Goal: Task Accomplishment & Management: Use online tool/utility

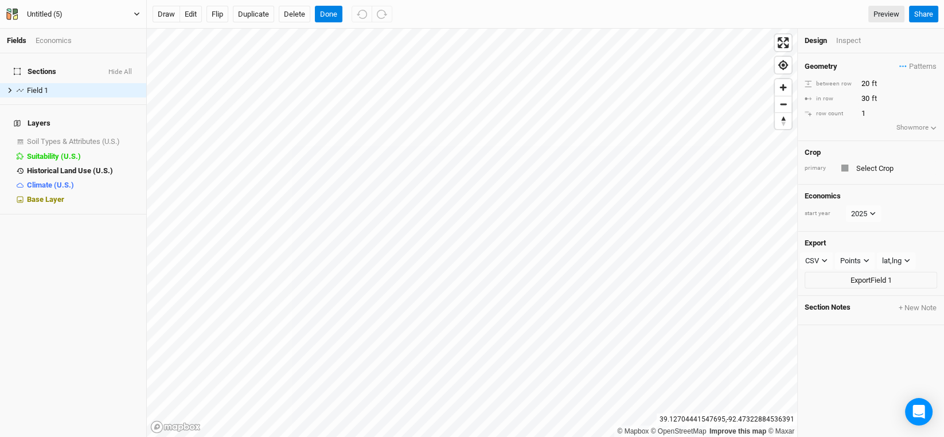
click at [42, 13] on div "Untitled (5)" at bounding box center [45, 14] width 36 height 11
click at [41, 14] on div "Untitled (5)" at bounding box center [45, 14] width 36 height 11
type input "[PERSON_NAME]"
click at [110, 279] on div "Sections Hide All Field 1 hide Layers Soil Types & Attributes (U.S.) show Suita…" at bounding box center [73, 245] width 146 height 384
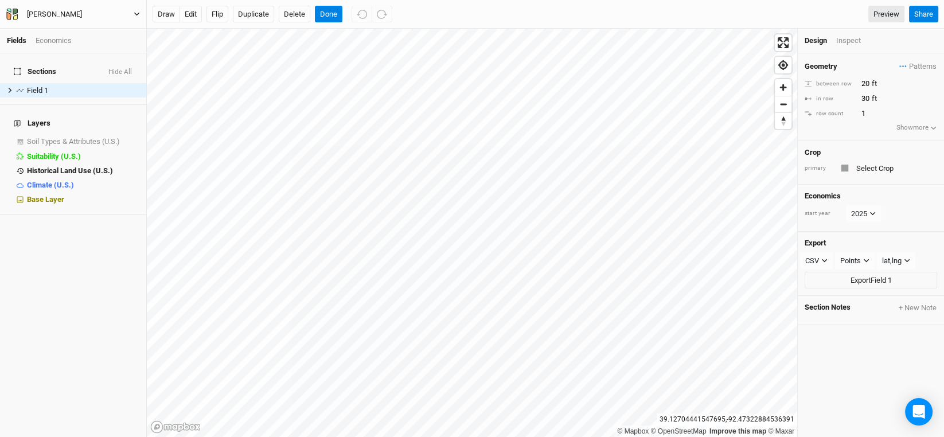
click at [33, 13] on div "[PERSON_NAME]" at bounding box center [54, 14] width 55 height 11
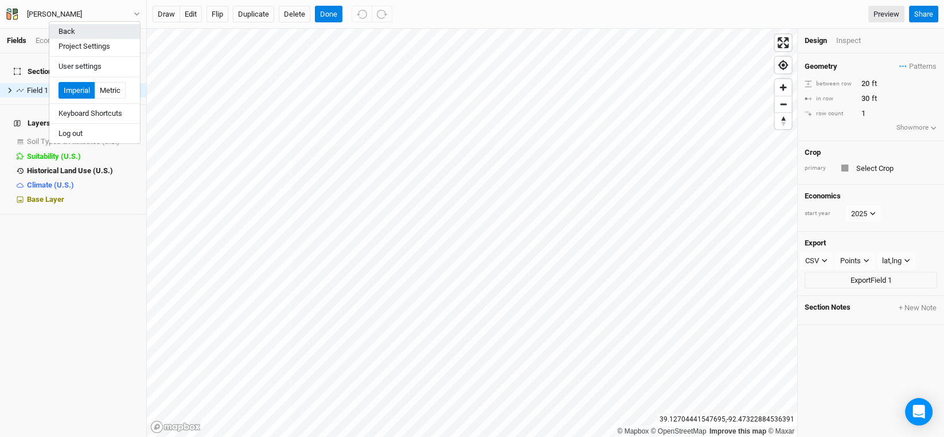
click at [57, 32] on button "Back" at bounding box center [94, 31] width 91 height 15
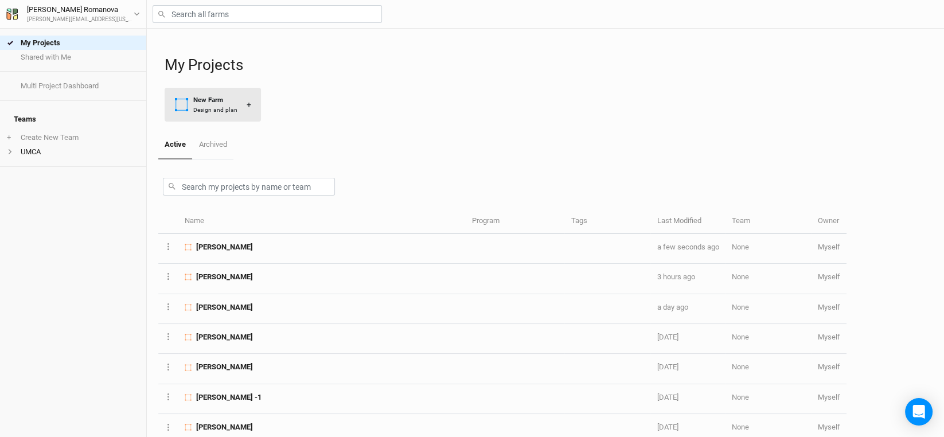
click at [202, 102] on div "New Farm" at bounding box center [215, 100] width 44 height 10
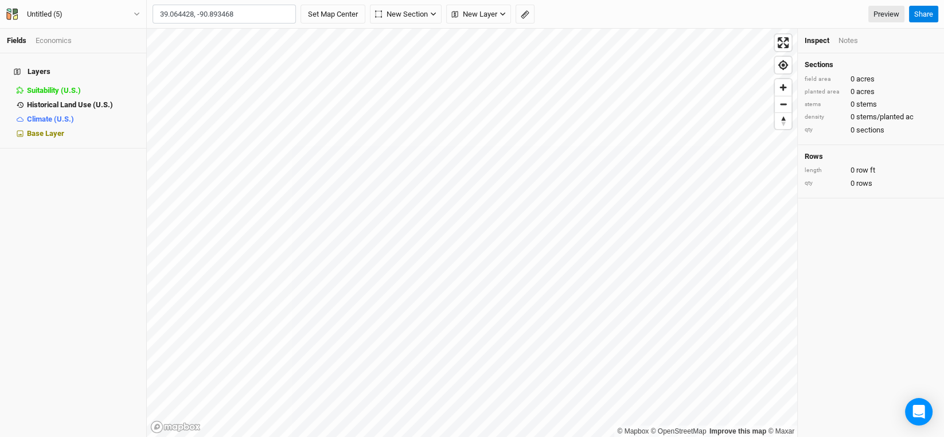
type input "39.064428, -90.893468"
click at [301, 5] on button "Set Map Center" at bounding box center [333, 14] width 65 height 19
click at [280, 10] on button "New Layer" at bounding box center [261, 14] width 65 height 17
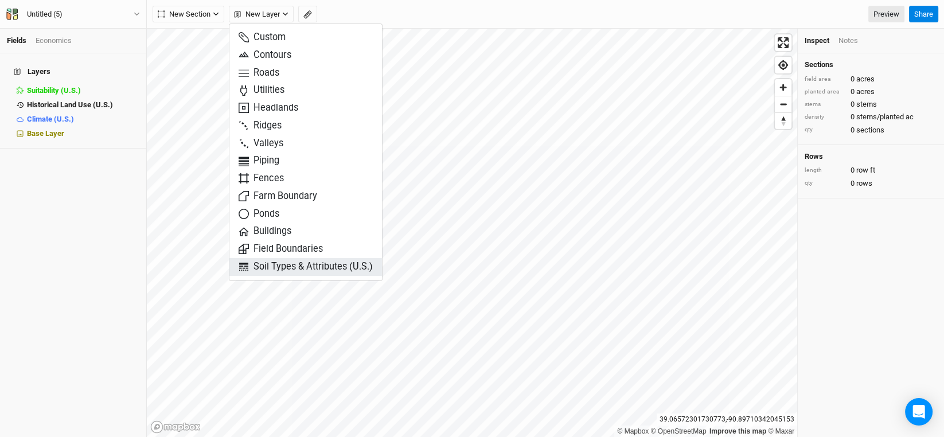
click at [283, 260] on span "Soil Types & Attributes (U.S.)" at bounding box center [306, 266] width 134 height 13
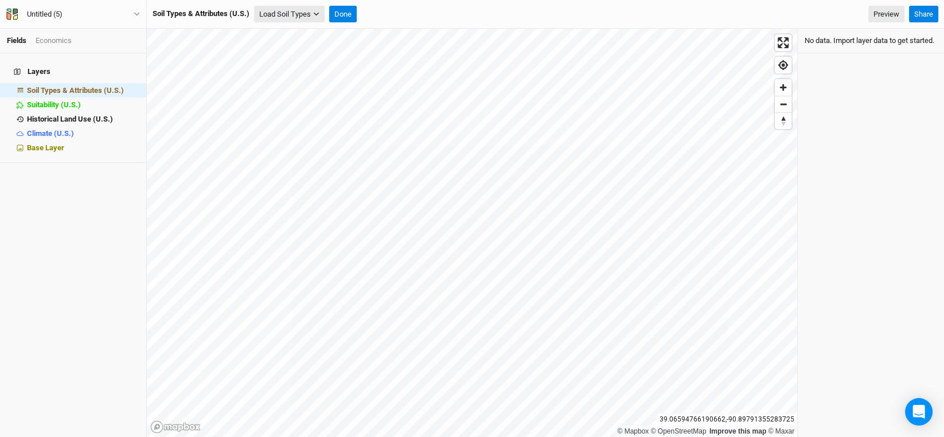
click at [282, 13] on button "Load Soil Types" at bounding box center [289, 14] width 71 height 17
click at [290, 29] on button "Load for Current View" at bounding box center [300, 33] width 91 height 15
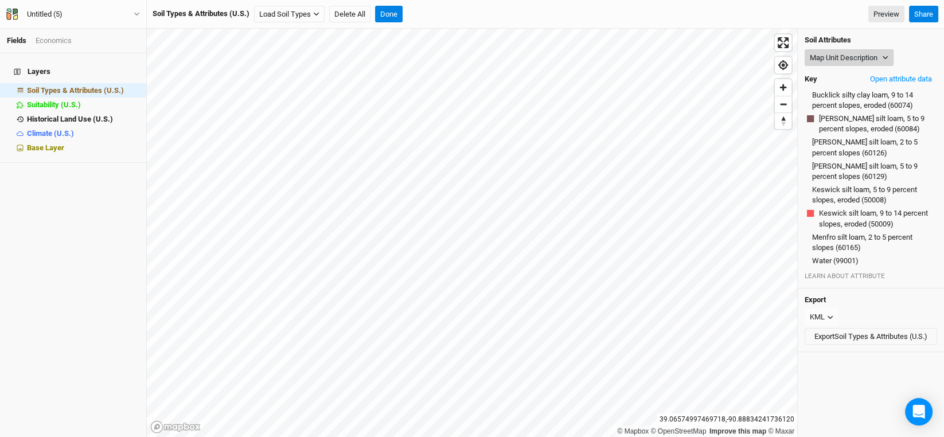
click at [875, 52] on button "Map Unit Description" at bounding box center [849, 57] width 89 height 17
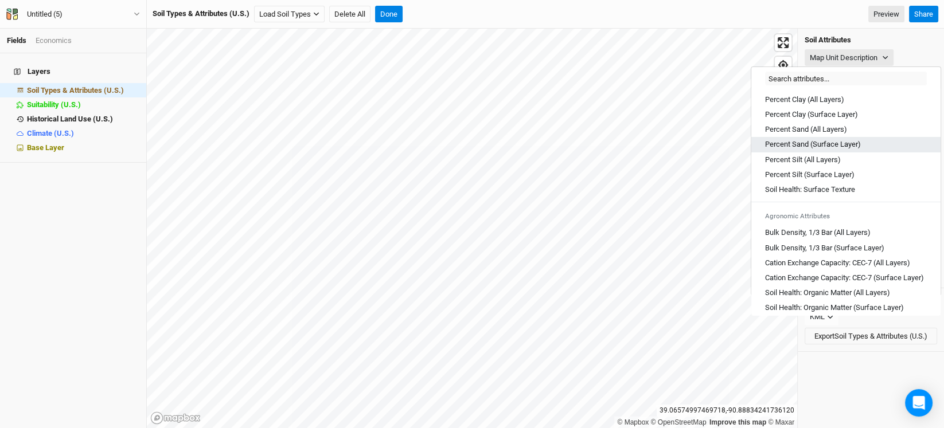
scroll to position [171, 0]
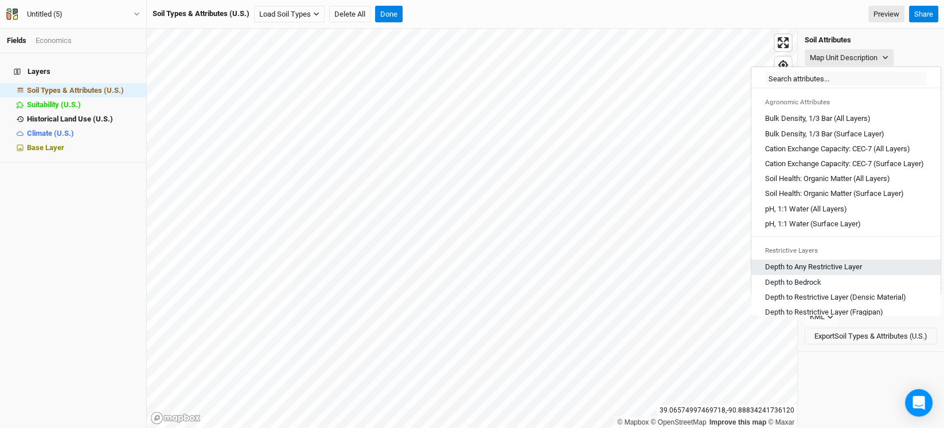
click at [829, 272] on Layer "Depth to Any Restrictive Layer" at bounding box center [813, 267] width 97 height 10
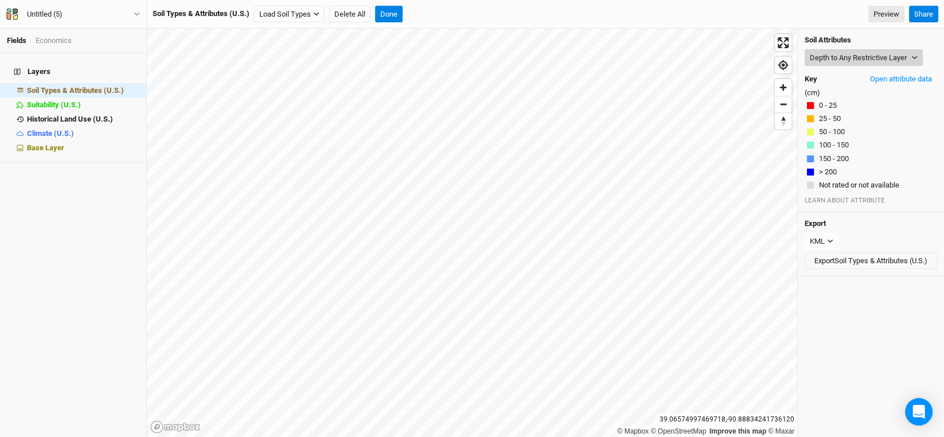
click at [878, 59] on button "Depth to Any Restrictive Layer" at bounding box center [864, 57] width 118 height 17
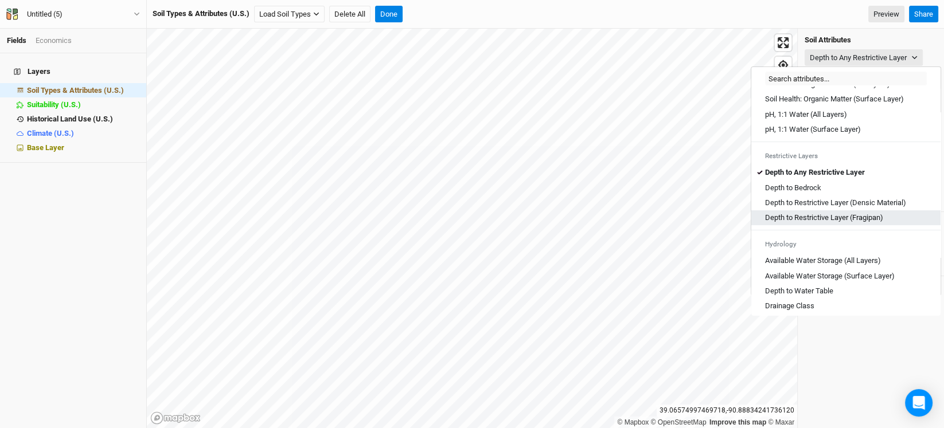
scroll to position [287, 0]
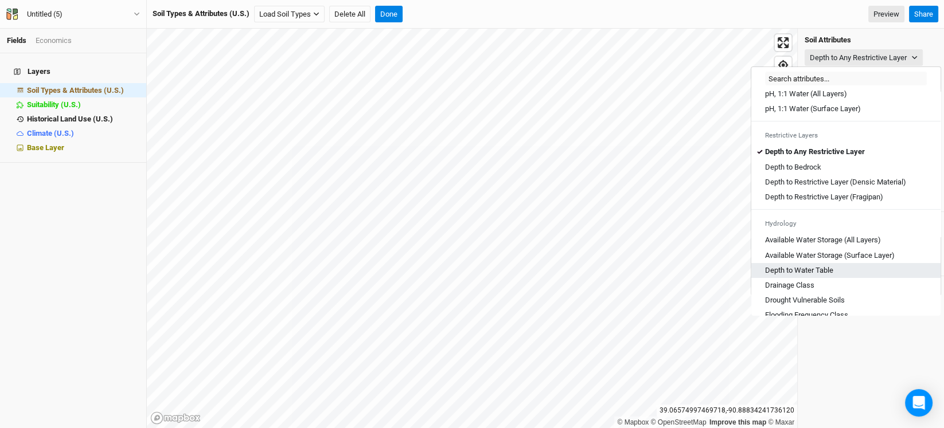
click at [809, 276] on Table "Depth to Water Table" at bounding box center [799, 271] width 68 height 10
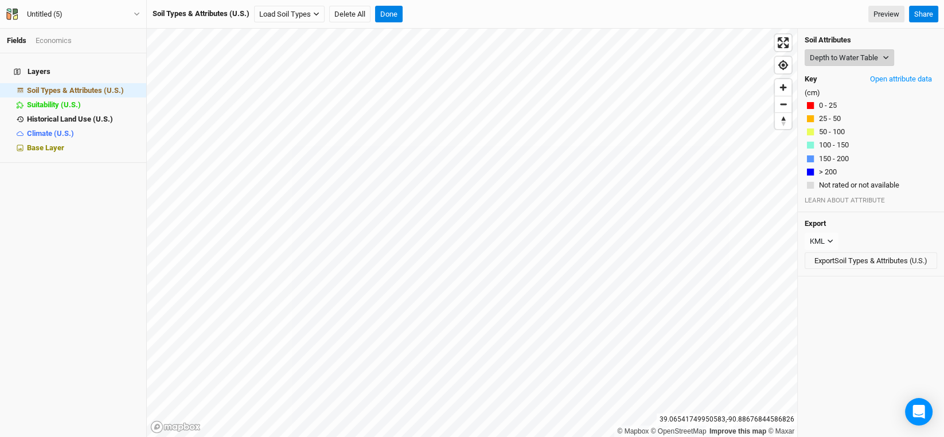
click at [838, 57] on button "Depth to Water Table" at bounding box center [849, 57] width 89 height 17
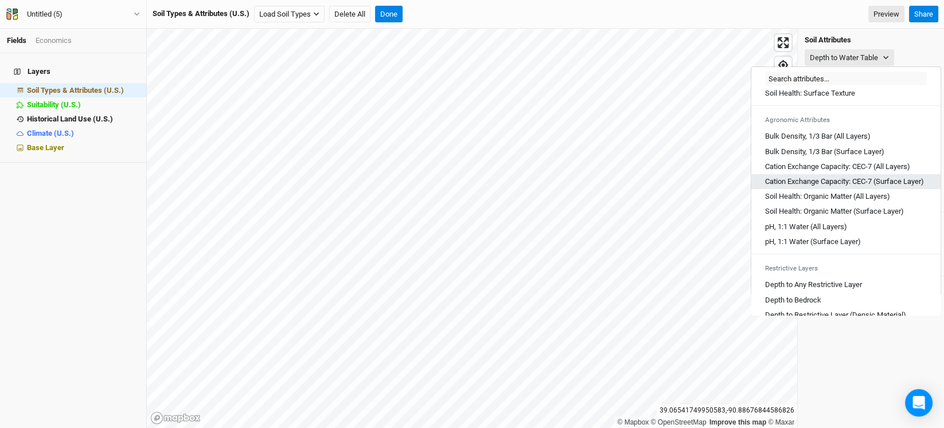
scroll to position [229, 0]
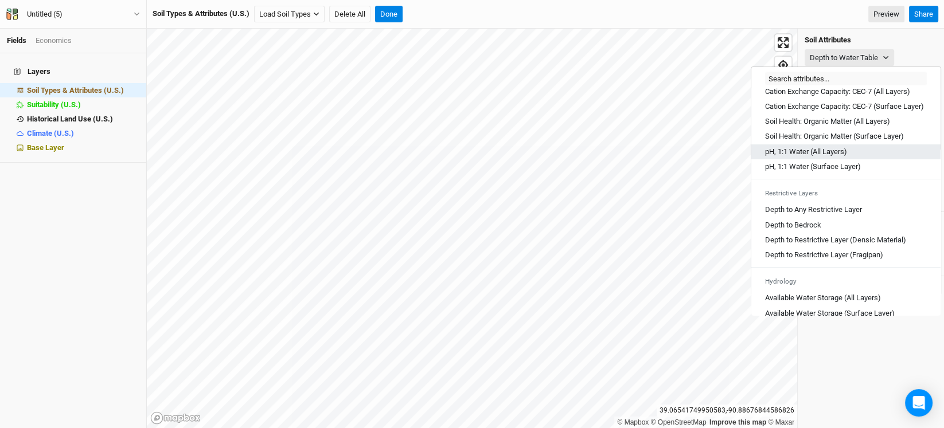
click at [795, 157] on Layers\) "pH, 1:1 Water (All Layers)" at bounding box center [806, 152] width 82 height 10
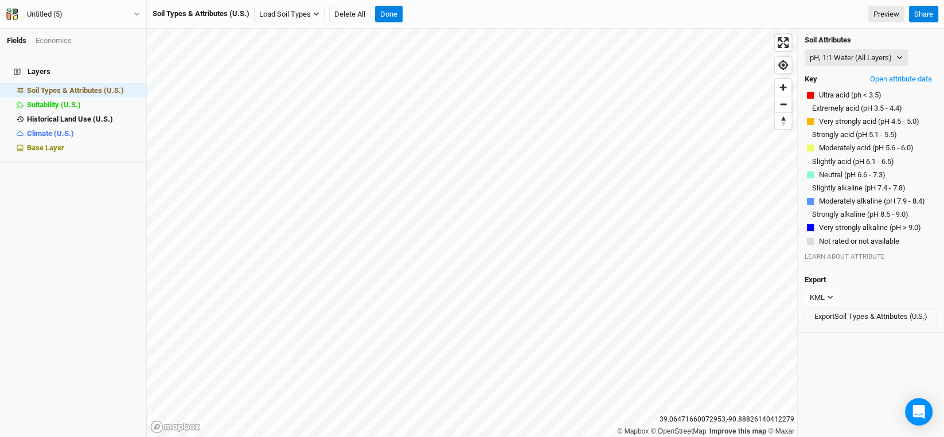
click at [899, 43] on h4 "Soil Attributes" at bounding box center [871, 40] width 132 height 9
click at [900, 53] on button "pH, 1:1 Water (All Layers)" at bounding box center [856, 57] width 103 height 17
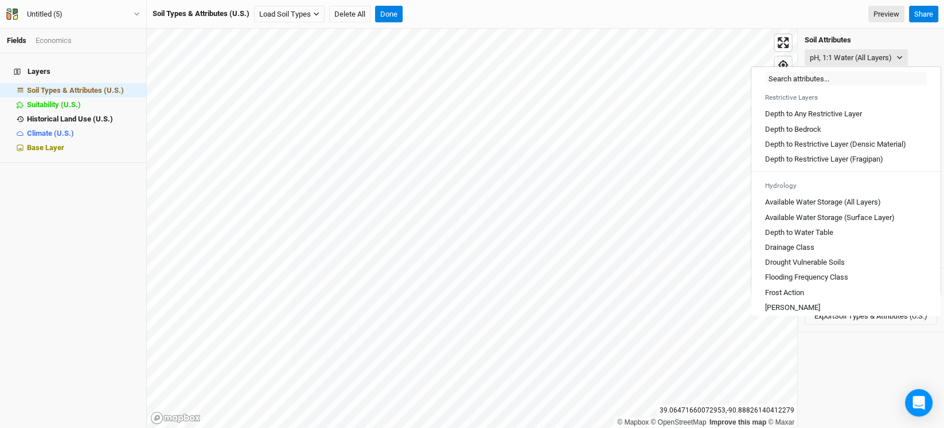
scroll to position [344, 0]
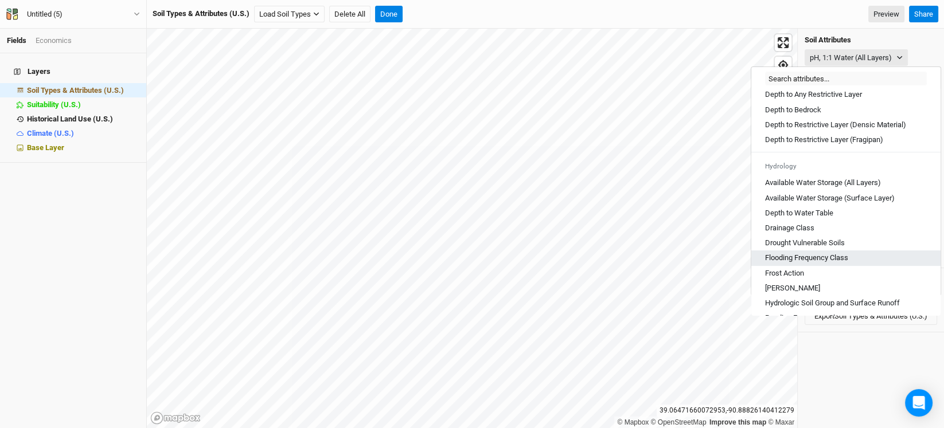
click at [851, 263] on div "Flooding Frequency Class" at bounding box center [846, 258] width 162 height 10
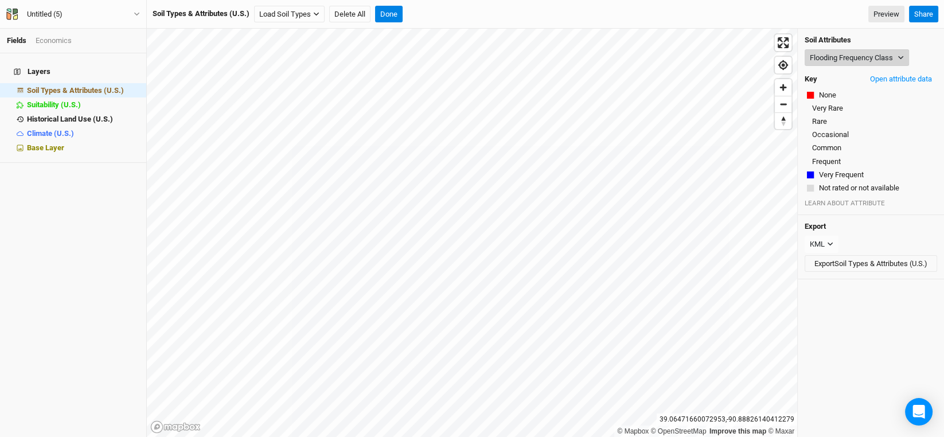
click at [869, 59] on button "Flooding Frequency Class" at bounding box center [857, 57] width 104 height 17
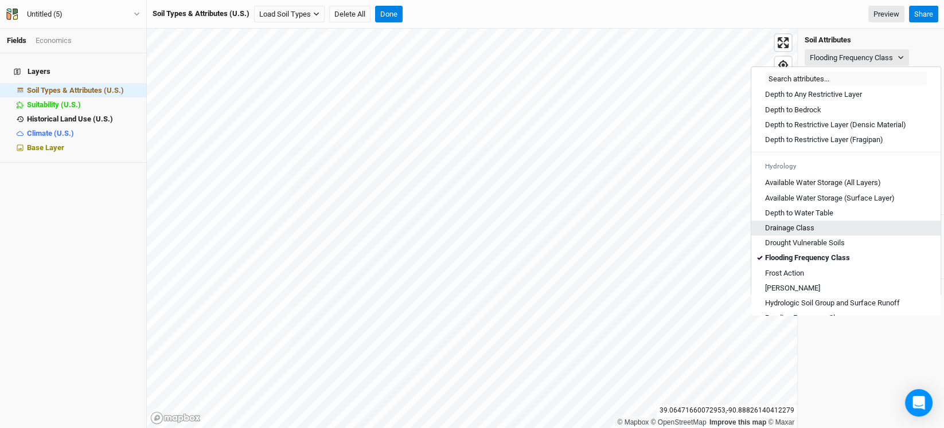
click at [799, 233] on Class "Drainage Class" at bounding box center [789, 228] width 49 height 10
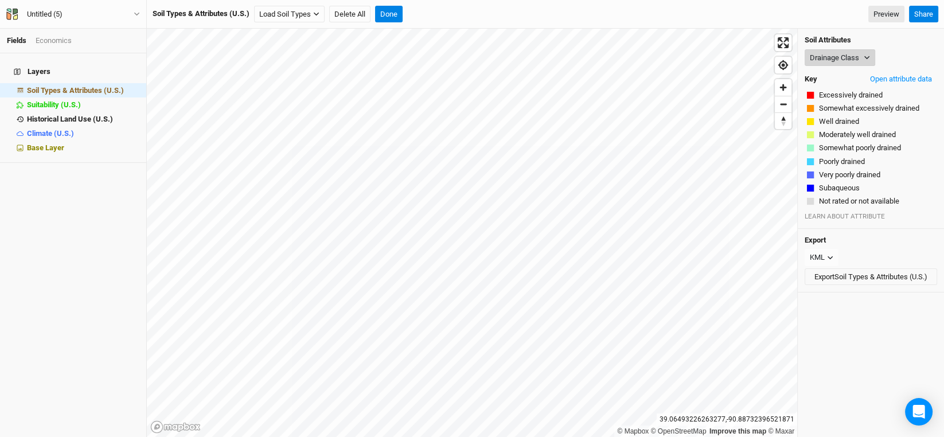
click at [861, 56] on button "Drainage Class" at bounding box center [840, 57] width 71 height 17
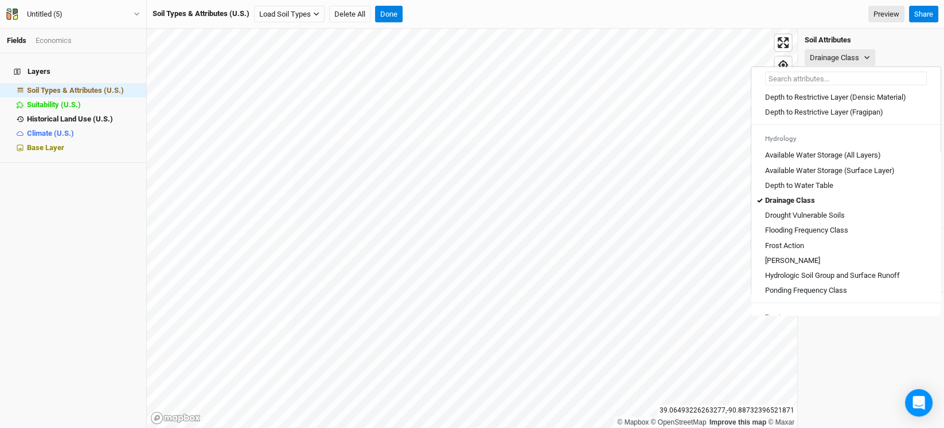
scroll to position [401, 0]
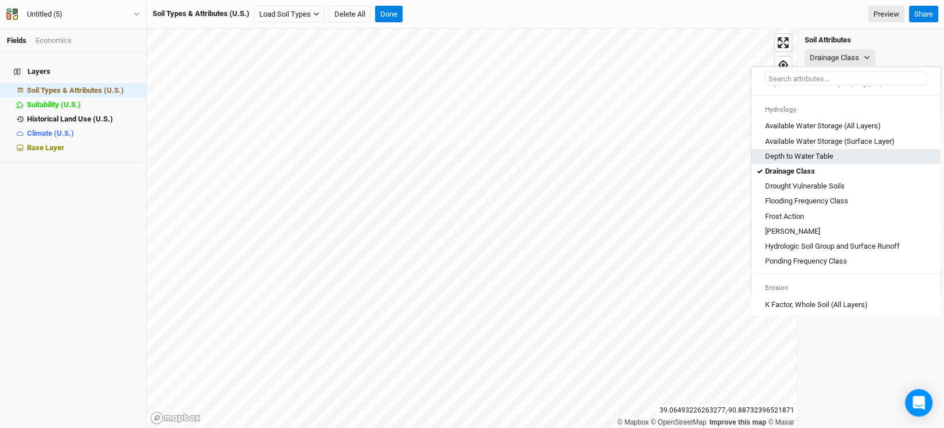
click at [812, 162] on Table "Depth to Water Table" at bounding box center [799, 156] width 68 height 10
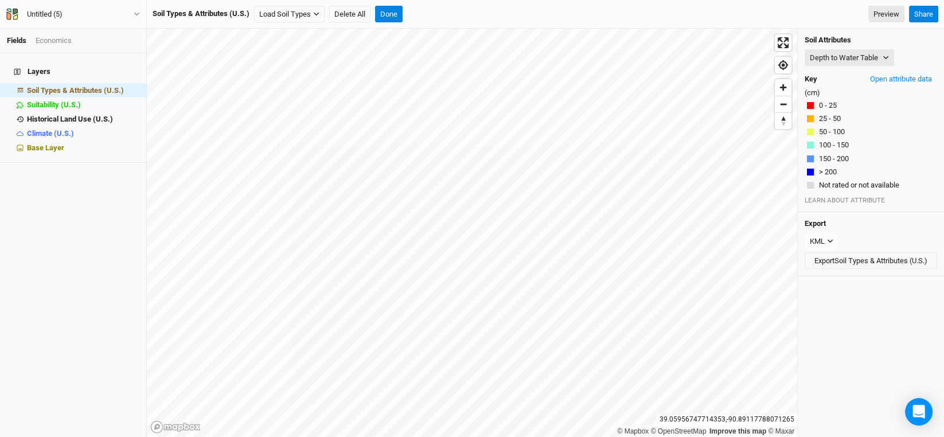
drag, startPoint x: 886, startPoint y: 325, endPoint x: 856, endPoint y: 190, distance: 137.9
click at [885, 325] on div "Depth to Water Table Export CSV Map unit Depth (cm) Acres in AOI Percent of AOI…" at bounding box center [871, 233] width 146 height 408
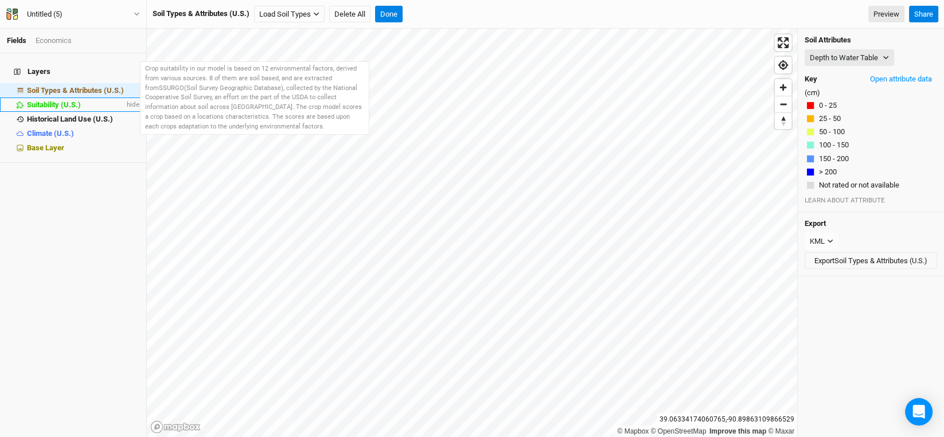
click at [49, 100] on span "Suitability (U.S.)" at bounding box center [54, 104] width 54 height 9
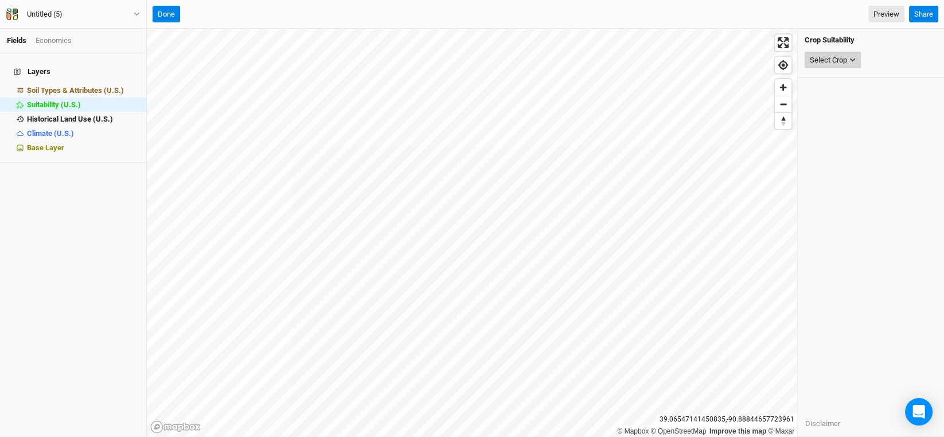
click at [853, 57] on icon "button" at bounding box center [852, 60] width 6 height 6
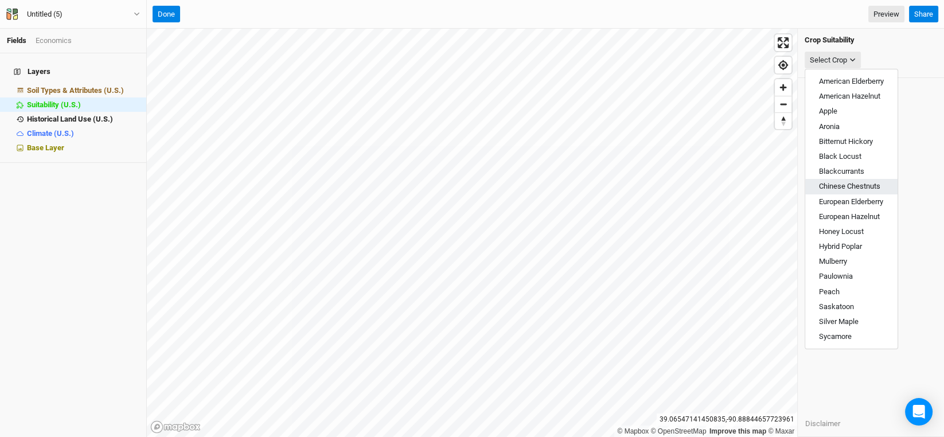
click at [852, 188] on span "Chinese Chestnuts" at bounding box center [849, 186] width 61 height 9
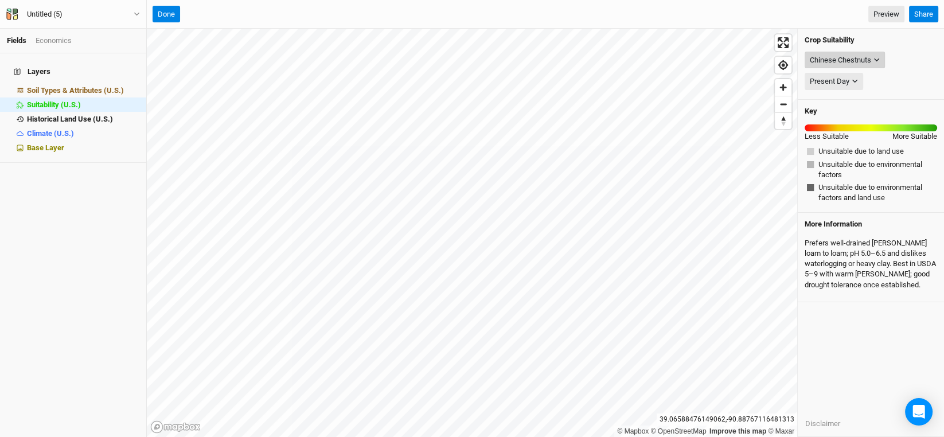
click at [865, 57] on div "Chinese Chestnuts" at bounding box center [840, 59] width 61 height 11
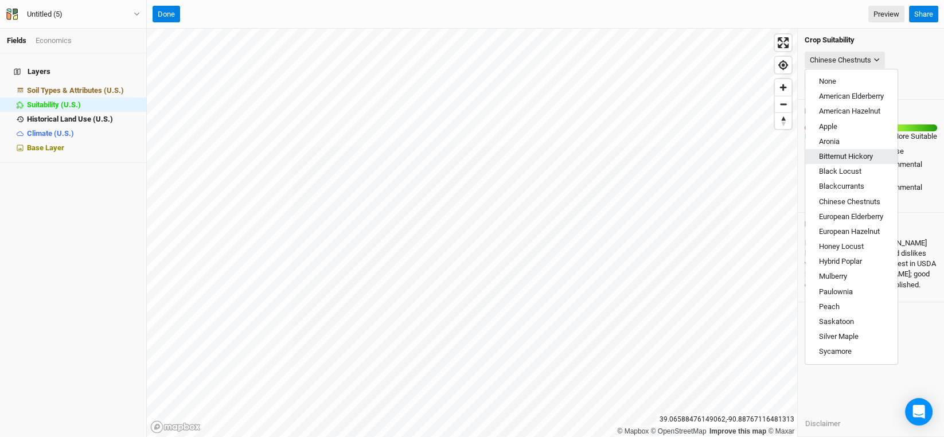
click at [864, 157] on span "Bitternut Hickory" at bounding box center [846, 156] width 54 height 9
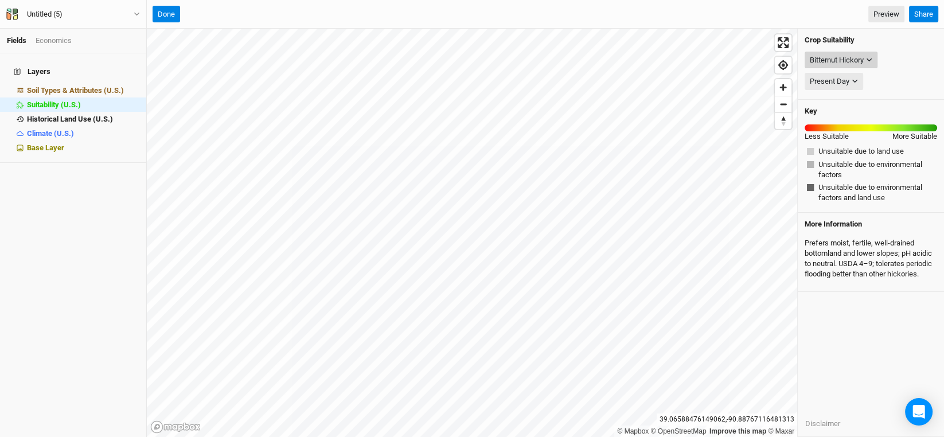
click at [872, 57] on icon "button" at bounding box center [869, 60] width 6 height 6
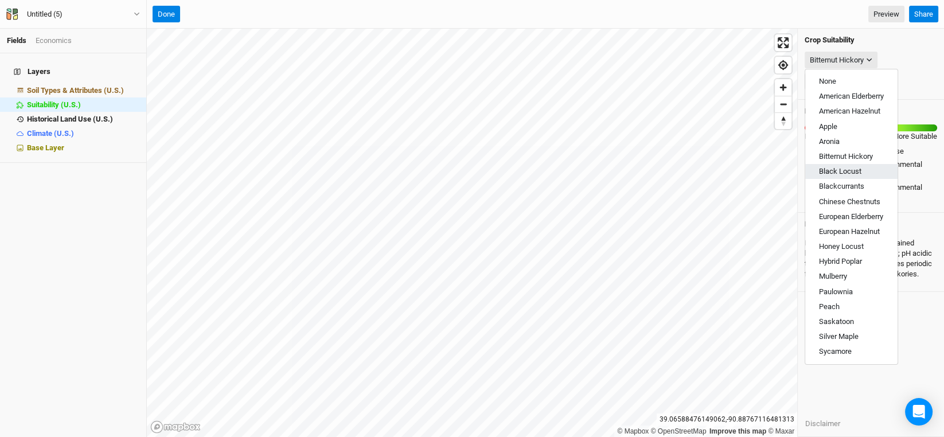
click at [854, 170] on span "Black Locust" at bounding box center [840, 171] width 42 height 9
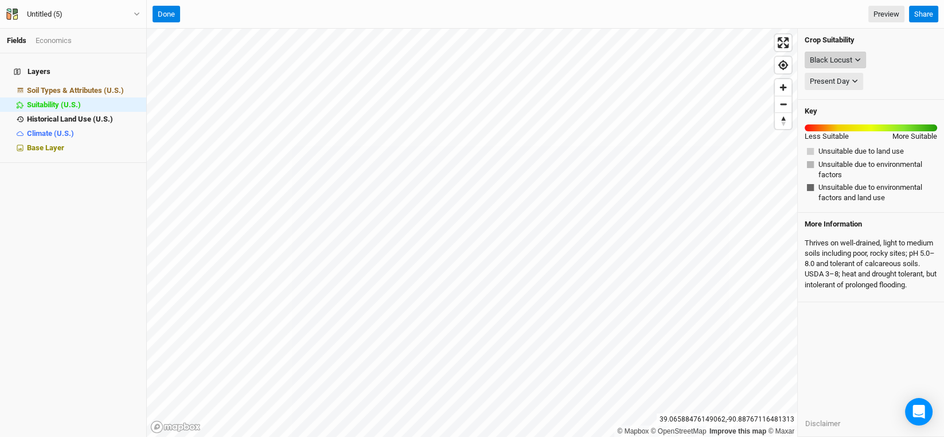
click at [848, 53] on button "Black Locust" at bounding box center [835, 60] width 61 height 17
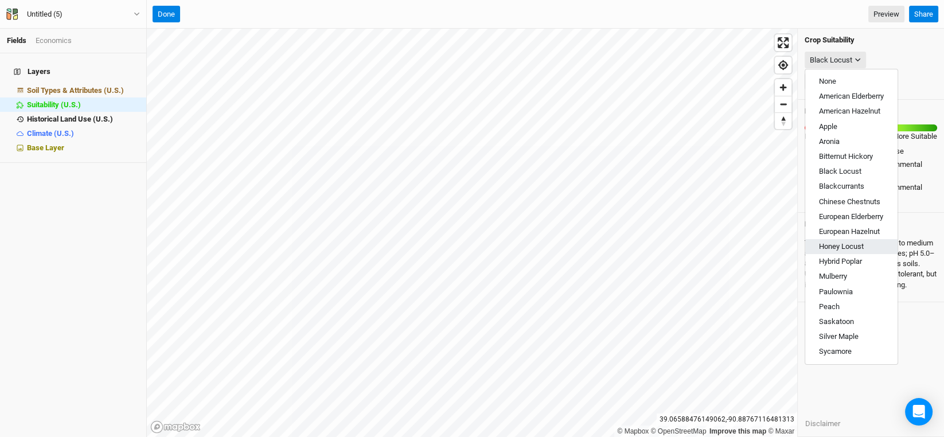
click at [843, 247] on span "Honey Locust" at bounding box center [841, 246] width 45 height 9
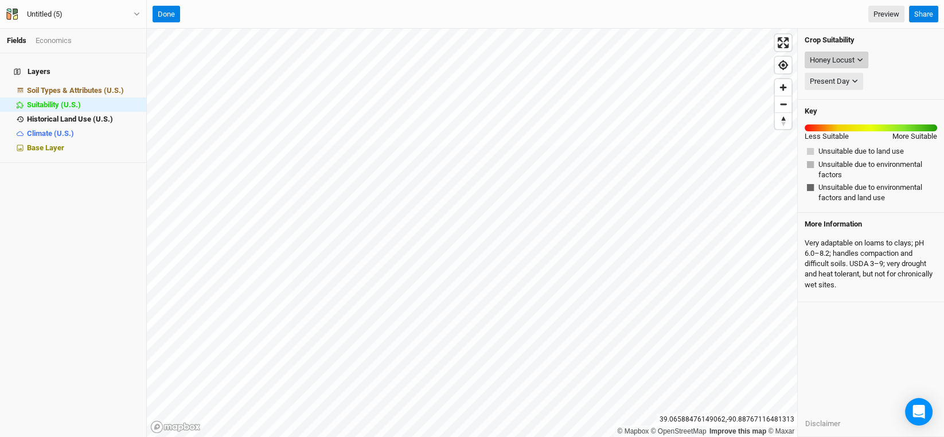
click at [858, 62] on icon "button" at bounding box center [860, 60] width 6 height 6
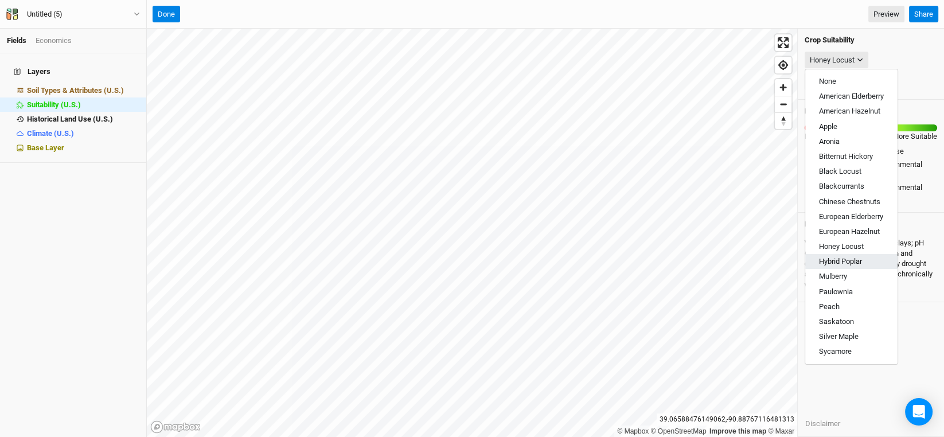
click at [853, 264] on span "Hybrid Poplar" at bounding box center [840, 261] width 43 height 9
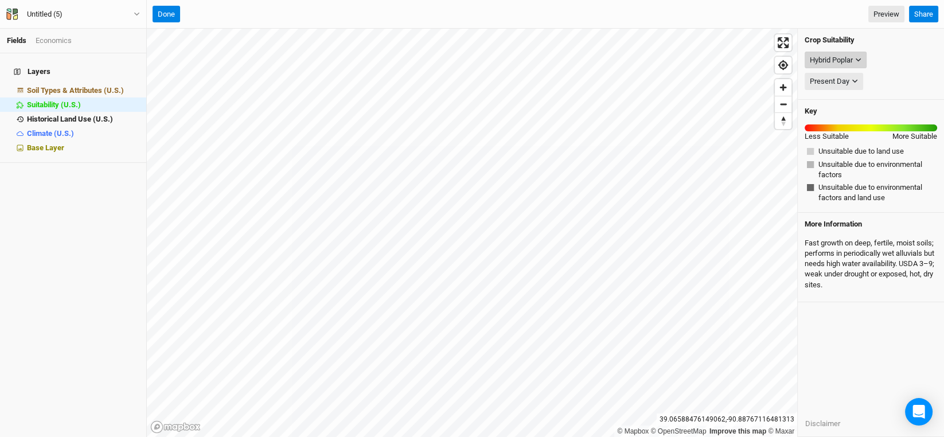
click at [861, 62] on icon "button" at bounding box center [858, 60] width 6 height 6
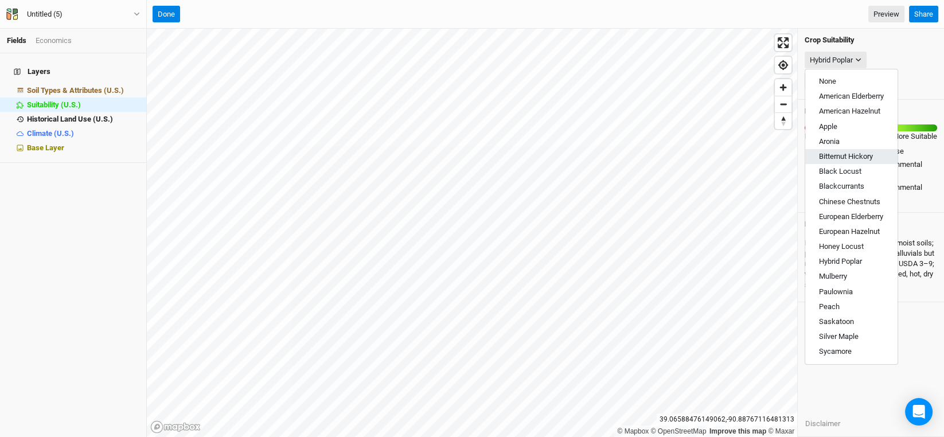
click at [848, 152] on span "Bitternut Hickory" at bounding box center [846, 156] width 54 height 9
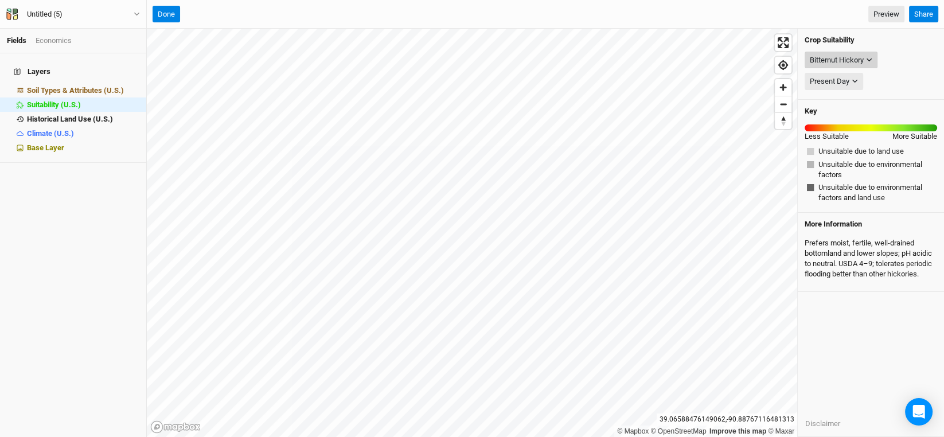
click at [852, 57] on div "Bitternut Hickory" at bounding box center [837, 59] width 54 height 11
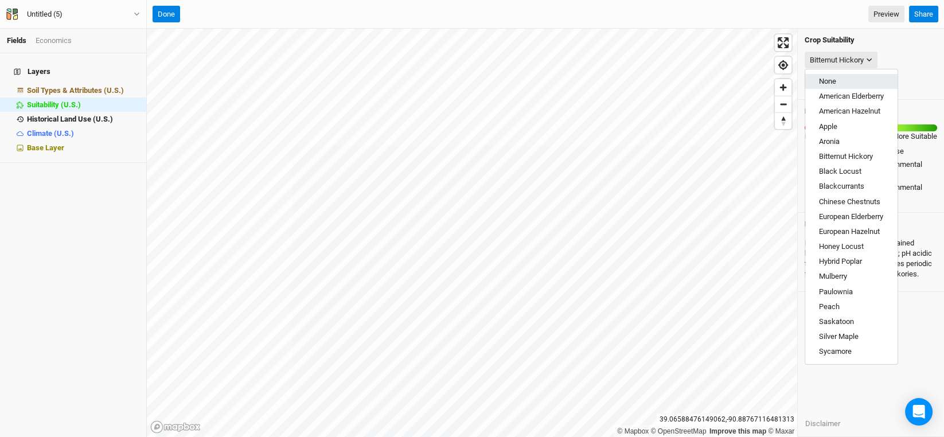
click at [828, 81] on span "None" at bounding box center [827, 81] width 17 height 9
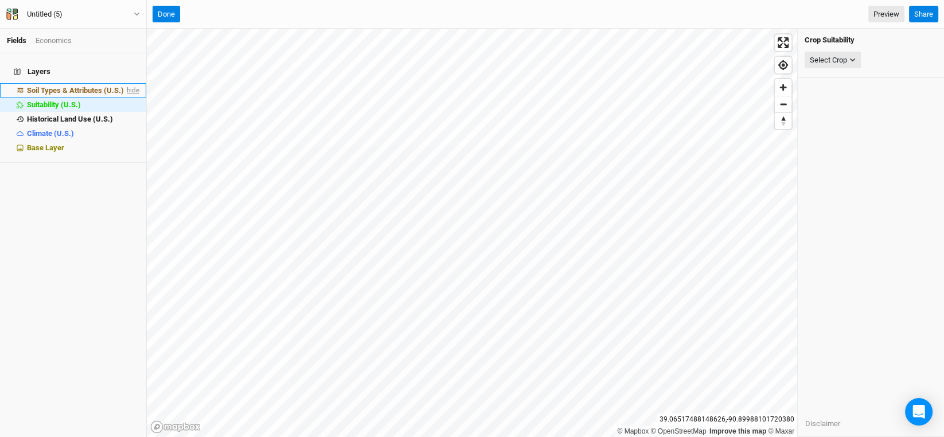
click at [127, 83] on span "hide" at bounding box center [131, 90] width 15 height 14
click at [67, 86] on span "Soil Types & Attributes (U.S.)" at bounding box center [73, 90] width 93 height 9
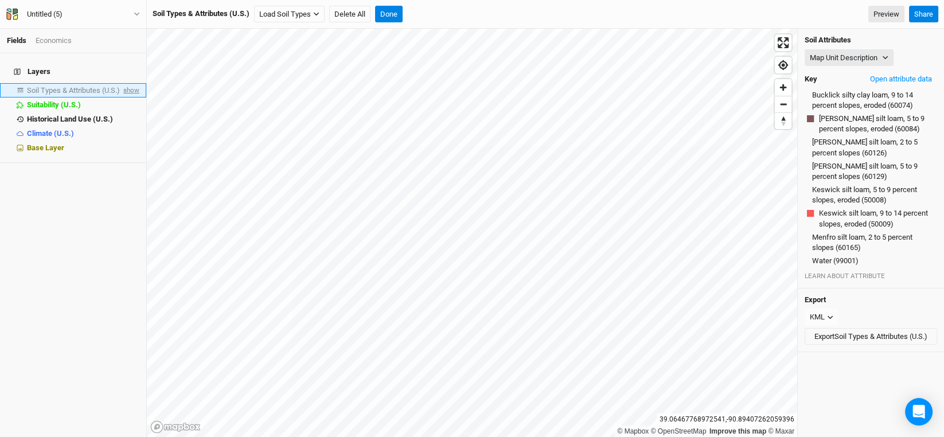
click at [125, 83] on span "show" at bounding box center [130, 90] width 18 height 14
click at [865, 54] on button "Map Unit Description" at bounding box center [849, 57] width 89 height 17
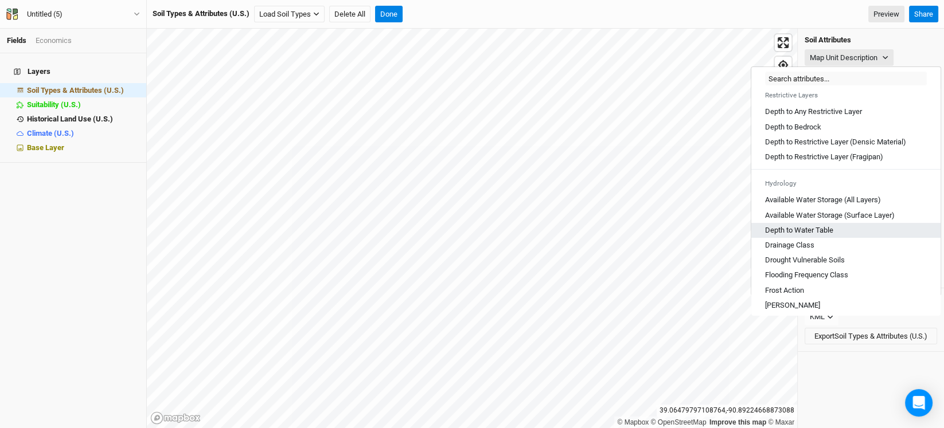
scroll to position [344, 0]
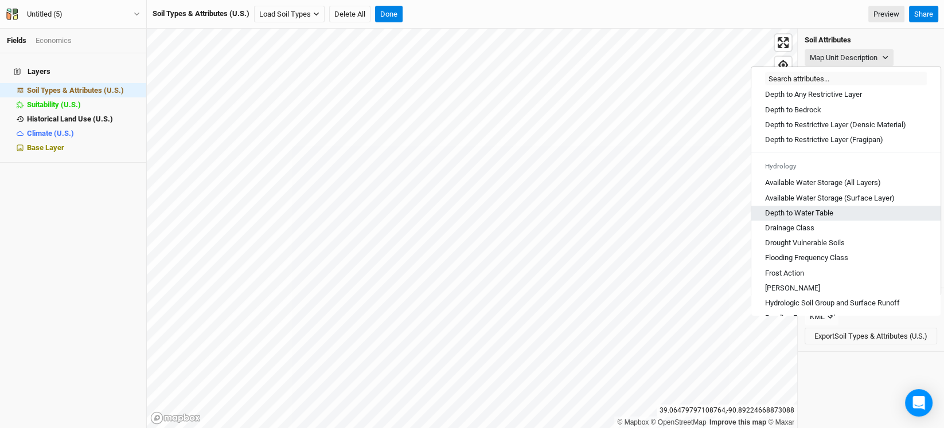
click at [828, 219] on Table "Depth to Water Table" at bounding box center [799, 213] width 68 height 10
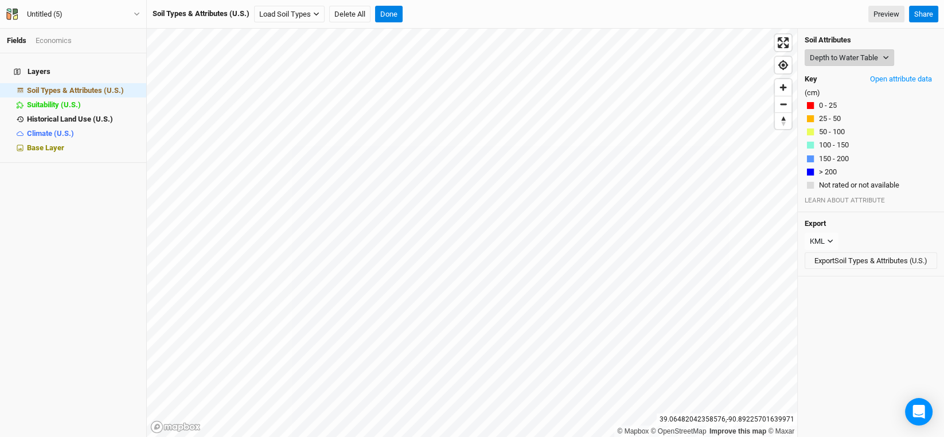
click at [883, 57] on icon "button" at bounding box center [886, 57] width 6 height 6
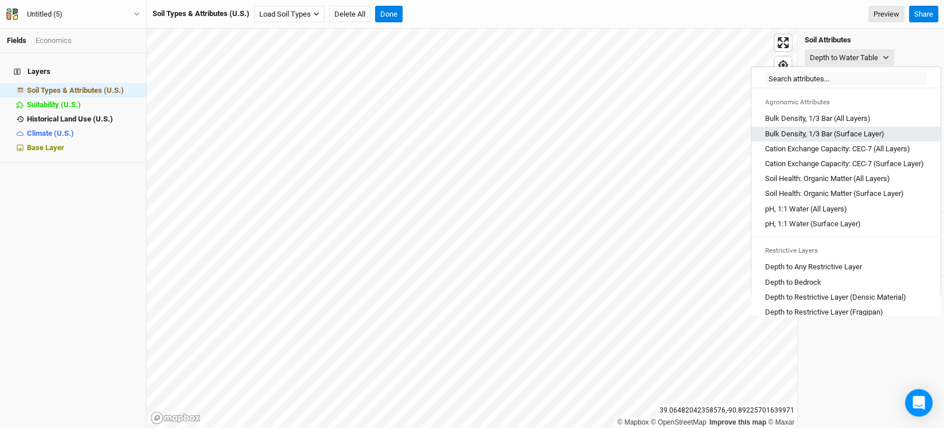
scroll to position [0, 0]
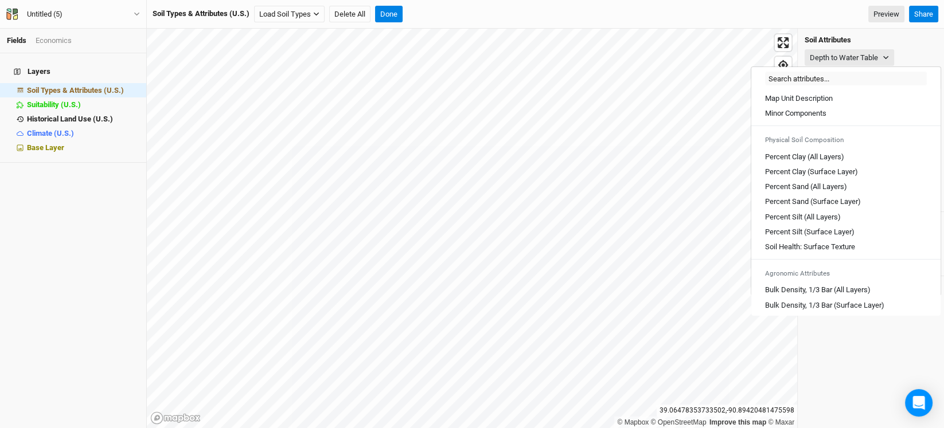
click at [54, 170] on div "Layers Soil Types & Attributes (U.S.) hide Suitability (U.S.) hide Historical L…" at bounding box center [73, 240] width 146 height 375
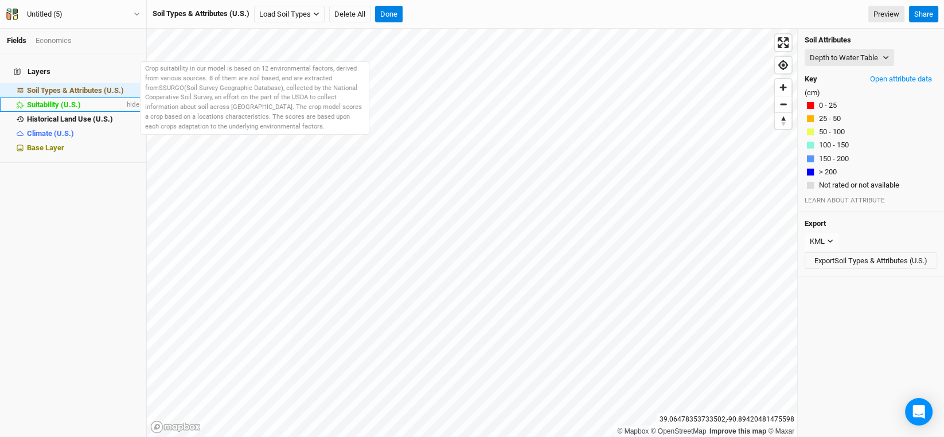
click at [61, 100] on span "Suitability (U.S.)" at bounding box center [54, 104] width 54 height 9
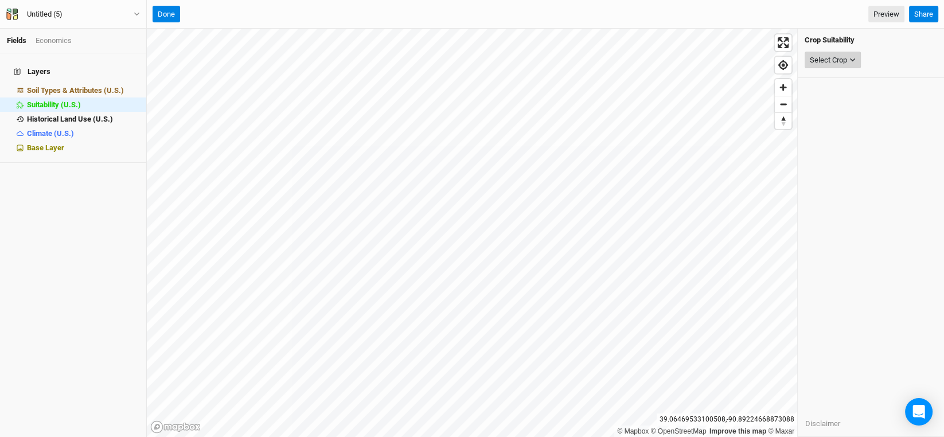
click at [855, 57] on icon "button" at bounding box center [852, 60] width 6 height 6
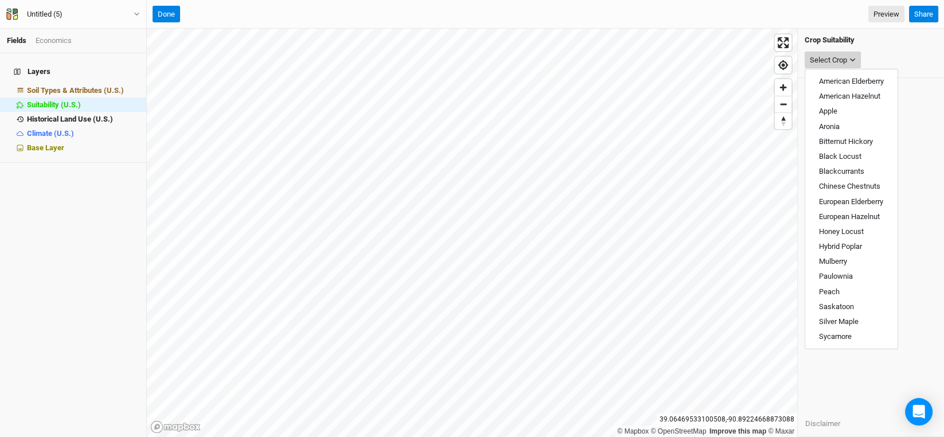
click at [854, 57] on icon "button" at bounding box center [852, 60] width 6 height 6
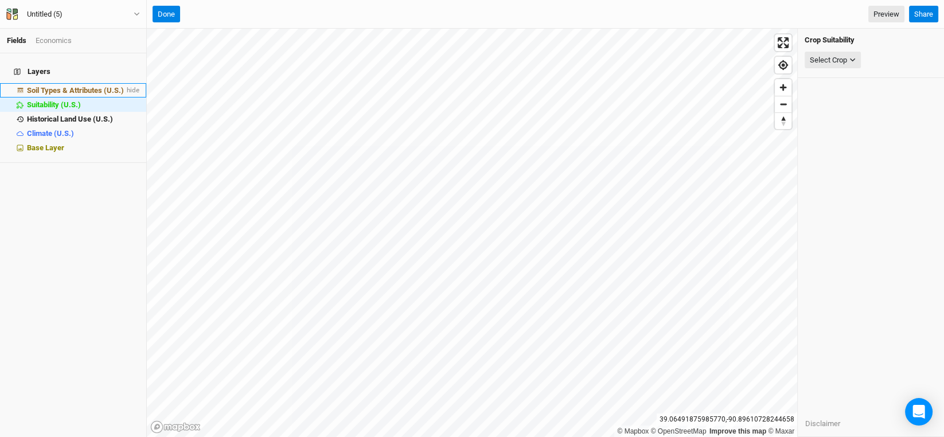
click at [48, 86] on span "Soil Types & Attributes (U.S.)" at bounding box center [75, 90] width 97 height 9
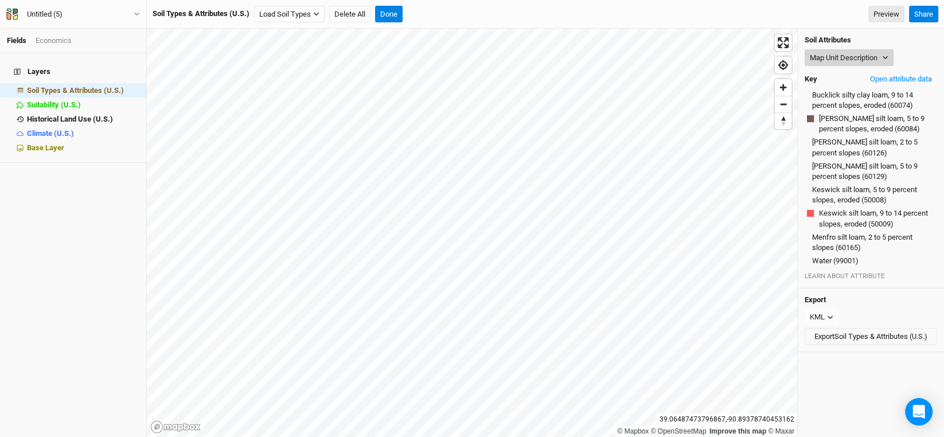
click at [879, 62] on button "Map Unit Description" at bounding box center [849, 57] width 89 height 17
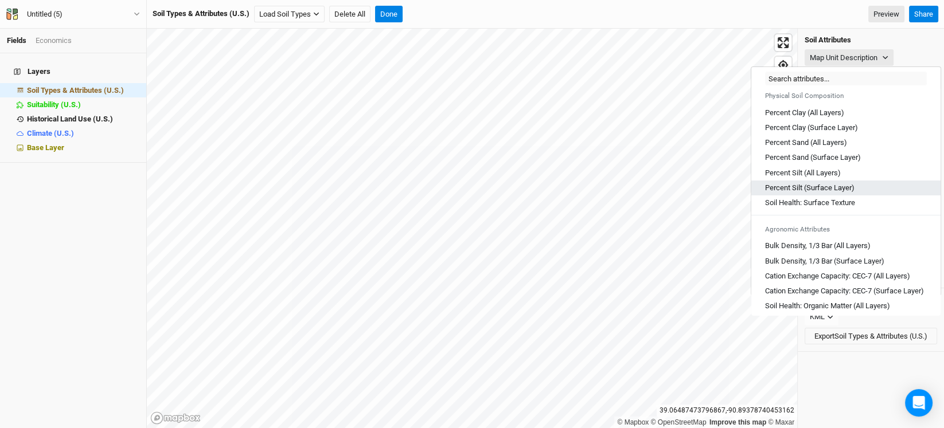
scroll to position [229, 0]
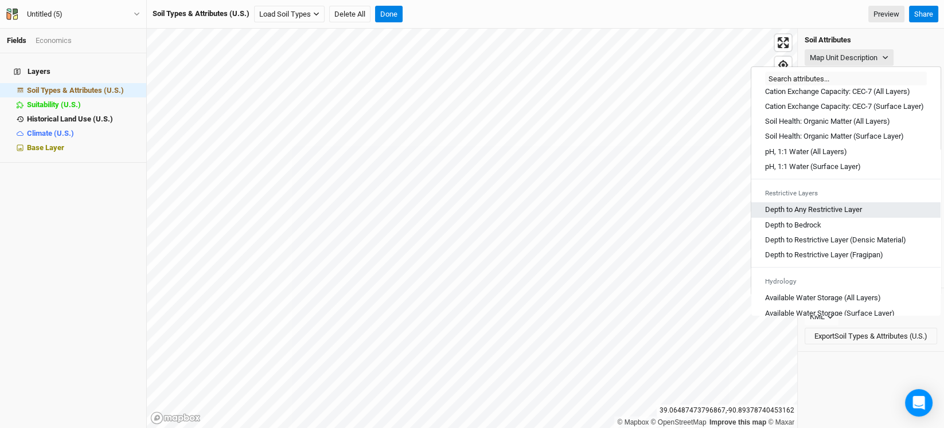
click at [806, 215] on Layer "Depth to Any Restrictive Layer" at bounding box center [813, 210] width 97 height 10
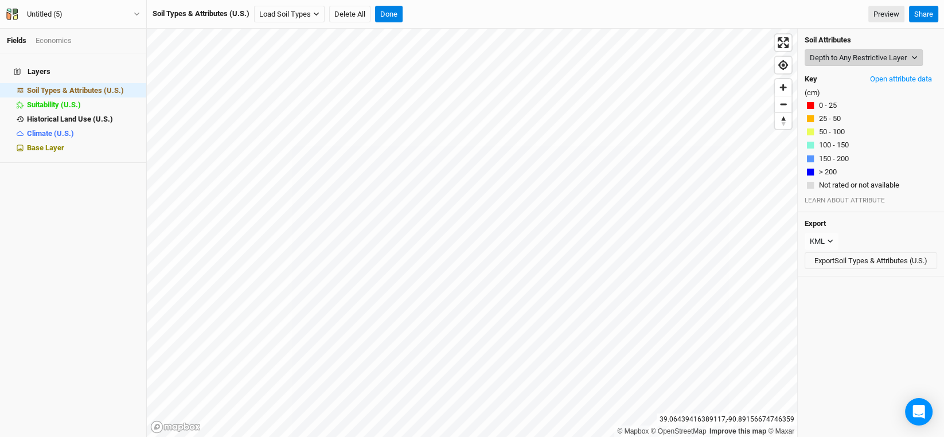
click at [912, 52] on button "Depth to Any Restrictive Layer" at bounding box center [864, 57] width 118 height 17
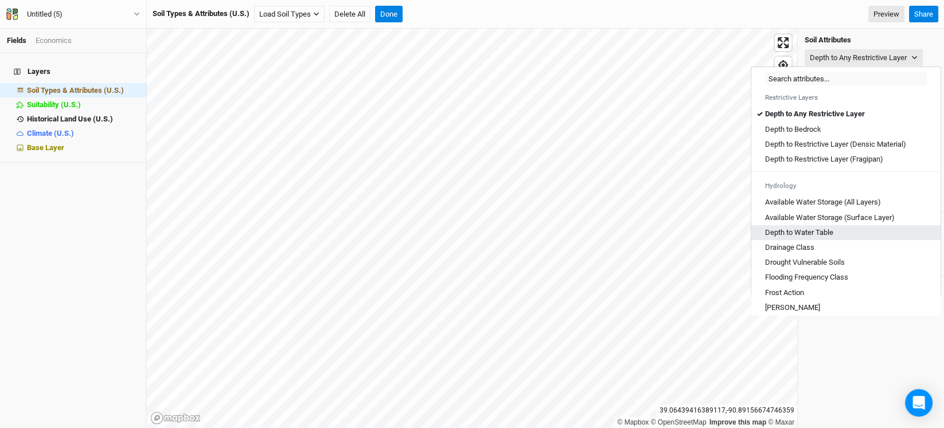
scroll to position [344, 0]
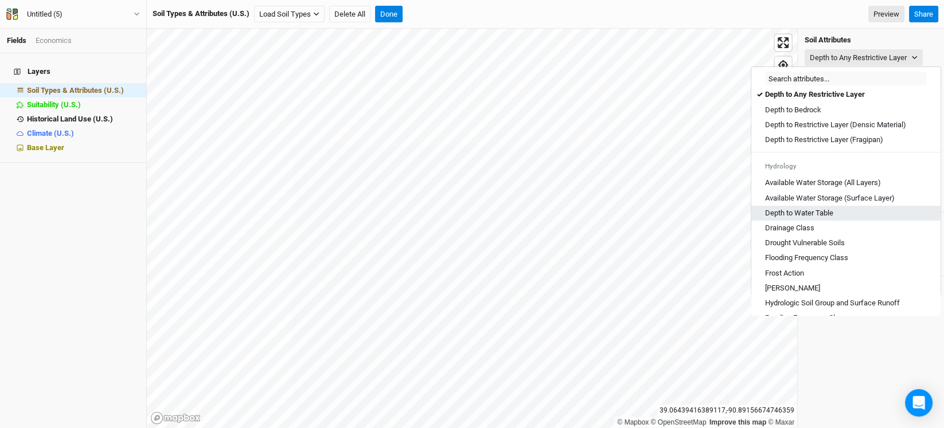
click at [824, 219] on Table "Depth to Water Table" at bounding box center [799, 213] width 68 height 10
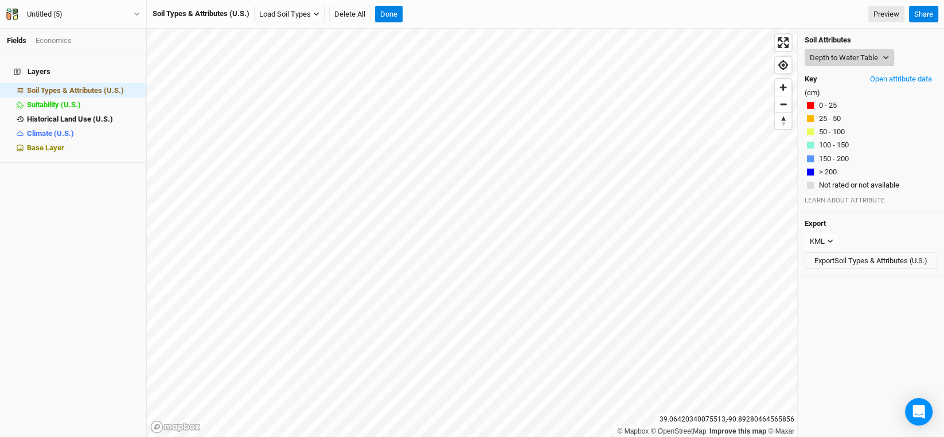
click at [888, 51] on button "Depth to Water Table" at bounding box center [849, 57] width 89 height 17
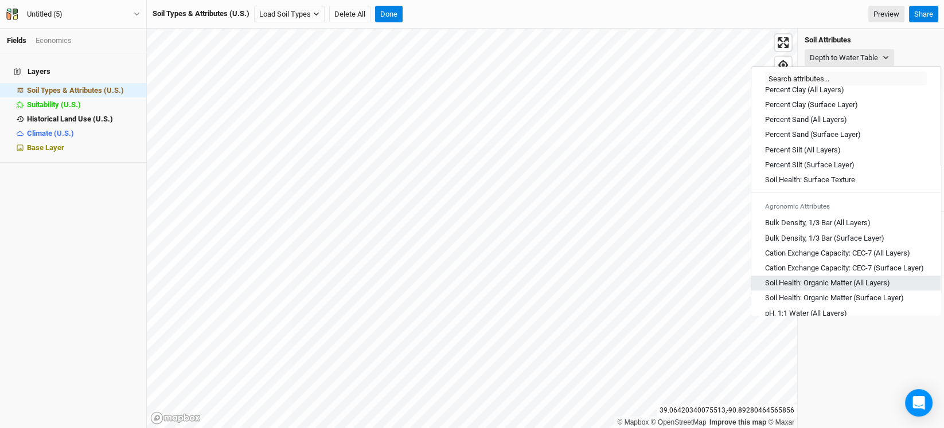
scroll to position [171, 0]
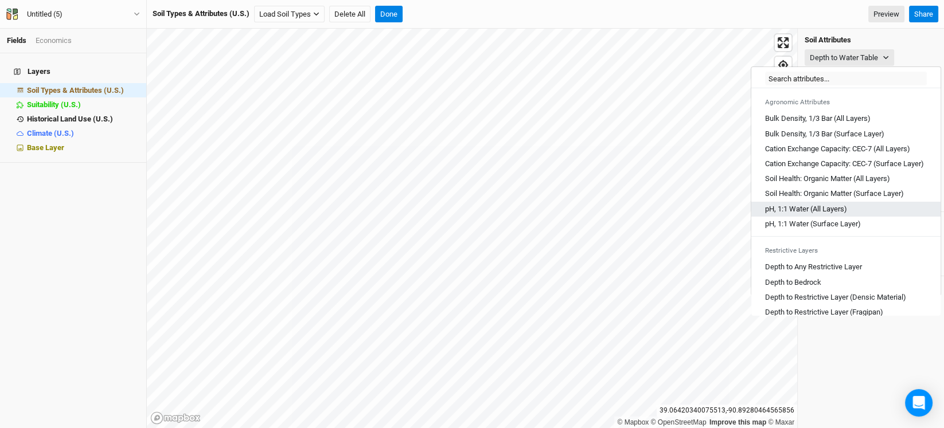
click at [817, 214] on Layers\) "pH, 1:1 Water (All Layers)" at bounding box center [806, 209] width 82 height 10
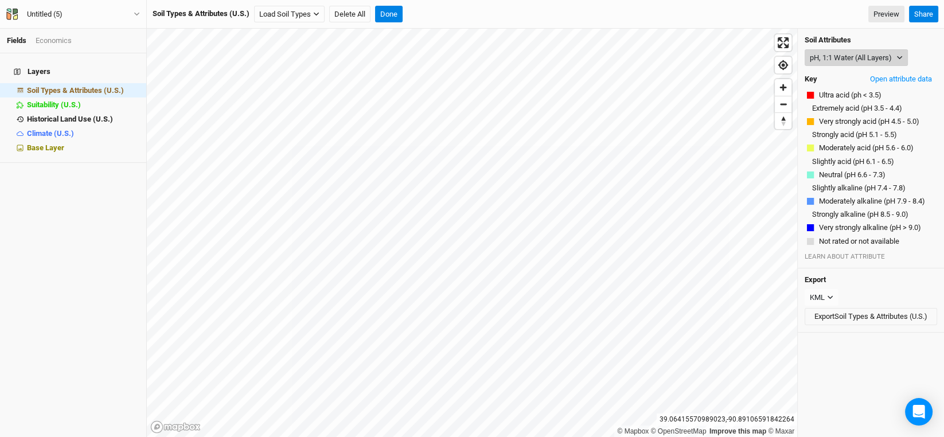
click at [904, 57] on button "pH, 1:1 Water (All Layers)" at bounding box center [856, 57] width 103 height 17
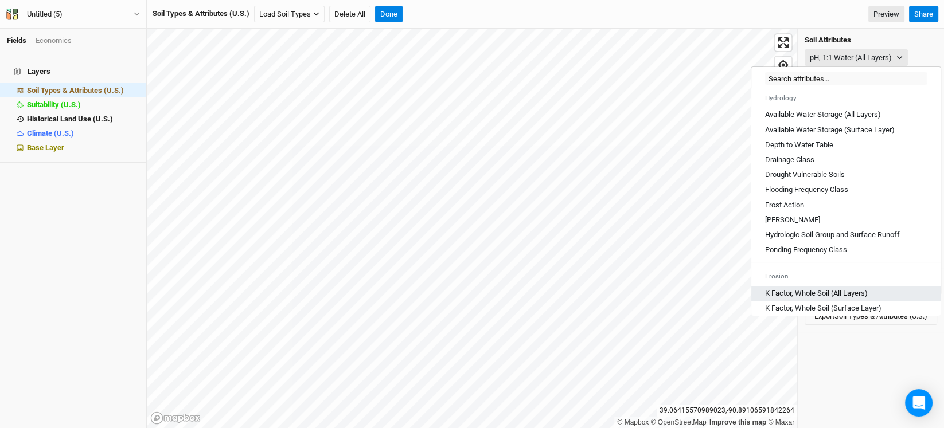
scroll to position [401, 0]
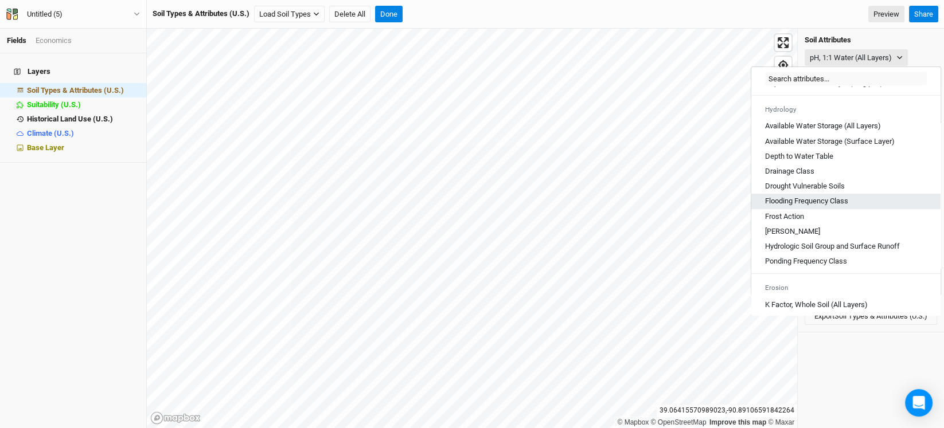
click at [789, 206] on Class "Flooding Frequency Class" at bounding box center [806, 201] width 83 height 10
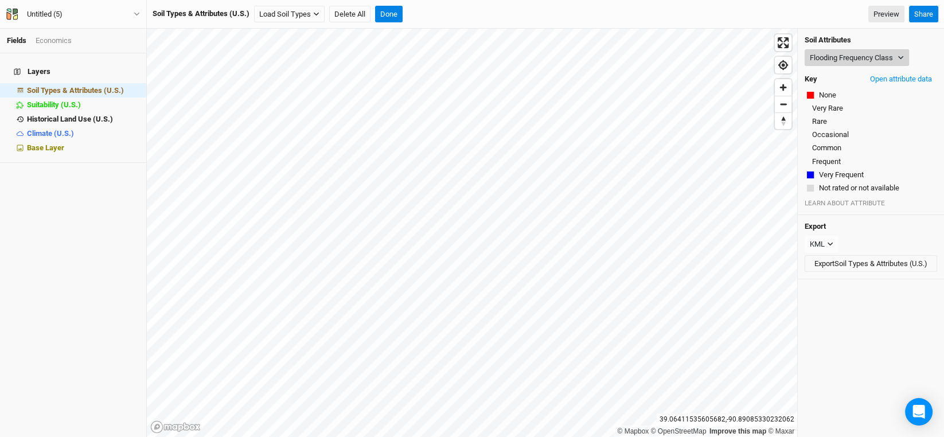
click at [855, 52] on button "Flooding Frequency Class" at bounding box center [857, 57] width 104 height 17
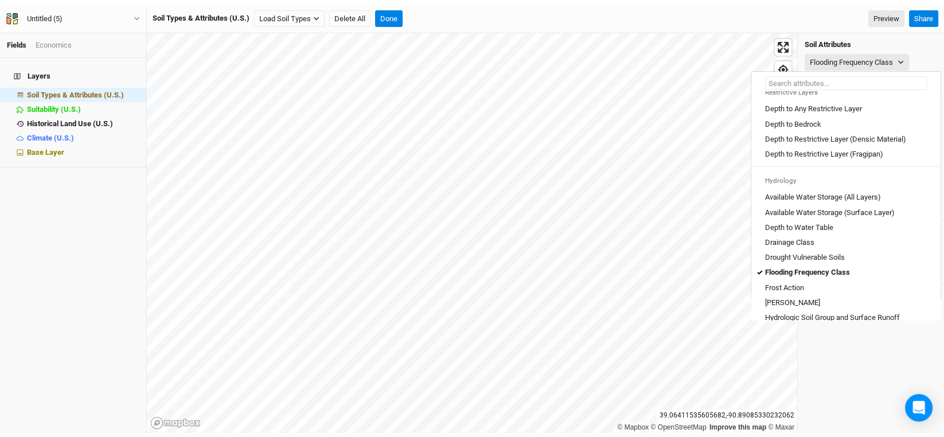
scroll to position [344, 0]
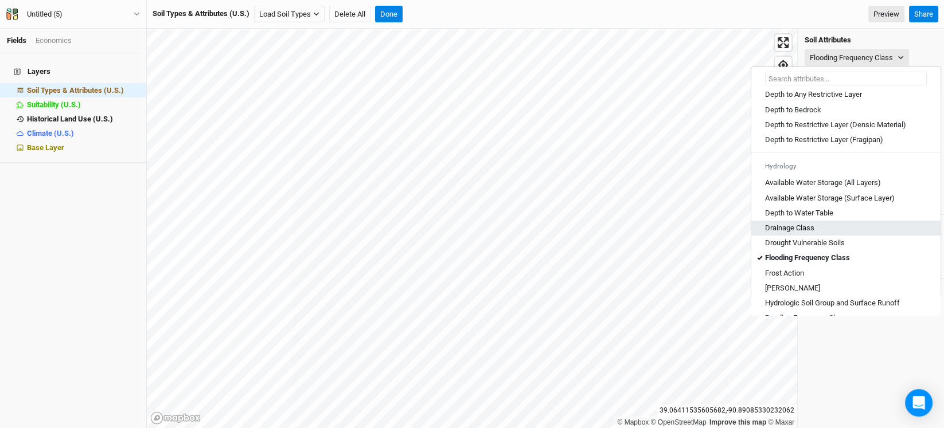
click at [809, 233] on Class "Drainage Class" at bounding box center [789, 228] width 49 height 10
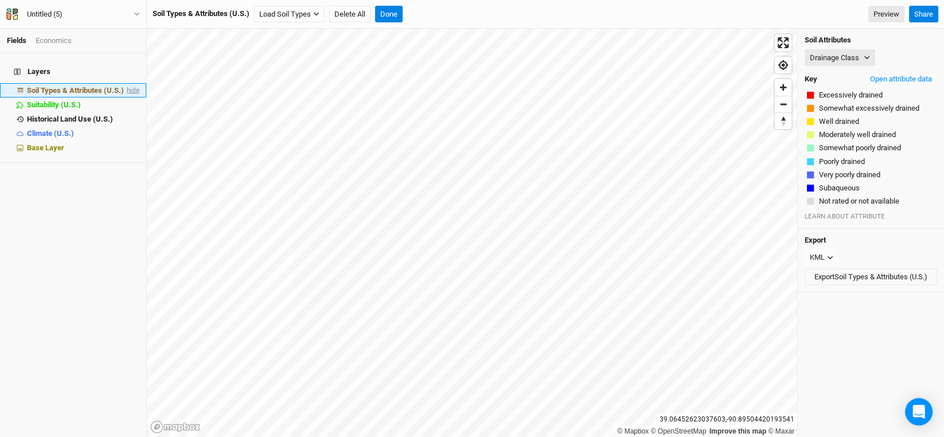
click at [124, 84] on span "hide" at bounding box center [131, 90] width 15 height 14
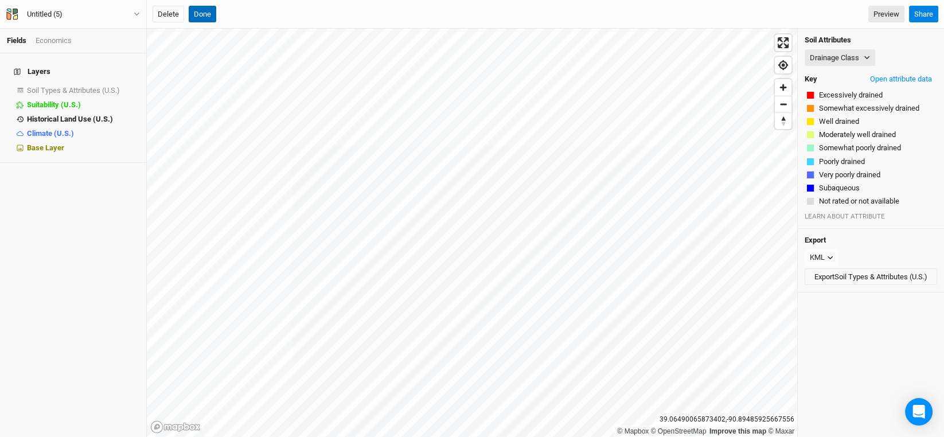
click at [201, 15] on button "Done" at bounding box center [203, 14] width 28 height 17
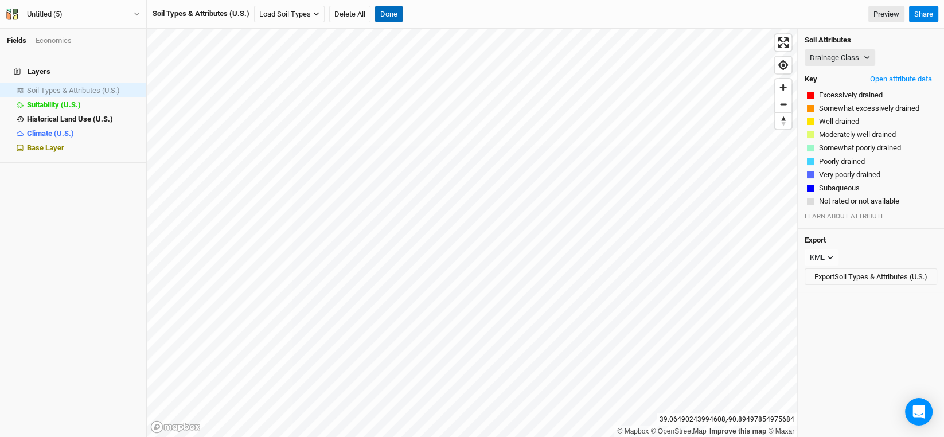
click at [389, 15] on button "Done" at bounding box center [389, 14] width 28 height 17
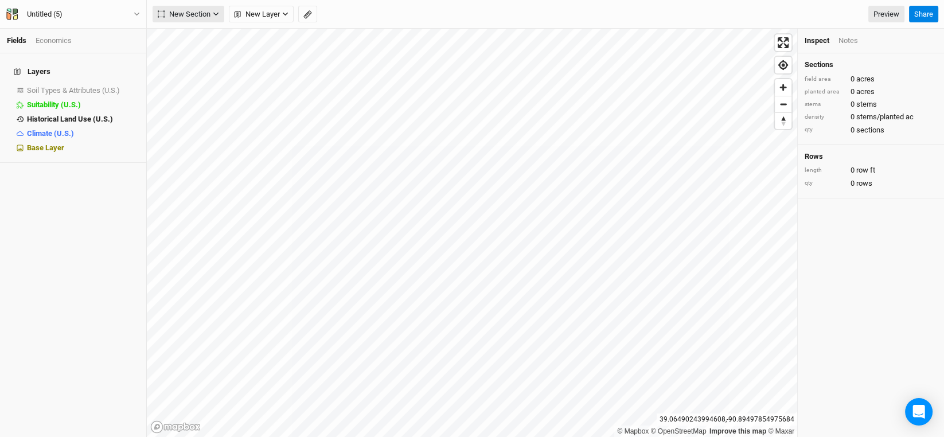
click at [214, 13] on icon "button" at bounding box center [215, 14] width 5 height 3
click at [180, 55] on div "Line" at bounding box center [186, 55] width 18 height 13
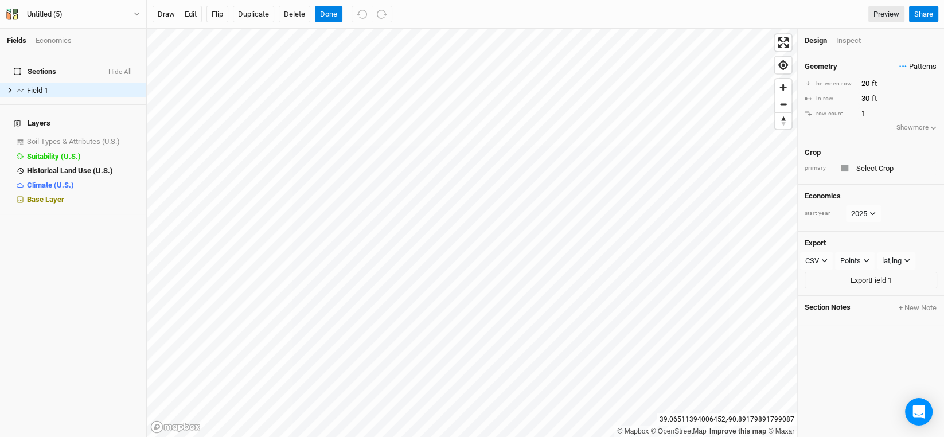
click at [915, 65] on span "Patterns" at bounding box center [917, 66] width 37 height 11
click at [908, 86] on div "＋ New in-row pattern" at bounding box center [895, 88] width 72 height 10
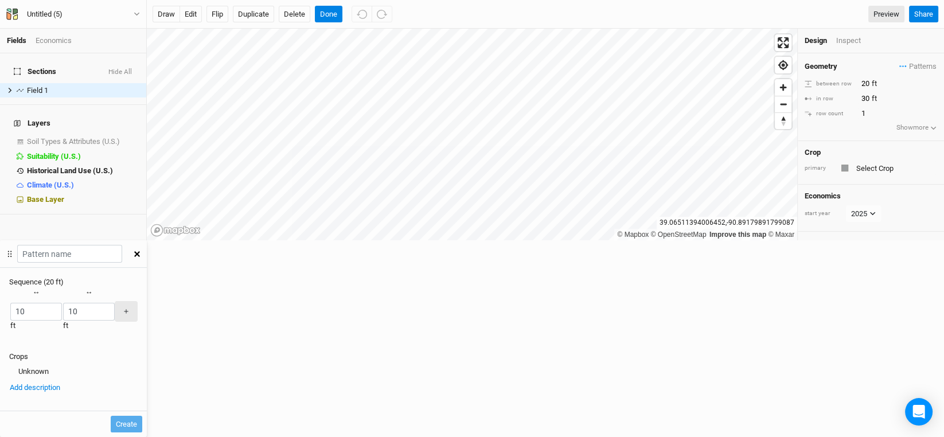
click at [10, 311] on div "button" at bounding box center [10, 311] width 0 height 0
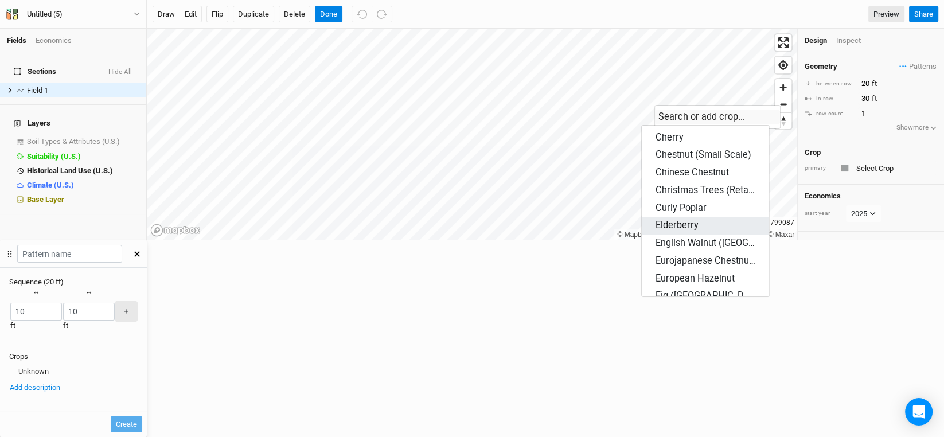
scroll to position [0, 0]
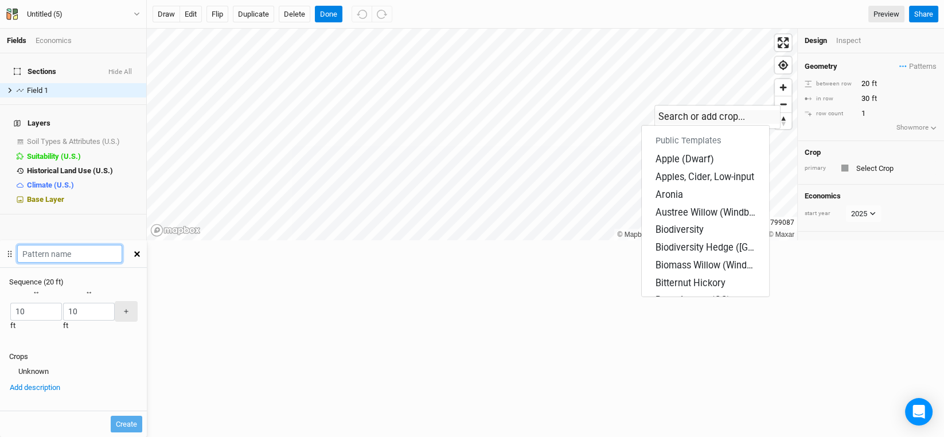
click at [122, 245] on input "text" at bounding box center [69, 254] width 105 height 18
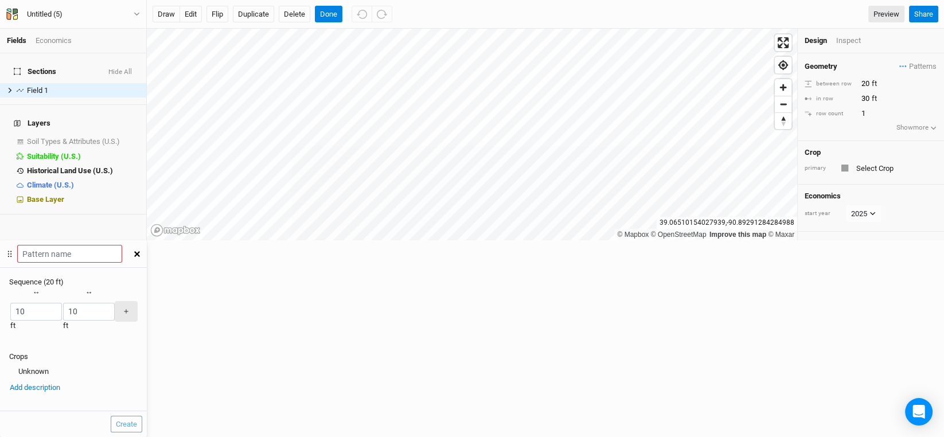
click at [147, 244] on button "button" at bounding box center [137, 254] width 20 height 21
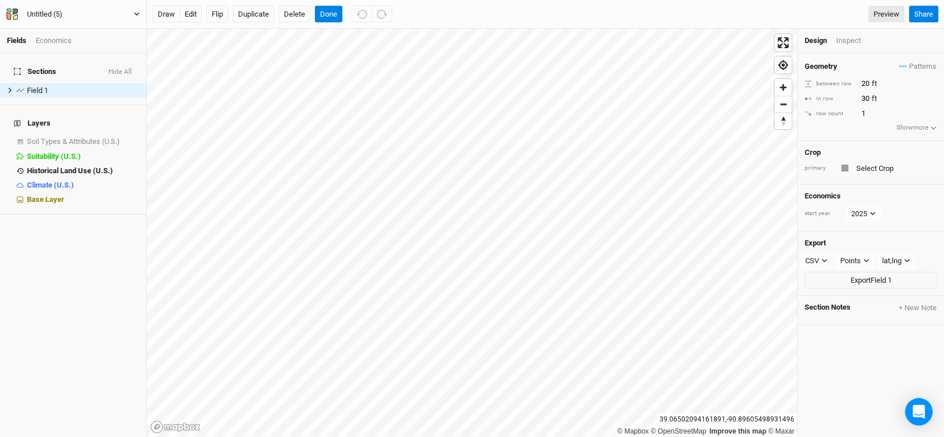
drag, startPoint x: 36, startPoint y: 19, endPoint x: 49, endPoint y: 17, distance: 13.5
click at [36, 19] on button "Untitled (5)" at bounding box center [73, 14] width 135 height 13
click at [40, 10] on div "Untitled (5)" at bounding box center [45, 14] width 36 height 11
type input "[PERSON_NAME]"
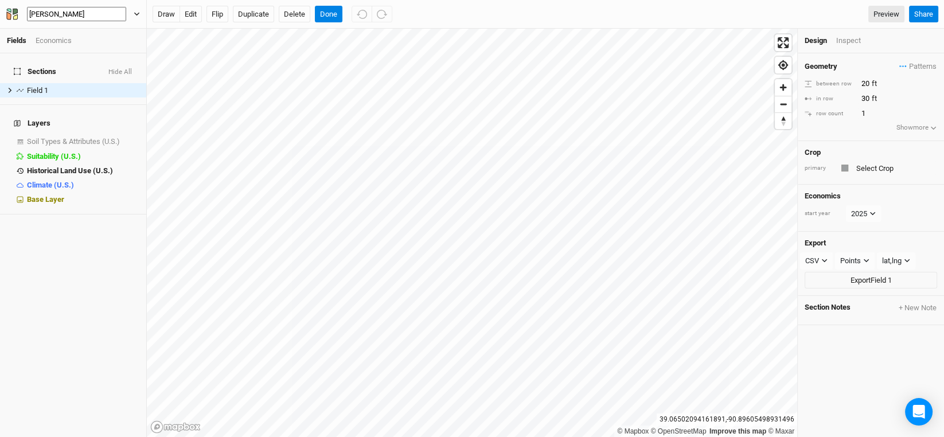
click at [58, 294] on div "Sections Hide All Field 1 hide Layers Soil Types & Attributes (U.S.) show Suita…" at bounding box center [73, 245] width 146 height 384
click at [45, 14] on div "[PERSON_NAME]" at bounding box center [54, 14] width 55 height 11
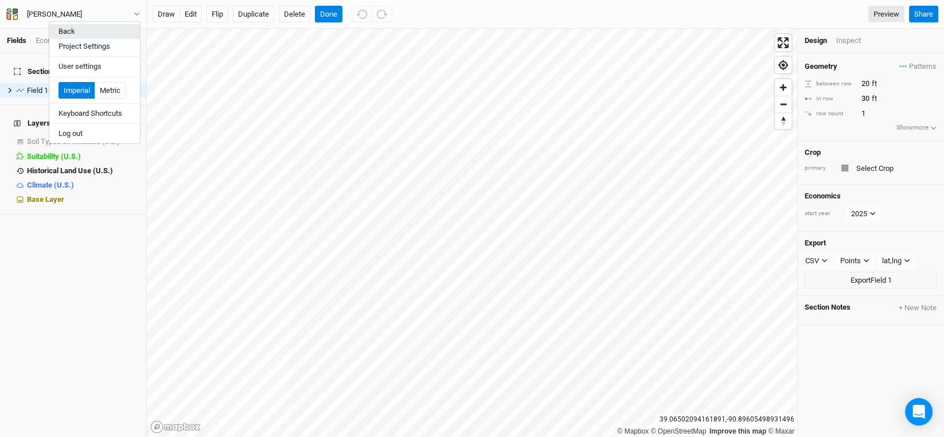
click at [63, 28] on button "Back" at bounding box center [94, 31] width 91 height 15
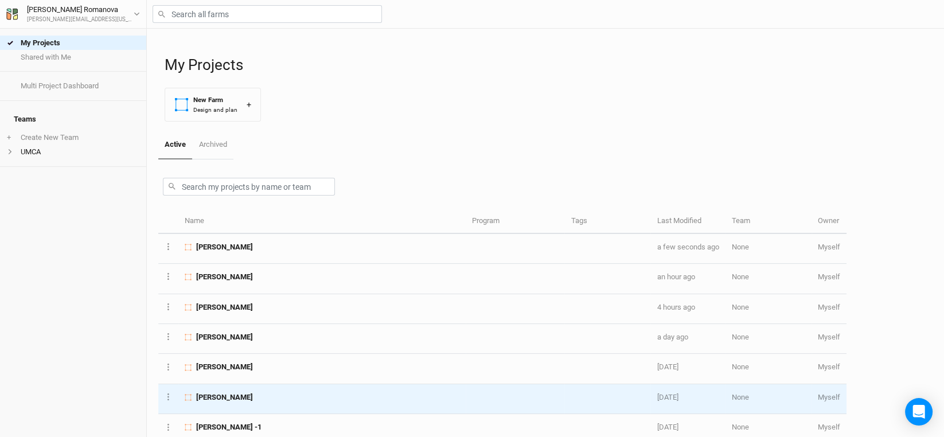
scroll to position [57, 0]
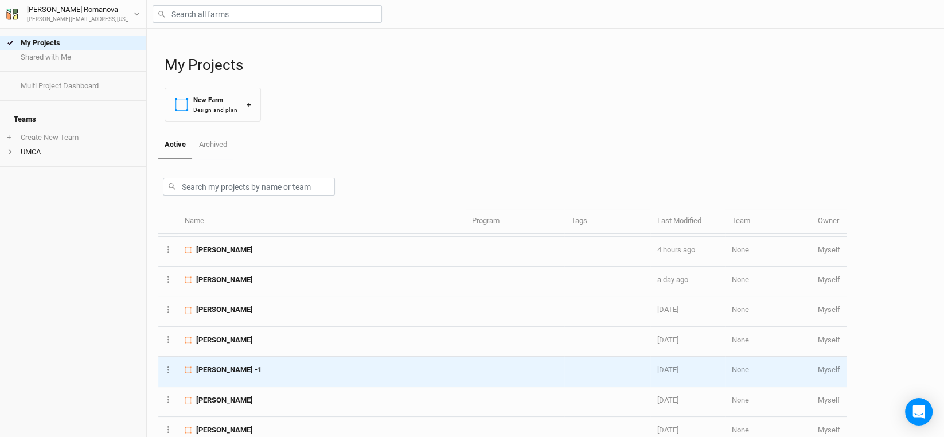
click at [212, 368] on span "[PERSON_NAME] -1" at bounding box center [228, 370] width 65 height 10
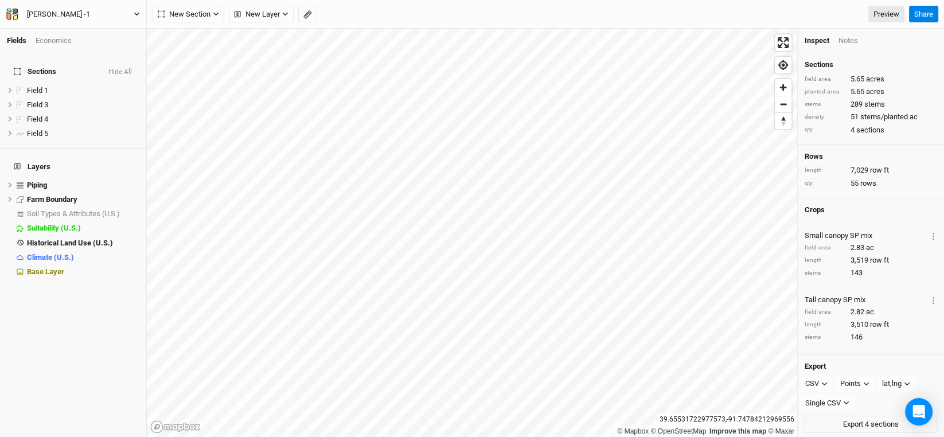
click at [135, 14] on icon "button" at bounding box center [137, 14] width 6 height 6
click at [79, 46] on button "Project Settings" at bounding box center [94, 46] width 91 height 15
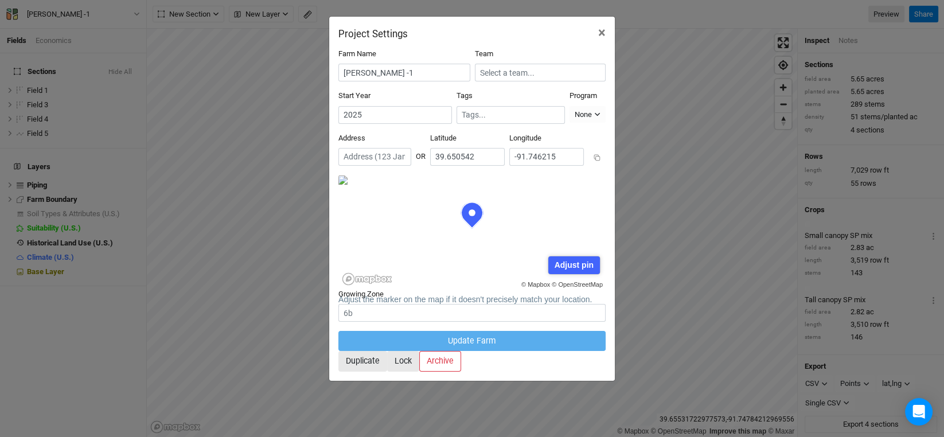
scroll to position [57, 133]
click at [567, 74] on input "text" at bounding box center [540, 73] width 131 height 18
click at [531, 108] on div "UMCA" at bounding box center [540, 111] width 102 height 10
type input "UMCA"
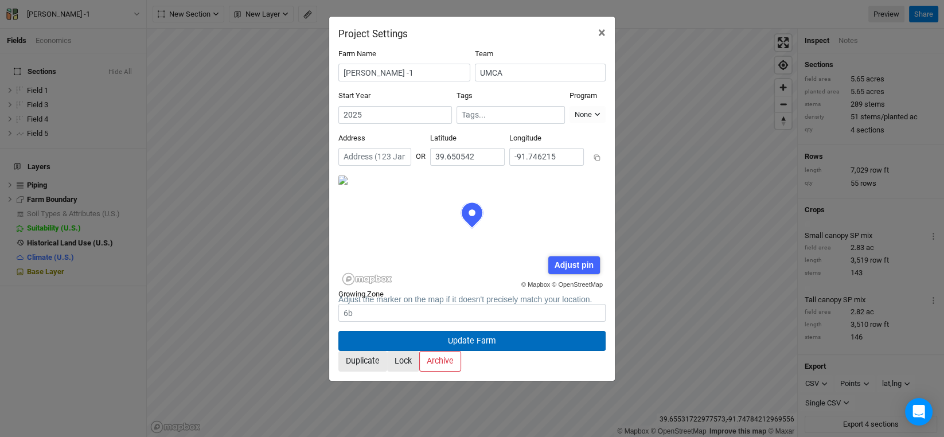
click at [512, 331] on button "Update Farm" at bounding box center [471, 341] width 267 height 20
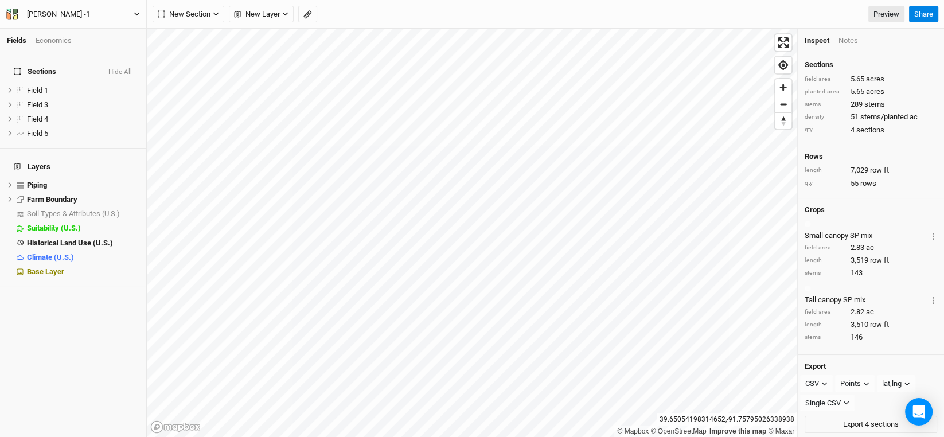
click at [44, 9] on div "[PERSON_NAME] -1" at bounding box center [58, 14] width 63 height 11
click at [67, 30] on button "Back" at bounding box center [94, 31] width 91 height 15
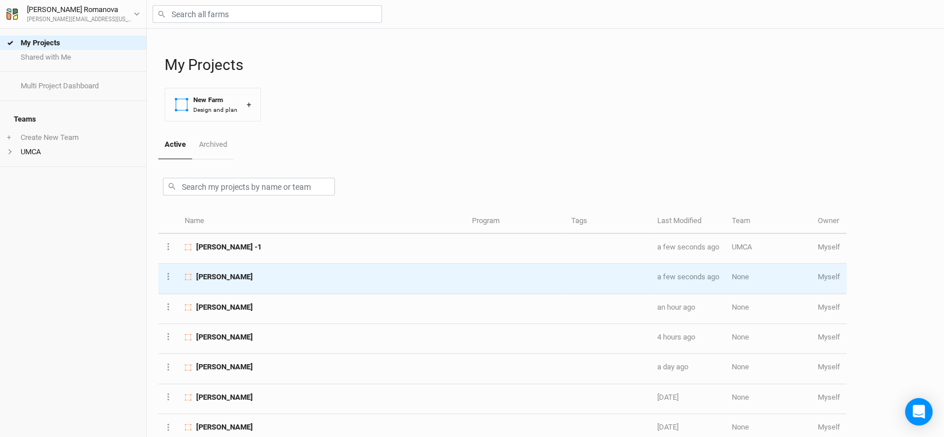
click at [217, 274] on span "[PERSON_NAME]" at bounding box center [224, 277] width 57 height 10
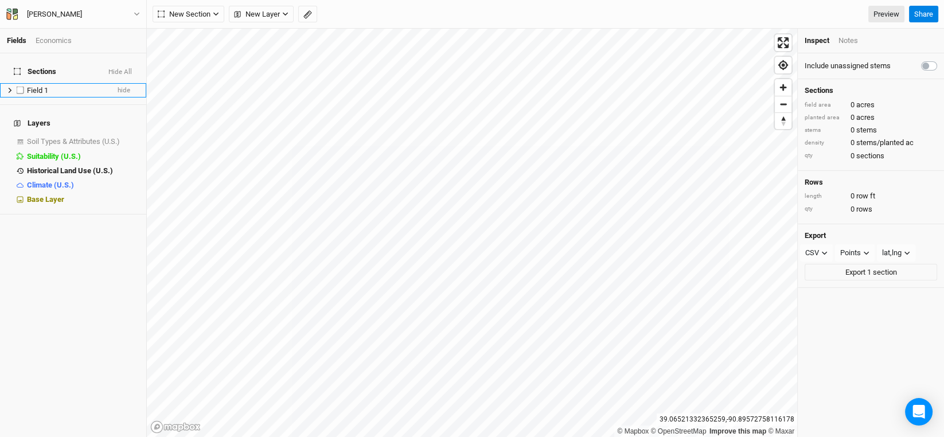
click at [31, 88] on li "Field 1 hide" at bounding box center [73, 90] width 146 height 14
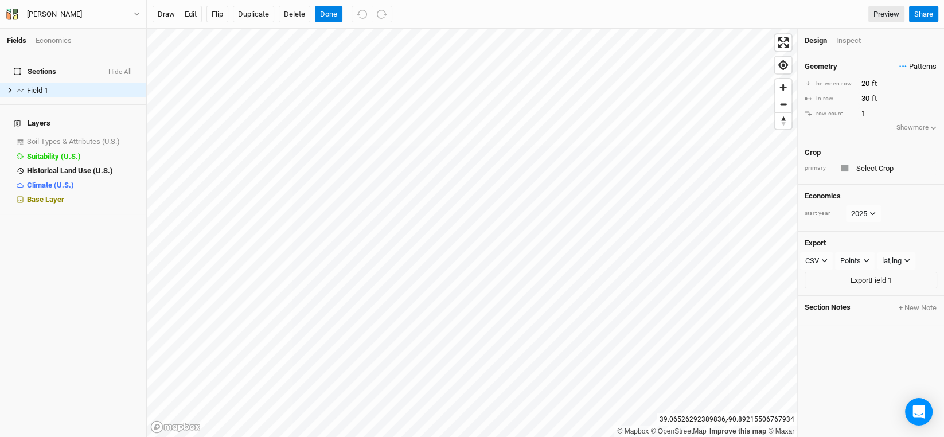
click at [916, 67] on span "Patterns" at bounding box center [917, 66] width 37 height 11
click at [919, 87] on div "＋ New in-row pattern" at bounding box center [895, 88] width 72 height 10
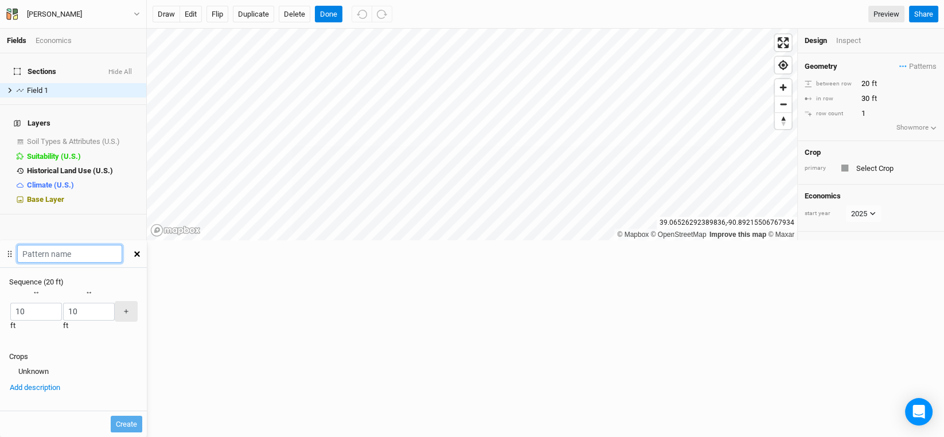
click at [122, 245] on input "text" at bounding box center [69, 254] width 105 height 18
click at [905, 128] on button "Show more" at bounding box center [917, 127] width 42 height 11
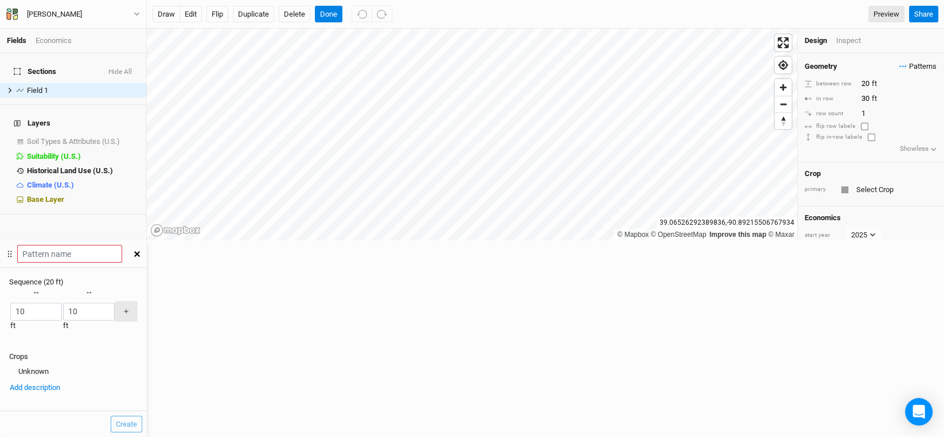
click at [904, 67] on span "Patterns" at bounding box center [917, 66] width 37 height 11
click at [907, 88] on div "＋ New in-row pattern" at bounding box center [895, 88] width 72 height 10
click at [122, 245] on input "text" at bounding box center [69, 254] width 105 height 18
type input "J"
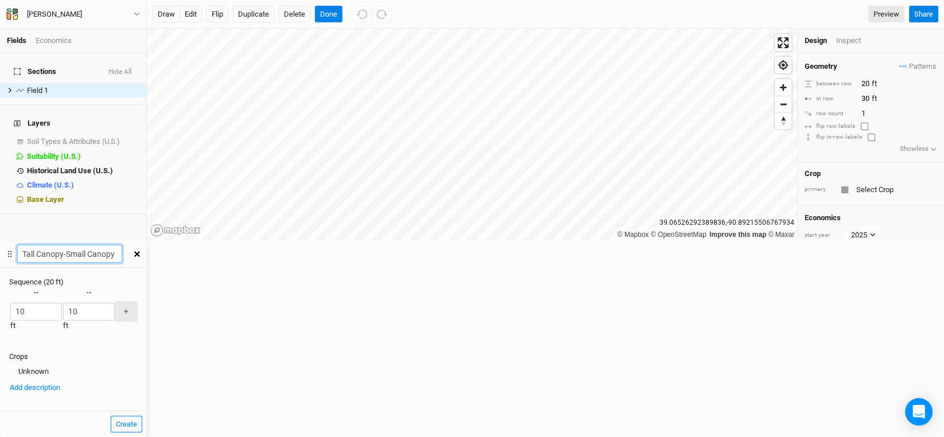
scroll to position [0, 1]
type input "Tall Canopy-Small Canopy"
click at [10, 311] on div "button" at bounding box center [10, 311] width 0 height 0
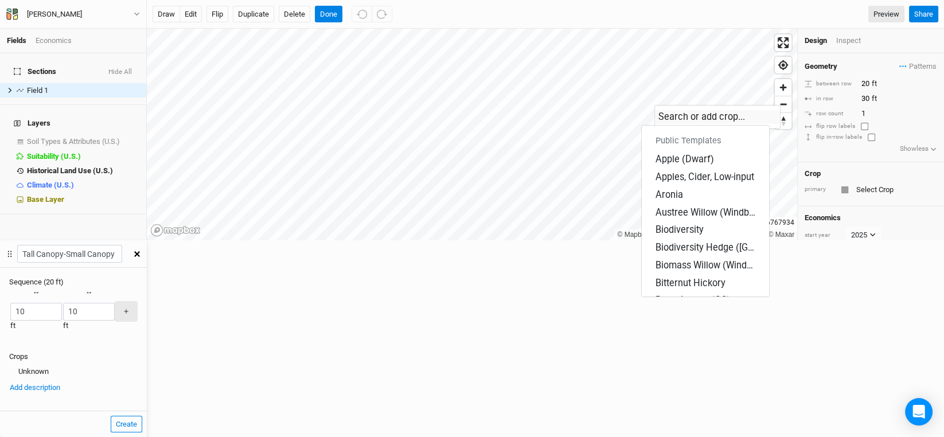
click at [682, 107] on div "Public Templates Apple (Dwarf) Apples, Cider, Low-input Aronia Austree Willow (…" at bounding box center [717, 117] width 126 height 24
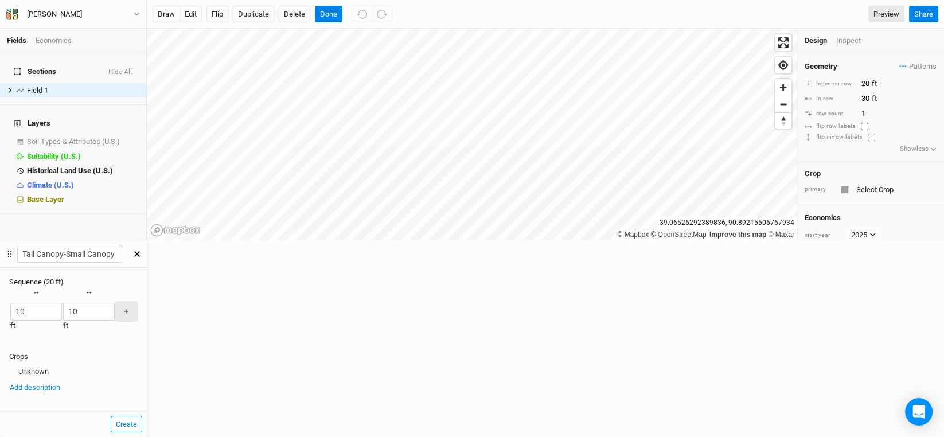
click at [10, 311] on div "button" at bounding box center [10, 311] width 0 height 0
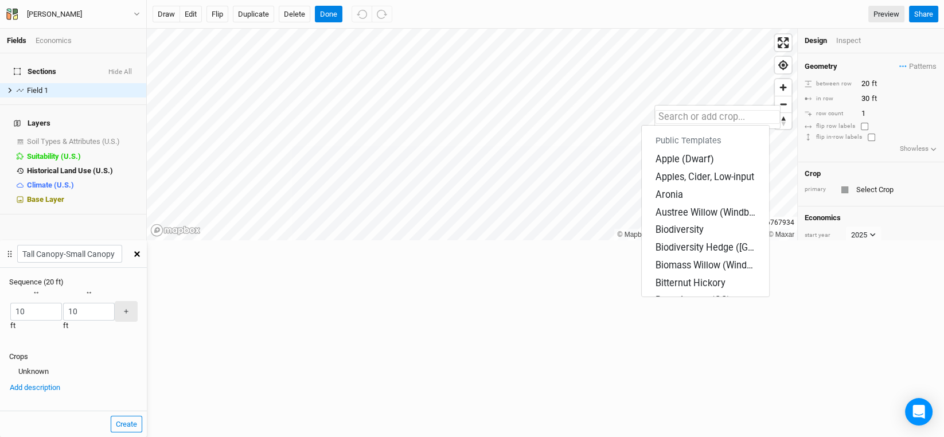
click at [677, 118] on input "text" at bounding box center [717, 117] width 125 height 14
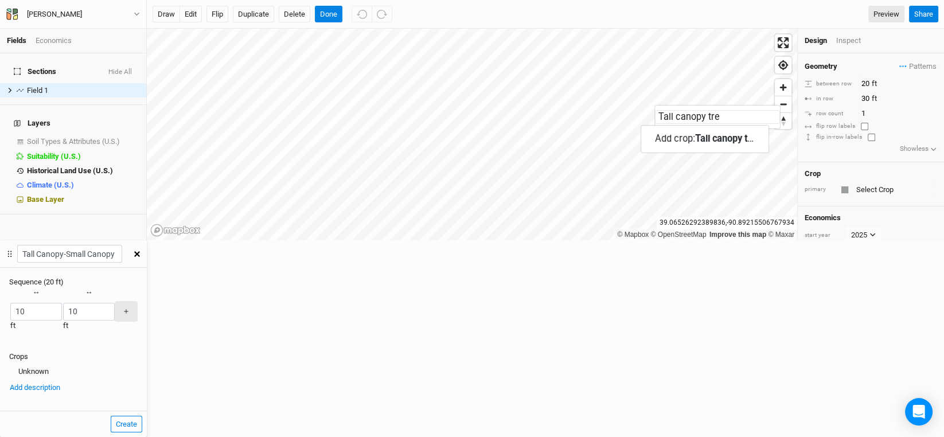
type input "Tall canopy tree"
click at [721, 137] on mark "Tall canopy tree" at bounding box center [728, 138] width 66 height 11
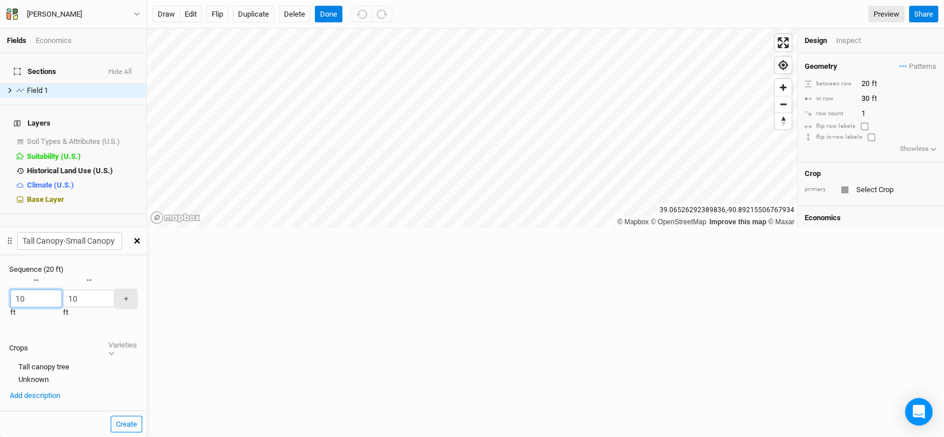
drag, startPoint x: 673, startPoint y: 114, endPoint x: 652, endPoint y: 108, distance: 22.1
click at [147, 275] on div "Recently Used Tall canopy tree Public Templates Apple (Dwarf) Apples, Cider, Lo…" at bounding box center [73, 305] width 147 height 61
type input "30"
click at [63, 299] on div "button" at bounding box center [63, 299] width 0 height 0
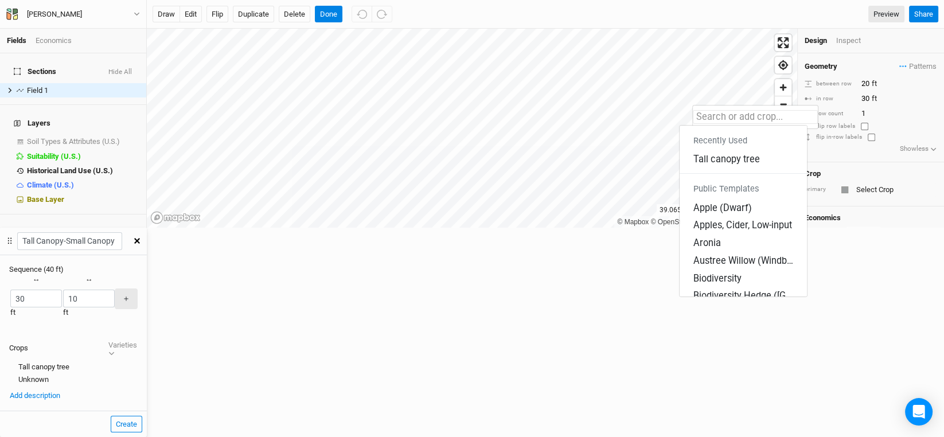
click at [717, 113] on input "text" at bounding box center [755, 117] width 125 height 14
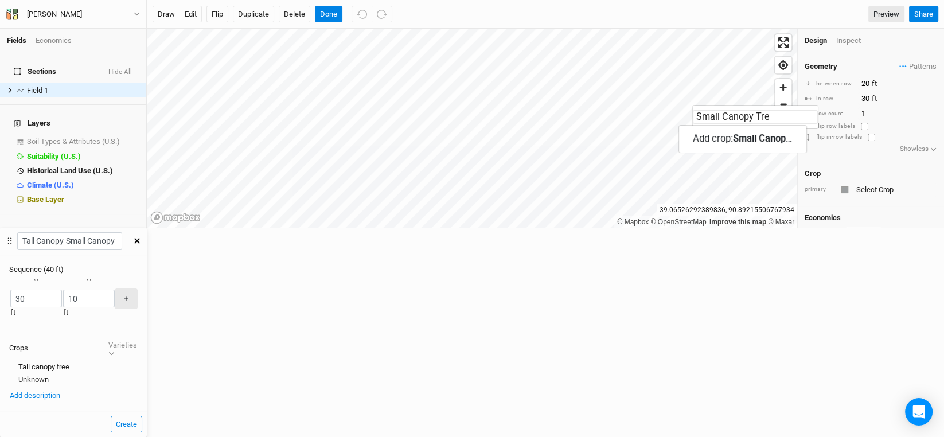
type input "Small Canopy Tree"
click at [769, 130] on link "Add crop: Small Canopy Tree" at bounding box center [743, 139] width 127 height 18
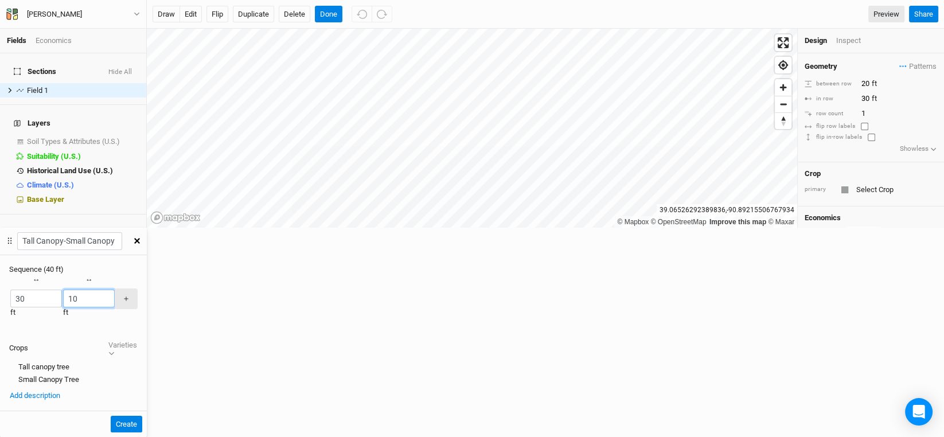
drag, startPoint x: 717, startPoint y: 104, endPoint x: 690, endPoint y: 104, distance: 27.5
click at [147, 275] on div "Recently Used Small Canopy Tree Tall canopy tree Public Templates Apple (Dwarf)…" at bounding box center [73, 305] width 147 height 61
type input "30"
click at [138, 339] on div "Crops Varieties Tall canopy tree Small Canopy Tree" at bounding box center [73, 362] width 128 height 46
click at [142, 416] on button "Create" at bounding box center [127, 424] width 32 height 17
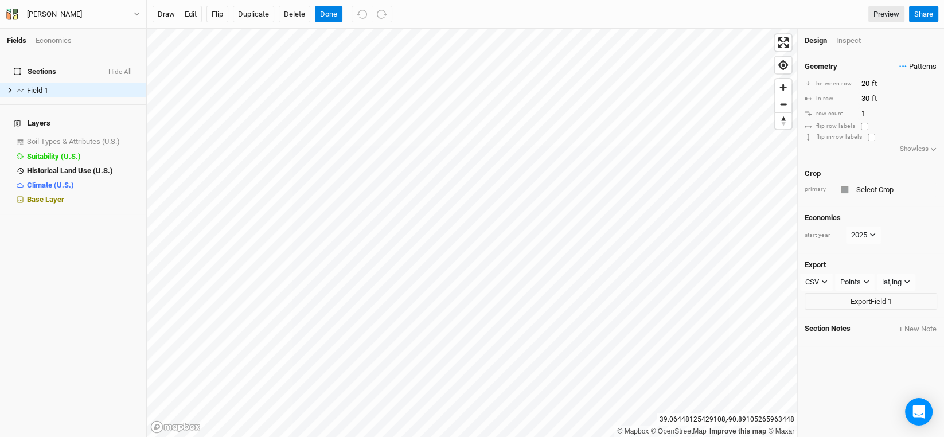
click at [909, 67] on span "Patterns" at bounding box center [917, 66] width 37 height 11
click at [924, 91] on button "view" at bounding box center [917, 90] width 28 height 18
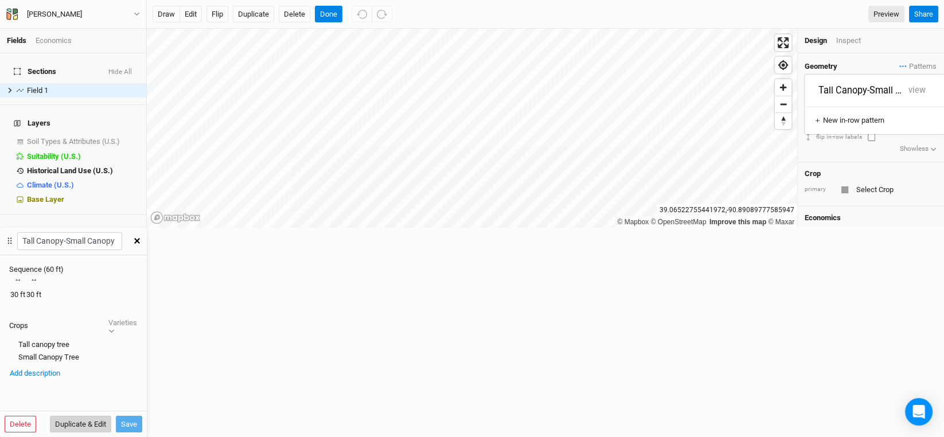
click at [111, 416] on button "Duplicate & Edit" at bounding box center [80, 424] width 61 height 17
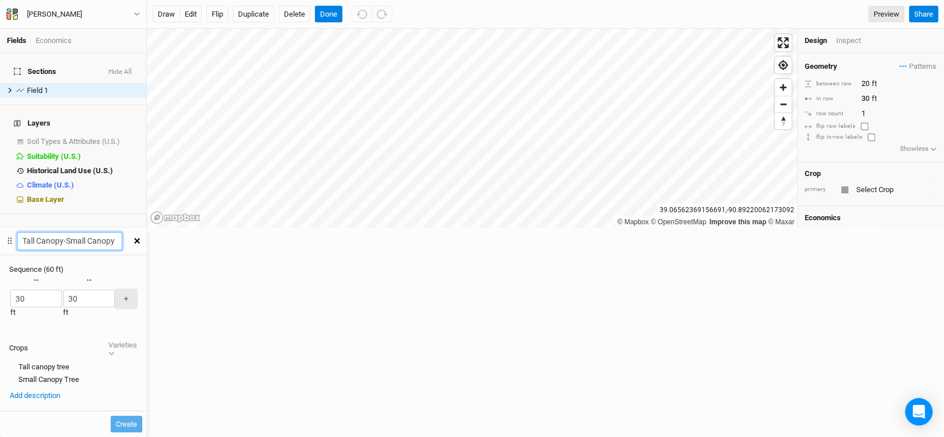
click at [630, 29] on div "Fields Economics Sections Hide All Field 1 hide Layers Soil Types & Attributes …" at bounding box center [472, 218] width 944 height 437
paste input "Tall Canopy-"
type input "Small Canopy-Tall Canopy"
click at [10, 299] on div "button" at bounding box center [10, 299] width 0 height 0
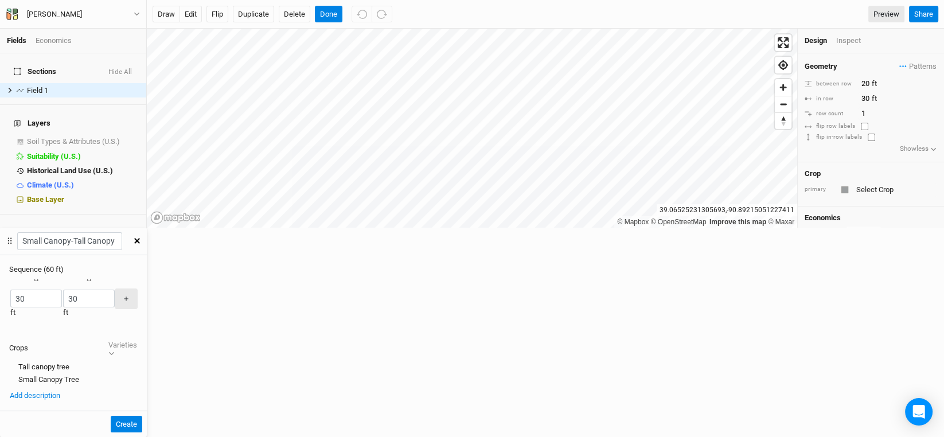
scroll to position [0, 0]
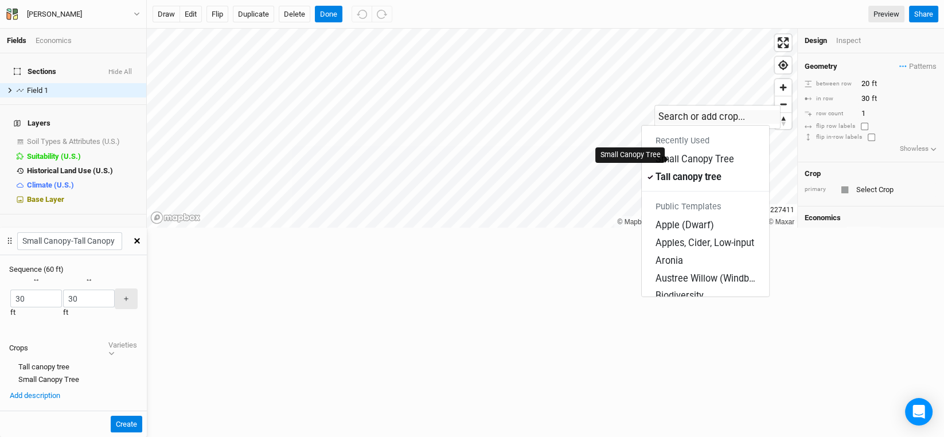
drag, startPoint x: 689, startPoint y: 154, endPoint x: 688, endPoint y: 139, distance: 15.5
click at [689, 154] on div "Small Canopy Tree" at bounding box center [695, 159] width 79 height 13
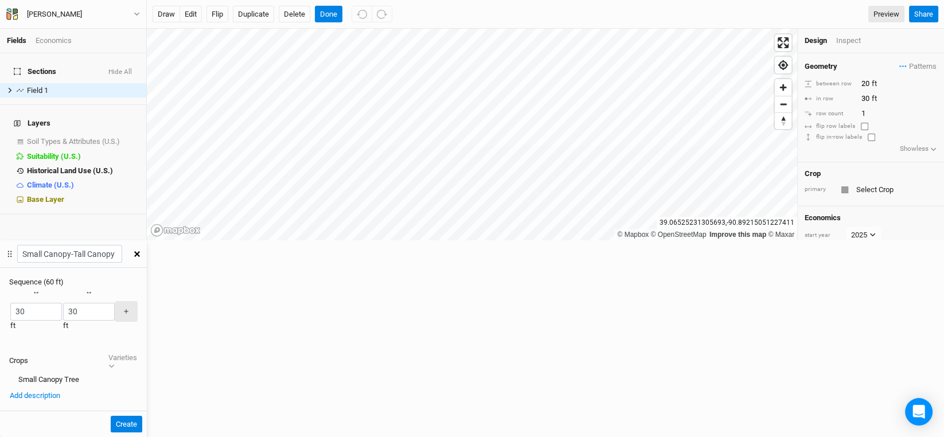
click at [63, 311] on div "button" at bounding box center [63, 311] width 0 height 0
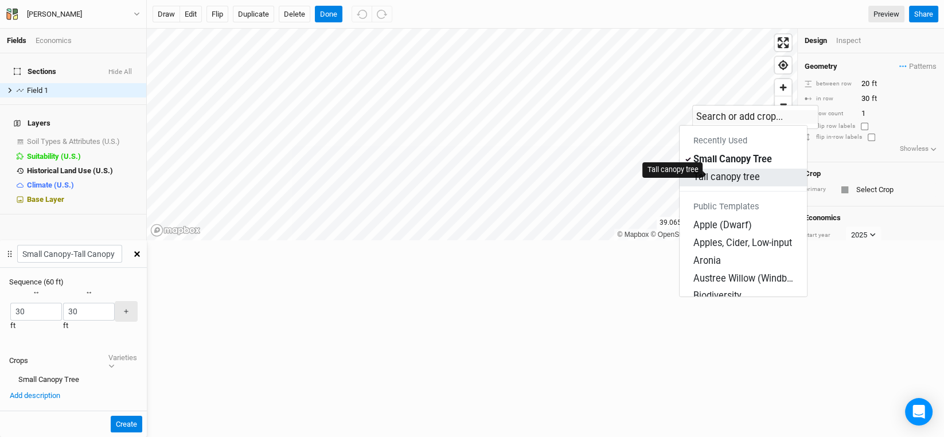
click at [721, 171] on div "Tall canopy tree" at bounding box center [726, 177] width 67 height 13
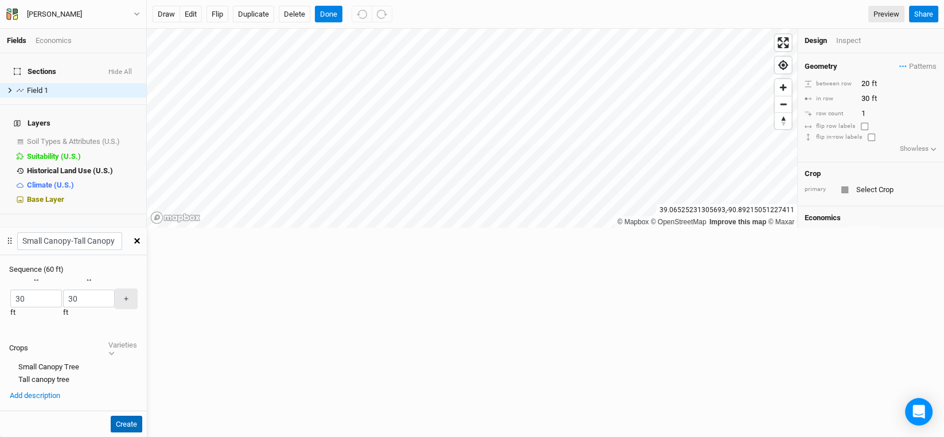
click at [142, 416] on button "Create" at bounding box center [127, 424] width 32 height 17
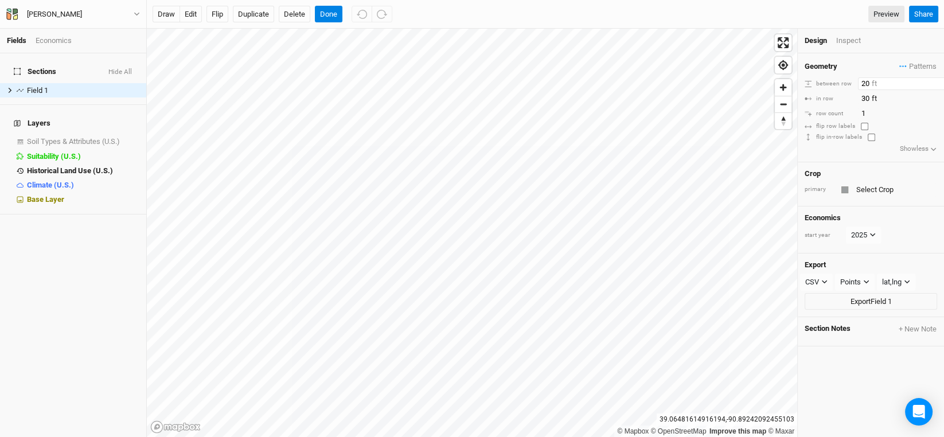
drag, startPoint x: 869, startPoint y: 83, endPoint x: 844, endPoint y: 76, distance: 26.3
click at [844, 76] on div "Geometry Patterns Tall Canopy-Small Canopy view Small Canopy-Tall Canopy view ＋…" at bounding box center [871, 107] width 146 height 109
type input "30"
click at [895, 101] on input "30" at bounding box center [908, 98] width 100 height 13
click at [908, 66] on span "Patterns" at bounding box center [917, 66] width 37 height 11
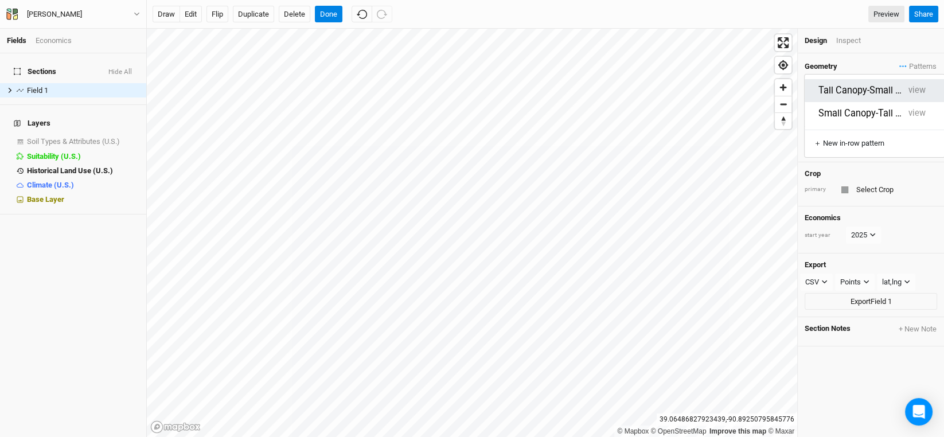
click at [859, 85] on button "Tall Canopy-Small Canopy" at bounding box center [860, 90] width 85 height 13
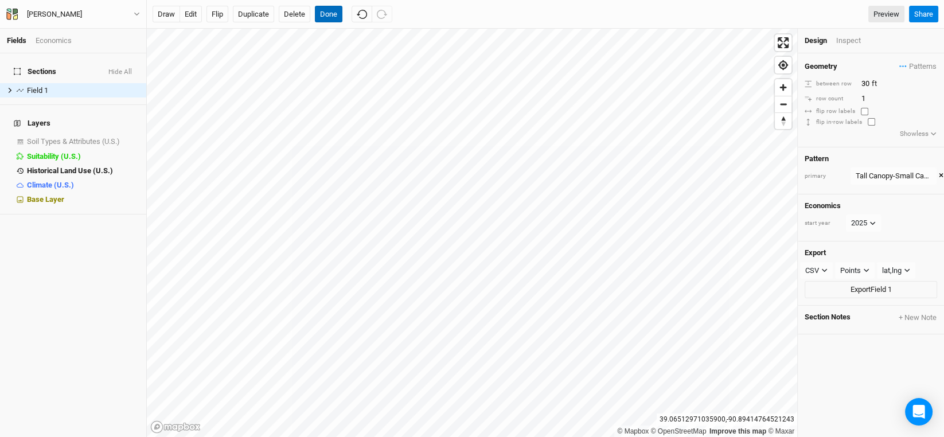
click at [338, 9] on button "Done" at bounding box center [329, 14] width 28 height 17
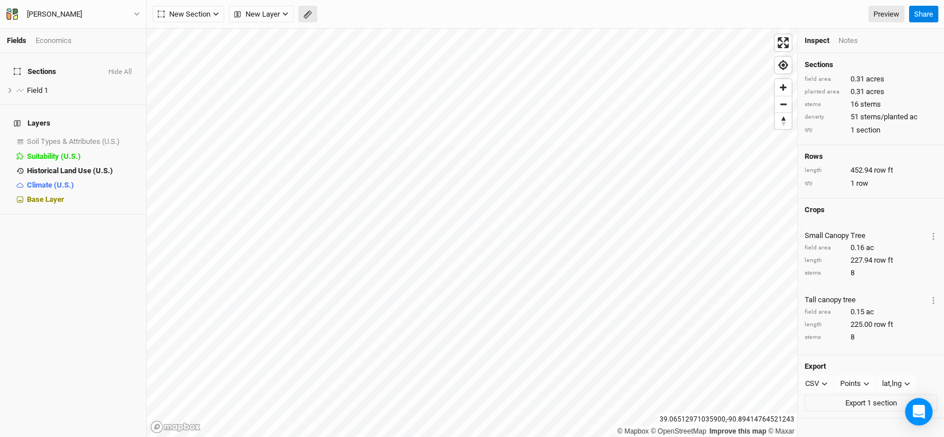
click at [307, 11] on icon "button" at bounding box center [307, 14] width 9 height 9
click at [201, 11] on button "Done" at bounding box center [205, 14] width 28 height 17
click at [215, 13] on icon "button" at bounding box center [216, 14] width 6 height 6
click at [181, 55] on div "Line" at bounding box center [186, 55] width 18 height 13
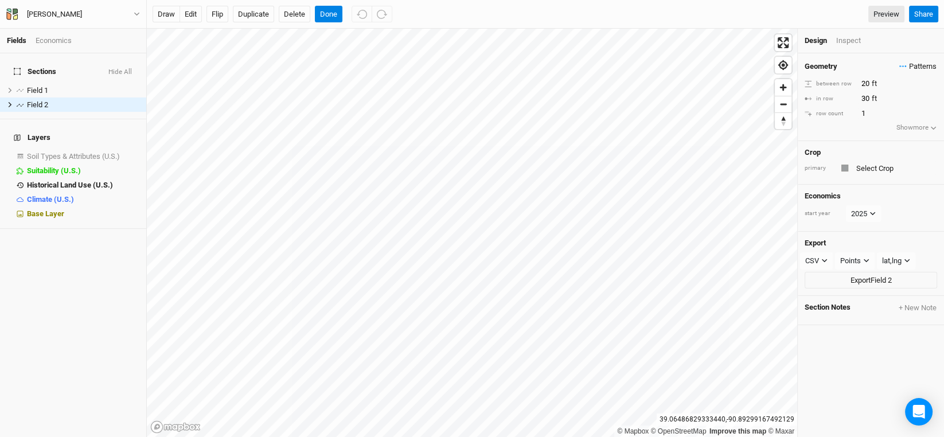
click at [904, 65] on span "Patterns" at bounding box center [917, 66] width 37 height 11
click at [864, 107] on button "Small Canopy-Tall Canopy" at bounding box center [860, 113] width 85 height 13
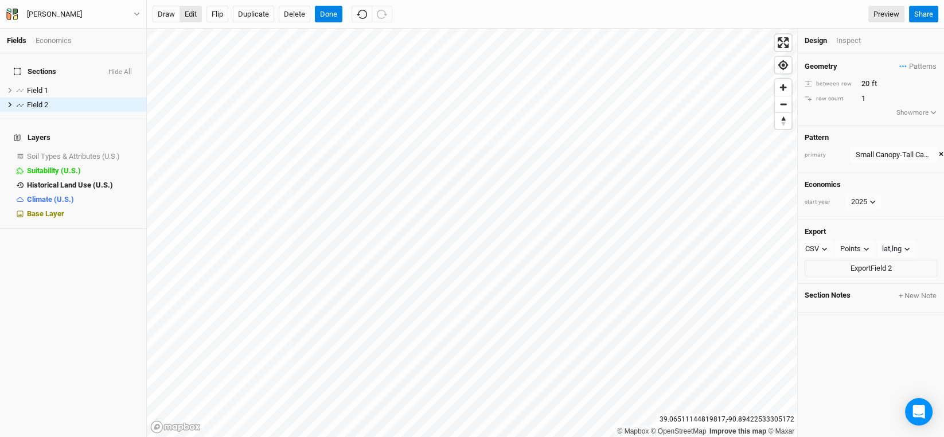
click at [194, 11] on button "edit" at bounding box center [191, 14] width 22 height 17
click at [325, 13] on button "Done" at bounding box center [329, 14] width 28 height 17
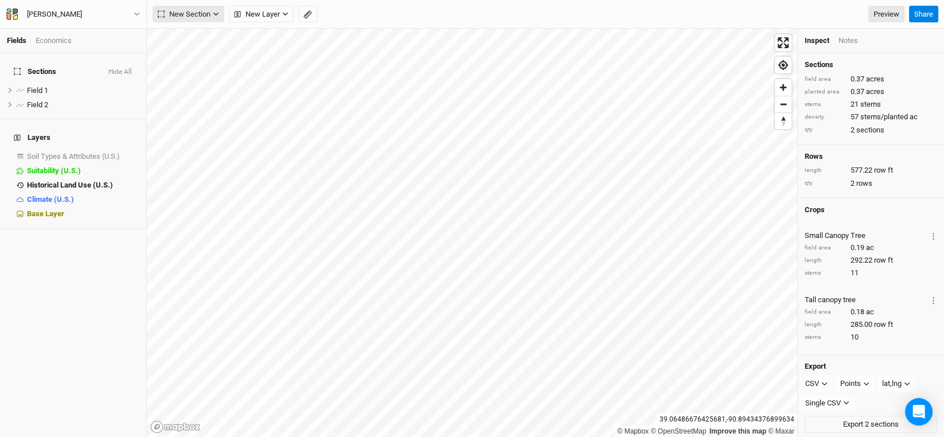
click at [213, 12] on icon "button" at bounding box center [216, 14] width 6 height 6
click at [201, 50] on button "Line" at bounding box center [198, 55] width 91 height 18
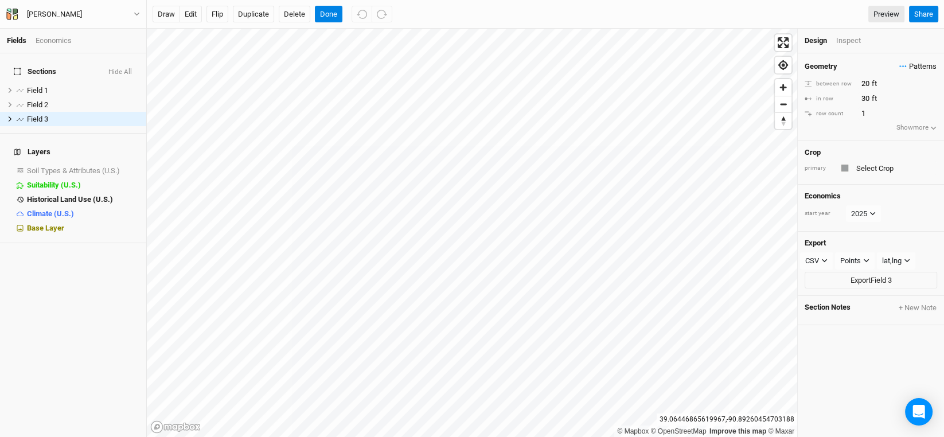
click at [913, 64] on span "Patterns" at bounding box center [917, 66] width 37 height 11
click at [856, 107] on button "Small Canopy-Tall Canopy" at bounding box center [860, 113] width 85 height 13
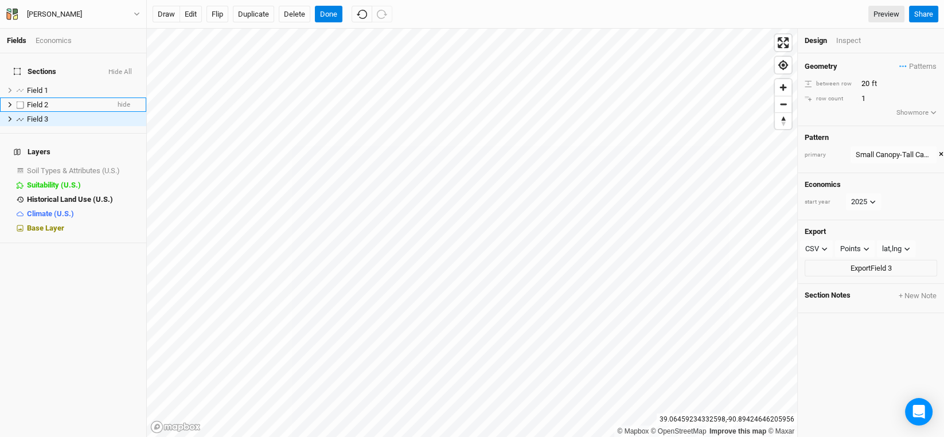
click at [46, 100] on span "Field 2" at bounding box center [37, 104] width 21 height 9
click at [41, 115] on span "Field 3" at bounding box center [37, 119] width 21 height 9
click at [192, 11] on button "edit" at bounding box center [191, 14] width 22 height 17
click at [326, 16] on button "Done" at bounding box center [329, 14] width 28 height 17
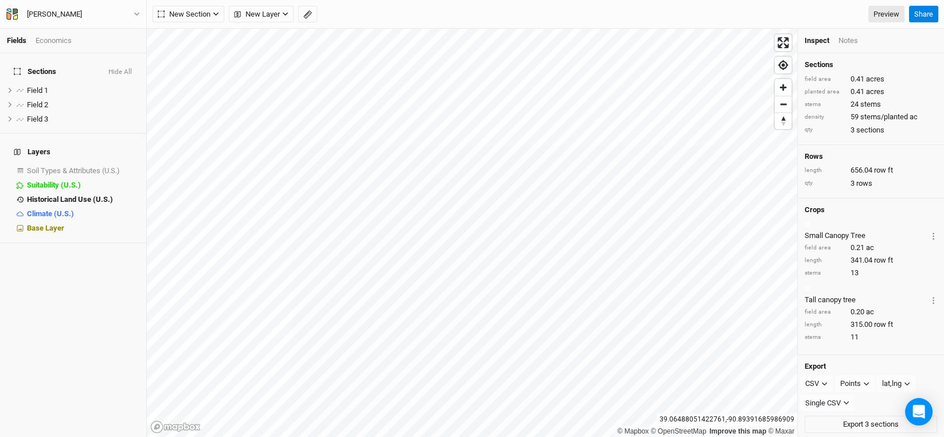
drag, startPoint x: 305, startPoint y: 15, endPoint x: 305, endPoint y: 28, distance: 12.6
click at [304, 15] on icon "button" at bounding box center [307, 14] width 9 height 9
click at [205, 13] on button "Done" at bounding box center [205, 14] width 28 height 17
click at [182, 10] on span "New Section" at bounding box center [184, 14] width 53 height 11
click at [182, 52] on div "Line" at bounding box center [186, 55] width 18 height 13
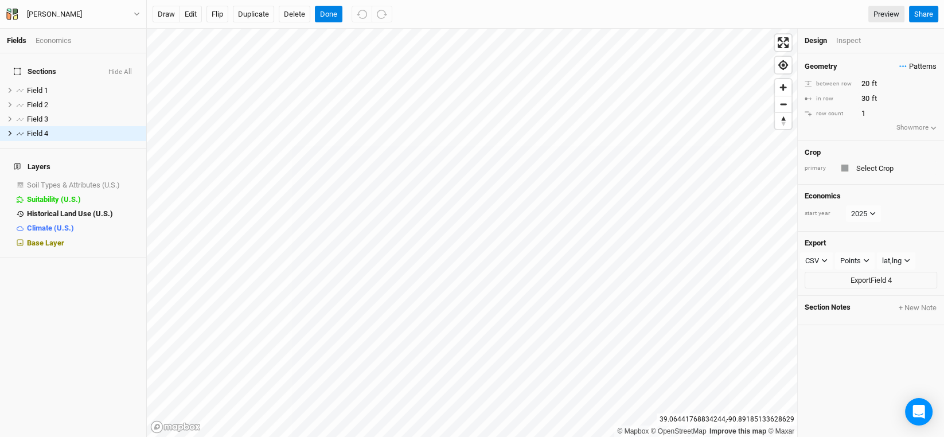
click at [902, 64] on span "Patterns" at bounding box center [917, 66] width 37 height 11
click at [844, 87] on button "Tall Canopy-Small Canopy" at bounding box center [860, 90] width 85 height 13
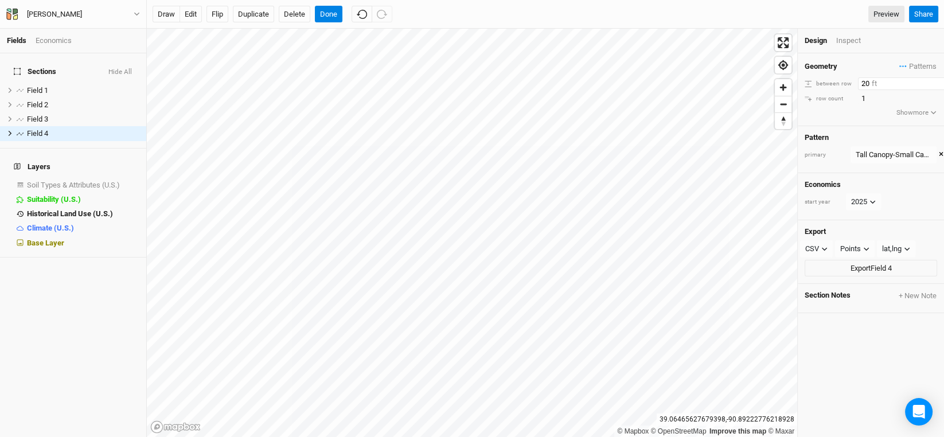
drag, startPoint x: 869, startPoint y: 79, endPoint x: 844, endPoint y: 74, distance: 26.3
click at [844, 74] on div "Geometry Patterns Tall Canopy-Small Canopy view Small Canopy-Tall Canopy view ＋…" at bounding box center [871, 89] width 146 height 72
type input "60"
click at [188, 14] on button "edit" at bounding box center [191, 14] width 22 height 17
click at [331, 11] on button "Done" at bounding box center [329, 14] width 28 height 17
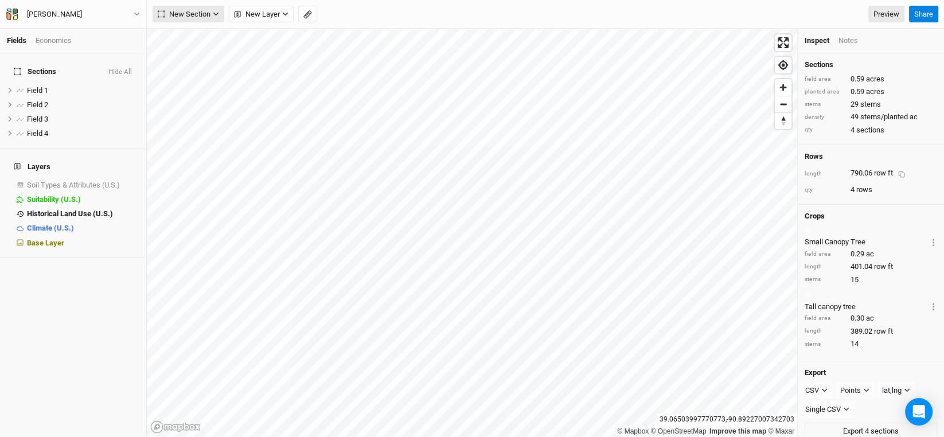
click at [184, 14] on span "New Section" at bounding box center [184, 14] width 53 height 11
click at [188, 50] on div "Line" at bounding box center [186, 55] width 18 height 13
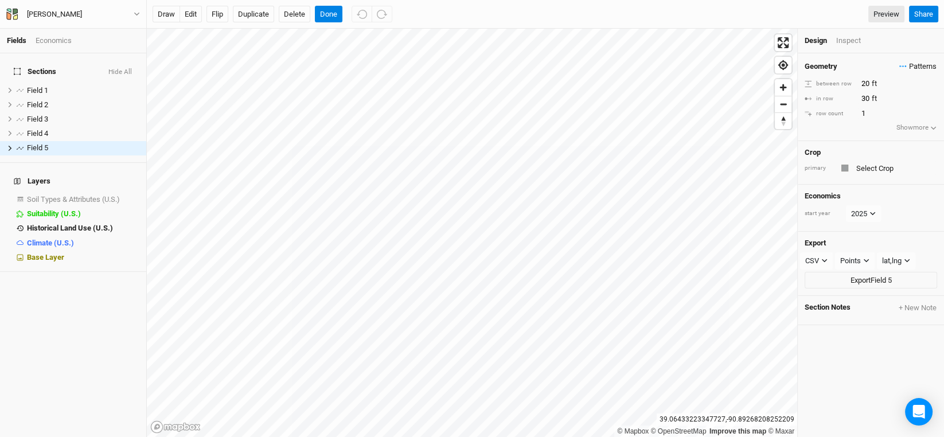
click at [912, 60] on button "Patterns" at bounding box center [918, 66] width 38 height 13
click at [856, 84] on button "Tall Canopy-Small Canopy" at bounding box center [860, 90] width 85 height 13
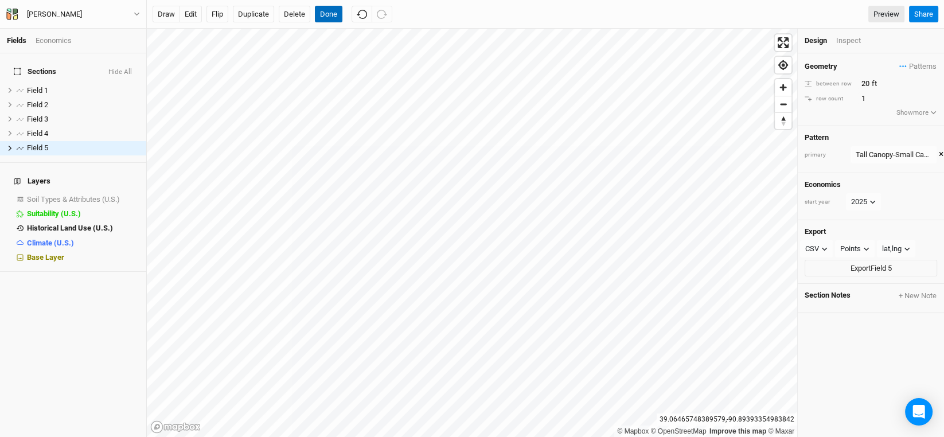
click at [331, 13] on button "Done" at bounding box center [329, 14] width 28 height 17
click at [192, 9] on button "edit" at bounding box center [191, 14] width 22 height 17
click at [329, 12] on button "Done" at bounding box center [329, 14] width 28 height 17
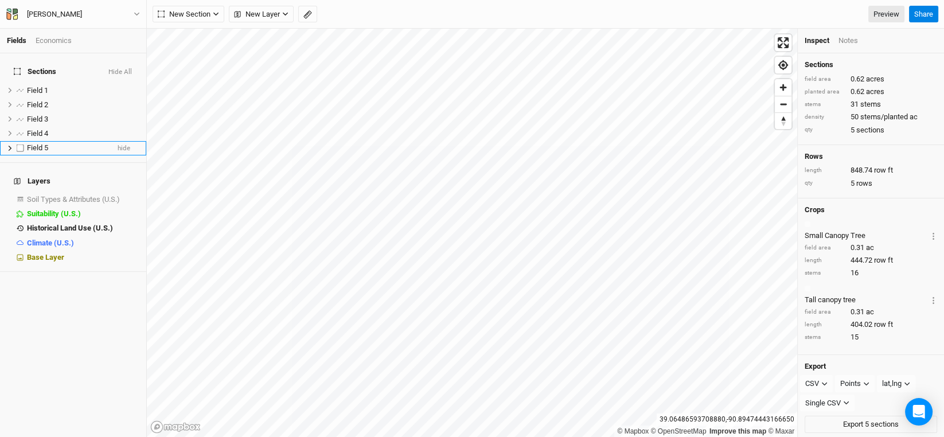
click at [42, 141] on li "Field 5 hide" at bounding box center [73, 148] width 146 height 14
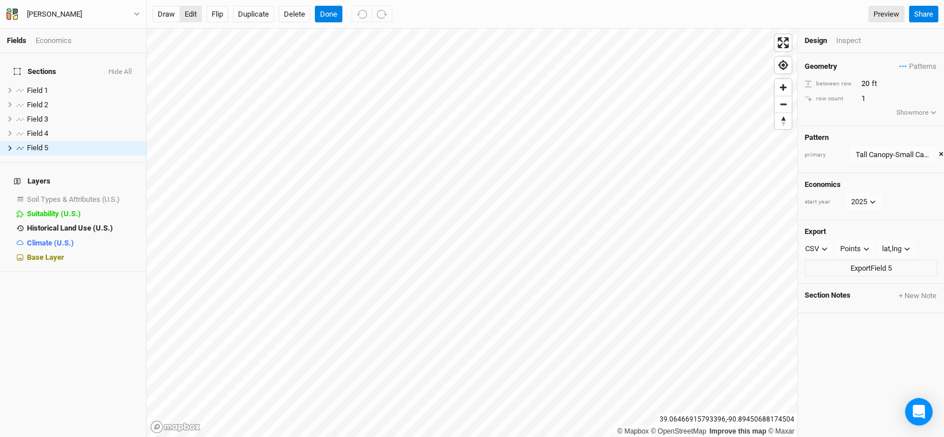
click at [193, 15] on button "edit" at bounding box center [191, 14] width 22 height 17
click at [327, 14] on button "Done" at bounding box center [329, 14] width 28 height 17
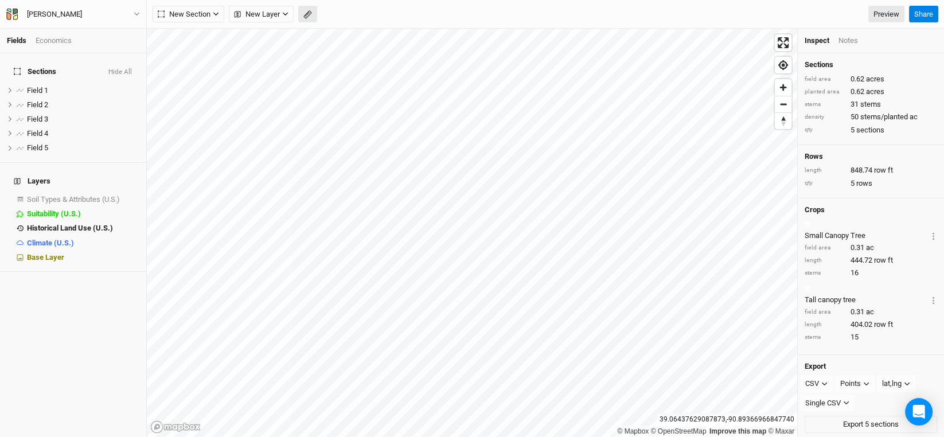
click at [307, 14] on icon "button" at bounding box center [307, 14] width 5 height 5
click at [202, 17] on button "Done" at bounding box center [205, 14] width 28 height 17
click at [37, 143] on span "Field 5" at bounding box center [37, 147] width 21 height 9
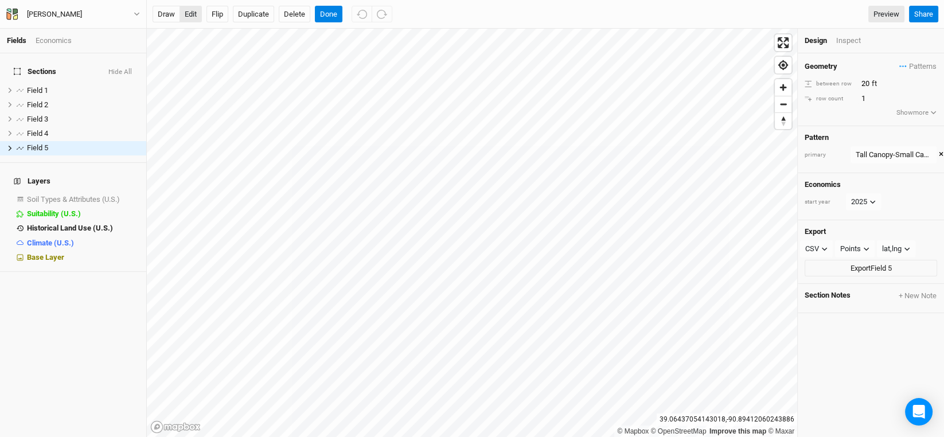
click at [190, 10] on button "edit" at bounding box center [191, 14] width 22 height 17
click at [882, 151] on div "Tall Canopy-Small Canopy" at bounding box center [894, 154] width 76 height 11
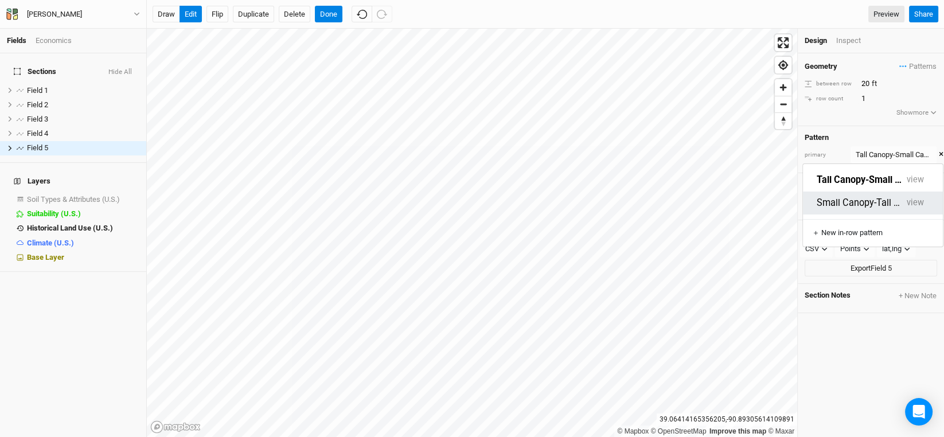
click at [860, 197] on button "Small Canopy-Tall Canopy" at bounding box center [859, 203] width 85 height 13
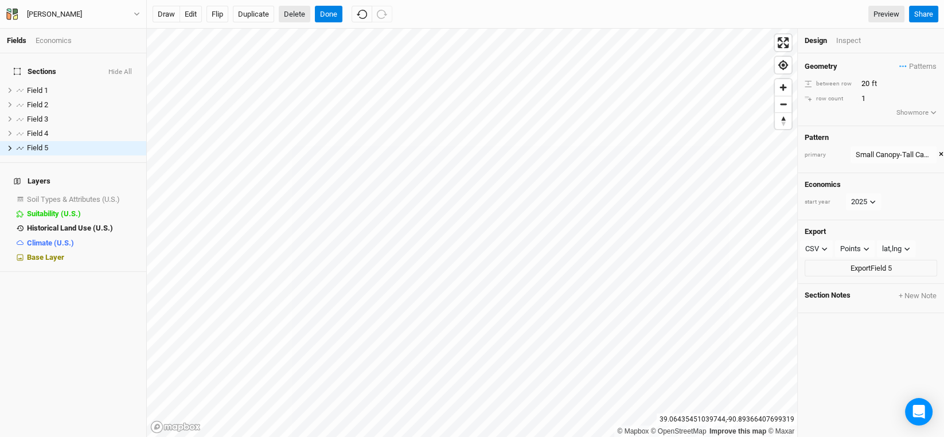
click at [299, 6] on button "Delete" at bounding box center [295, 14] width 32 height 17
click at [344, 11] on button "Confirm" at bounding box center [338, 14] width 36 height 17
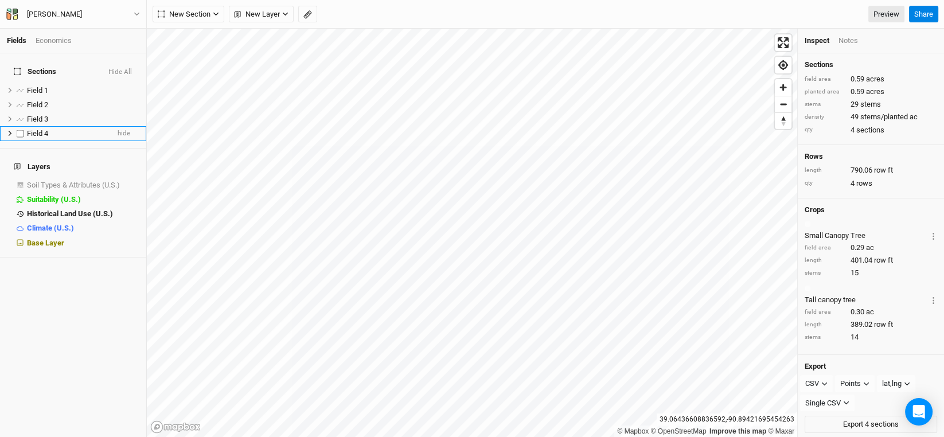
click at [20, 126] on label at bounding box center [20, 133] width 14 height 14
click at [20, 130] on input "checkbox" at bounding box center [20, 133] width 7 height 7
click at [32, 126] on li "Field 4 hide" at bounding box center [73, 133] width 146 height 14
checkbox input "false"
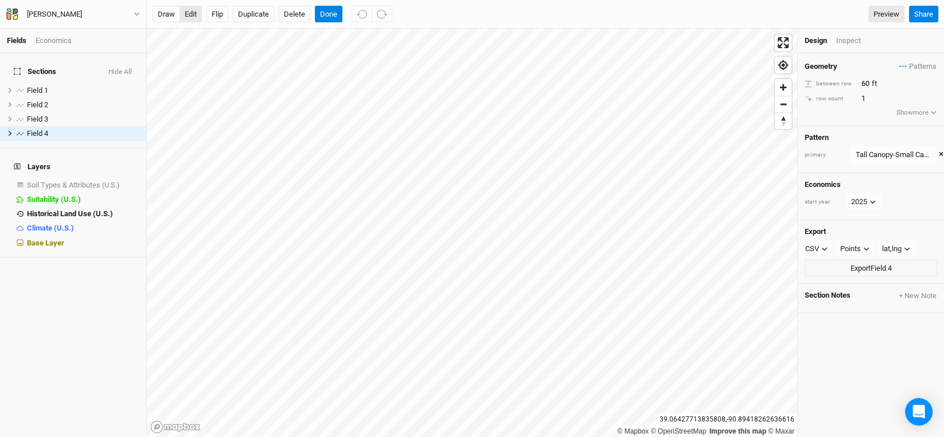
click at [191, 9] on button "edit" at bounding box center [191, 14] width 22 height 17
click at [189, 12] on button "edit" at bounding box center [191, 14] width 22 height 17
click at [331, 13] on button "Done" at bounding box center [329, 14] width 28 height 17
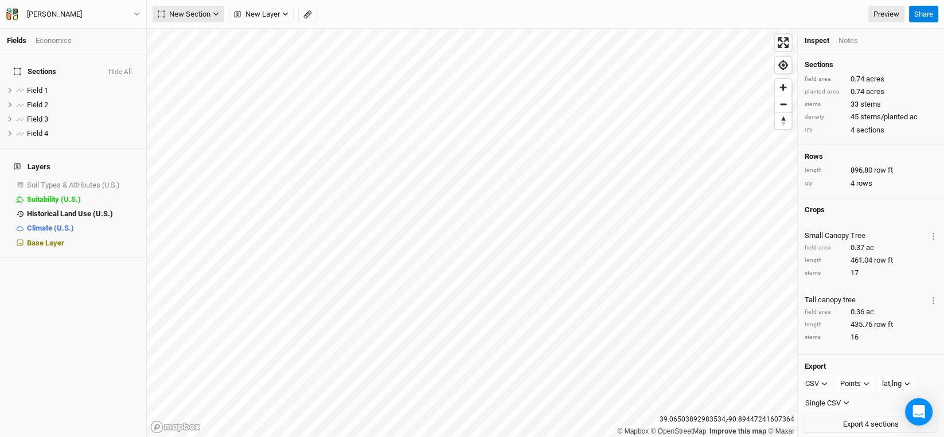
click at [196, 11] on span "New Section" at bounding box center [184, 14] width 53 height 11
click at [189, 35] on div "Grid" at bounding box center [185, 37] width 17 height 13
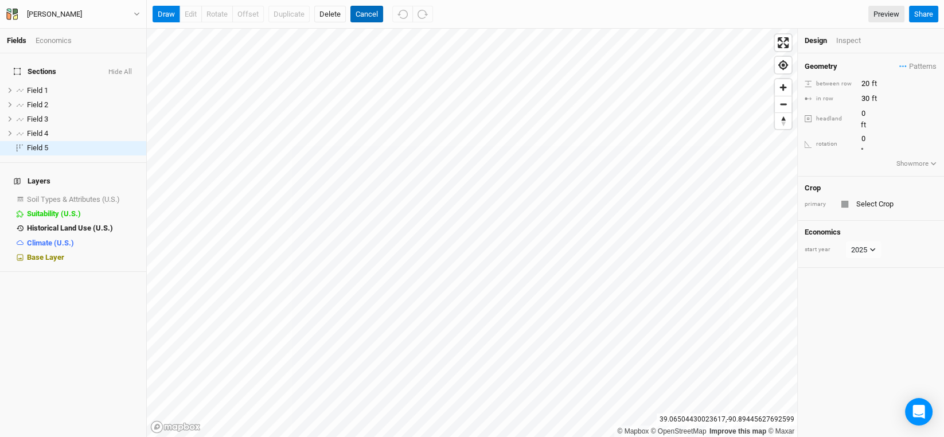
click at [362, 10] on button "Cancel" at bounding box center [366, 14] width 33 height 17
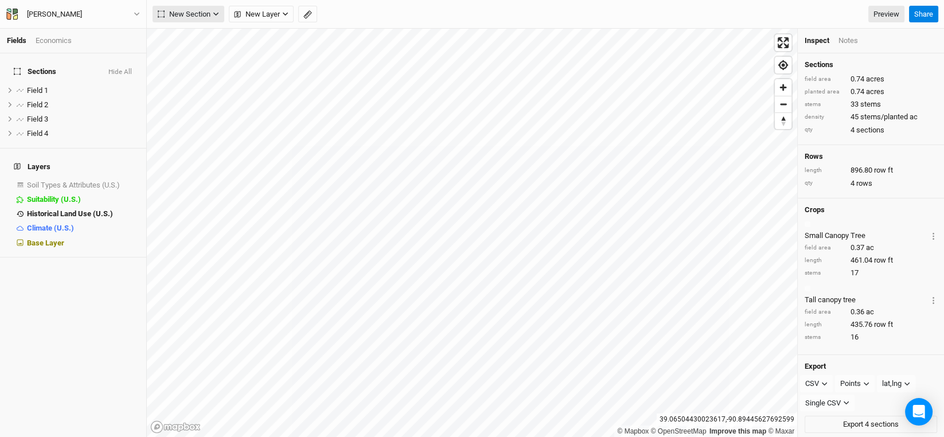
click at [195, 13] on span "New Section" at bounding box center [184, 14] width 53 height 11
click at [190, 51] on div "Line" at bounding box center [186, 55] width 18 height 13
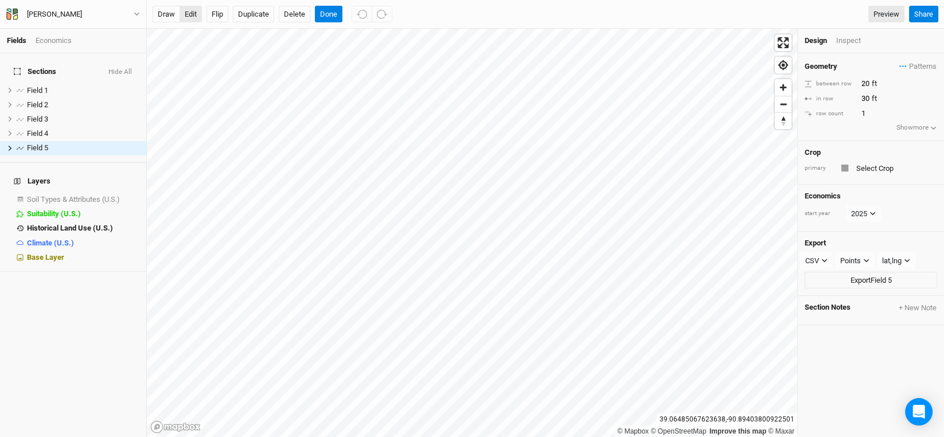
click at [186, 10] on button "edit" at bounding box center [191, 14] width 22 height 17
click at [329, 13] on button "Done" at bounding box center [329, 14] width 28 height 17
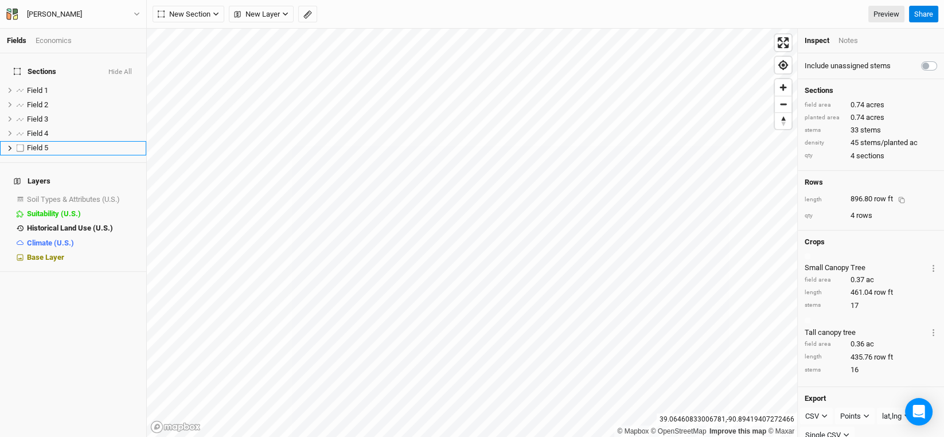
drag, startPoint x: 34, startPoint y: 136, endPoint x: 78, endPoint y: 158, distance: 49.5
click at [34, 141] on li "Field 5 hide" at bounding box center [73, 148] width 146 height 14
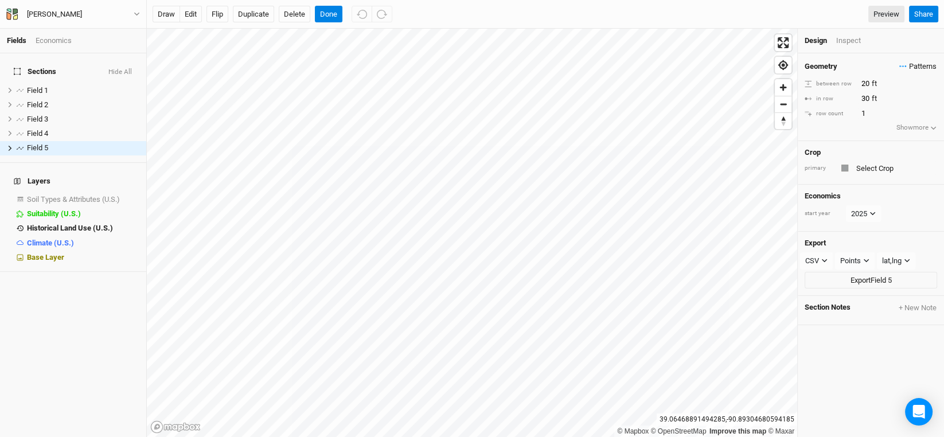
click at [905, 66] on span "Patterns" at bounding box center [917, 66] width 37 height 11
click at [867, 84] on button "Tall Canopy-Small Canopy" at bounding box center [860, 90] width 85 height 13
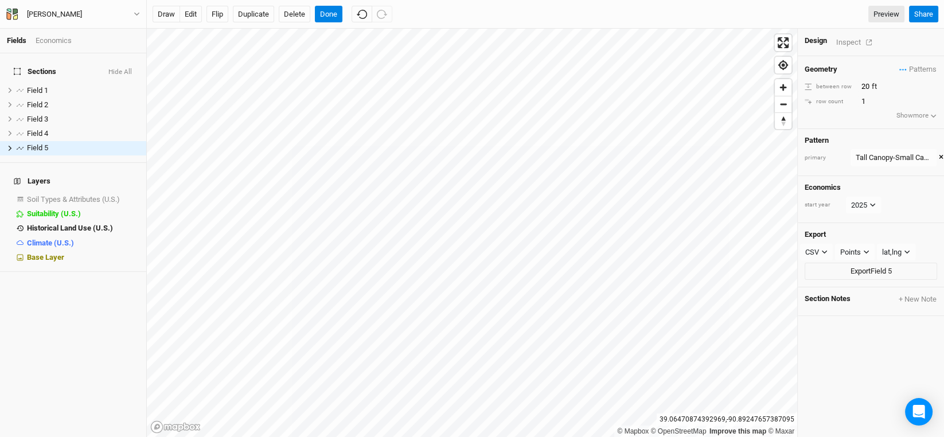
click at [847, 37] on div "Inspect" at bounding box center [856, 42] width 41 height 13
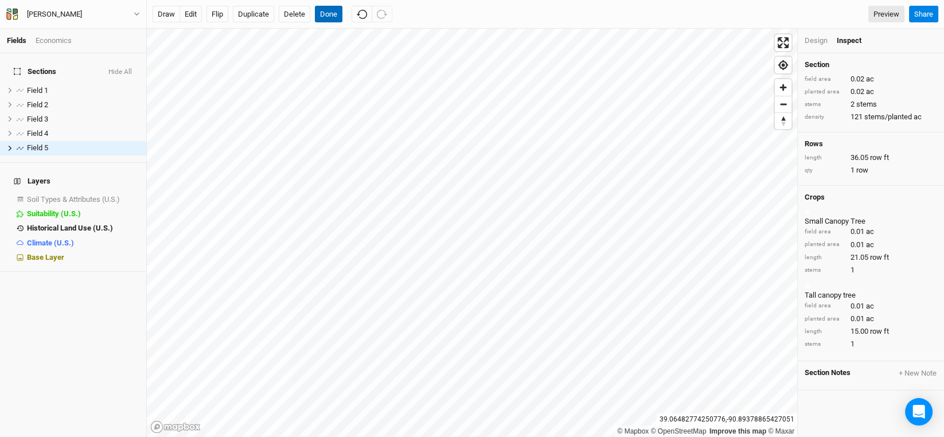
click at [326, 15] on button "Done" at bounding box center [329, 14] width 28 height 17
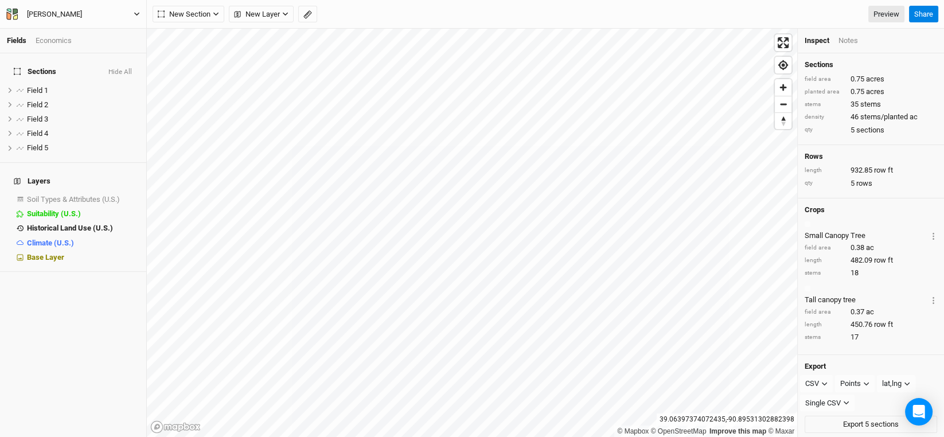
click at [82, 17] on div "[PERSON_NAME]" at bounding box center [54, 14] width 55 height 11
click at [78, 25] on button "Back" at bounding box center [94, 31] width 91 height 15
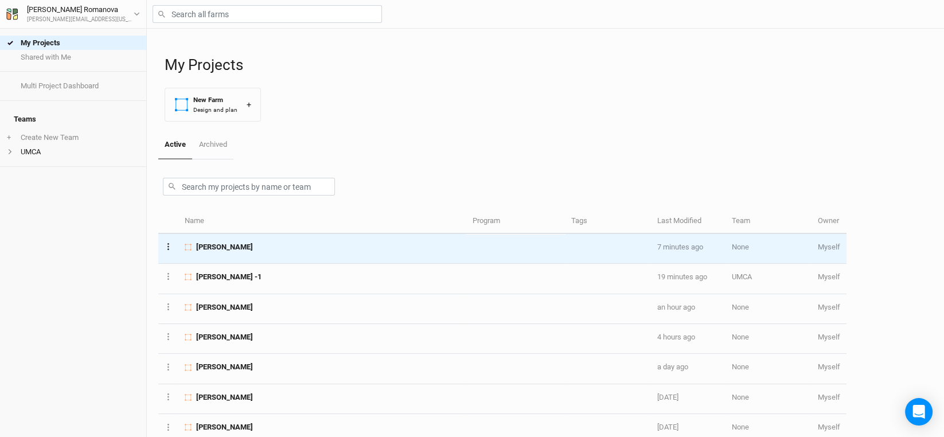
click at [166, 248] on button "Layer 1" at bounding box center [168, 246] width 7 height 13
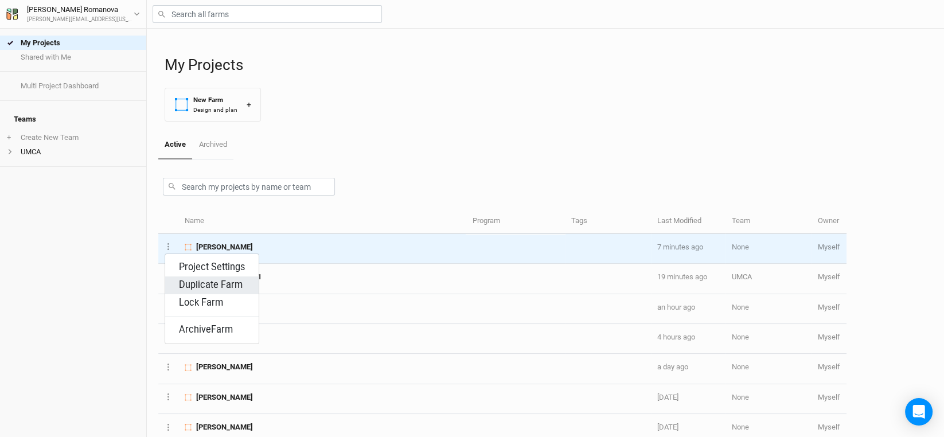
click at [192, 287] on button "Duplicate Farm" at bounding box center [211, 285] width 93 height 18
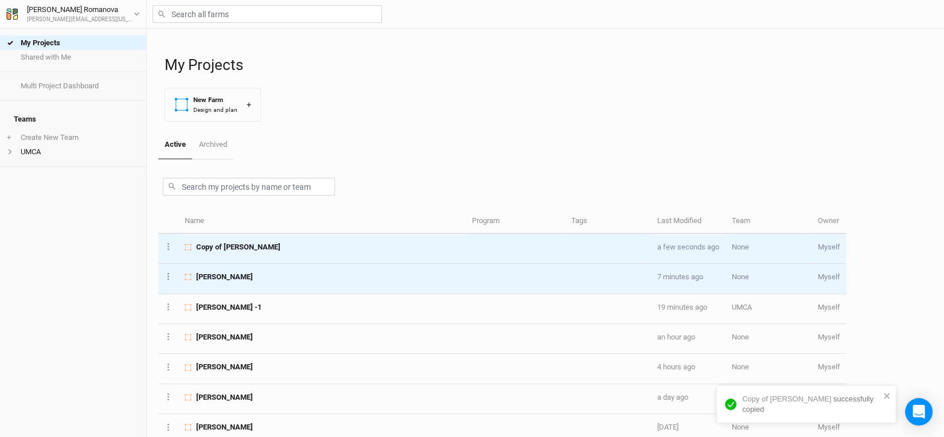
click at [252, 245] on span "Copy of [PERSON_NAME]" at bounding box center [238, 247] width 84 height 10
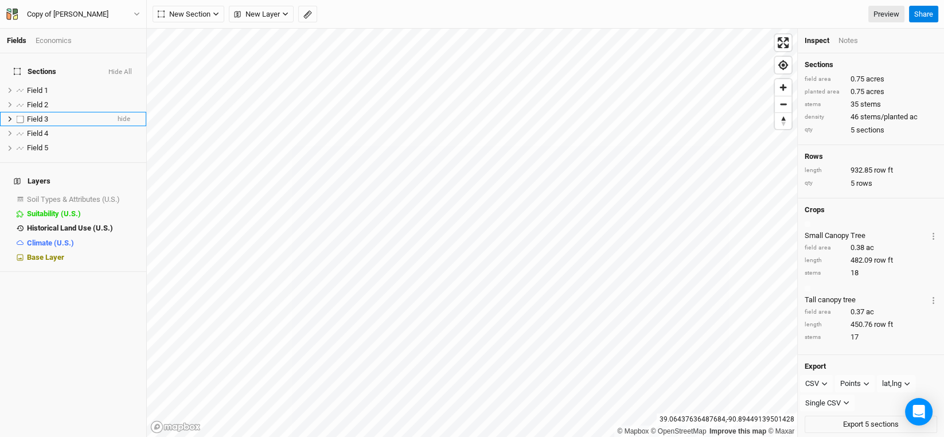
click at [39, 115] on span "Field 3" at bounding box center [37, 119] width 21 height 9
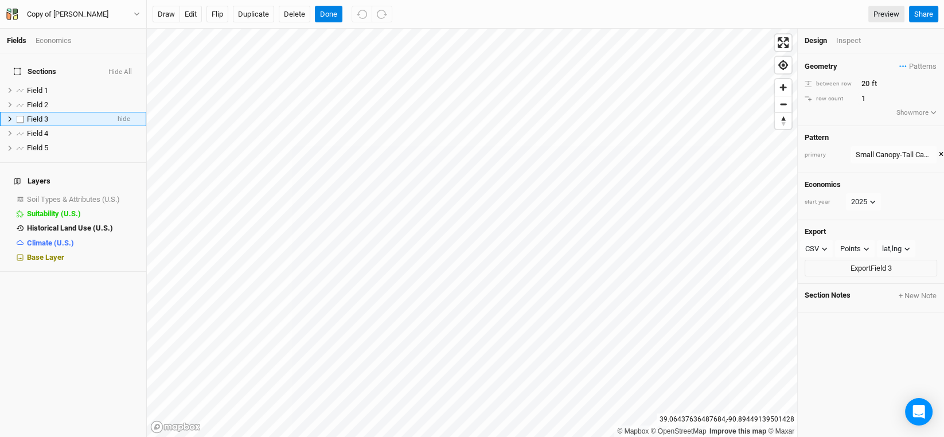
click at [21, 112] on label at bounding box center [20, 119] width 14 height 14
click at [21, 115] on input "checkbox" at bounding box center [20, 118] width 7 height 7
checkbox input "true"
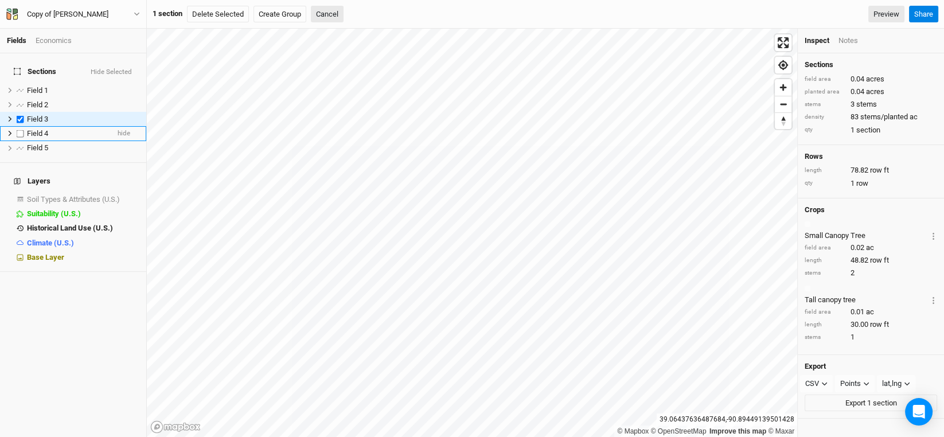
click at [20, 126] on label at bounding box center [20, 133] width 14 height 14
click at [20, 130] on input "checkbox" at bounding box center [20, 133] width 7 height 7
click at [20, 126] on label at bounding box center [20, 133] width 14 height 14
click at [20, 130] on input "checkbox" at bounding box center [20, 133] width 7 height 7
checkbox input "false"
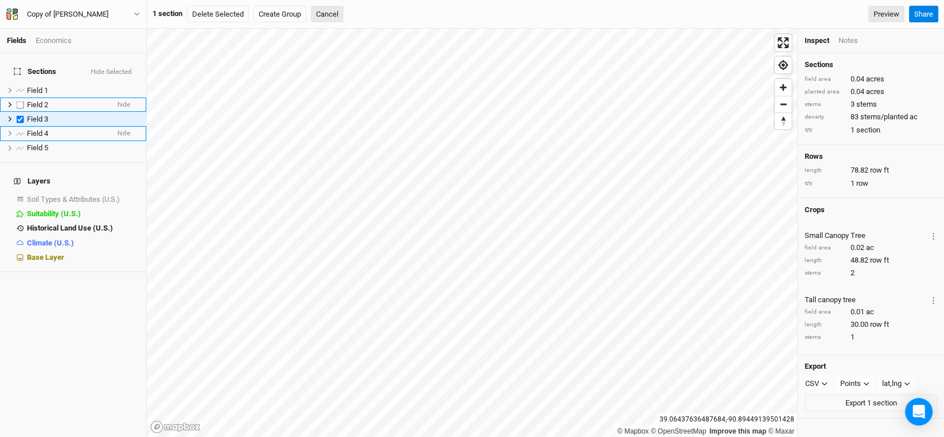
click at [19, 97] on label at bounding box center [20, 104] width 14 height 14
click at [19, 101] on input "checkbox" at bounding box center [20, 104] width 7 height 7
checkbox input "true"
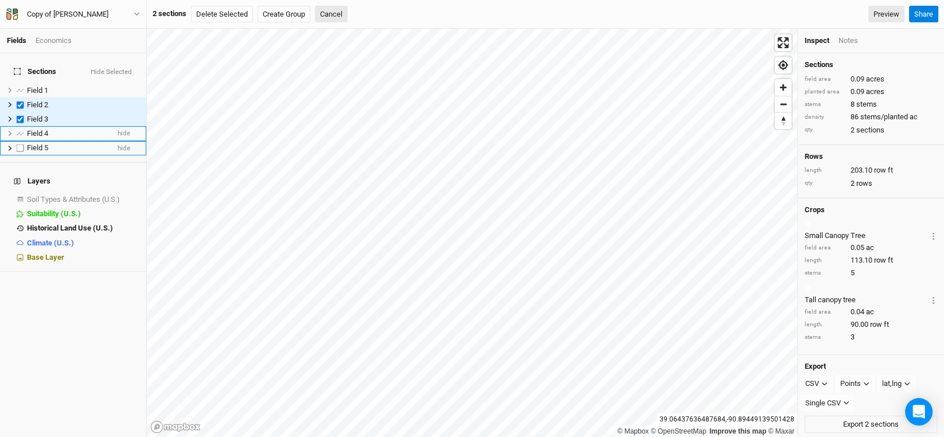
click at [17, 142] on label at bounding box center [20, 148] width 14 height 14
click at [17, 145] on input "checkbox" at bounding box center [20, 148] width 7 height 7
checkbox input "true"
click at [236, 16] on button "Delete Selected" at bounding box center [222, 14] width 62 height 17
click at [354, 19] on button "Confirm" at bounding box center [351, 14] width 36 height 17
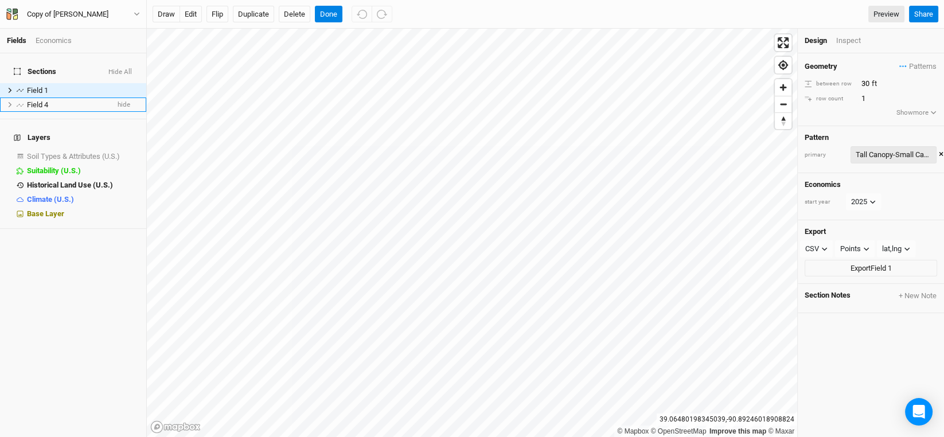
click at [903, 153] on div "Tall Canopy-Small Canopy" at bounding box center [894, 154] width 76 height 11
click at [916, 67] on span "Patterns" at bounding box center [917, 66] width 37 height 11
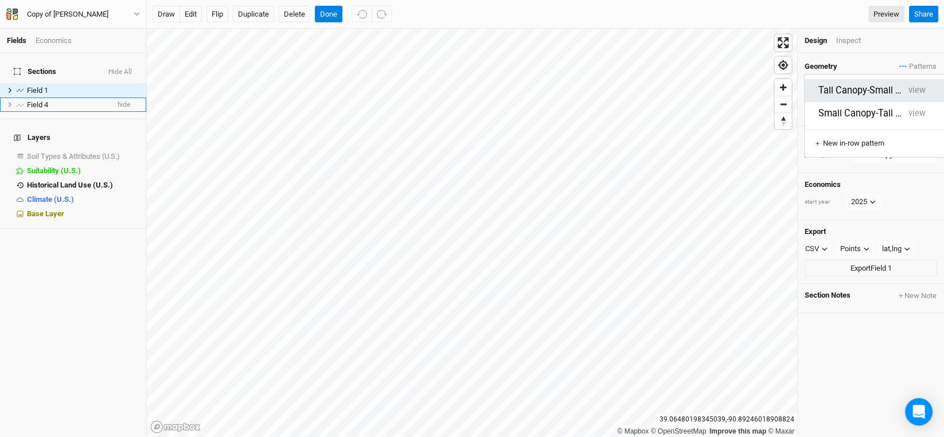
click at [927, 85] on button "view" at bounding box center [917, 90] width 28 height 18
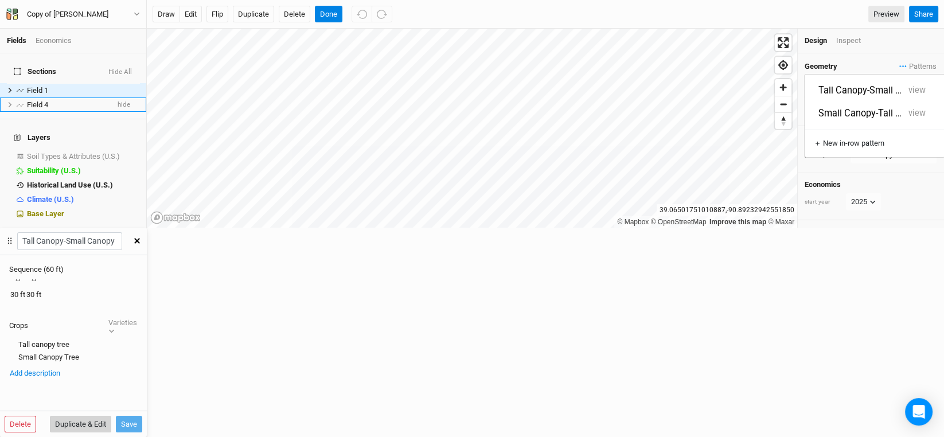
click at [111, 416] on button "Duplicate & Edit" at bounding box center [80, 424] width 61 height 17
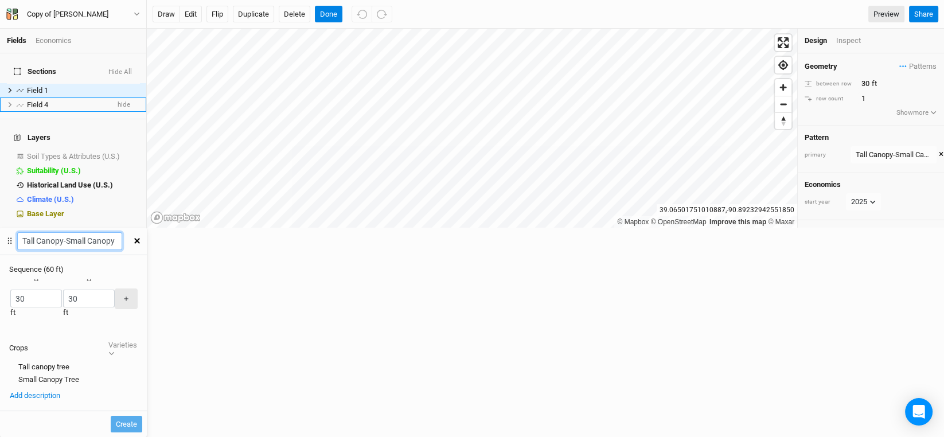
click at [122, 232] on input "Tall Canopy-Small Canopy 3" at bounding box center [69, 241] width 105 height 18
type input "Tall Canopy-Mulberry"
click at [63, 299] on div "button" at bounding box center [63, 299] width 0 height 0
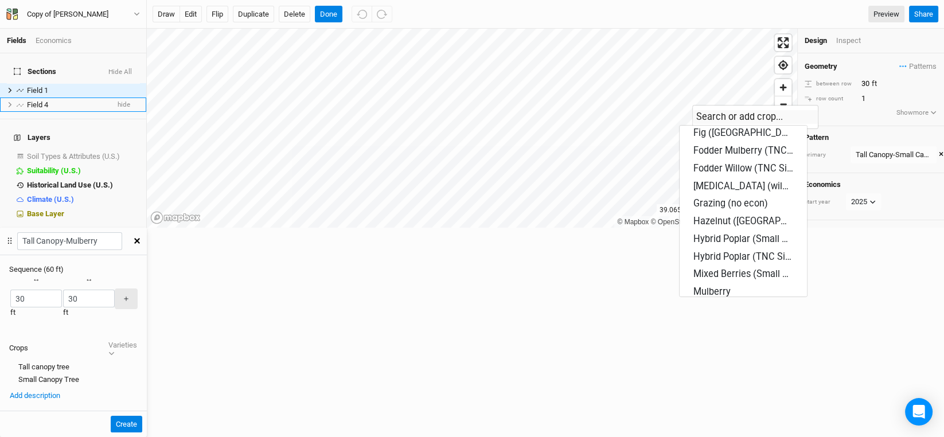
scroll to position [574, 0]
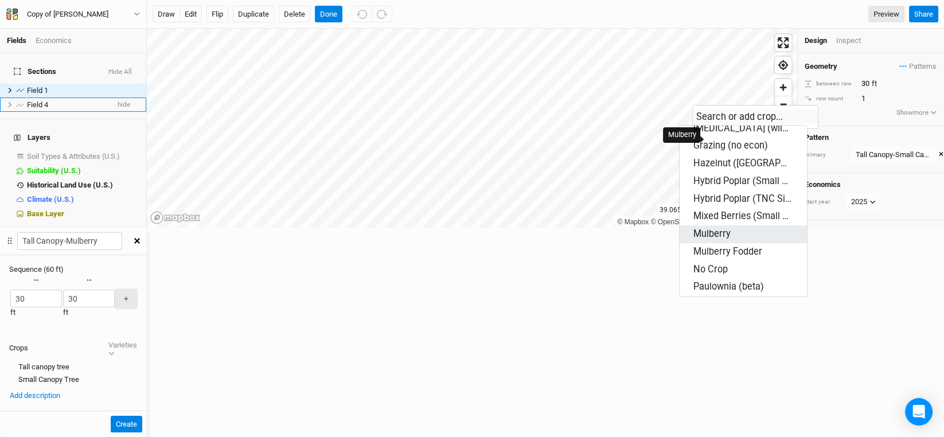
click at [727, 228] on div "Mulberry" at bounding box center [711, 234] width 37 height 13
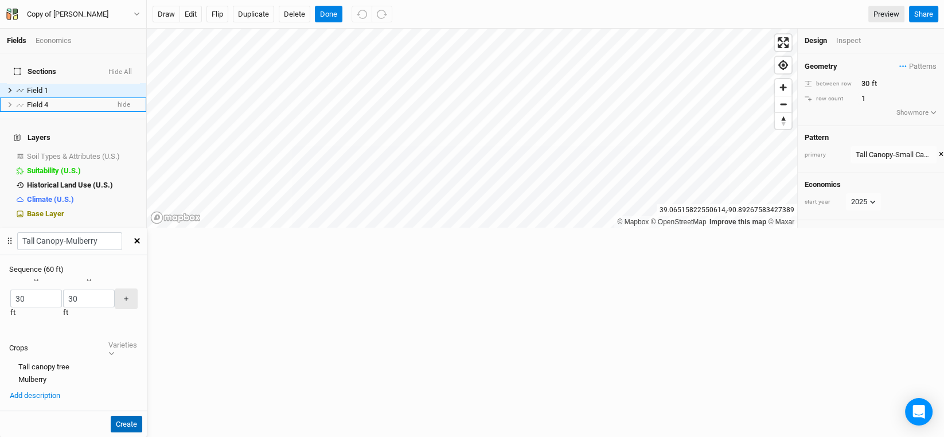
click at [142, 416] on button "Create" at bounding box center [127, 424] width 32 height 17
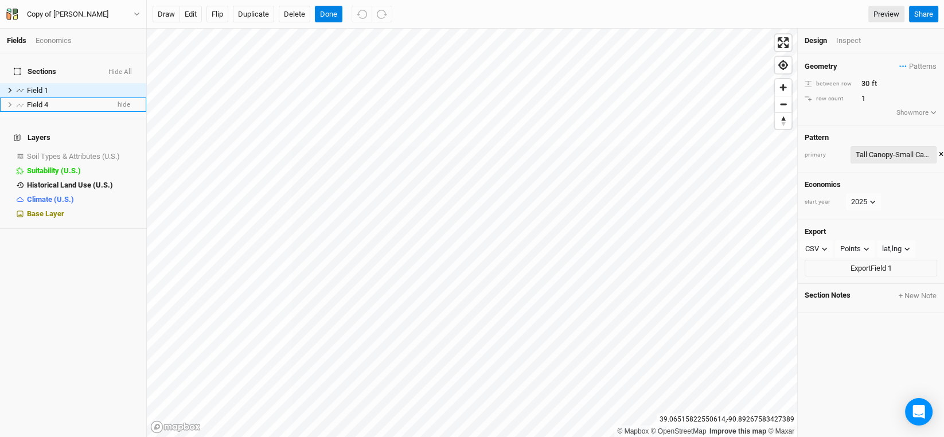
click at [903, 152] on div "Tall Canopy-Small Canopy" at bounding box center [894, 154] width 76 height 11
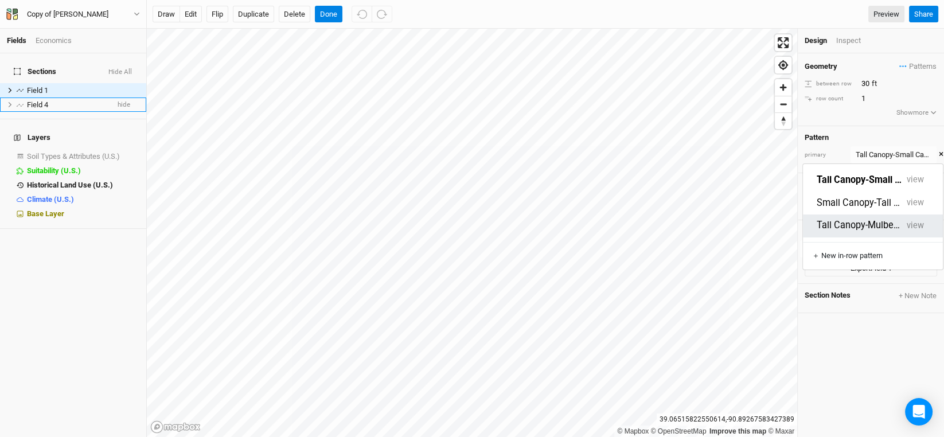
click at [868, 219] on button "Tall Canopy-Mulberry" at bounding box center [859, 225] width 85 height 13
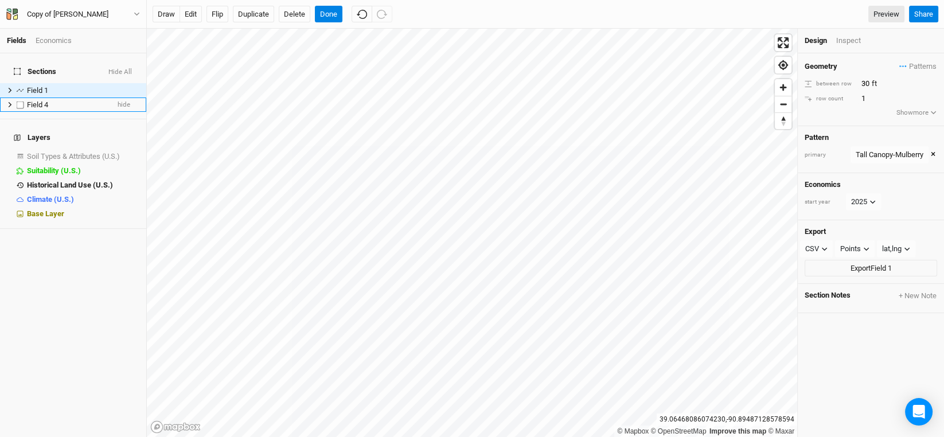
click at [30, 100] on span "Field 4" at bounding box center [37, 104] width 21 height 9
click at [905, 158] on div "Tall Canopy-Small Canopy" at bounding box center [894, 154] width 76 height 11
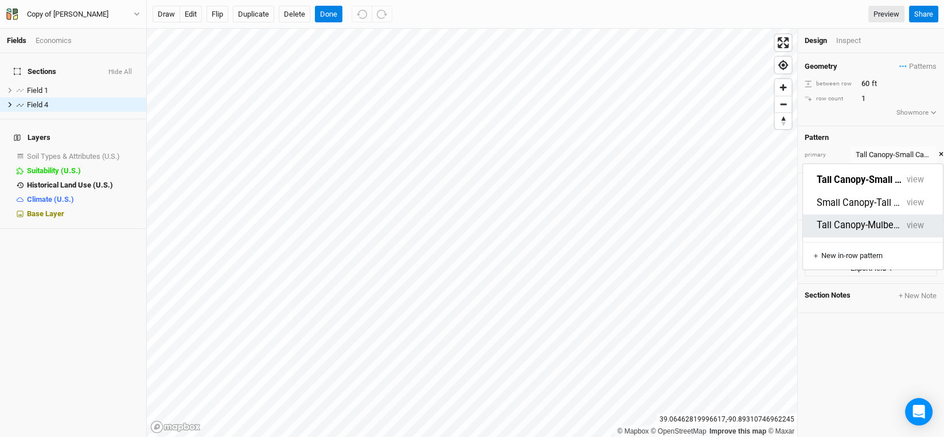
click at [860, 219] on button "Tall Canopy-Mulberry" at bounding box center [859, 225] width 85 height 13
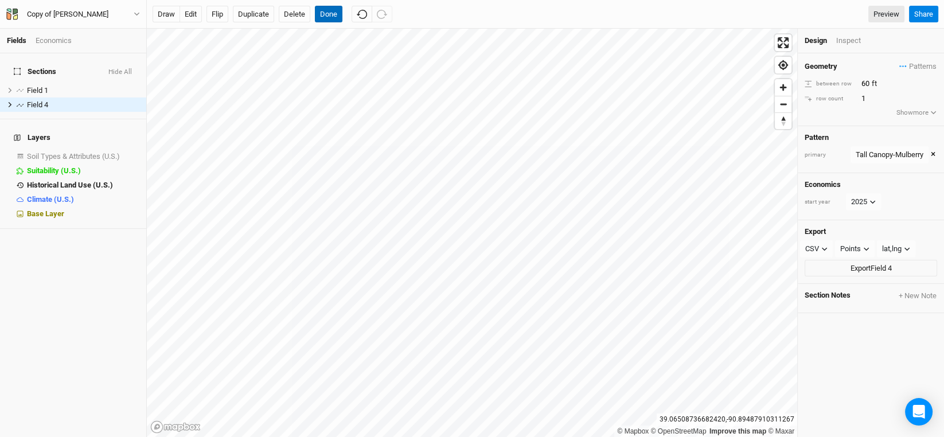
click at [331, 14] on button "Done" at bounding box center [329, 14] width 28 height 17
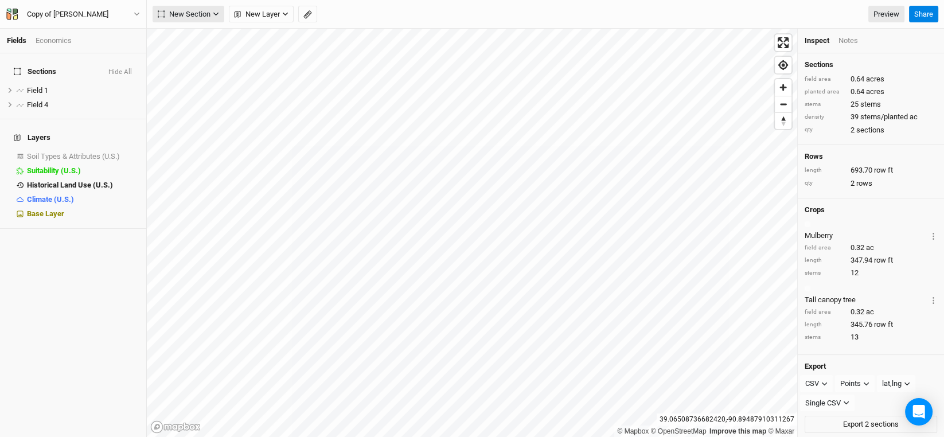
click at [208, 15] on span "New Section" at bounding box center [184, 14] width 53 height 11
click at [186, 53] on div "Line" at bounding box center [186, 55] width 18 height 13
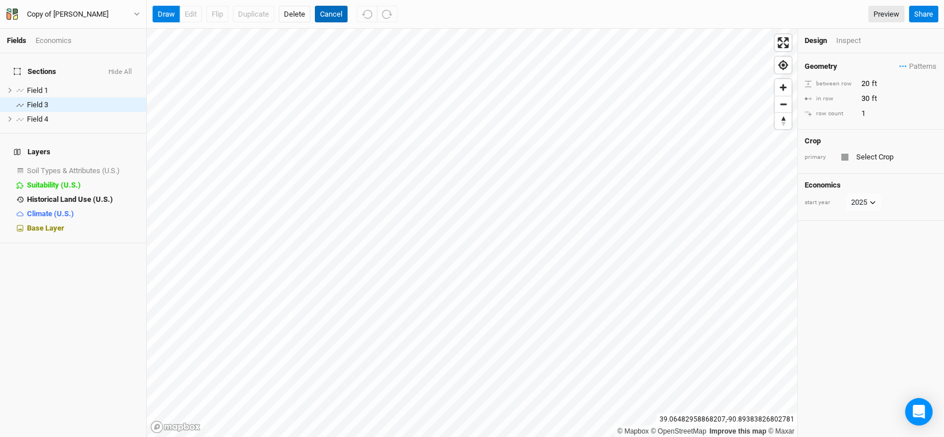
click at [327, 13] on button "Cancel" at bounding box center [331, 14] width 33 height 17
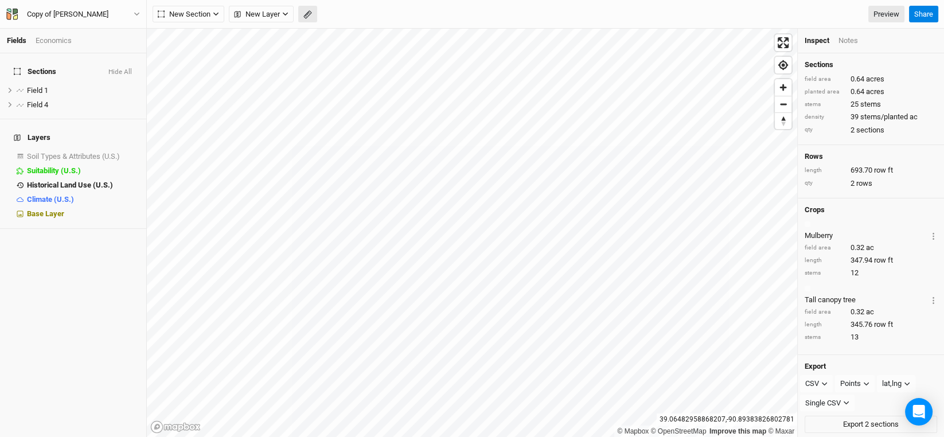
click at [307, 13] on icon "button" at bounding box center [307, 14] width 9 height 9
click at [208, 19] on button "Done" at bounding box center [205, 14] width 28 height 17
click at [209, 16] on span "New Section" at bounding box center [184, 14] width 53 height 11
click at [201, 50] on button "Line" at bounding box center [198, 55] width 91 height 18
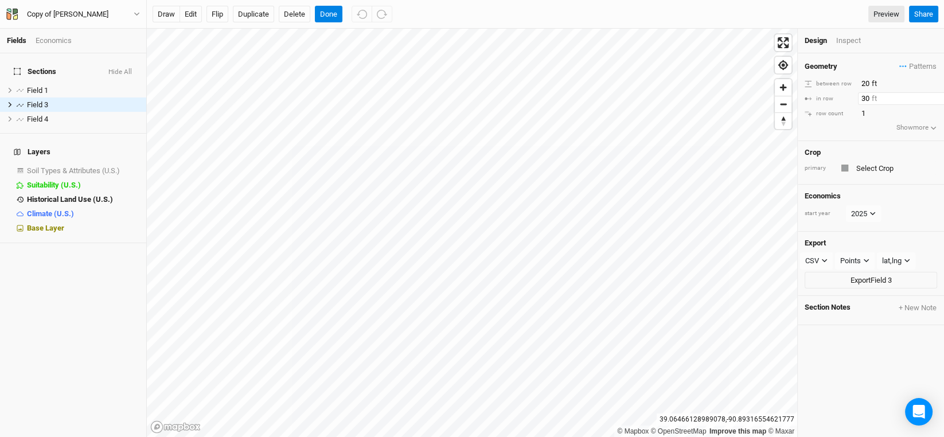
drag, startPoint x: 860, startPoint y: 95, endPoint x: 852, endPoint y: 93, distance: 8.8
click at [852, 93] on div "in row 30 ft" at bounding box center [871, 98] width 132 height 13
type input "20"
click at [873, 162] on input "text" at bounding box center [895, 168] width 84 height 14
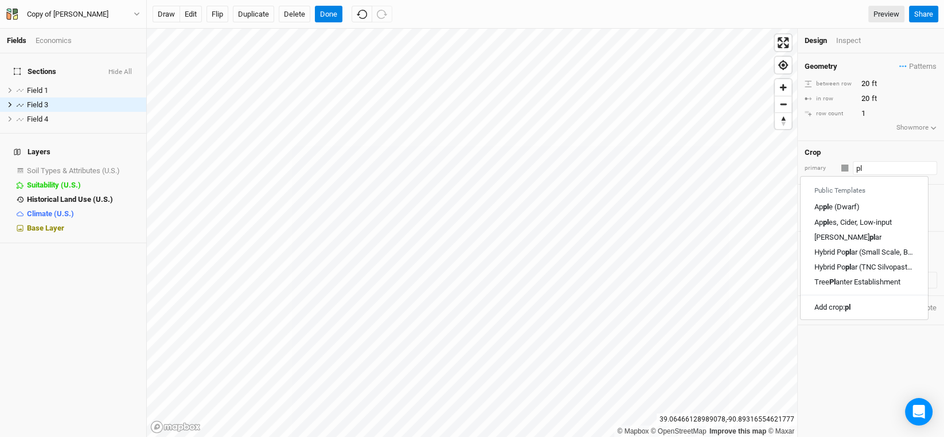
type input "p"
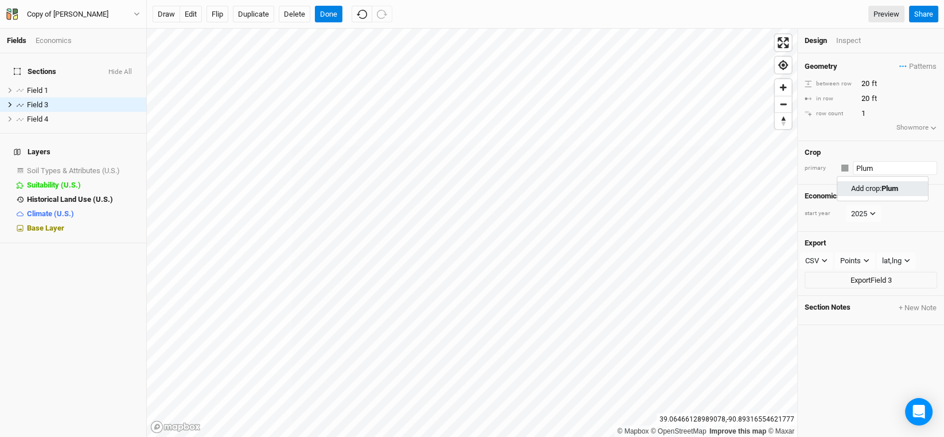
click at [890, 184] on mark "Plum" at bounding box center [890, 188] width 17 height 9
type input "Plum"
type input "30"
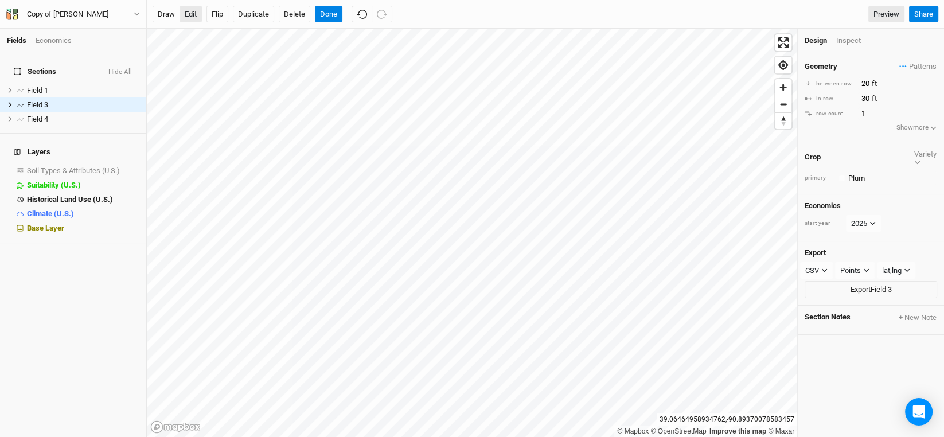
click at [194, 15] on button "edit" at bounding box center [191, 14] width 22 height 17
click at [189, 13] on button "edit" at bounding box center [191, 14] width 22 height 17
click at [335, 12] on button "Done" at bounding box center [329, 14] width 28 height 17
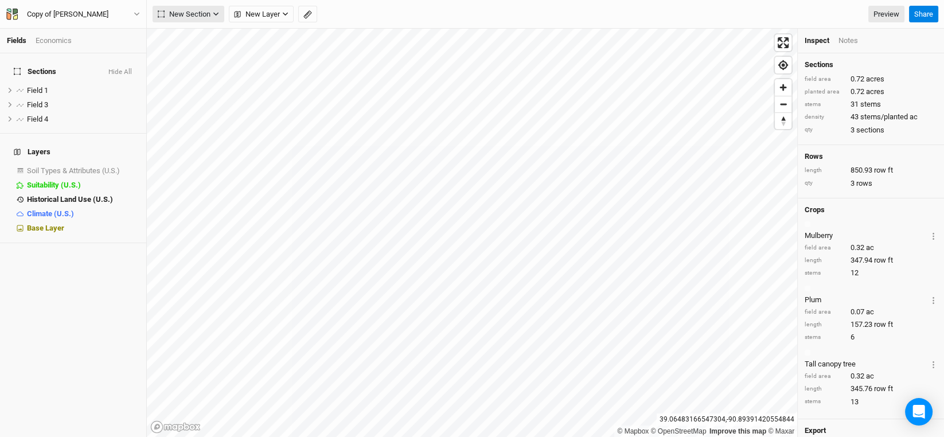
click at [200, 11] on span "New Section" at bounding box center [184, 14] width 53 height 11
click at [186, 53] on div "Line" at bounding box center [186, 55] width 18 height 13
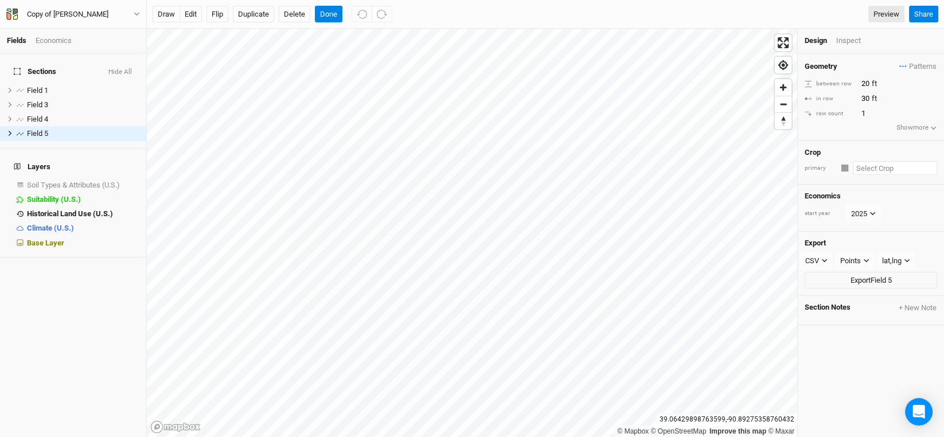
click at [886, 166] on input "text" at bounding box center [895, 168] width 84 height 14
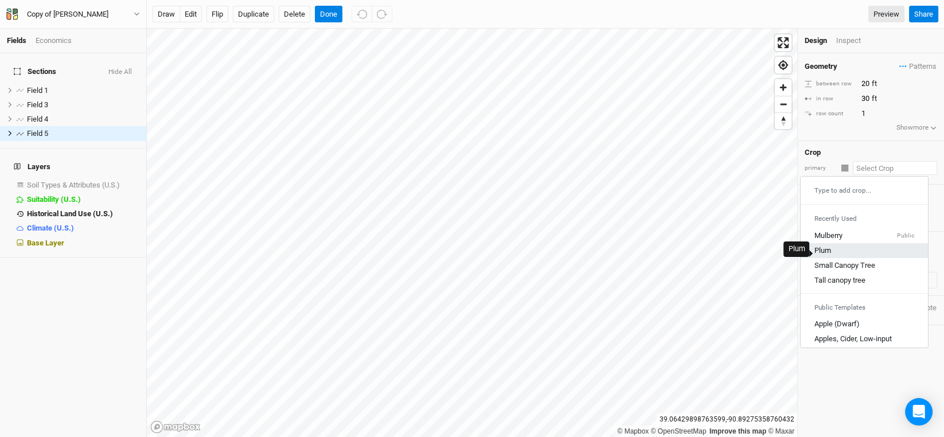
click at [821, 252] on div "Plum" at bounding box center [822, 250] width 17 height 10
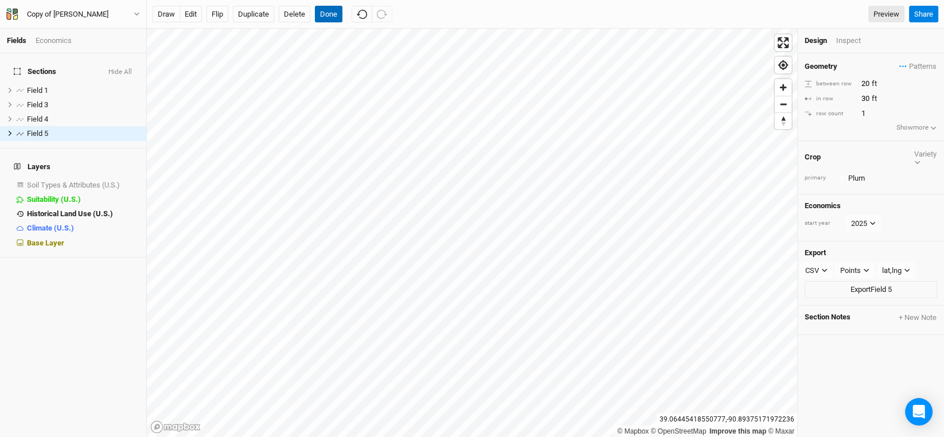
click at [329, 13] on button "Done" at bounding box center [329, 14] width 28 height 17
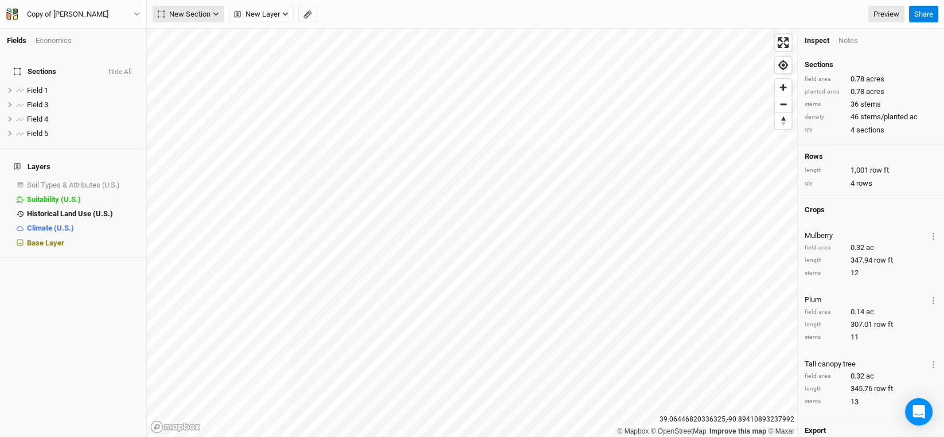
click at [211, 14] on button "New Section" at bounding box center [189, 14] width 72 height 17
click at [186, 50] on div "Line" at bounding box center [186, 55] width 18 height 13
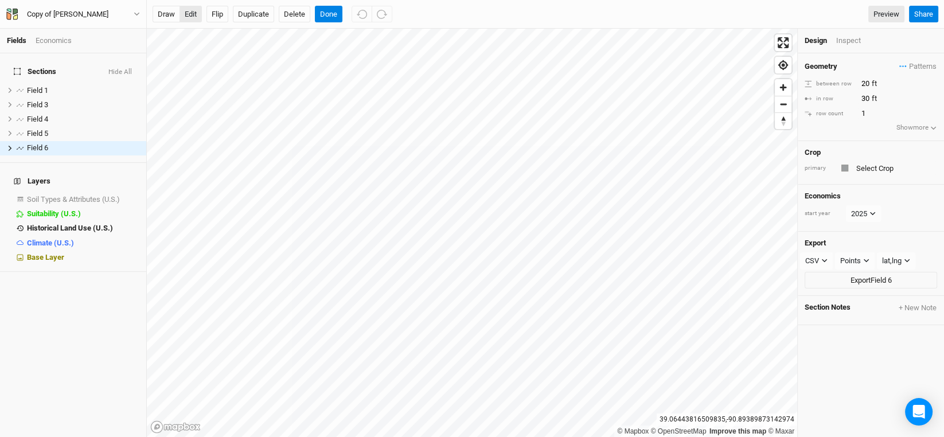
click at [189, 13] on button "edit" at bounding box center [191, 14] width 22 height 17
click at [329, 13] on button "Done" at bounding box center [329, 14] width 28 height 17
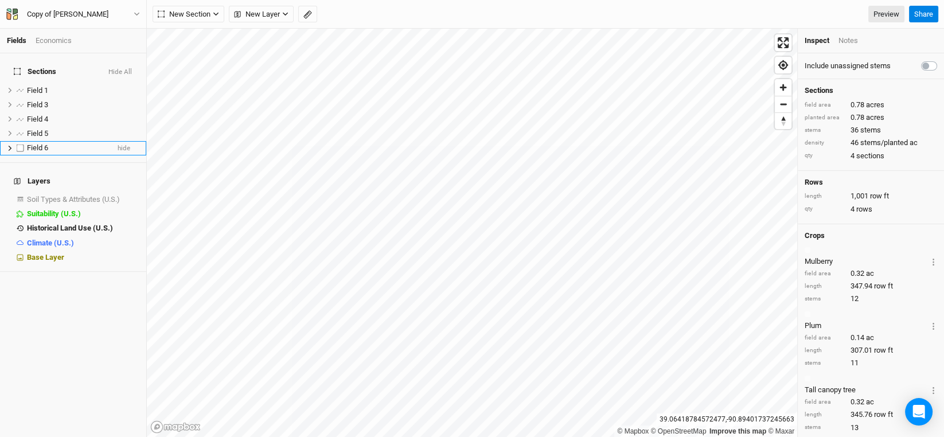
click at [34, 141] on li "Field 6 hide" at bounding box center [73, 148] width 146 height 14
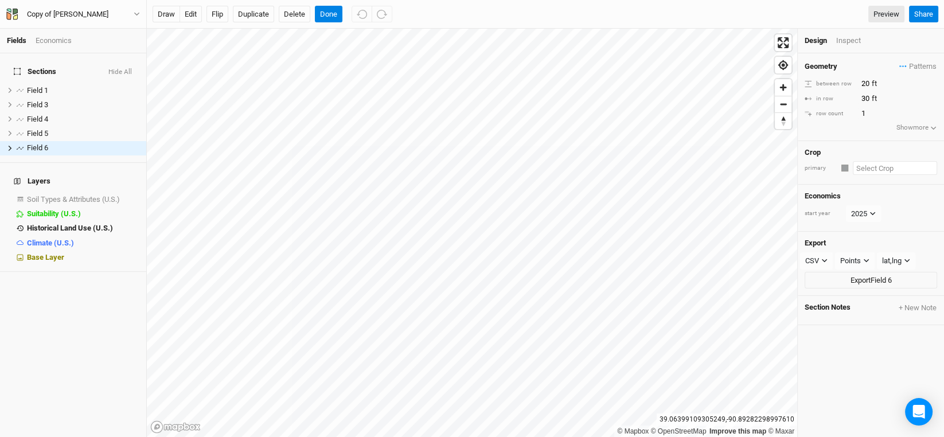
click at [885, 161] on input "text" at bounding box center [895, 168] width 84 height 14
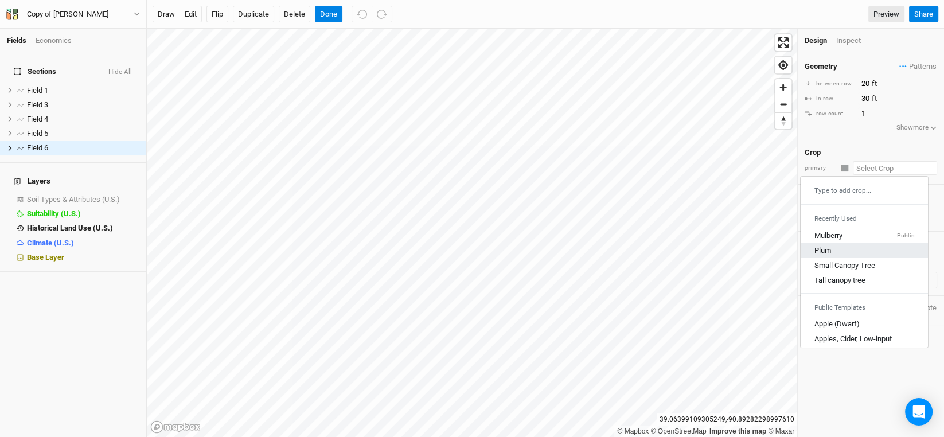
click at [832, 248] on div "Plum" at bounding box center [864, 250] width 100 height 10
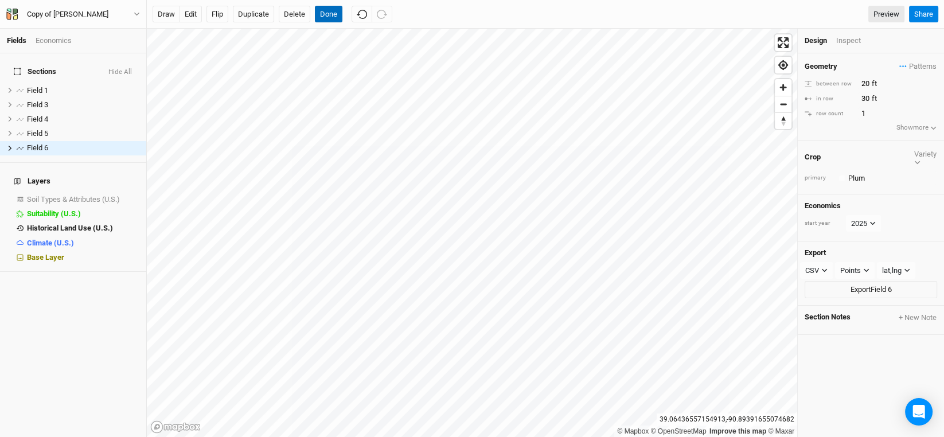
click at [334, 9] on button "Done" at bounding box center [329, 14] width 28 height 17
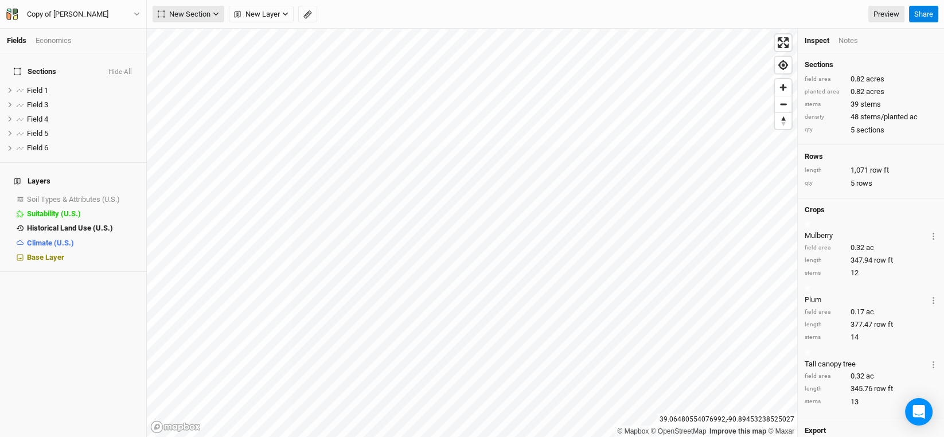
click at [216, 15] on icon "button" at bounding box center [216, 14] width 6 height 6
click at [188, 56] on div "Line" at bounding box center [186, 55] width 18 height 13
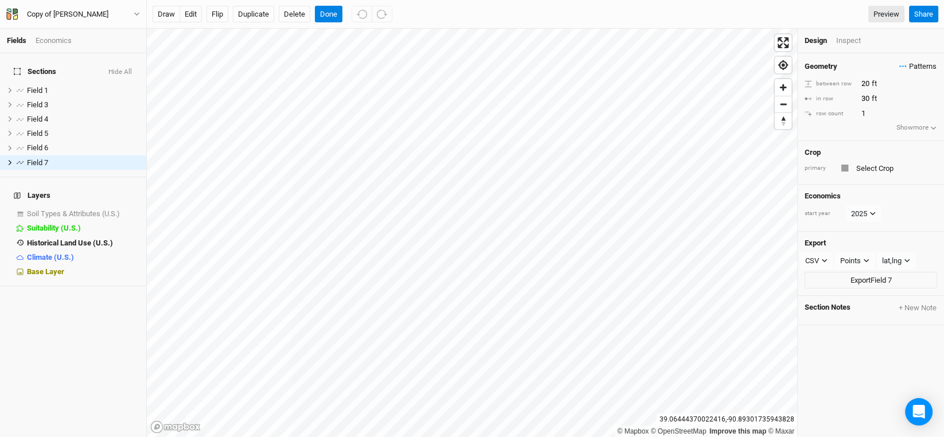
click at [909, 66] on span "Patterns" at bounding box center [917, 66] width 37 height 11
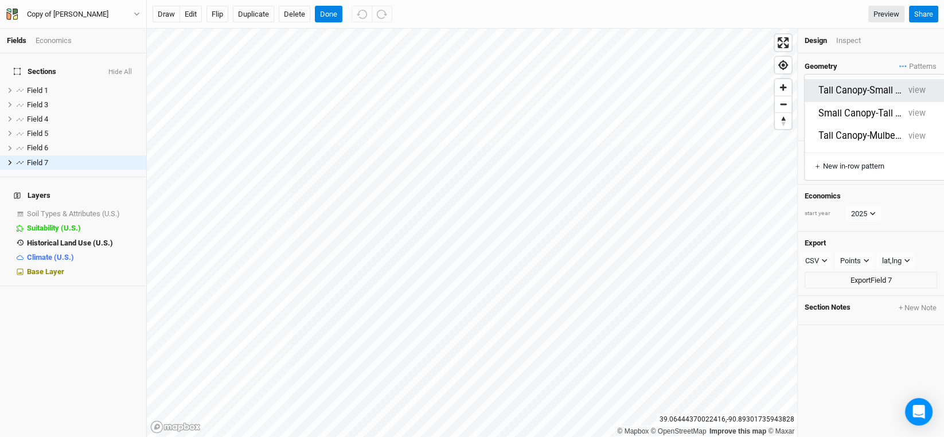
click at [860, 86] on button "Tall Canopy-Small Canopy" at bounding box center [860, 90] width 85 height 13
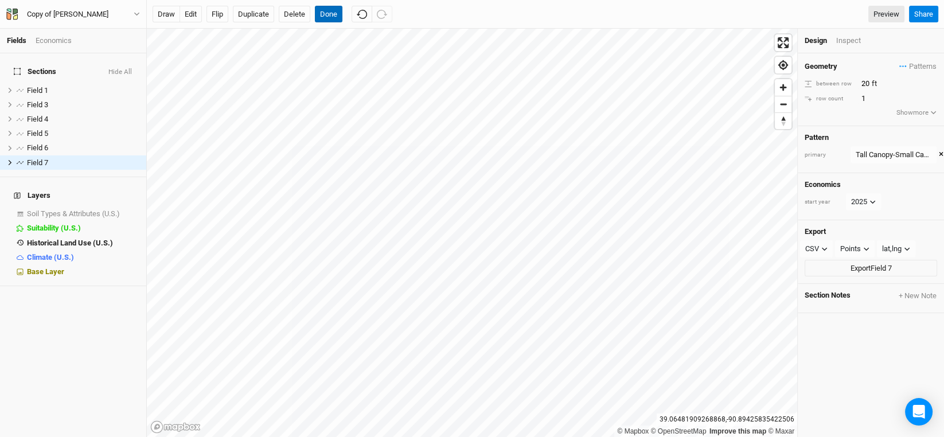
click at [331, 10] on button "Done" at bounding box center [329, 14] width 28 height 17
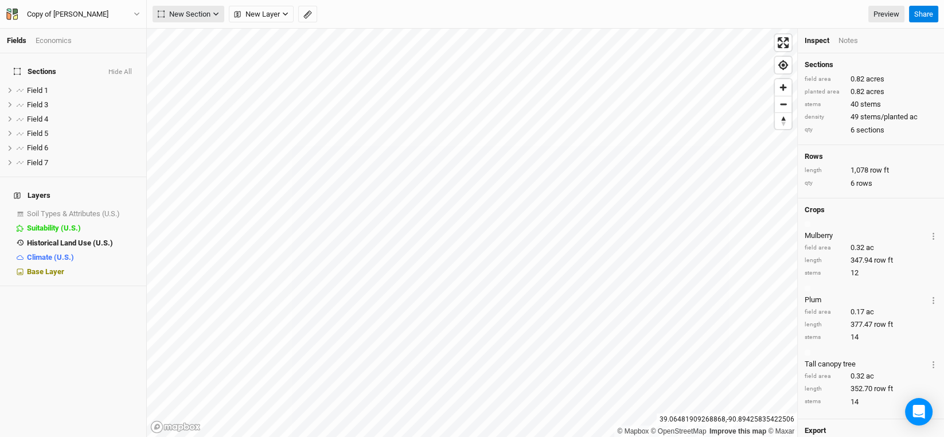
click at [217, 13] on icon "button" at bounding box center [215, 14] width 5 height 3
click at [186, 52] on div "Line" at bounding box center [186, 55] width 18 height 13
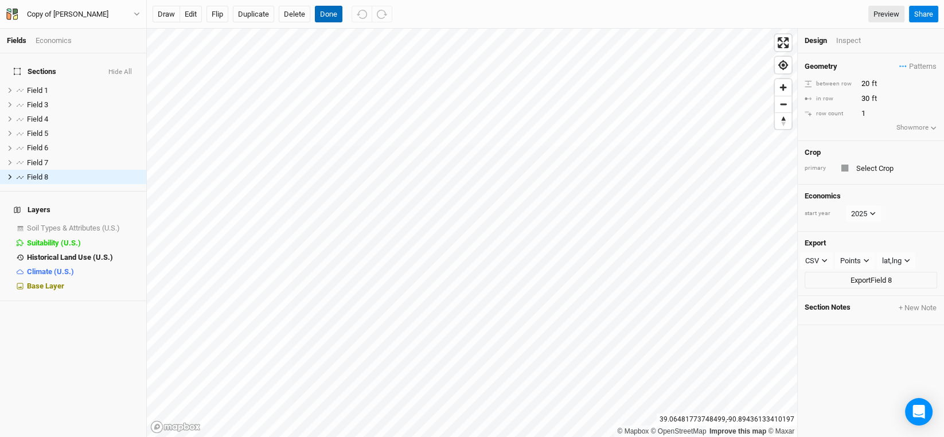
click at [332, 14] on button "Done" at bounding box center [329, 14] width 28 height 17
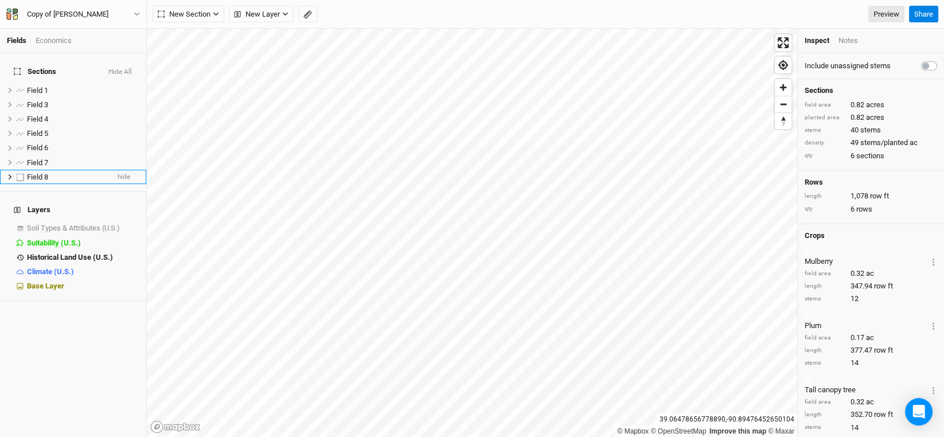
click at [29, 173] on span "Field 8" at bounding box center [37, 177] width 21 height 9
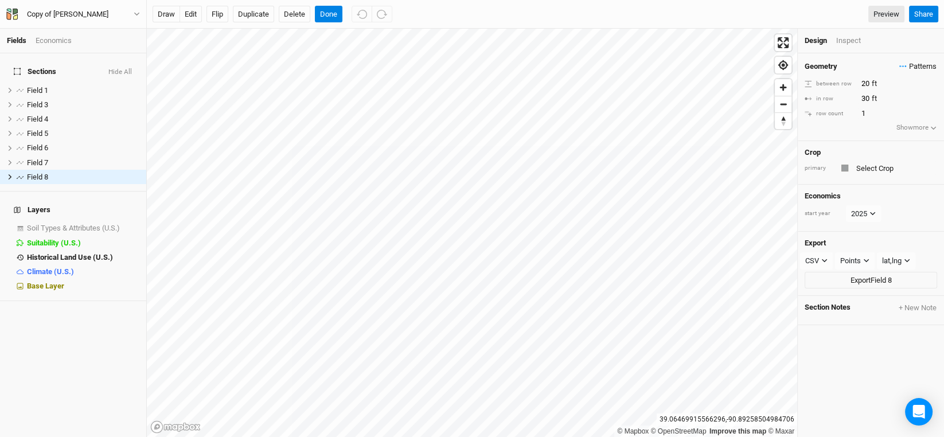
click at [906, 63] on span "Patterns" at bounding box center [917, 66] width 37 height 11
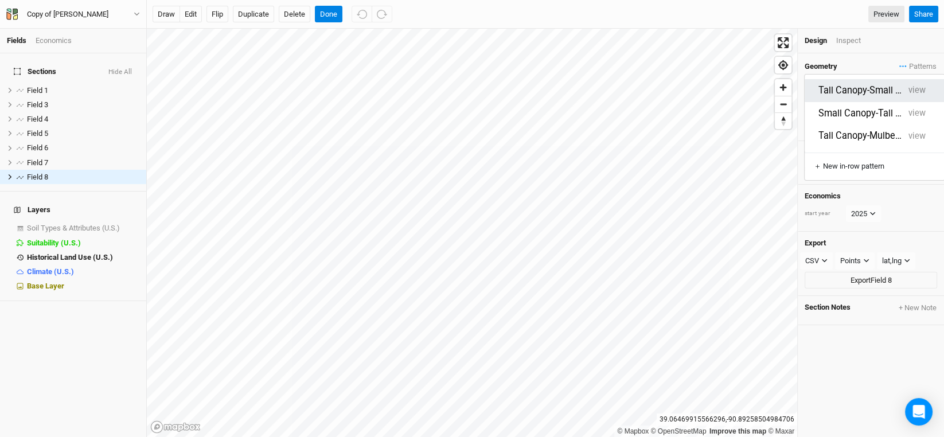
click at [868, 91] on button "Tall Canopy-Small Canopy" at bounding box center [860, 90] width 85 height 13
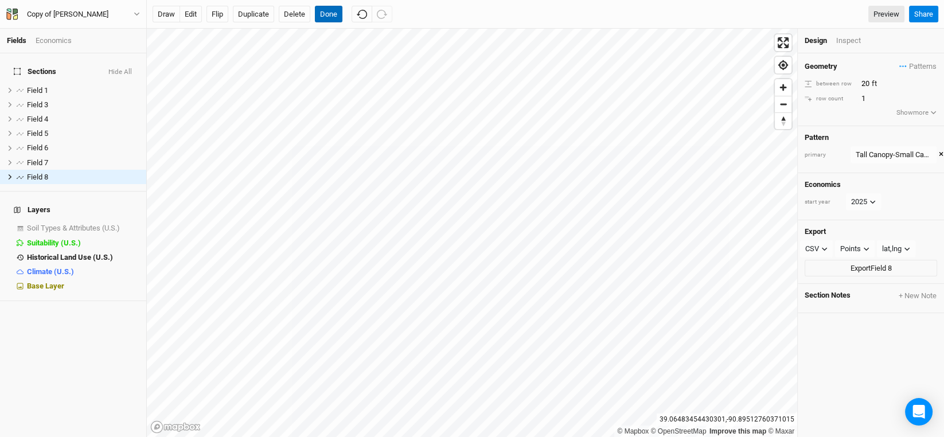
click at [329, 9] on button "Done" at bounding box center [329, 14] width 28 height 17
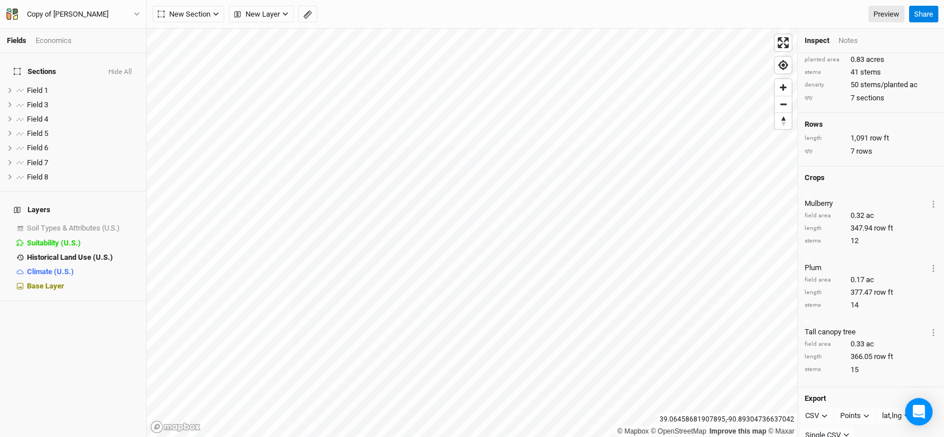
scroll to position [41, 0]
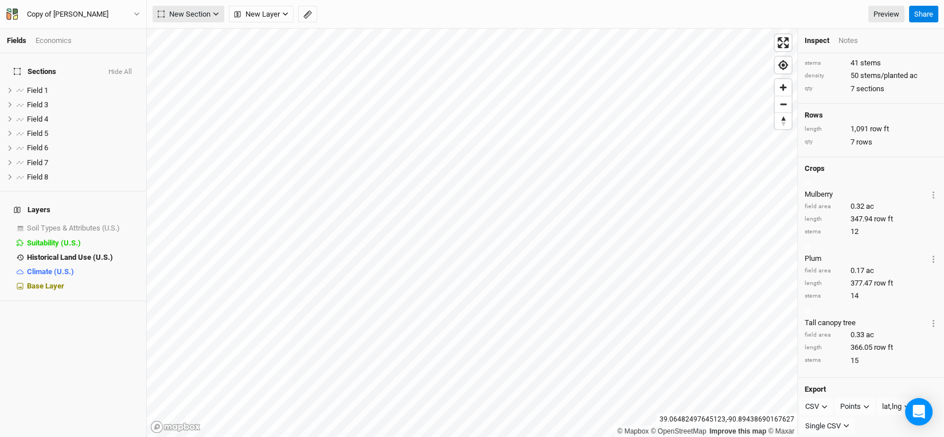
click at [218, 14] on icon "button" at bounding box center [216, 14] width 6 height 6
click at [195, 33] on button "Grid" at bounding box center [198, 38] width 91 height 18
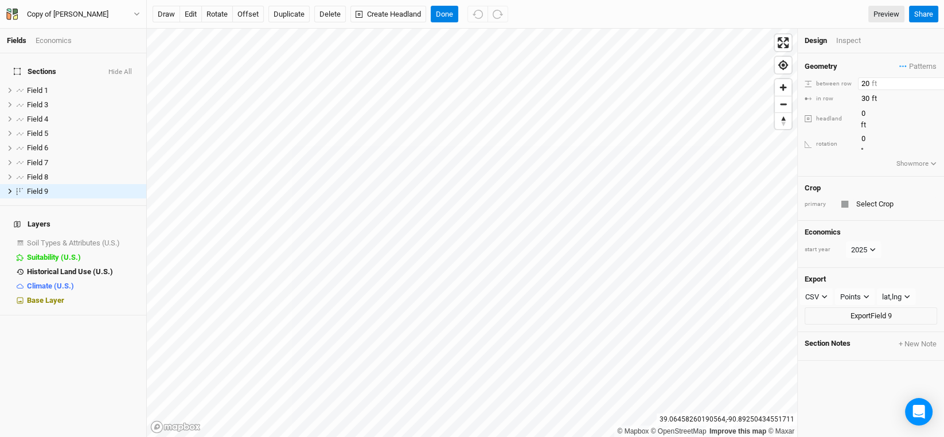
drag, startPoint x: 869, startPoint y: 77, endPoint x: 834, endPoint y: 77, distance: 35.0
click at [834, 77] on div "between row 20 ft" at bounding box center [871, 83] width 132 height 13
type input "60"
click at [869, 95] on input "30" at bounding box center [908, 98] width 100 height 13
drag, startPoint x: 869, startPoint y: 95, endPoint x: 825, endPoint y: 93, distance: 44.7
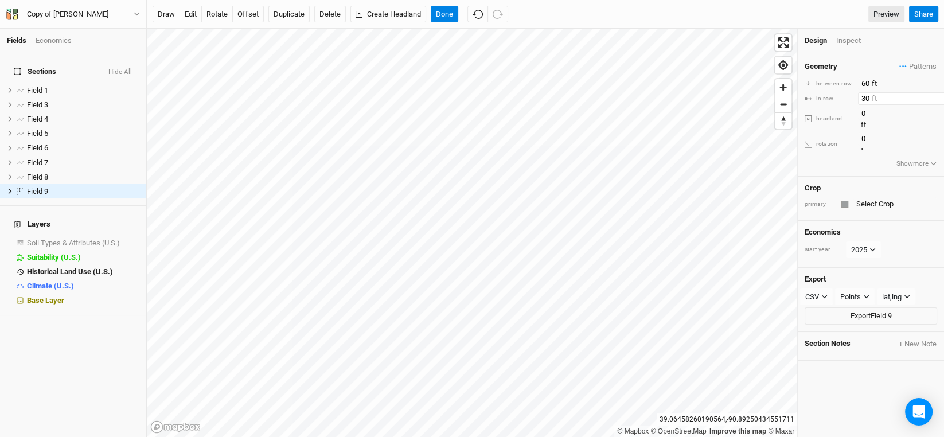
click at [825, 93] on div "in row 30 ft" at bounding box center [871, 98] width 132 height 13
type input "60"
click at [897, 118] on input "0" at bounding box center [908, 113] width 100 height 13
click at [873, 84] on input "60" at bounding box center [908, 83] width 100 height 13
click at [926, 65] on span "Patterns" at bounding box center [917, 66] width 37 height 11
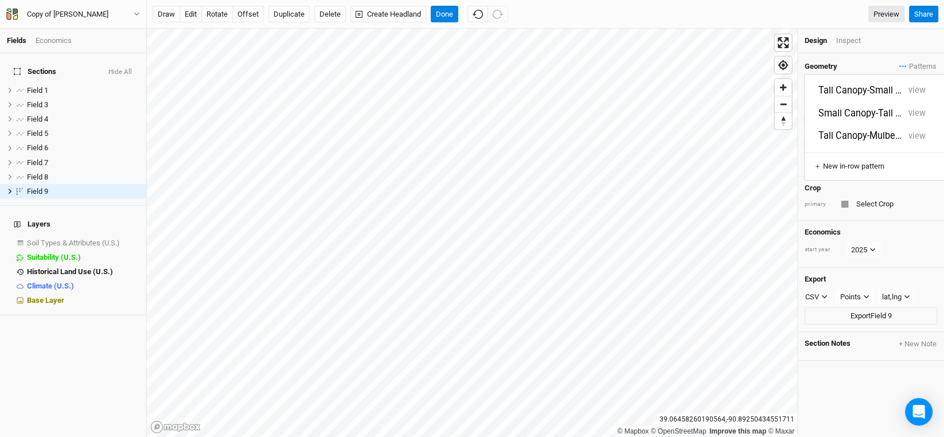
click at [861, 59] on div "Geometry Patterns between row 60 ft in row 60 ft headland 0 ft rotation 0 ° Sho…" at bounding box center [871, 114] width 146 height 123
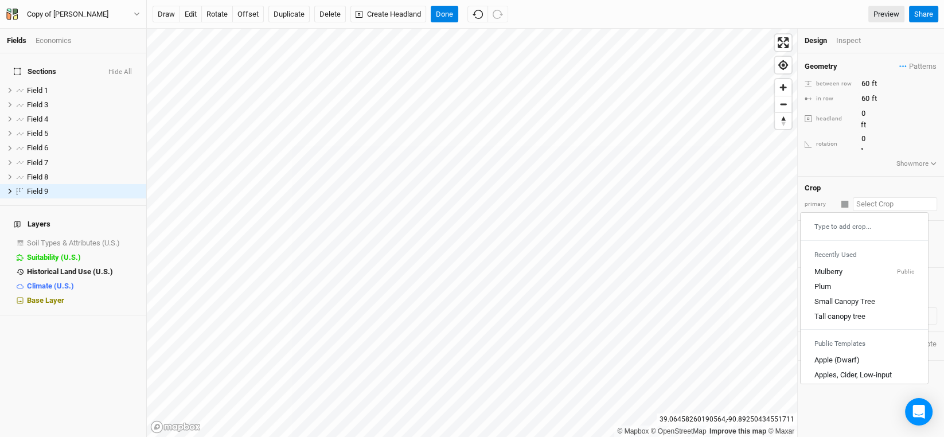
click at [860, 197] on input "text" at bounding box center [895, 204] width 84 height 14
click at [857, 311] on div "Tall canopy tree" at bounding box center [839, 316] width 51 height 10
type input "20"
type input "30"
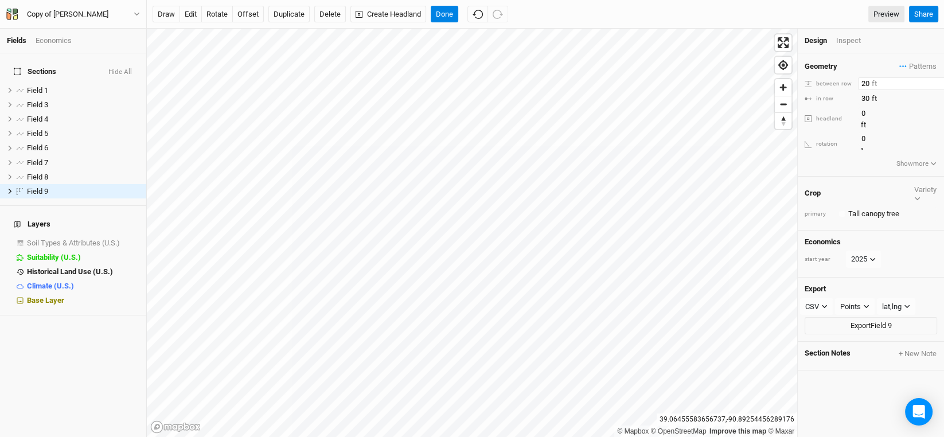
drag, startPoint x: 869, startPoint y: 81, endPoint x: 830, endPoint y: 82, distance: 38.4
click at [830, 82] on div "between row 20 ft" at bounding box center [871, 83] width 132 height 13
type input "60"
drag, startPoint x: 871, startPoint y: 99, endPoint x: 833, endPoint y: 97, distance: 37.9
click at [833, 97] on div "in row 30 ft" at bounding box center [871, 98] width 132 height 13
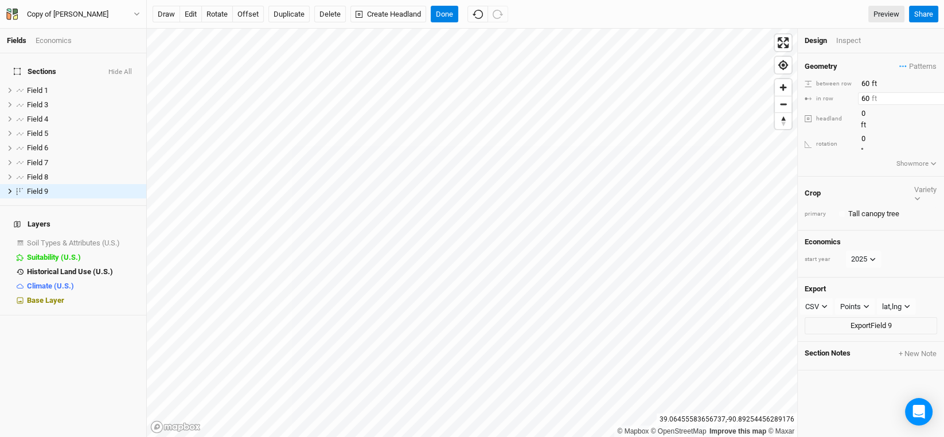
type input "60"
click at [328, 11] on button "Delete" at bounding box center [330, 14] width 32 height 17
click at [350, 15] on button "Confirm" at bounding box center [338, 14] width 36 height 17
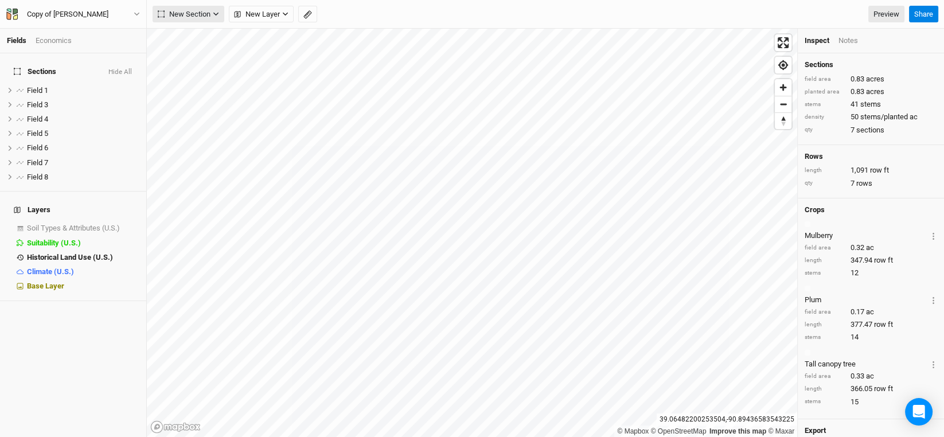
click at [219, 15] on button "New Section" at bounding box center [189, 14] width 72 height 17
click at [190, 57] on div "Line" at bounding box center [186, 55] width 18 height 13
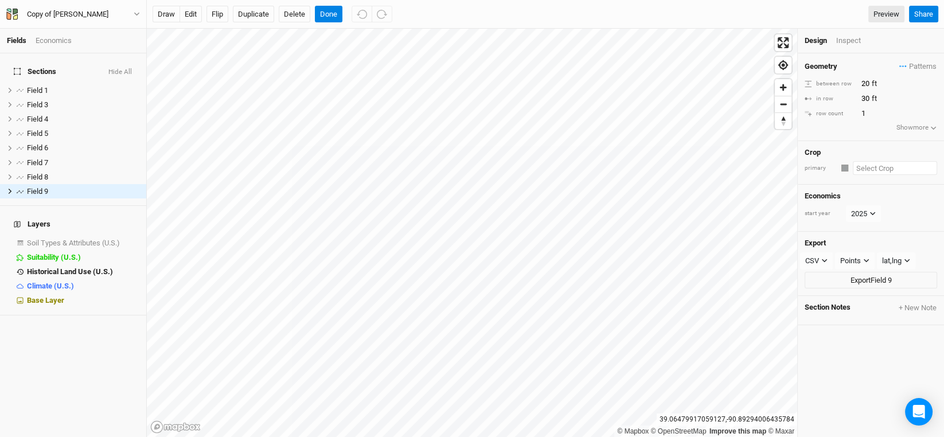
click at [878, 169] on input "text" at bounding box center [895, 168] width 84 height 14
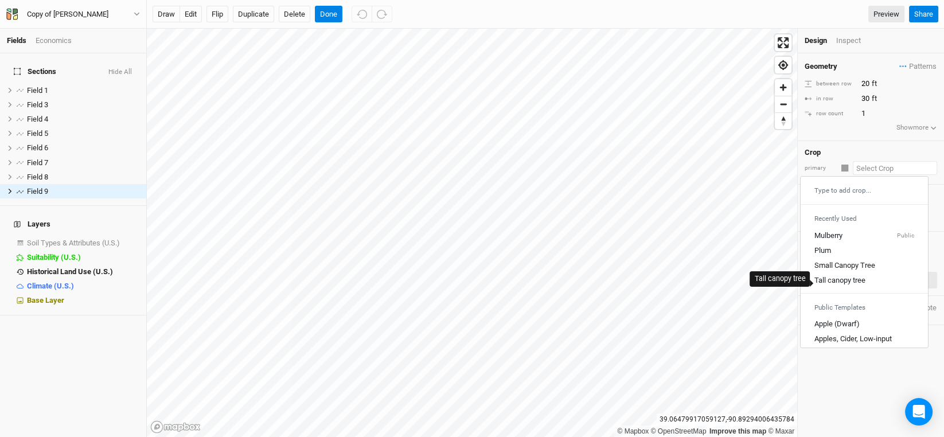
click at [837, 277] on div "Tall canopy tree" at bounding box center [839, 281] width 51 height 10
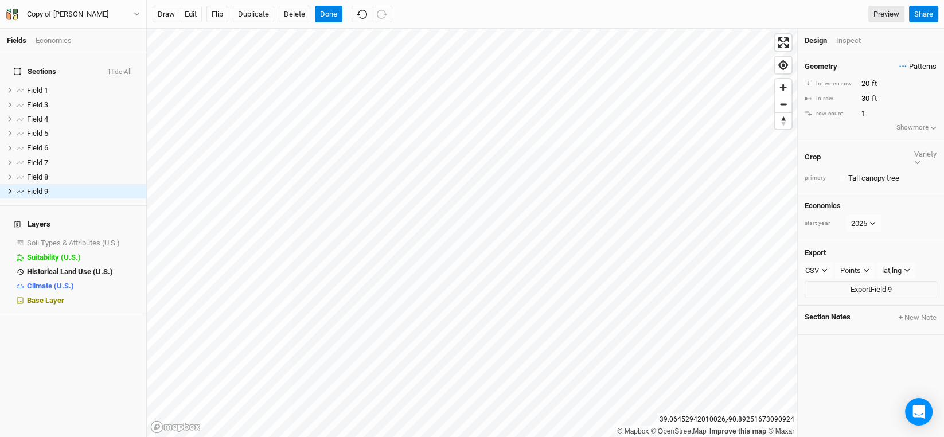
click at [912, 71] on span "Patterns" at bounding box center [917, 66] width 37 height 11
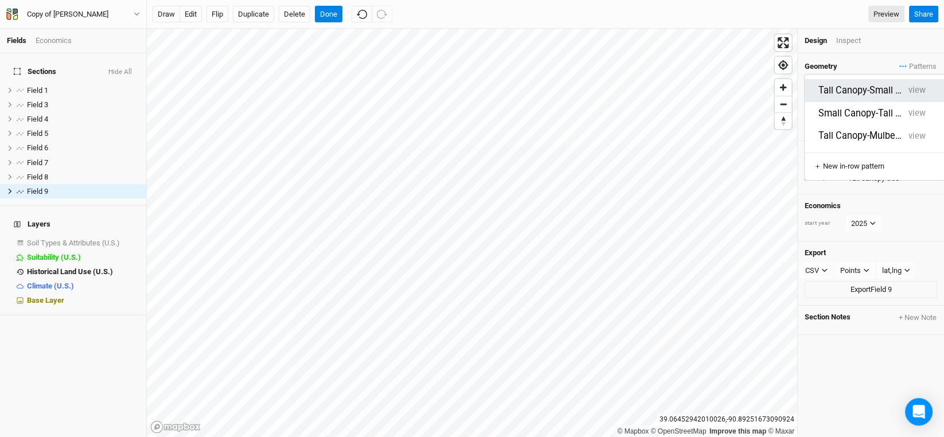
click at [893, 85] on button "Tall Canopy-Small Canopy" at bounding box center [860, 90] width 85 height 13
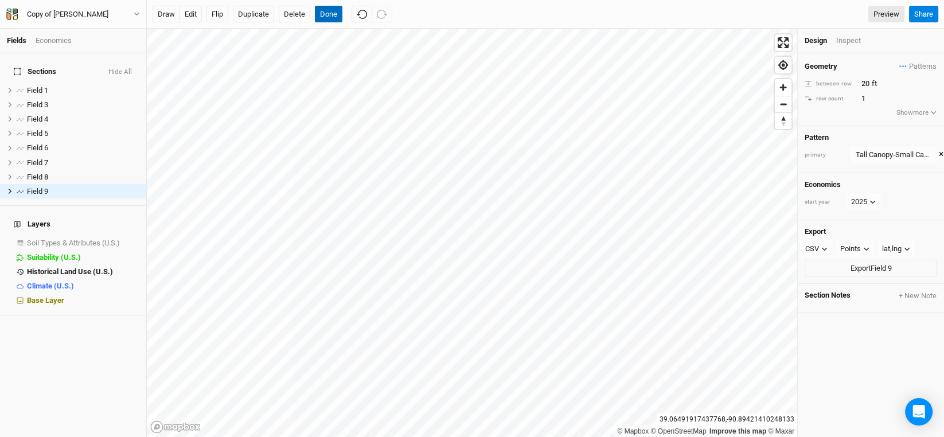
click at [322, 13] on button "Done" at bounding box center [329, 14] width 28 height 17
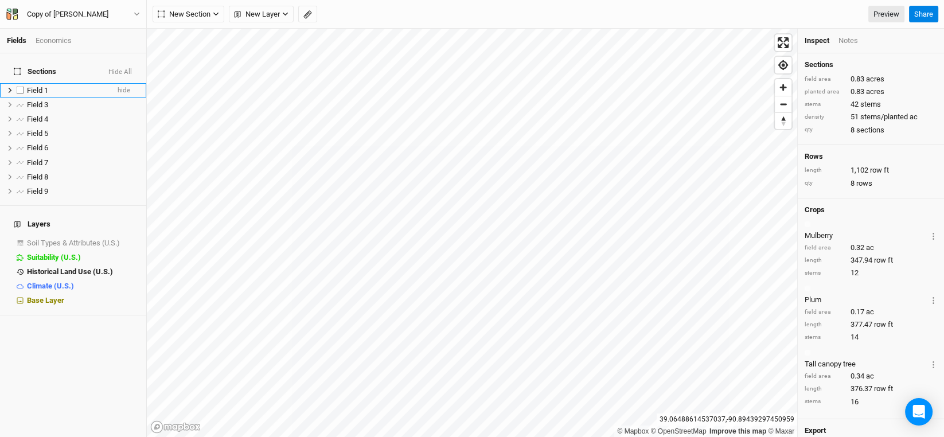
click at [37, 86] on span "Field 1" at bounding box center [37, 90] width 21 height 9
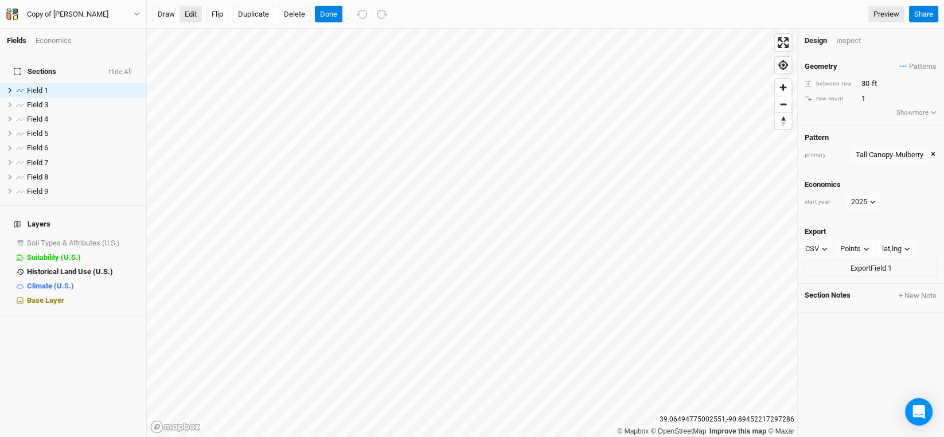
click at [193, 11] on button "edit" at bounding box center [191, 14] width 22 height 17
click at [38, 100] on span "Field 3" at bounding box center [37, 104] width 21 height 9
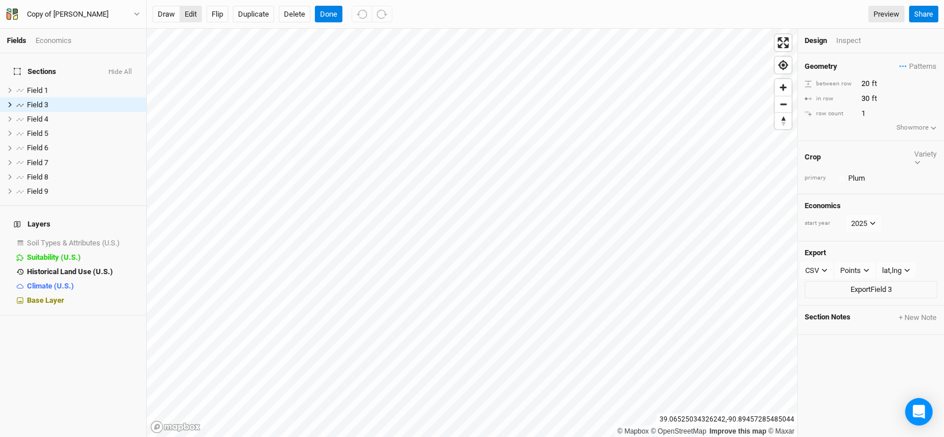
click at [198, 9] on button "edit" at bounding box center [191, 14] width 22 height 17
click at [193, 8] on button "edit" at bounding box center [191, 14] width 22 height 17
click at [329, 14] on button "Done" at bounding box center [329, 14] width 28 height 17
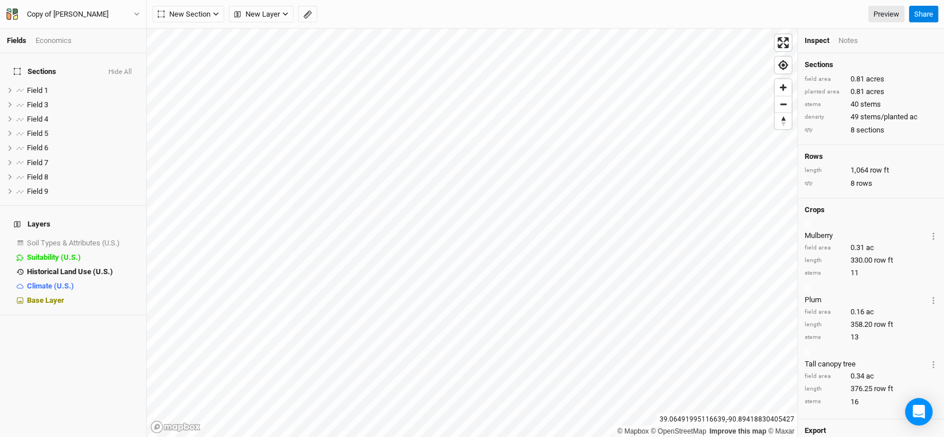
click at [310, 14] on icon "button" at bounding box center [307, 14] width 9 height 9
click at [198, 11] on button "Done" at bounding box center [205, 14] width 28 height 17
click at [89, 13] on div "Copy of [PERSON_NAME]" at bounding box center [67, 14] width 81 height 11
click at [82, 32] on button "Back" at bounding box center [94, 31] width 91 height 15
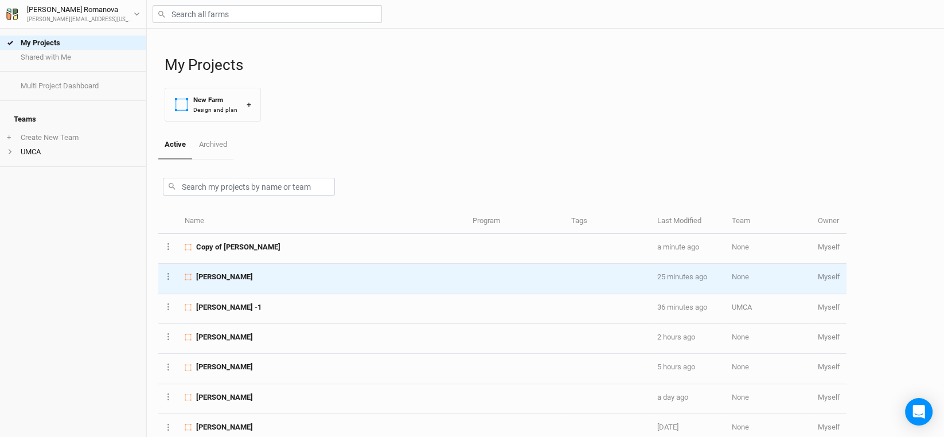
click at [240, 275] on span "[PERSON_NAME]" at bounding box center [224, 277] width 57 height 10
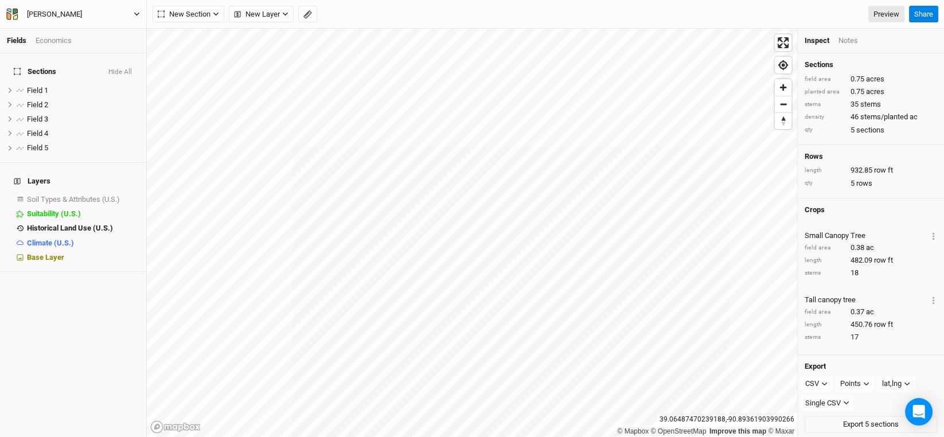
click at [50, 11] on div "[PERSON_NAME]" at bounding box center [54, 14] width 55 height 11
click at [65, 30] on button "Back" at bounding box center [94, 31] width 91 height 15
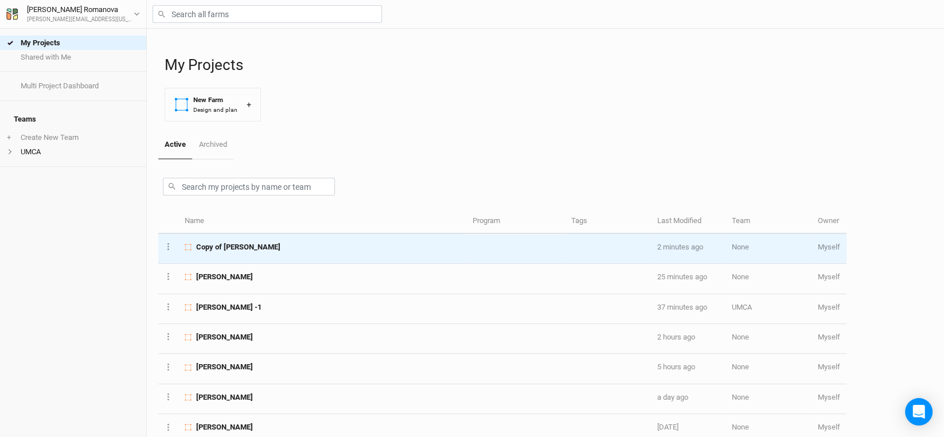
click at [231, 247] on span "Copy of [PERSON_NAME]" at bounding box center [238, 247] width 84 height 10
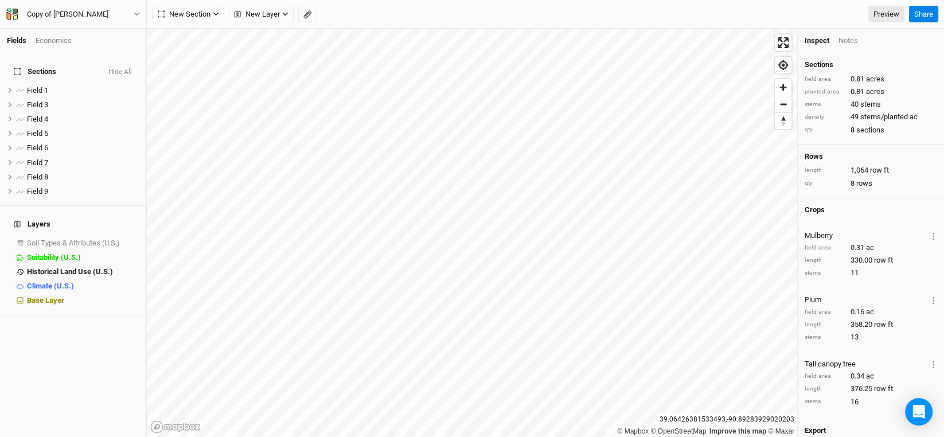
click at [845, 264] on div "© Mapbox © OpenStreetMap Improve this map © Maxar [GEOGRAPHIC_DATA] Inspect Not…" at bounding box center [545, 233] width 797 height 408
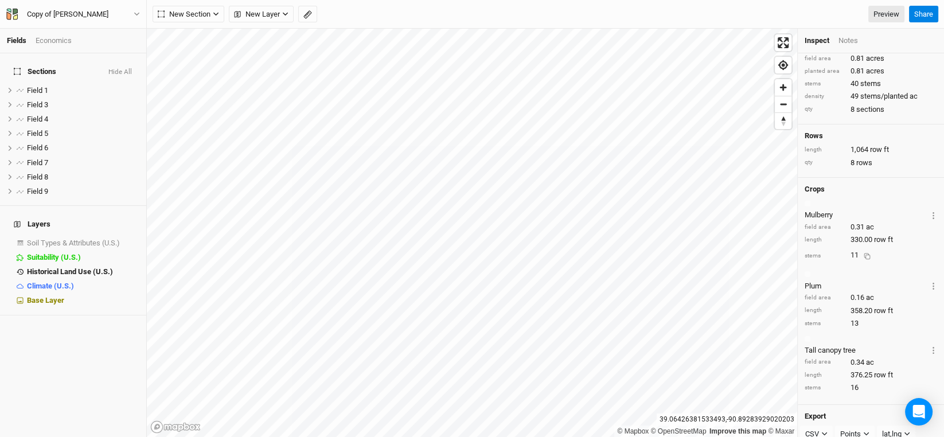
scroll to position [41, 0]
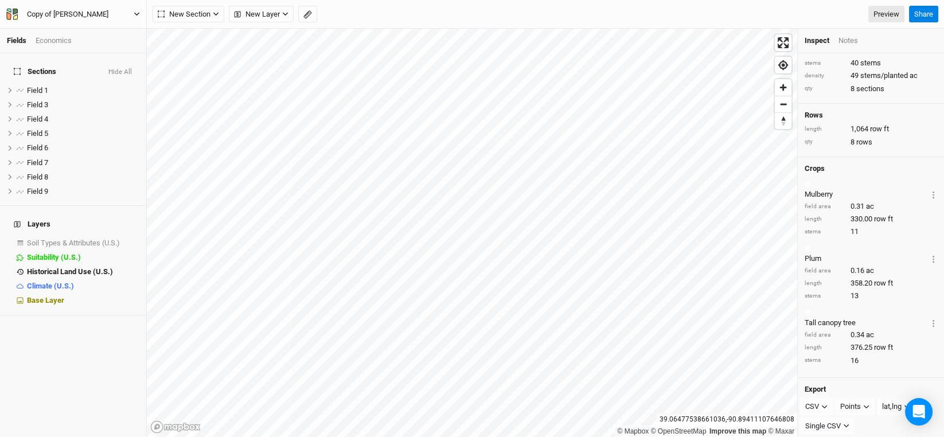
click at [92, 15] on div "Copy of [PERSON_NAME]" at bounding box center [67, 14] width 81 height 11
click at [67, 28] on button "Back" at bounding box center [94, 31] width 91 height 15
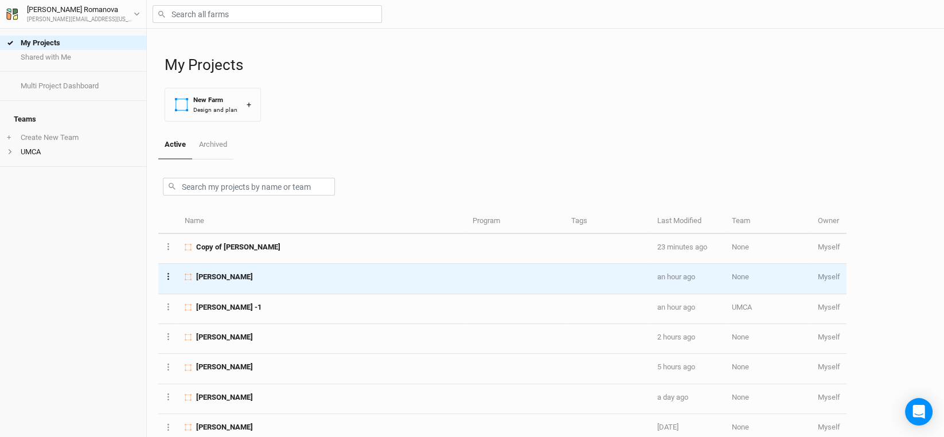
click at [170, 272] on button "Layer 1" at bounding box center [168, 276] width 7 height 13
click at [192, 354] on button "Archive Farm" at bounding box center [211, 360] width 93 height 18
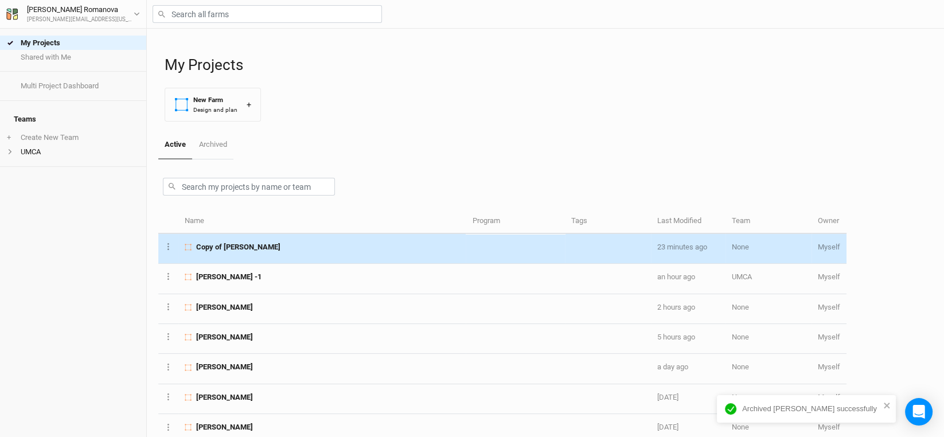
drag, startPoint x: 229, startPoint y: 246, endPoint x: 243, endPoint y: 247, distance: 13.8
click at [229, 245] on span "Copy of [PERSON_NAME]" at bounding box center [238, 247] width 84 height 10
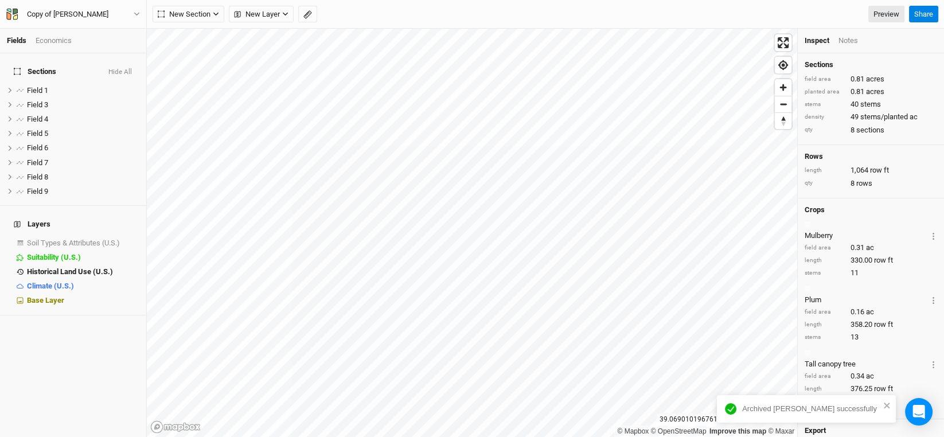
click at [62, 6] on div "Copy of [PERSON_NAME] Back Project Settings User settings Imperial Metric Keybo…" at bounding box center [73, 14] width 147 height 29
click at [61, 14] on div "Copy of [PERSON_NAME]" at bounding box center [67, 14] width 81 height 11
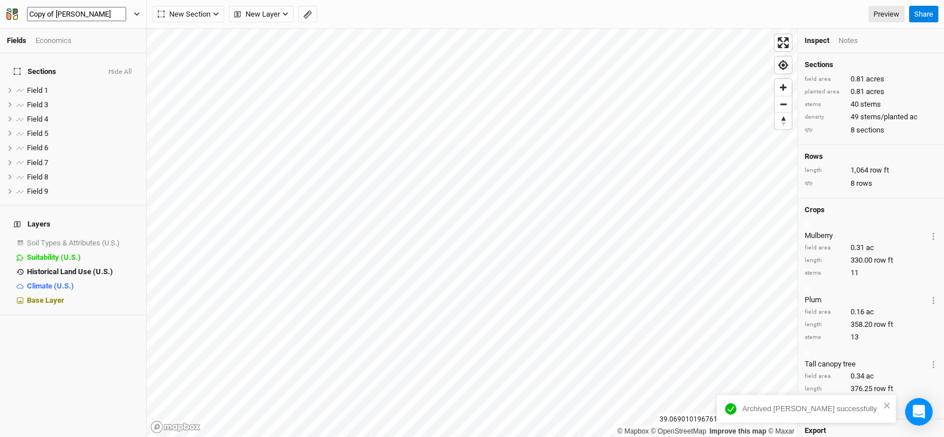
click at [57, 14] on input "Copy of [PERSON_NAME]" at bounding box center [76, 14] width 99 height 15
click at [48, 10] on input "Copy of [PERSON_NAME]" at bounding box center [76, 14] width 99 height 15
click at [54, 13] on input "Copy of [PERSON_NAME]" at bounding box center [76, 14] width 99 height 15
click at [55, 11] on input "Copy of [PERSON_NAME]" at bounding box center [76, 14] width 99 height 15
click at [53, 11] on input "Copy of [PERSON_NAME]" at bounding box center [76, 14] width 99 height 15
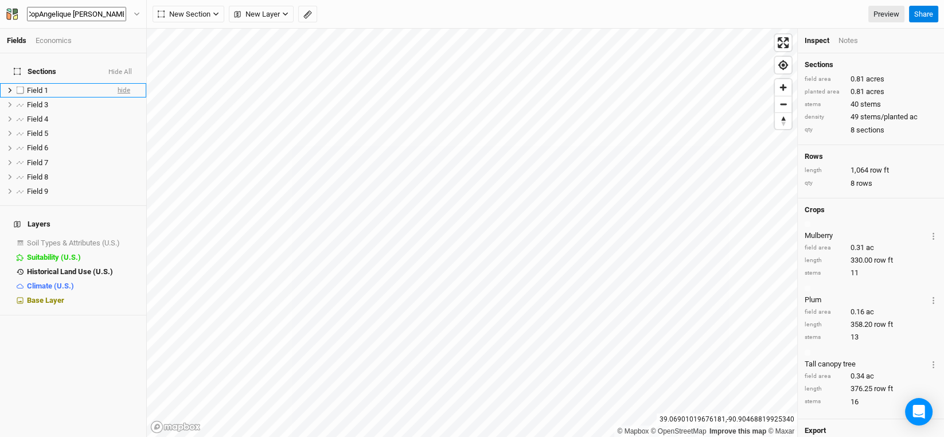
scroll to position [0, 0]
type input "[PERSON_NAME]"
click at [38, 10] on div "[PERSON_NAME]" at bounding box center [54, 14] width 55 height 11
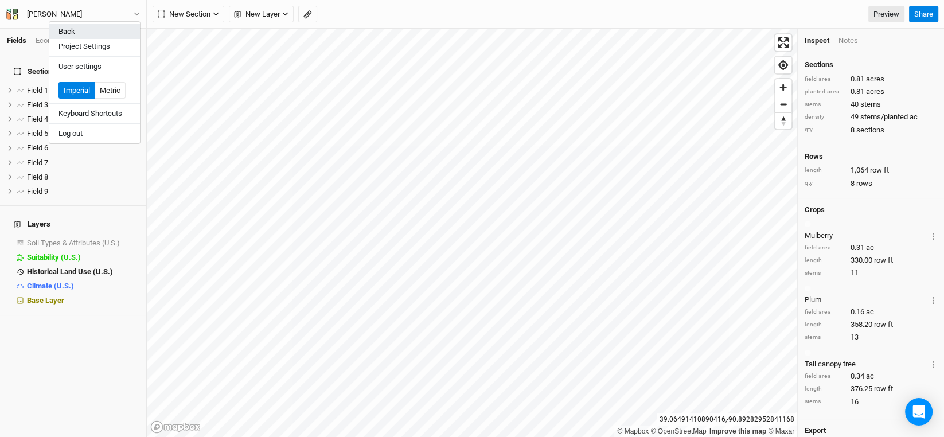
click at [71, 28] on button "Back" at bounding box center [94, 31] width 91 height 15
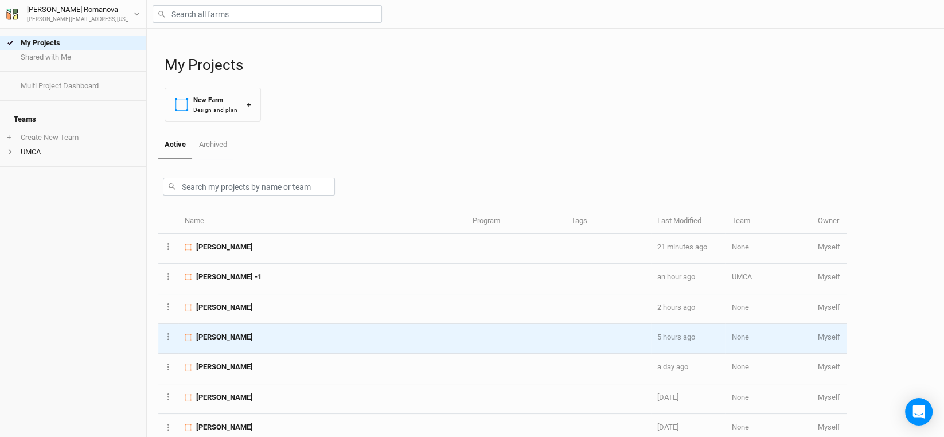
click at [213, 334] on span "[PERSON_NAME]" at bounding box center [224, 337] width 57 height 10
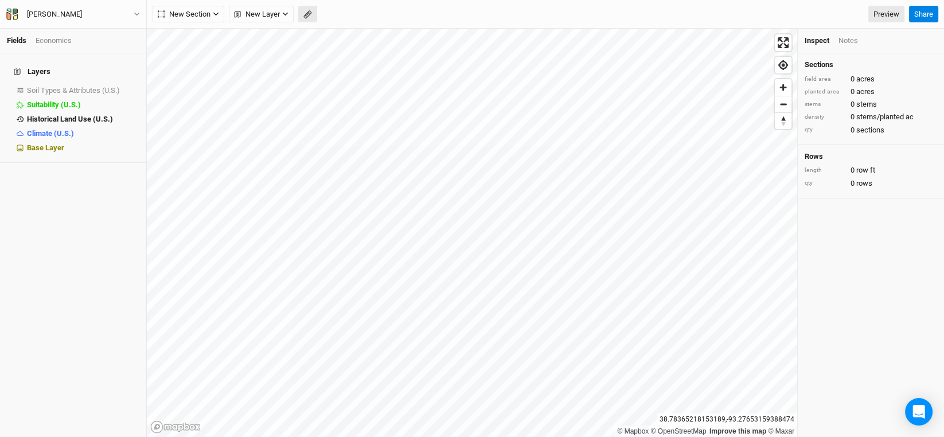
click at [306, 15] on icon "button" at bounding box center [307, 14] width 9 height 9
click at [208, 13] on button "Done" at bounding box center [205, 14] width 28 height 17
click at [214, 13] on icon "button" at bounding box center [215, 14] width 5 height 3
click at [185, 36] on div "Grid" at bounding box center [185, 37] width 17 height 13
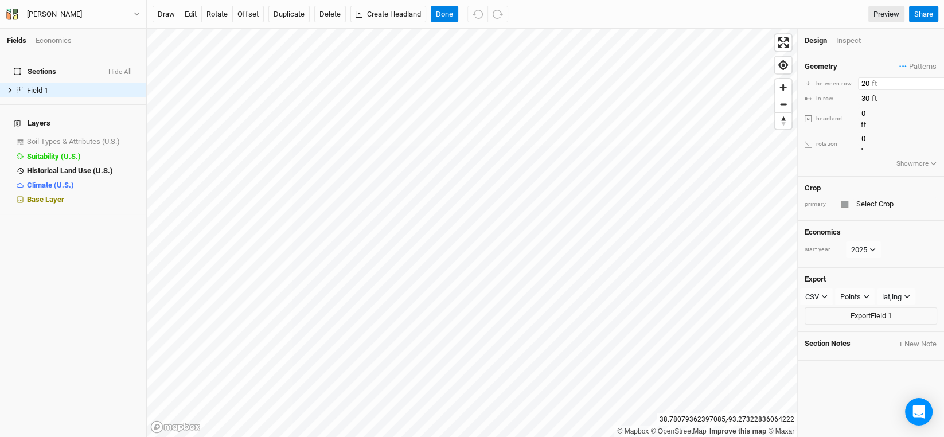
drag, startPoint x: 869, startPoint y: 83, endPoint x: 857, endPoint y: 83, distance: 11.5
click at [858, 83] on input "20" at bounding box center [908, 83] width 100 height 13
type input "30"
click at [887, 197] on input "text" at bounding box center [895, 204] width 84 height 14
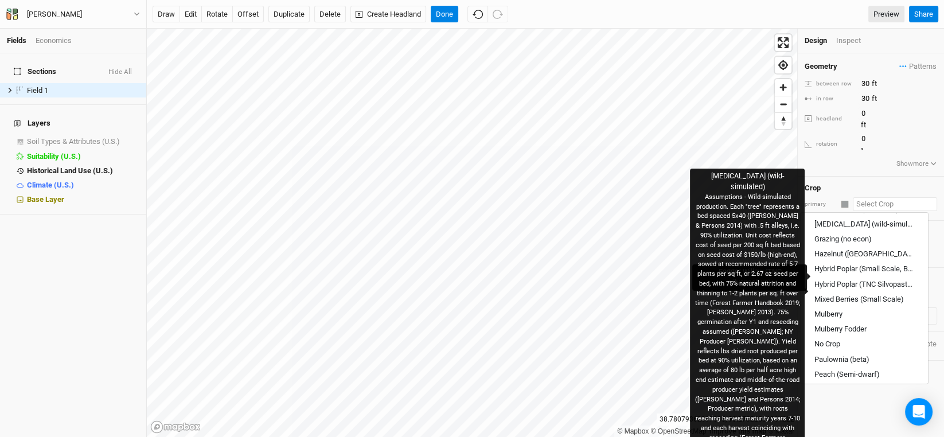
scroll to position [458, 0]
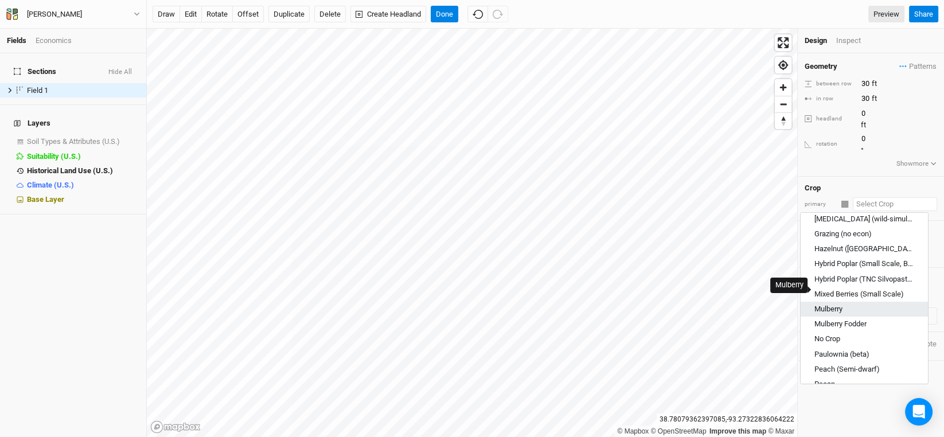
click at [824, 304] on div "Mulberry" at bounding box center [828, 309] width 28 height 10
type input "Mulberry"
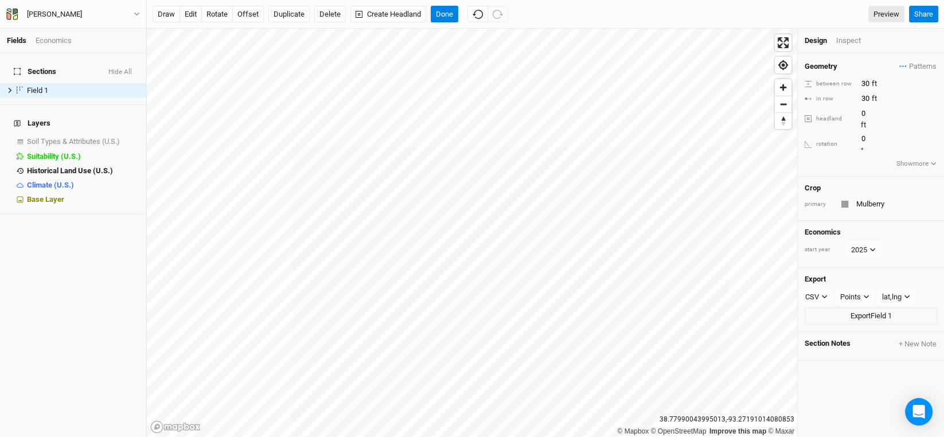
type input "20"
type input "12"
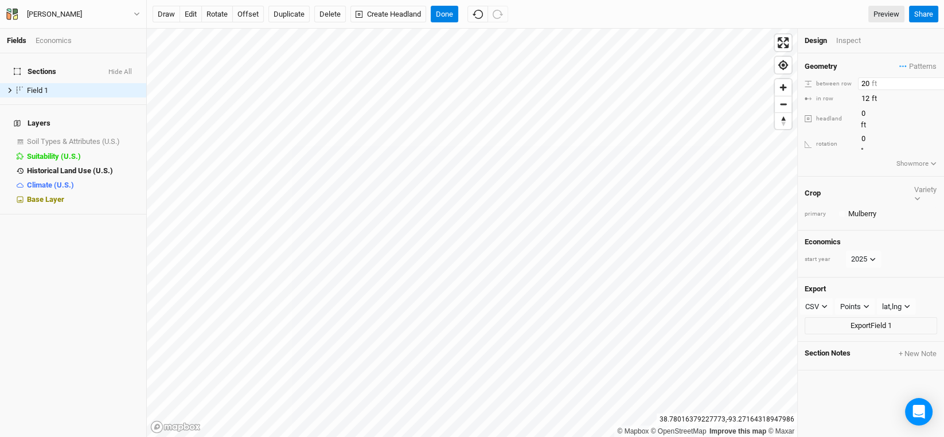
drag, startPoint x: 868, startPoint y: 81, endPoint x: 833, endPoint y: 81, distance: 34.4
click at [833, 81] on div "between row 20 ft" at bounding box center [871, 83] width 132 height 13
type input "30"
drag, startPoint x: 871, startPoint y: 92, endPoint x: 847, endPoint y: 95, distance: 24.3
click at [847, 95] on div "in row 12 ft" at bounding box center [871, 98] width 132 height 13
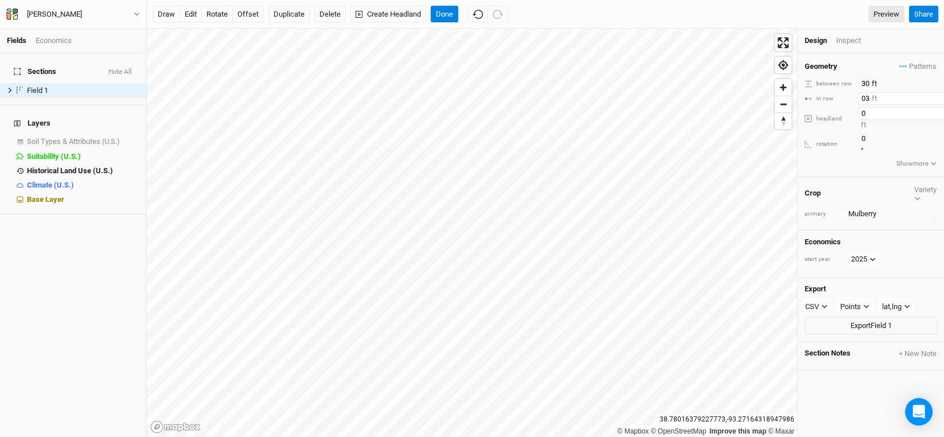
type input "0"
type input "30"
click at [829, 210] on div "primary" at bounding box center [819, 214] width 29 height 9
click at [188, 14] on button "edit" at bounding box center [191, 14] width 22 height 17
click at [447, 17] on button "Done" at bounding box center [445, 14] width 28 height 17
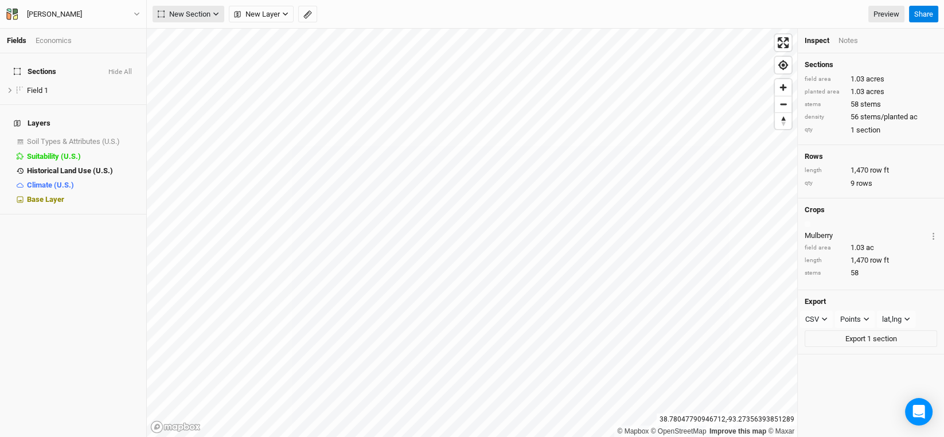
click at [221, 14] on button "New Section" at bounding box center [189, 14] width 72 height 17
click at [192, 33] on div "Grid" at bounding box center [185, 37] width 17 height 13
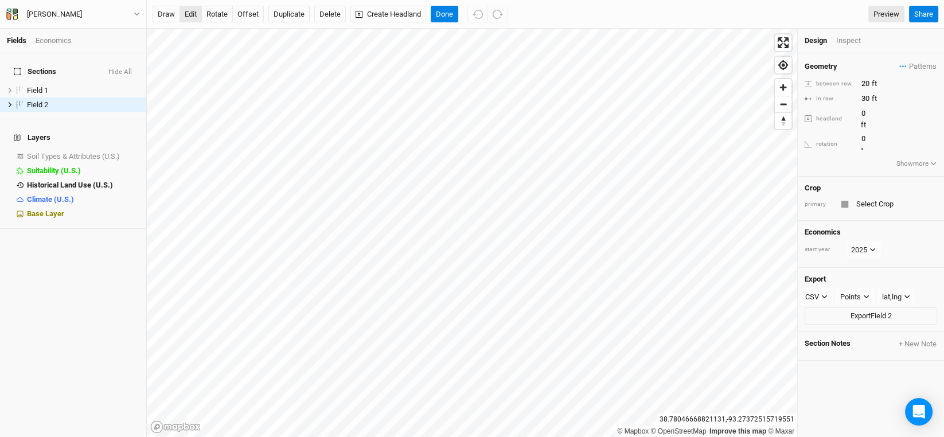
click at [184, 11] on button "edit" at bounding box center [191, 14] width 22 height 17
click at [870, 197] on input "text" at bounding box center [895, 204] width 84 height 14
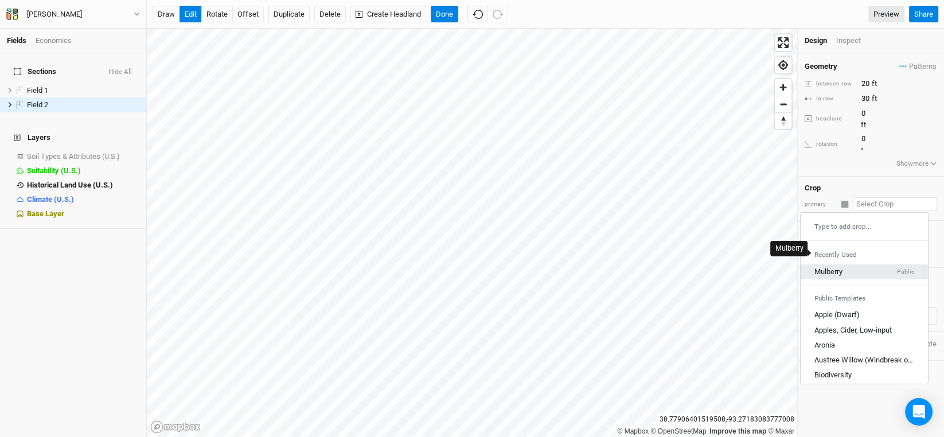
click at [819, 267] on div "Mulberry" at bounding box center [828, 272] width 28 height 10
type input "12"
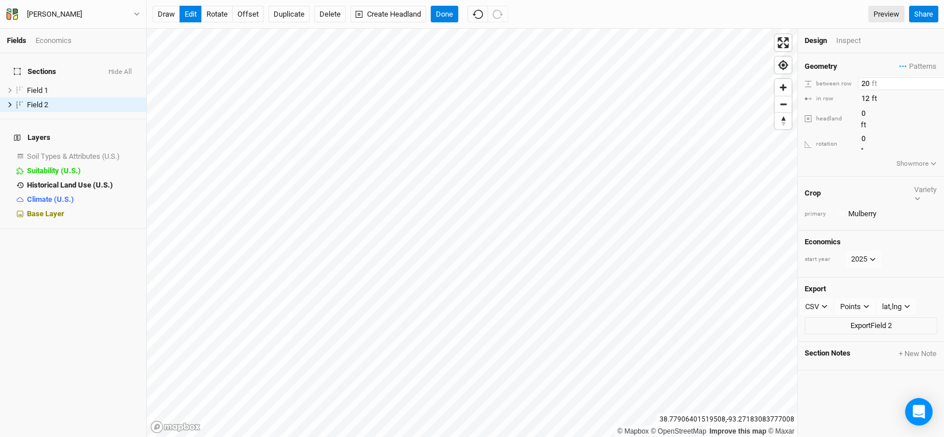
drag, startPoint x: 871, startPoint y: 85, endPoint x: 850, endPoint y: 84, distance: 20.7
click at [850, 84] on div "between row 20 ft" at bounding box center [871, 83] width 132 height 13
type input "30"
drag, startPoint x: 868, startPoint y: 93, endPoint x: 850, endPoint y: 94, distance: 18.4
click at [850, 94] on div "in row 12 ft" at bounding box center [871, 98] width 132 height 13
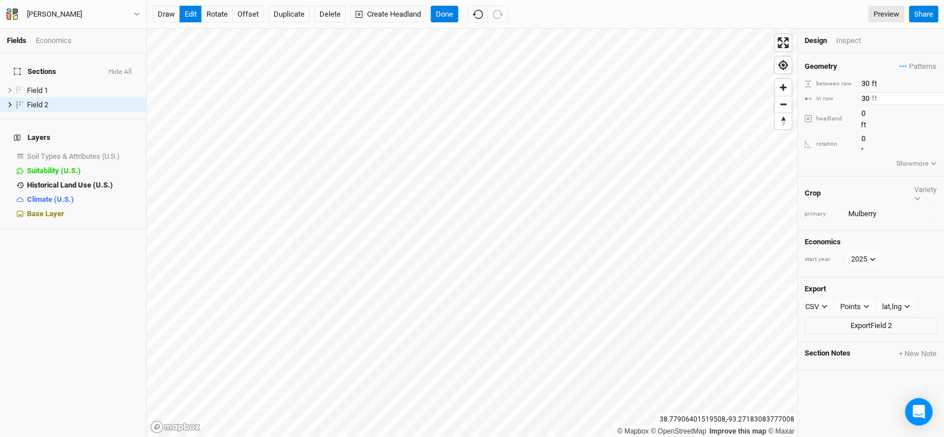
type input "30"
click at [900, 177] on div "Crop Variety primary Colors Brown Orange Yellow Green Blue Purple Pink Red" at bounding box center [871, 204] width 146 height 54
click at [442, 9] on button "Done" at bounding box center [445, 14] width 28 height 17
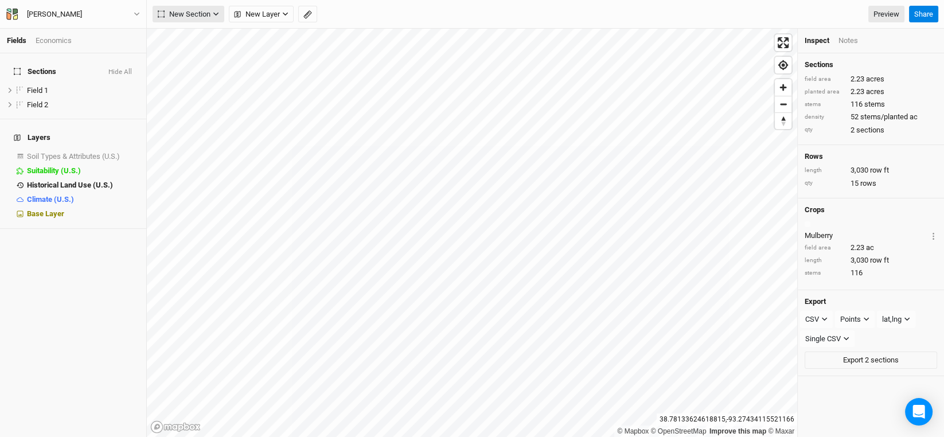
click at [211, 13] on button "New Section" at bounding box center [189, 14] width 72 height 17
click at [181, 38] on div "Grid" at bounding box center [185, 37] width 17 height 13
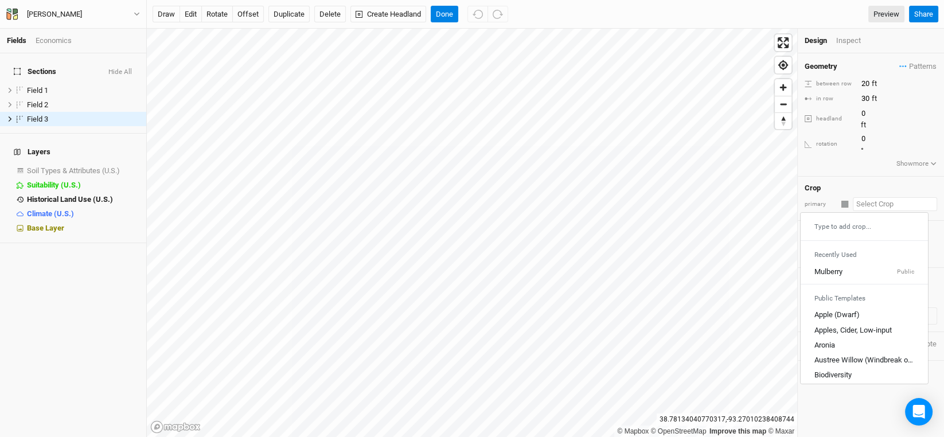
click at [871, 197] on input "text" at bounding box center [895, 204] width 84 height 14
click at [837, 267] on div "Mulberry" at bounding box center [828, 272] width 28 height 10
type input "12"
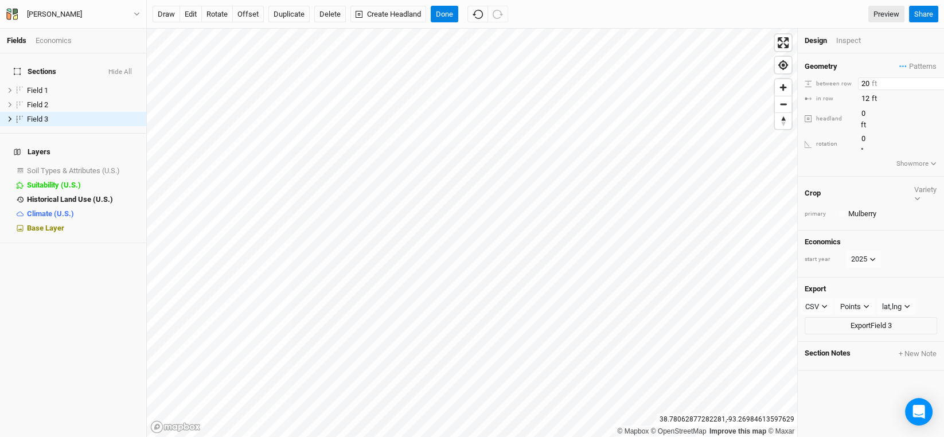
drag, startPoint x: 869, startPoint y: 81, endPoint x: 840, endPoint y: 81, distance: 29.8
click at [840, 81] on div "between row 20 ft" at bounding box center [871, 83] width 132 height 13
type input "30"
drag, startPoint x: 869, startPoint y: 95, endPoint x: 837, endPoint y: 102, distance: 33.3
click at [837, 102] on div "in row 12 ft" at bounding box center [871, 98] width 132 height 13
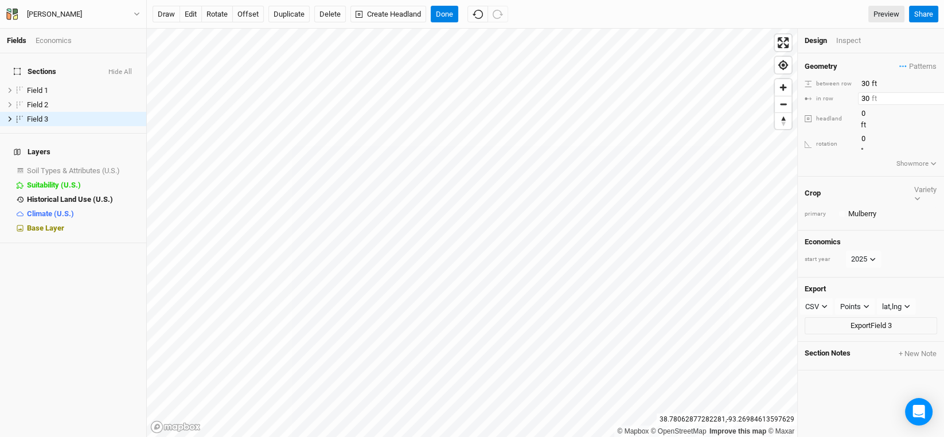
type input "30"
click at [450, 17] on button "Done" at bounding box center [445, 14] width 28 height 17
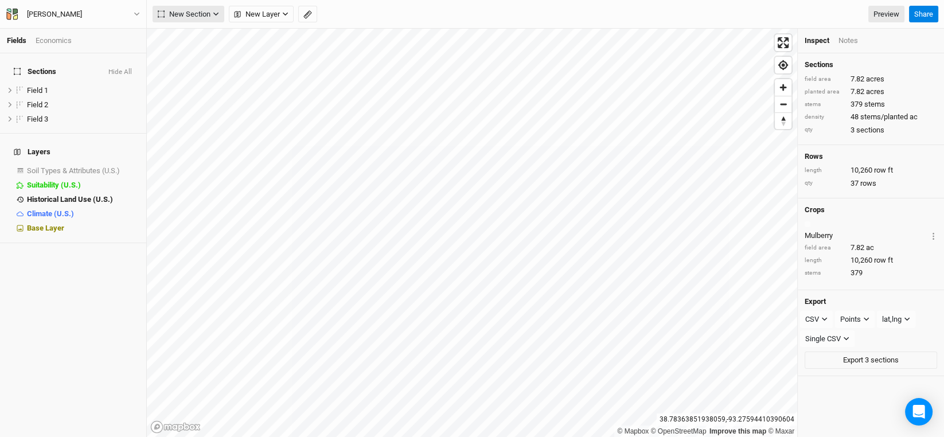
click at [214, 13] on icon "button" at bounding box center [216, 14] width 6 height 6
click at [186, 31] on div "Grid" at bounding box center [185, 37] width 17 height 13
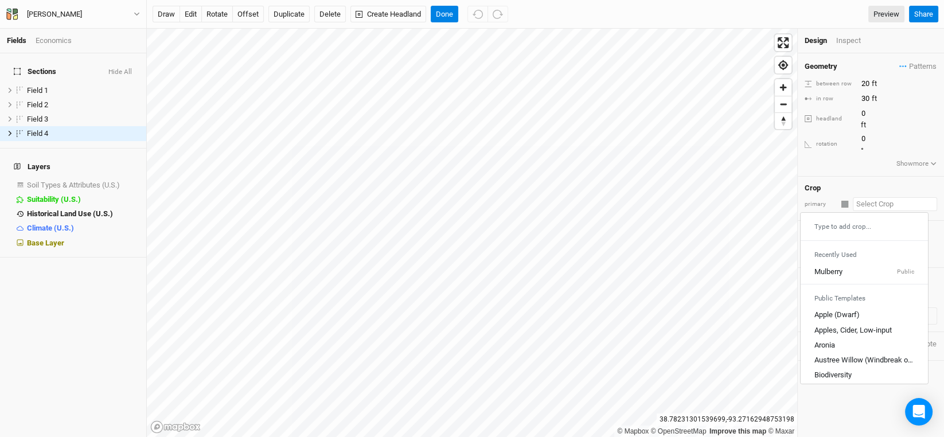
click at [878, 197] on input "text" at bounding box center [895, 204] width 84 height 14
click at [825, 267] on div "Mulberry" at bounding box center [828, 272] width 28 height 10
type input "12"
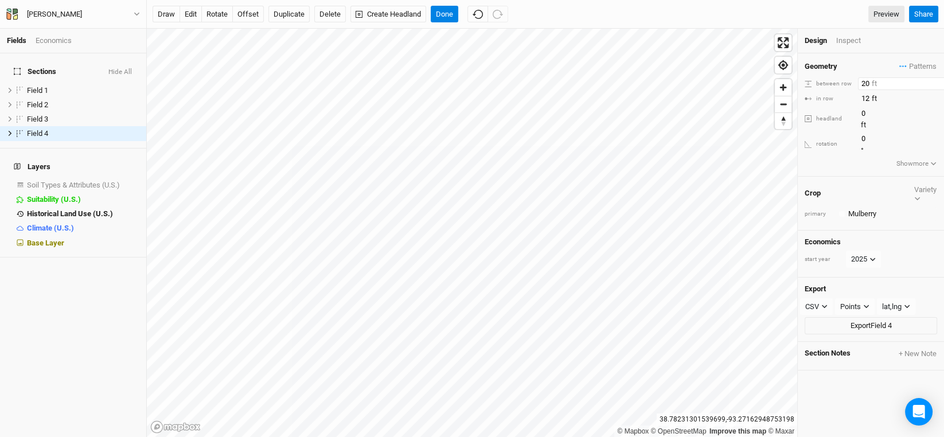
drag, startPoint x: 869, startPoint y: 83, endPoint x: 834, endPoint y: 87, distance: 35.2
click at [834, 87] on div "between row 20 ft" at bounding box center [871, 83] width 132 height 13
type input "30"
click at [866, 96] on input "12" at bounding box center [908, 98] width 100 height 13
drag, startPoint x: 871, startPoint y: 95, endPoint x: 851, endPoint y: 97, distance: 20.8
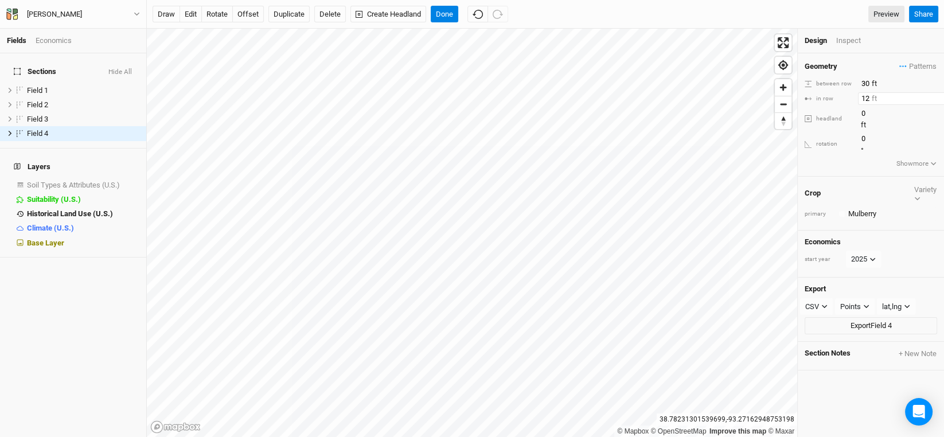
click at [851, 97] on div "in row 12 ft" at bounding box center [871, 98] width 132 height 13
type input "30"
click at [921, 237] on h4 "Economics" at bounding box center [871, 241] width 132 height 9
click at [445, 14] on button "Done" at bounding box center [445, 14] width 28 height 17
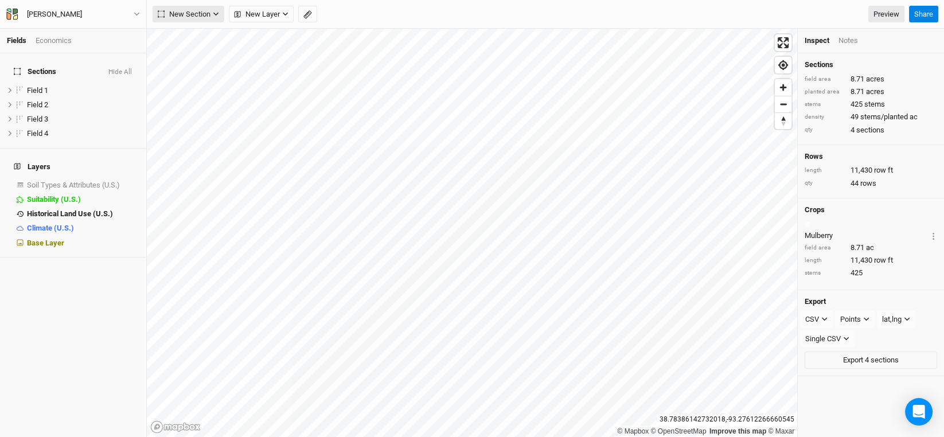
click at [212, 12] on button "New Section" at bounding box center [189, 14] width 72 height 17
click at [200, 37] on button "Grid" at bounding box center [198, 38] width 91 height 18
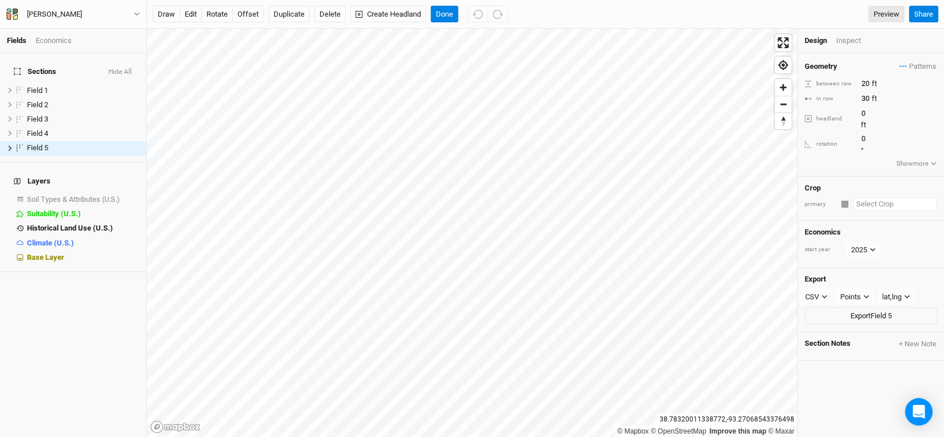
click at [882, 197] on input "text" at bounding box center [895, 204] width 84 height 14
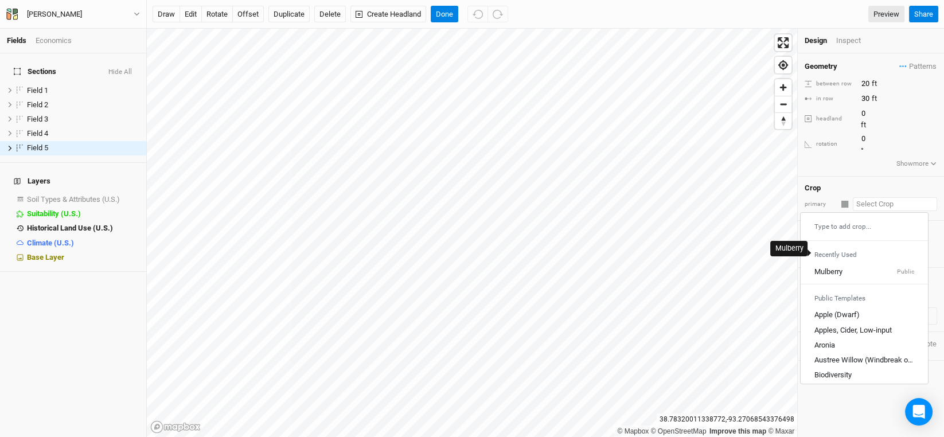
drag, startPoint x: 829, startPoint y: 248, endPoint x: 822, endPoint y: 224, distance: 25.1
click at [829, 267] on div "Mulberry" at bounding box center [828, 272] width 28 height 10
type input "12"
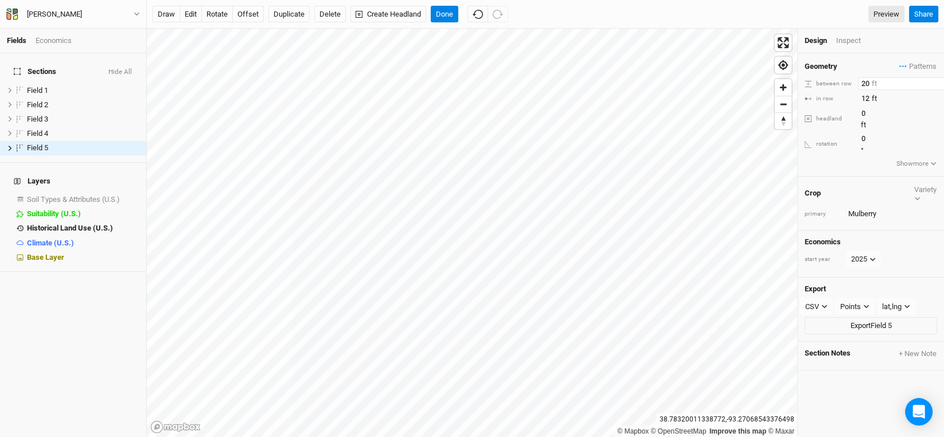
drag, startPoint x: 869, startPoint y: 84, endPoint x: 844, endPoint y: 84, distance: 24.7
click at [844, 84] on div "between row 20 ft" at bounding box center [871, 83] width 132 height 13
type input "30"
drag, startPoint x: 857, startPoint y: 97, endPoint x: 844, endPoint y: 97, distance: 12.6
click at [844, 97] on div "in row 12 ft" at bounding box center [871, 98] width 132 height 13
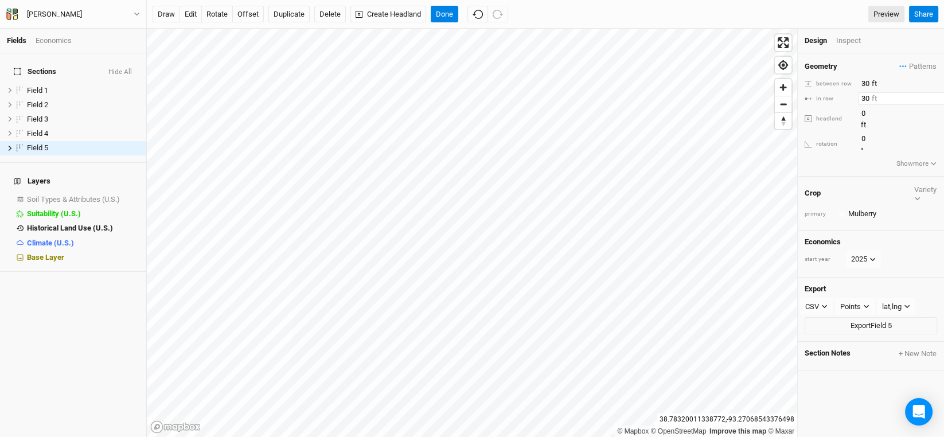
type input "30"
click at [886, 177] on div "Crop Variety primary Colors Brown Orange Yellow Green Blue Purple Pink Red" at bounding box center [871, 204] width 146 height 54
click at [448, 13] on button "Done" at bounding box center [445, 14] width 28 height 17
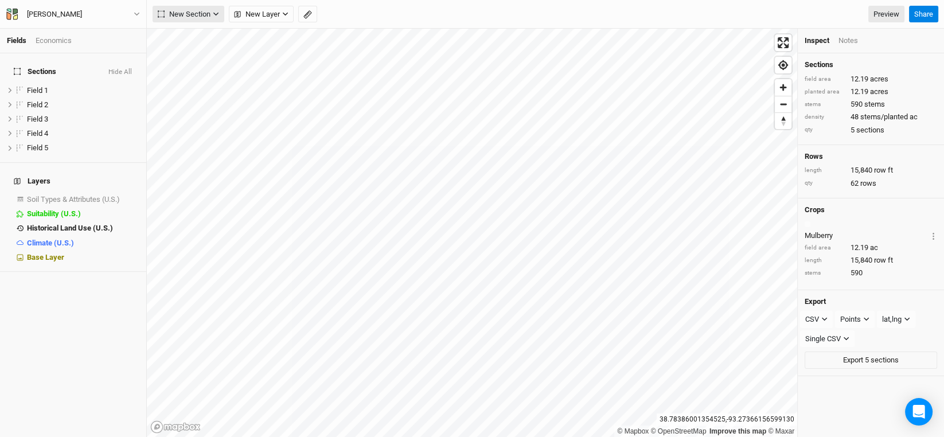
click at [214, 14] on icon "button" at bounding box center [216, 14] width 6 height 6
click at [201, 36] on button "Grid" at bounding box center [198, 38] width 91 height 18
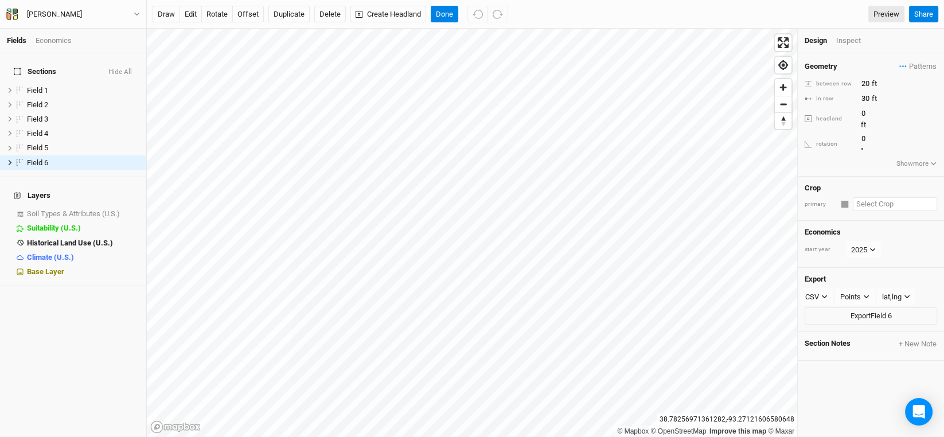
click at [859, 197] on input "text" at bounding box center [895, 204] width 84 height 14
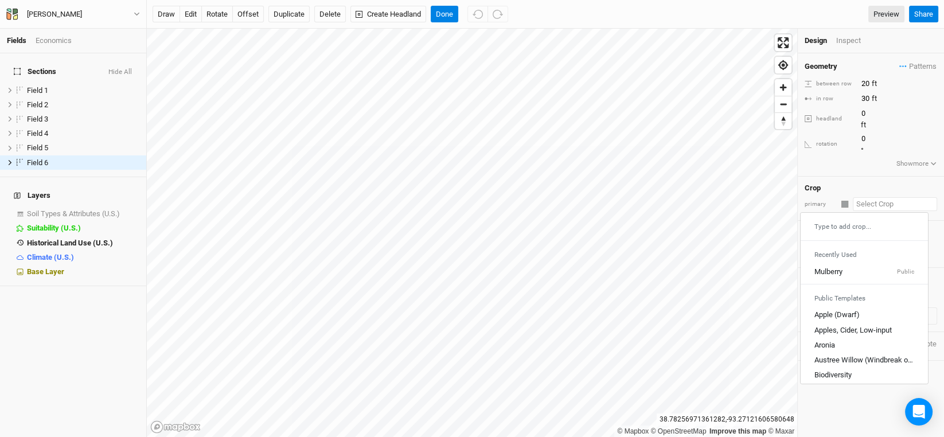
click at [844, 267] on div "Mulberry Public" at bounding box center [864, 272] width 100 height 10
type input "12"
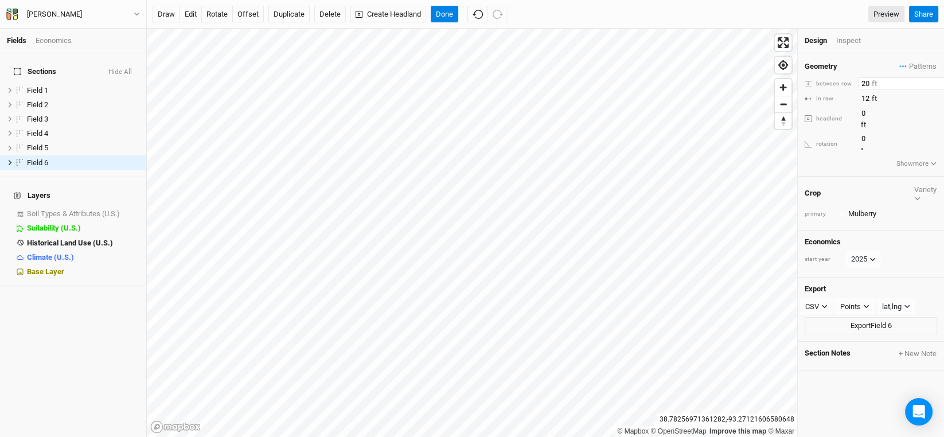
drag, startPoint x: 871, startPoint y: 77, endPoint x: 849, endPoint y: 77, distance: 21.8
click at [849, 77] on div "between row 20 ft" at bounding box center [871, 83] width 132 height 13
type input "30"
drag, startPoint x: 871, startPoint y: 96, endPoint x: 829, endPoint y: 102, distance: 42.3
click at [829, 102] on div "in row 12 ft" at bounding box center [871, 98] width 132 height 13
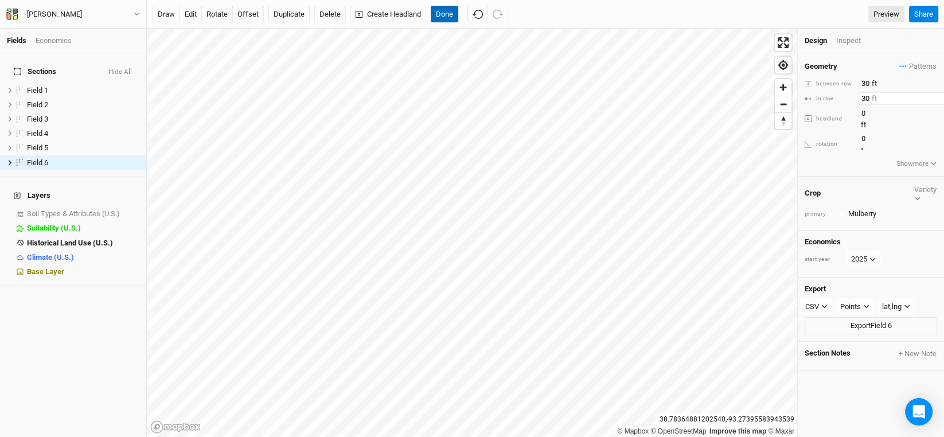
type input "30"
click at [446, 13] on button "Done" at bounding box center [445, 14] width 28 height 17
click at [190, 14] on button "edit" at bounding box center [191, 14] width 22 height 17
click at [449, 11] on button "Done" at bounding box center [445, 14] width 28 height 17
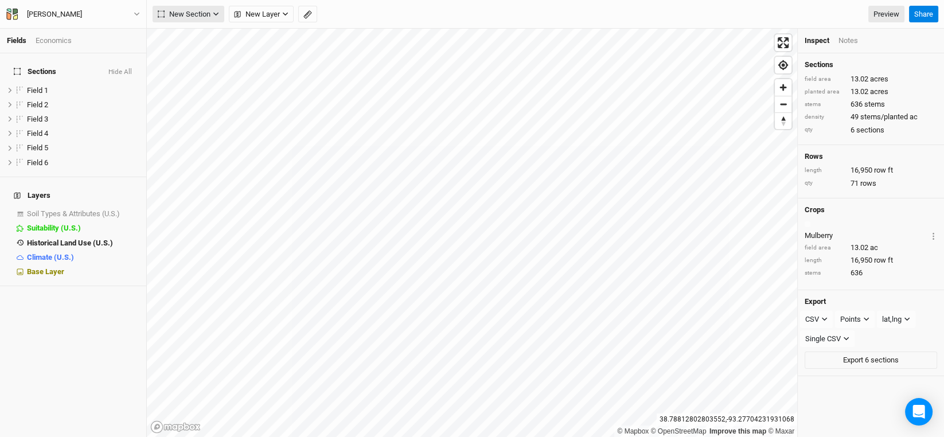
click at [210, 10] on span "New Section" at bounding box center [184, 14] width 53 height 11
click at [180, 54] on div "Line" at bounding box center [186, 55] width 18 height 13
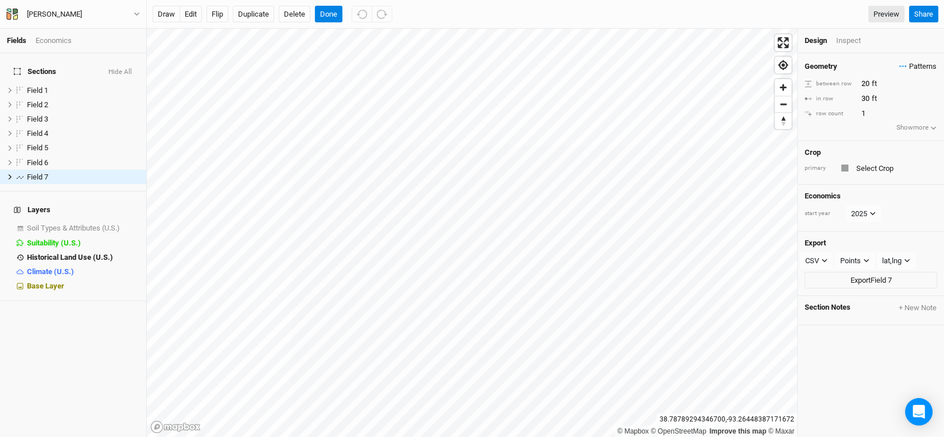
click at [918, 67] on span "Patterns" at bounding box center [917, 66] width 37 height 11
click at [909, 88] on div "＋ New in-row pattern" at bounding box center [895, 88] width 72 height 10
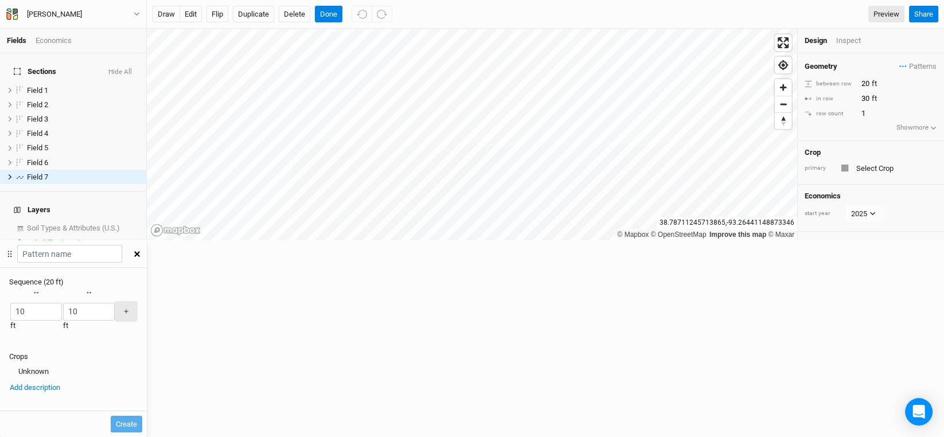
click at [10, 311] on div "button" at bounding box center [10, 311] width 0 height 0
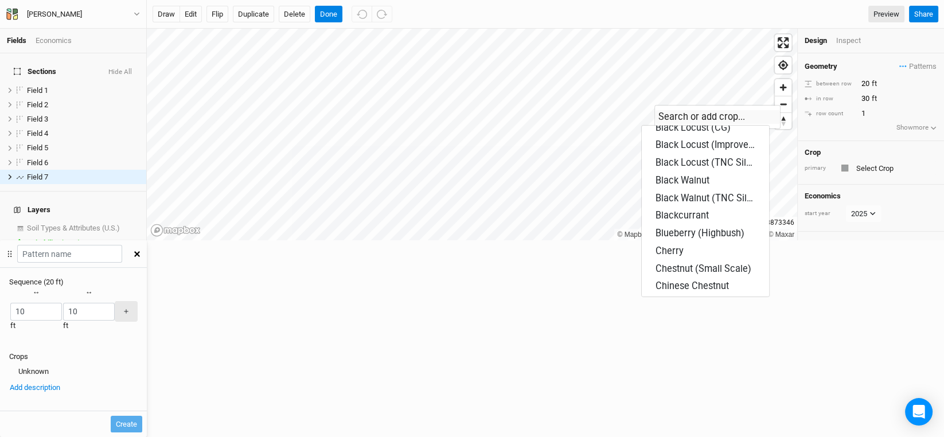
scroll to position [0, 0]
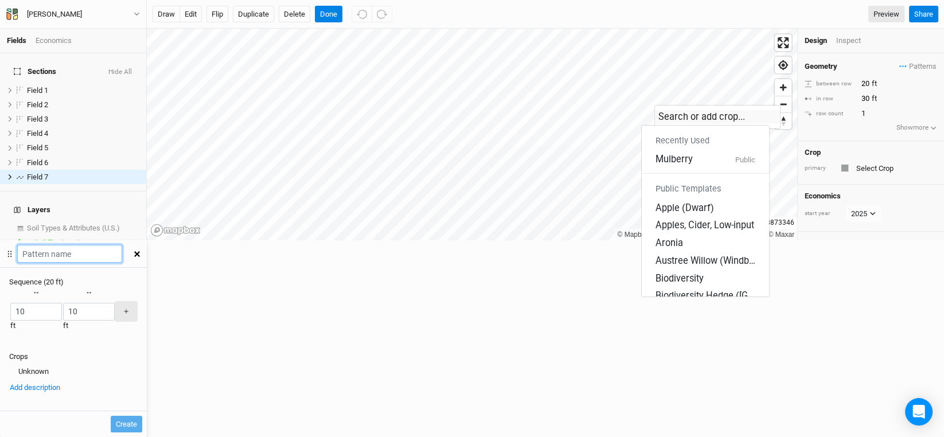
click at [122, 245] on input "text" at bounding box center [69, 254] width 105 height 18
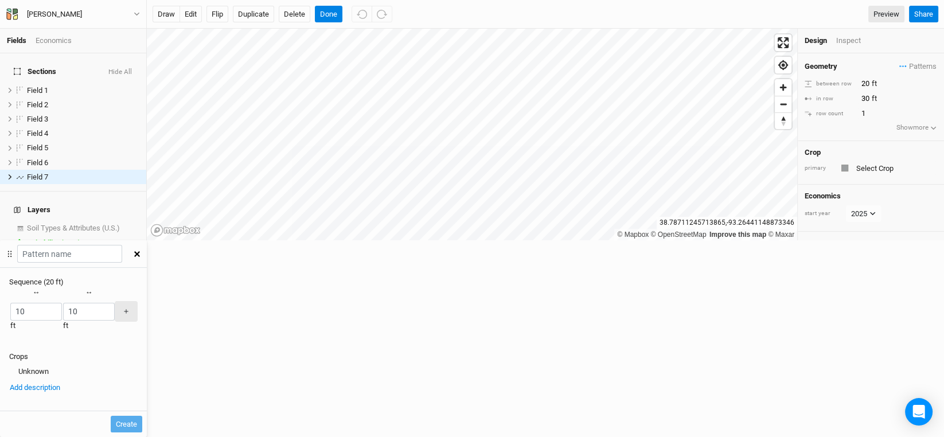
click at [10, 311] on div "button" at bounding box center [10, 311] width 0 height 0
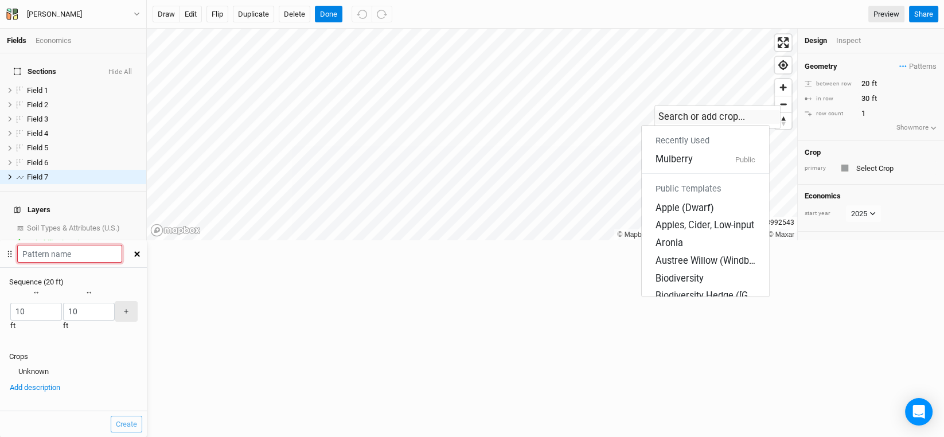
click at [122, 245] on input "text" at bounding box center [69, 254] width 105 height 18
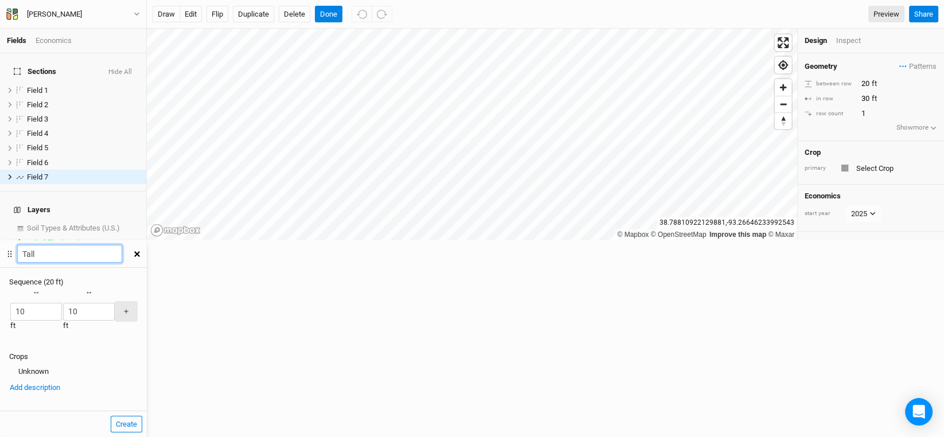
type input "Tall Canopy-Small Canopy"
click at [10, 311] on button "button" at bounding box center [9, 311] width 1 height 1
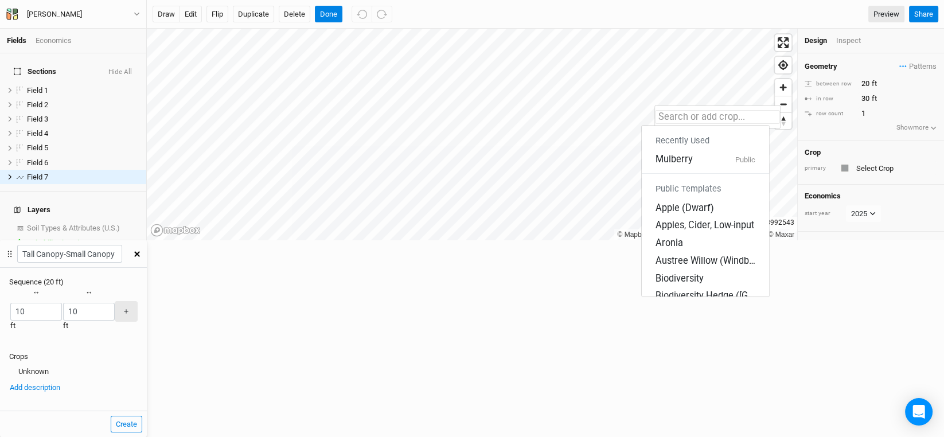
click at [678, 110] on input "text" at bounding box center [717, 117] width 125 height 14
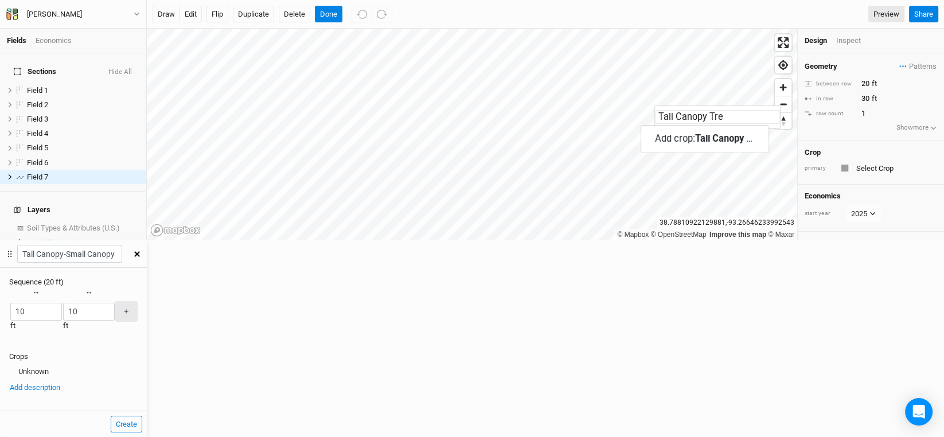
type input "Tall Canopy Tree"
click at [744, 133] on mark "Tall Canopy Tree" at bounding box center [730, 138] width 70 height 11
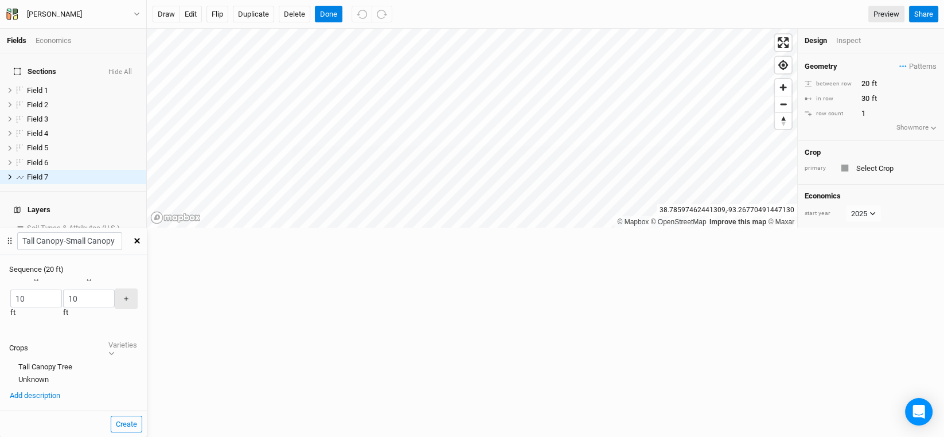
click at [63, 299] on div "button" at bounding box center [63, 299] width 0 height 0
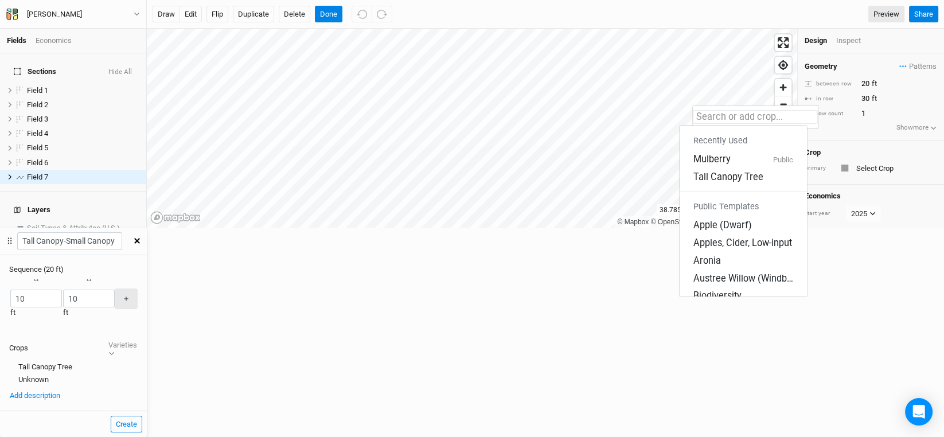
click at [717, 118] on input "text" at bounding box center [755, 117] width 125 height 14
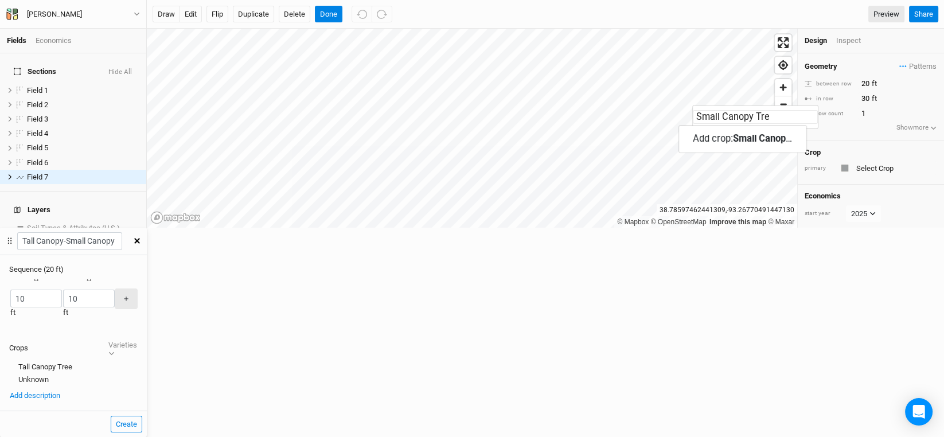
type input "Small Canopy Tree"
click at [757, 134] on mark "Small Canopy Tree" at bounding box center [773, 138] width 79 height 11
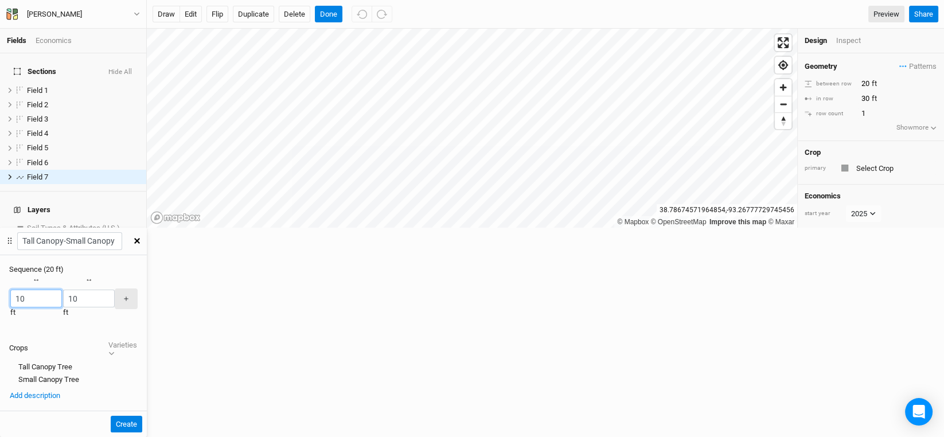
click at [635, 112] on div "Fields Economics Sections Hide All Field 1 hide Field 2 hide Field 3 hide Field…" at bounding box center [472, 218] width 944 height 437
type input "30"
click at [147, 275] on div "Recently Used Mulberry Public Small Canopy Tree Tall Canopy Tree Public Templat…" at bounding box center [73, 305] width 147 height 61
type input "30"
click at [138, 375] on div "Small Canopy Tree" at bounding box center [73, 380] width 128 height 10
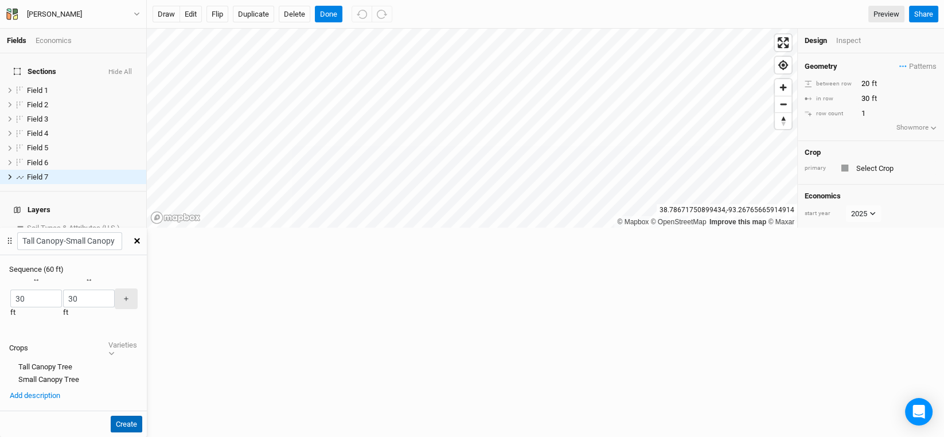
click at [142, 416] on button "Create" at bounding box center [127, 424] width 32 height 17
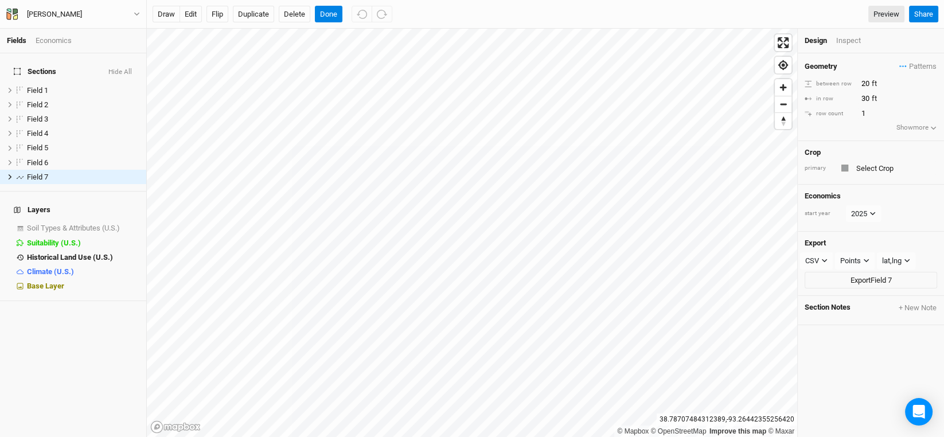
click at [915, 60] on div "Patterns Tall Canopy-Small Canopy view ＋ New in-row pattern" at bounding box center [918, 66] width 38 height 13
click at [912, 64] on span "Patterns" at bounding box center [917, 66] width 37 height 11
click at [879, 91] on button "Tall Canopy-Small Canopy" at bounding box center [860, 90] width 85 height 13
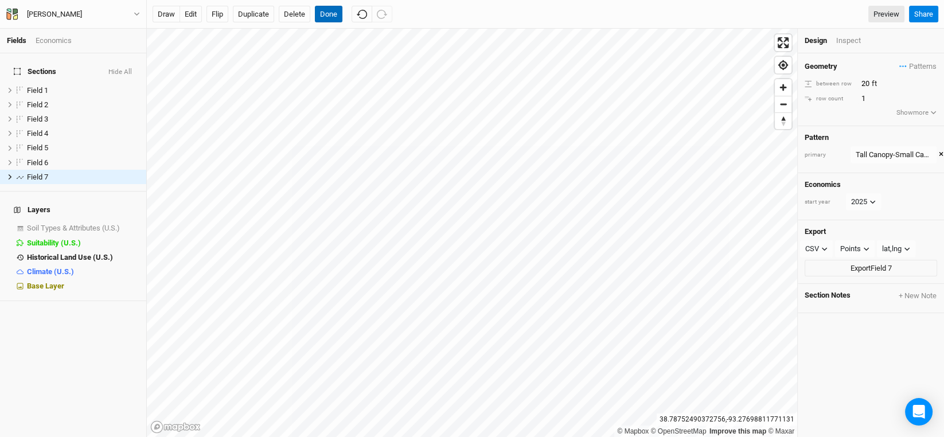
click at [330, 13] on button "Done" at bounding box center [329, 14] width 28 height 17
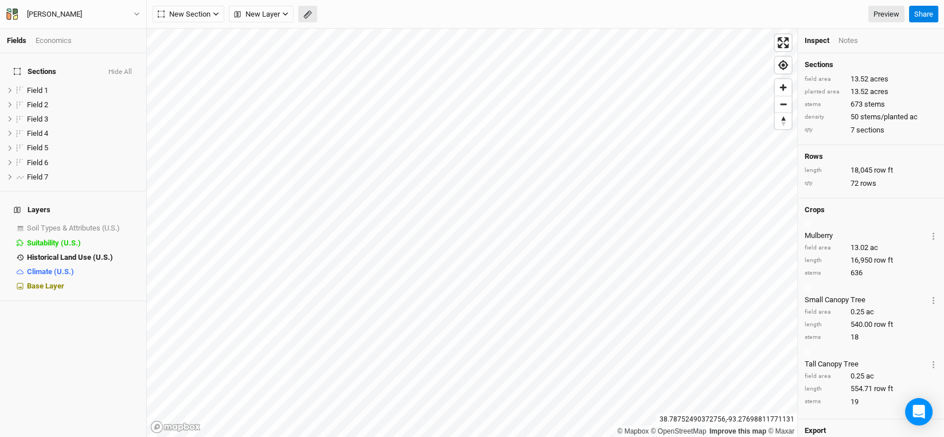
click at [311, 11] on icon "button" at bounding box center [307, 14] width 9 height 9
click at [205, 9] on button "Done" at bounding box center [205, 14] width 28 height 17
click at [216, 11] on icon "button" at bounding box center [216, 14] width 6 height 6
click at [188, 56] on div "Line" at bounding box center [186, 55] width 18 height 13
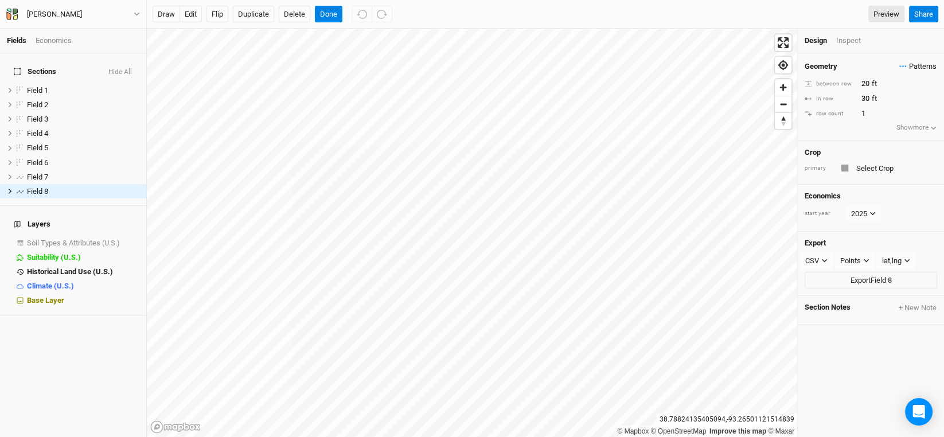
click at [904, 67] on span "Patterns" at bounding box center [917, 66] width 37 height 11
click at [856, 86] on button "Tall Canopy-Small Canopy" at bounding box center [860, 90] width 85 height 13
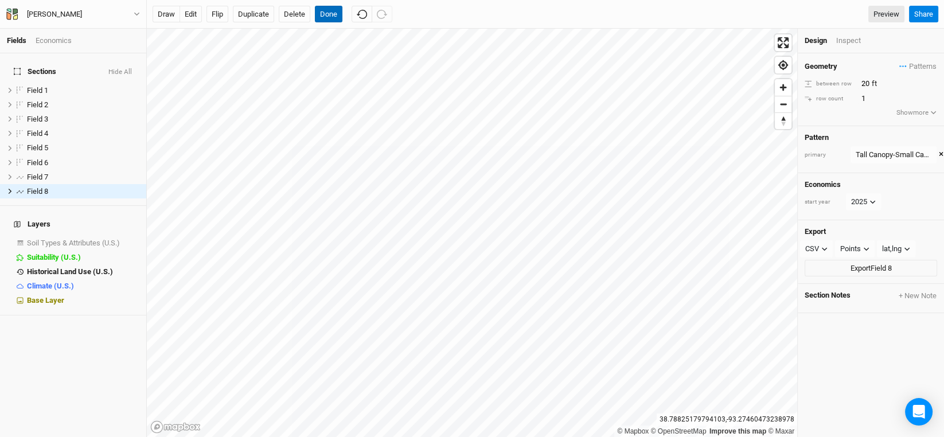
click at [322, 16] on button "Done" at bounding box center [329, 14] width 28 height 17
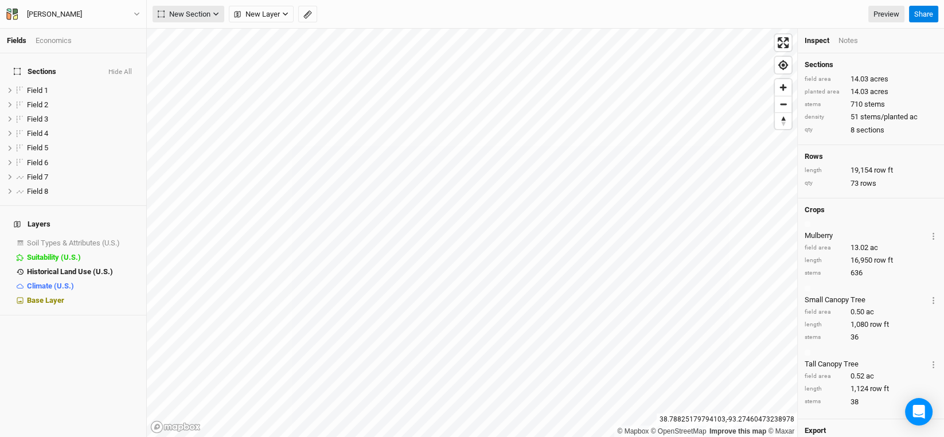
click at [214, 15] on icon "button" at bounding box center [216, 14] width 6 height 6
click at [192, 57] on div "Line" at bounding box center [186, 55] width 18 height 13
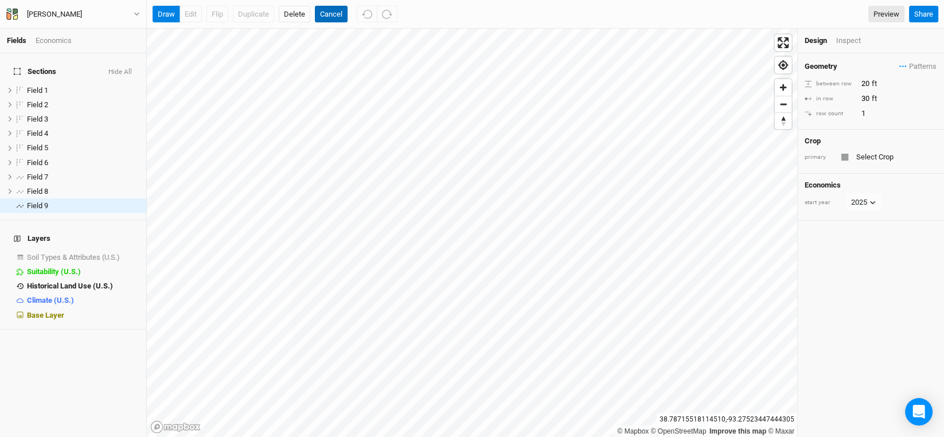
click at [342, 13] on button "Cancel" at bounding box center [331, 14] width 33 height 17
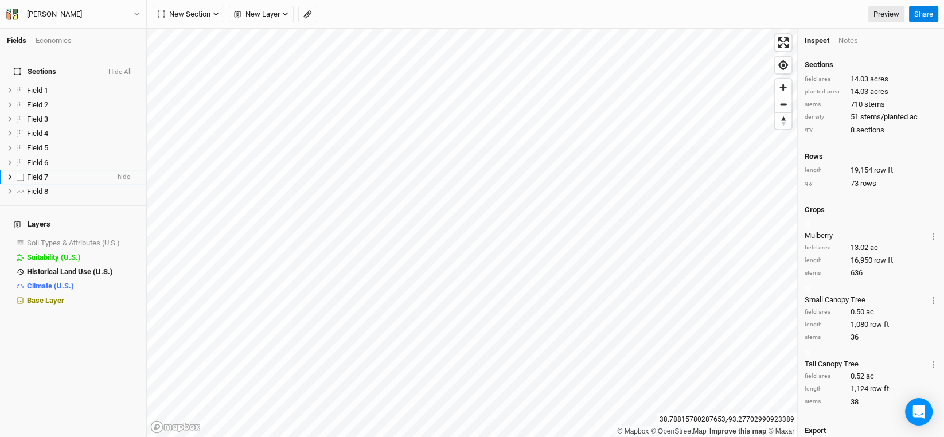
click at [37, 173] on span "Field 7" at bounding box center [37, 177] width 21 height 9
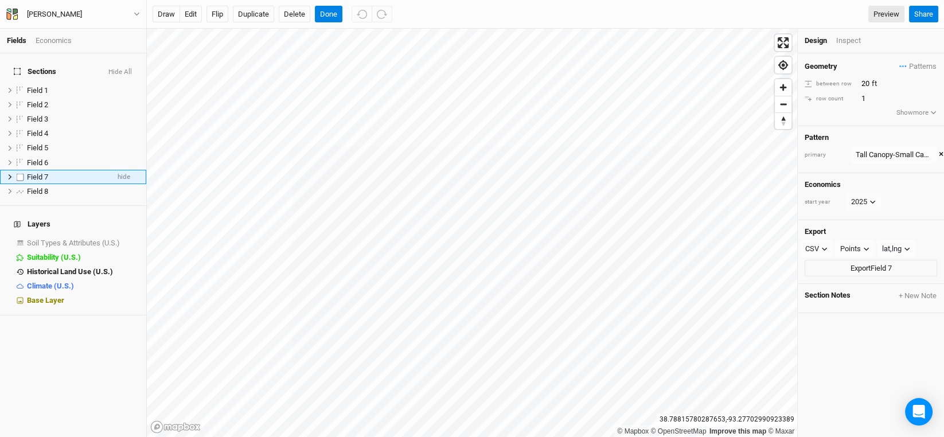
click at [21, 170] on label at bounding box center [20, 177] width 14 height 14
click at [21, 173] on input "checkbox" at bounding box center [20, 176] width 7 height 7
checkbox input "true"
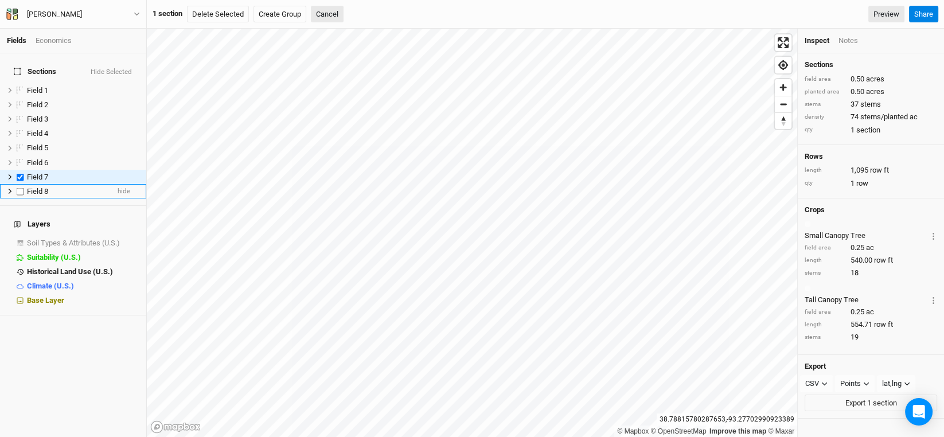
click at [17, 184] on label at bounding box center [20, 191] width 14 height 14
click at [17, 188] on input "checkbox" at bounding box center [20, 191] width 7 height 7
checkbox input "true"
click at [243, 9] on button "Delete Selected" at bounding box center [222, 14] width 62 height 17
click at [365, 11] on button "Confirm" at bounding box center [351, 14] width 36 height 17
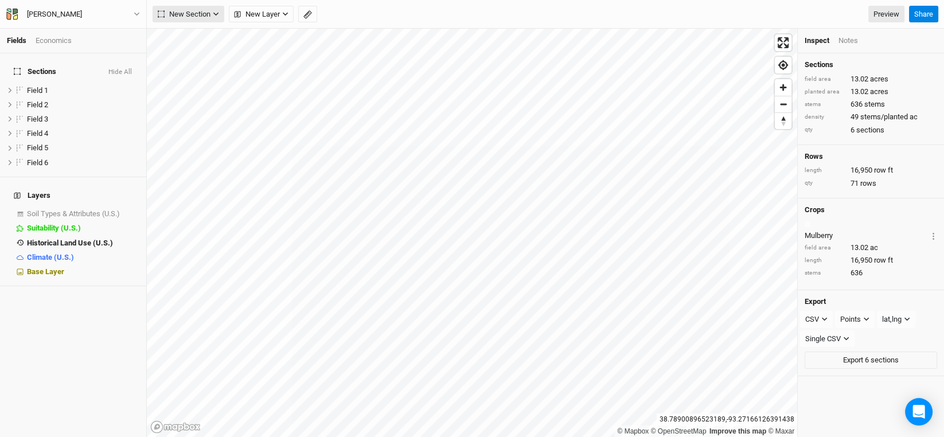
click at [209, 16] on button "New Section" at bounding box center [189, 14] width 72 height 17
click at [194, 32] on button "Grid" at bounding box center [198, 38] width 91 height 18
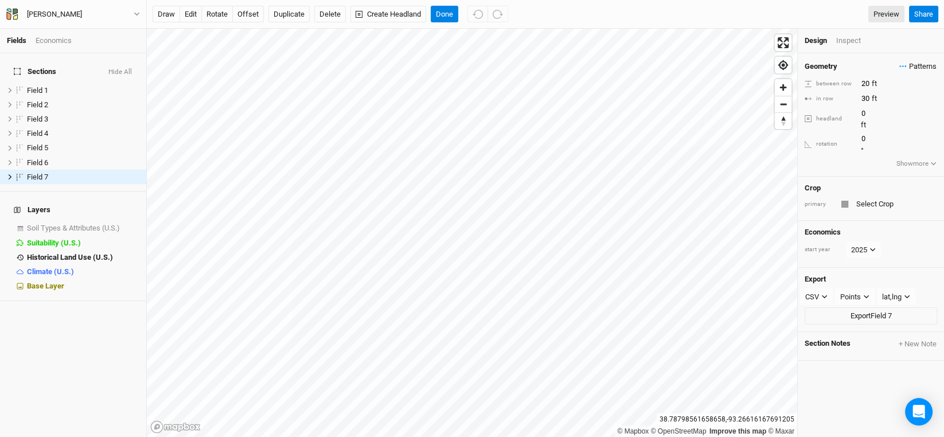
click at [922, 65] on span "Patterns" at bounding box center [917, 66] width 37 height 11
click at [872, 84] on button "Tall Canopy-Small Canopy" at bounding box center [860, 90] width 85 height 13
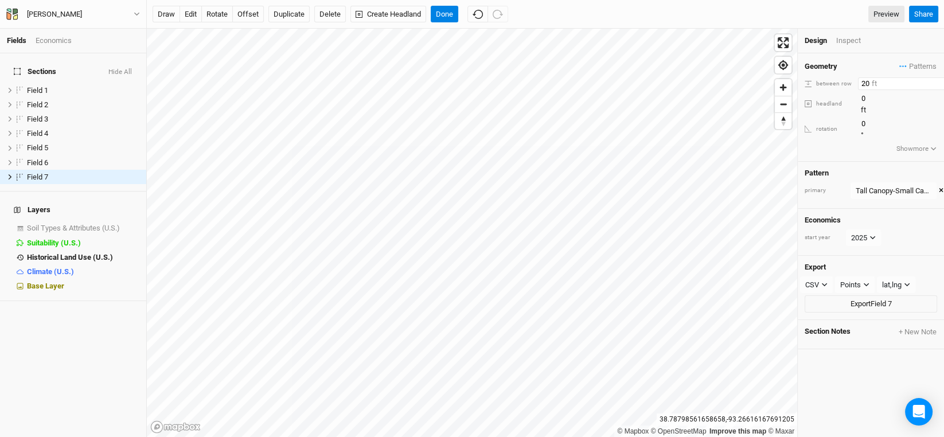
drag, startPoint x: 872, startPoint y: 78, endPoint x: 854, endPoint y: 75, distance: 18.6
click at [857, 76] on div "Geometry Patterns Tall Canopy-Small Canopy view ＋ New in-row pattern between ro…" at bounding box center [871, 107] width 146 height 108
type input "200"
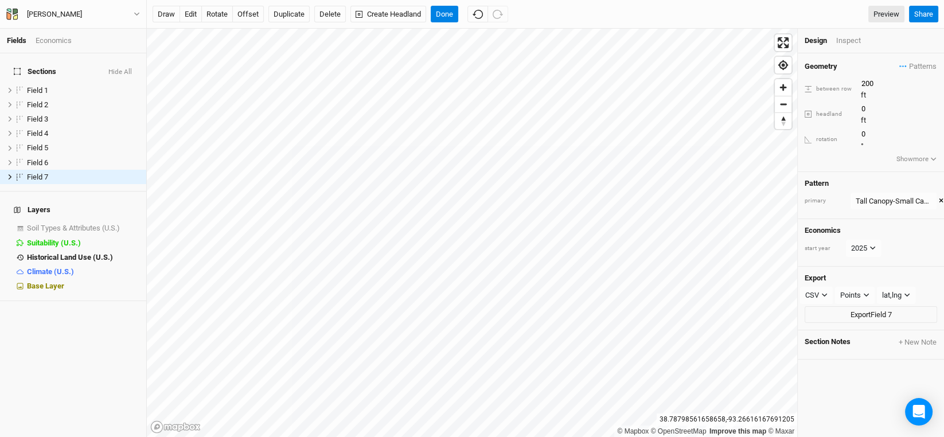
click at [860, 65] on div "Geometry Patterns Tall Canopy-Small Canopy view ＋ New in-row pattern" at bounding box center [871, 66] width 132 height 13
click at [244, 9] on button "offset" at bounding box center [248, 14] width 32 height 17
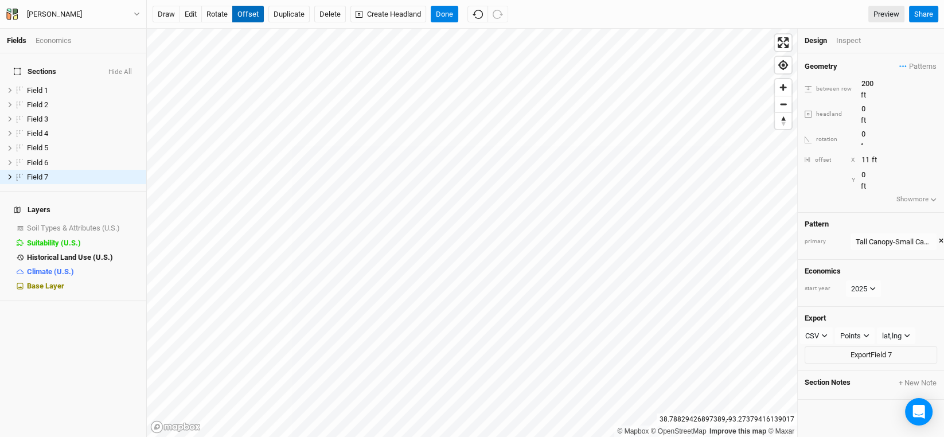
type input "12"
click at [444, 13] on button "Done" at bounding box center [445, 14] width 28 height 17
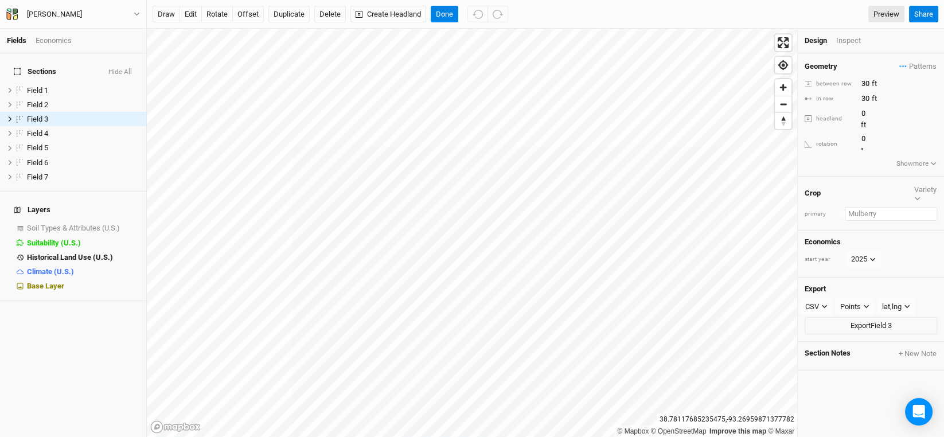
click at [863, 207] on input "text" at bounding box center [891, 214] width 92 height 14
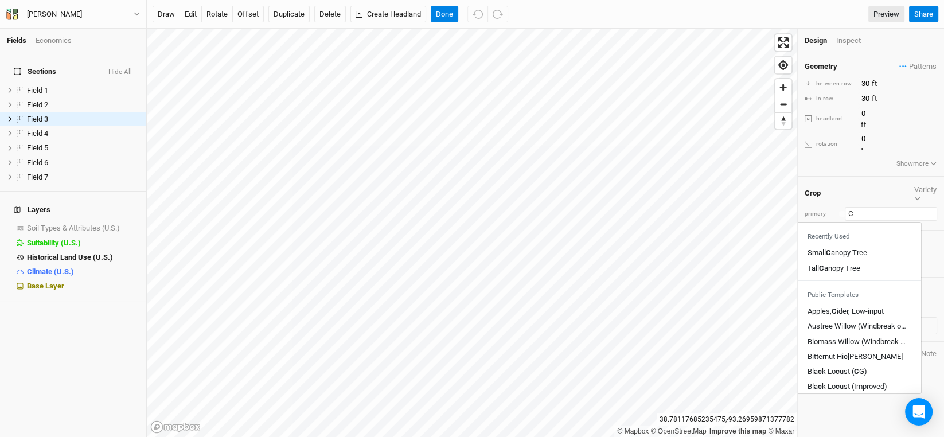
type input "Ch"
type input "Cherry"
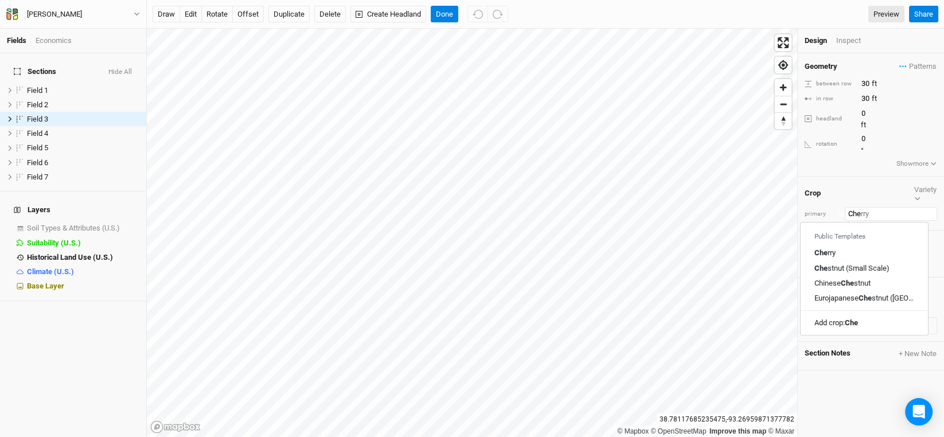
type input "Ches"
type input "Chestnut (Small Scale)"
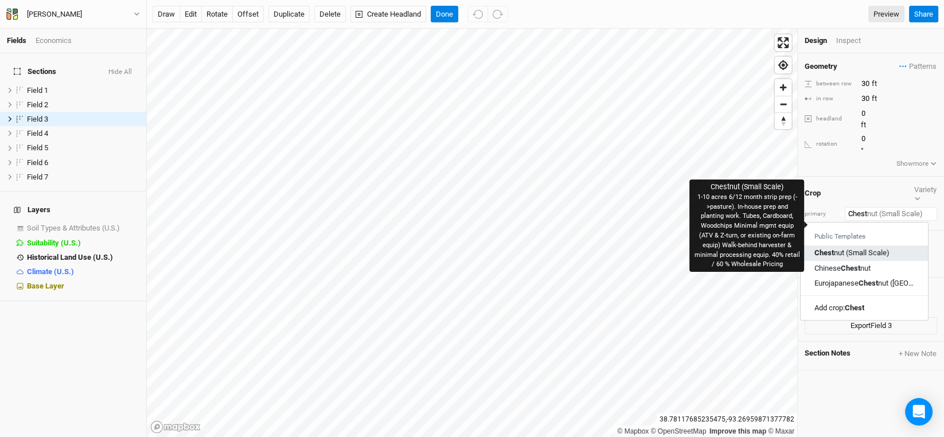
click at [859, 248] on div "Chest nut (Small Scale)" at bounding box center [851, 253] width 75 height 10
type input "Chestnut (Small Scale)"
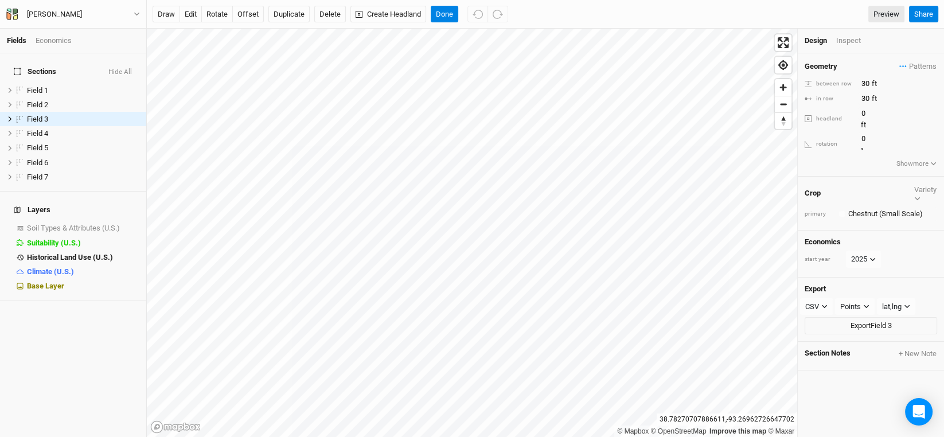
type input "20"
drag, startPoint x: 869, startPoint y: 79, endPoint x: 830, endPoint y: 82, distance: 39.1
click at [830, 82] on div "between row 20 ft" at bounding box center [871, 83] width 132 height 13
type input "30"
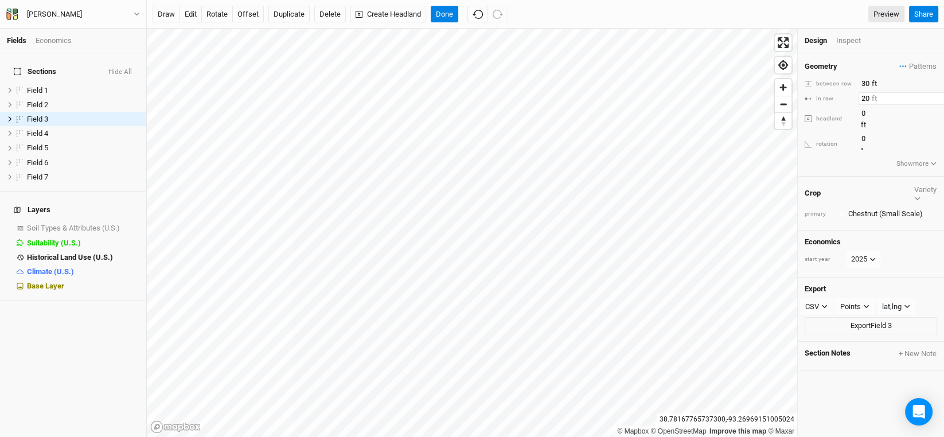
drag, startPoint x: 868, startPoint y: 95, endPoint x: 821, endPoint y: 92, distance: 47.7
click at [821, 92] on div "in row 20 ft" at bounding box center [871, 98] width 132 height 13
type input "30"
click at [884, 42] on li "Inspect" at bounding box center [861, 41] width 50 height 10
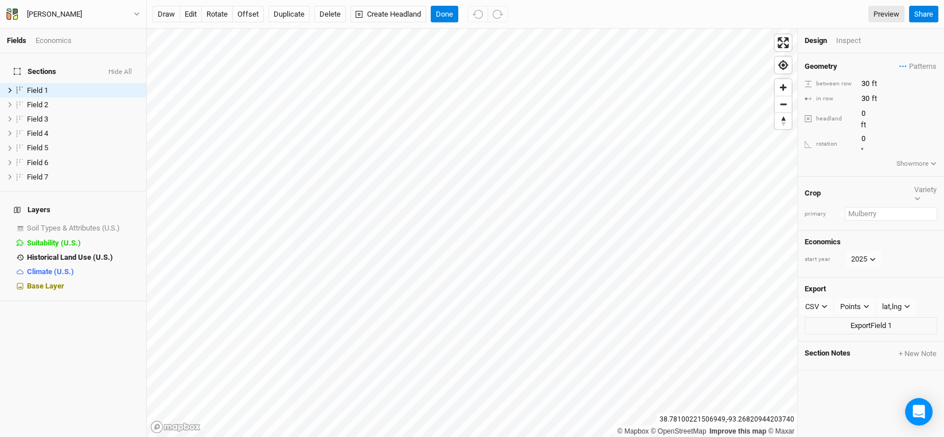
click at [864, 207] on input "text" at bounding box center [891, 214] width 92 height 14
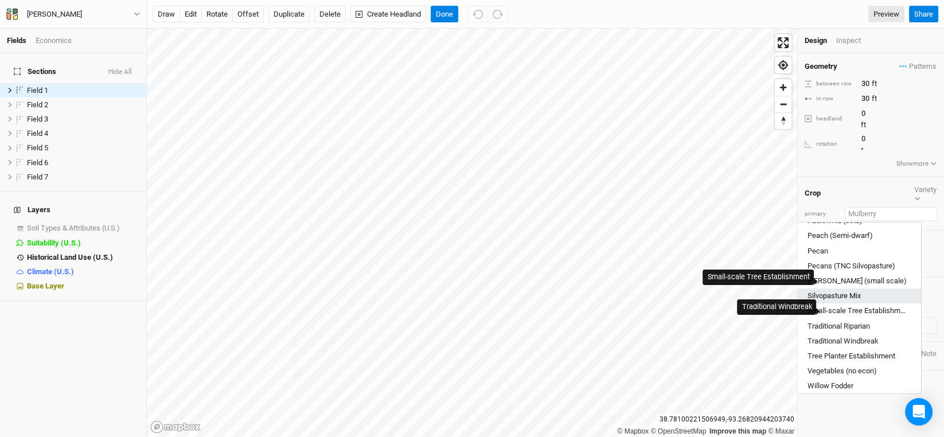
scroll to position [663, 0]
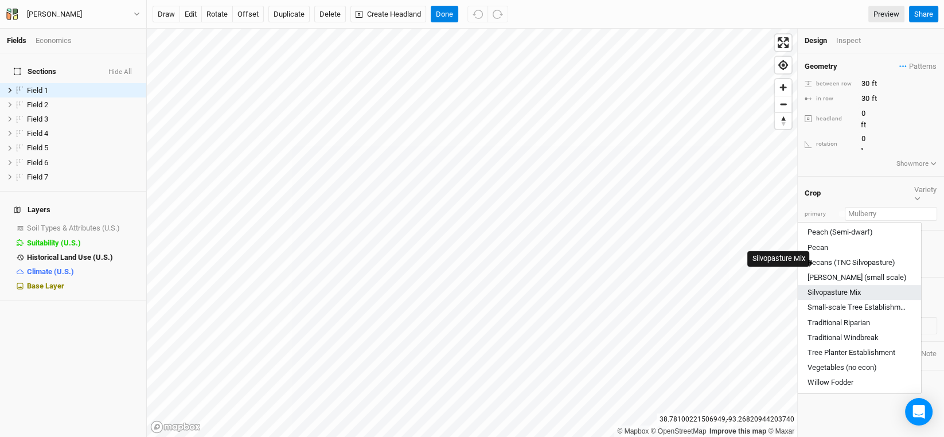
click at [854, 287] on div "Silvopasture Mix" at bounding box center [834, 292] width 53 height 10
type input "Silvopasture Mix"
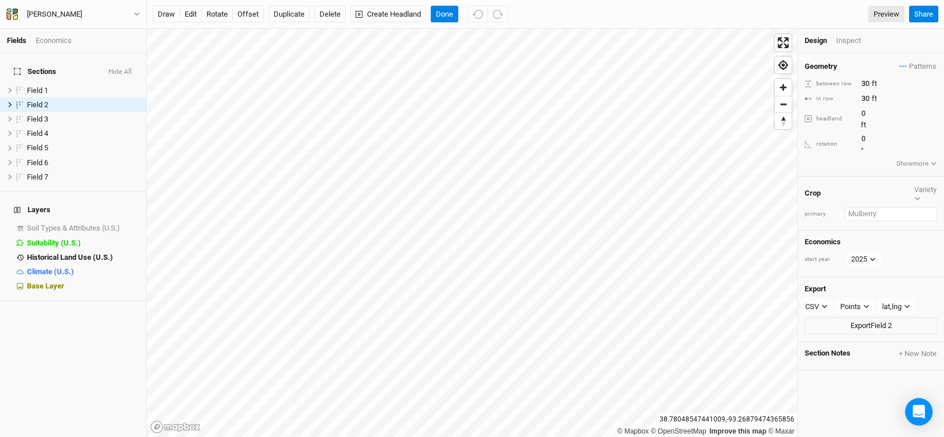
click at [867, 207] on input "text" at bounding box center [891, 214] width 92 height 14
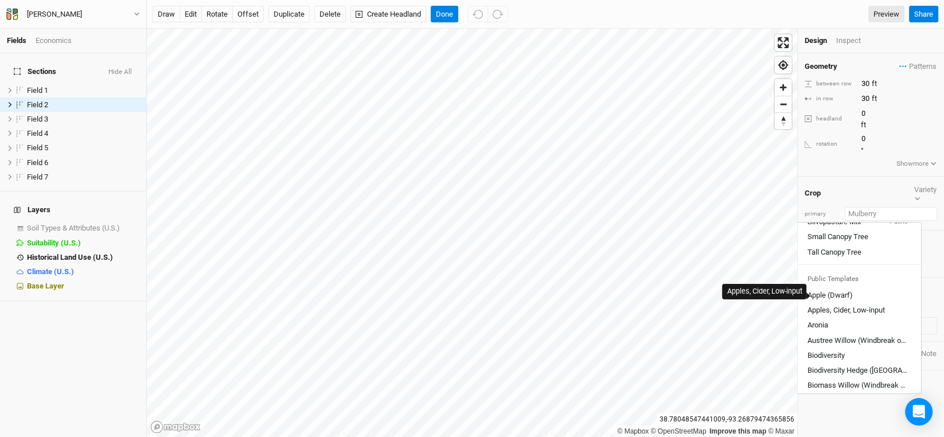
scroll to position [0, 0]
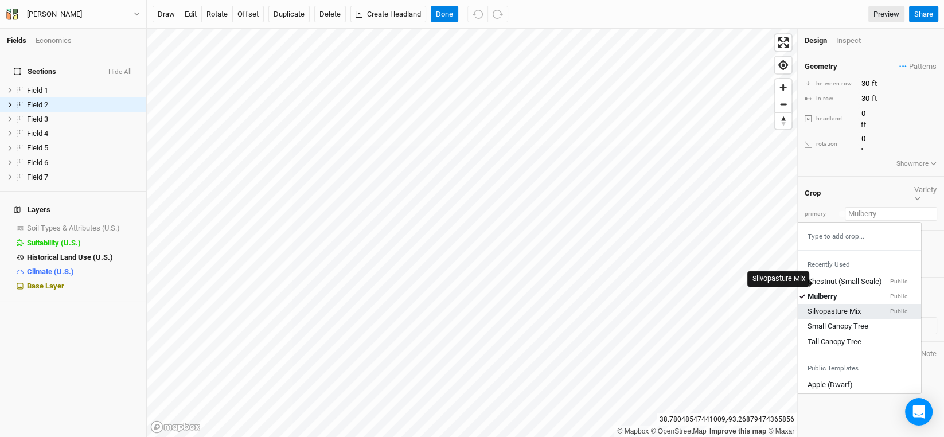
click at [834, 306] on div "Silvopasture Mix" at bounding box center [834, 311] width 53 height 10
type input "40"
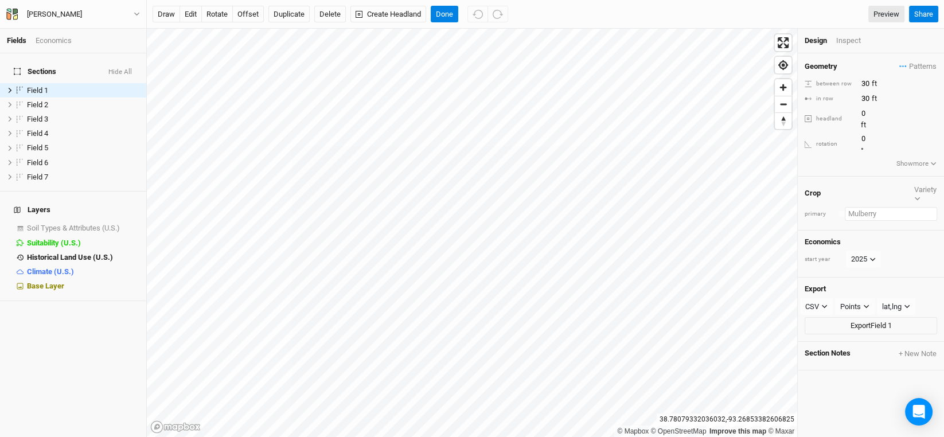
click at [861, 207] on input "text" at bounding box center [891, 214] width 92 height 14
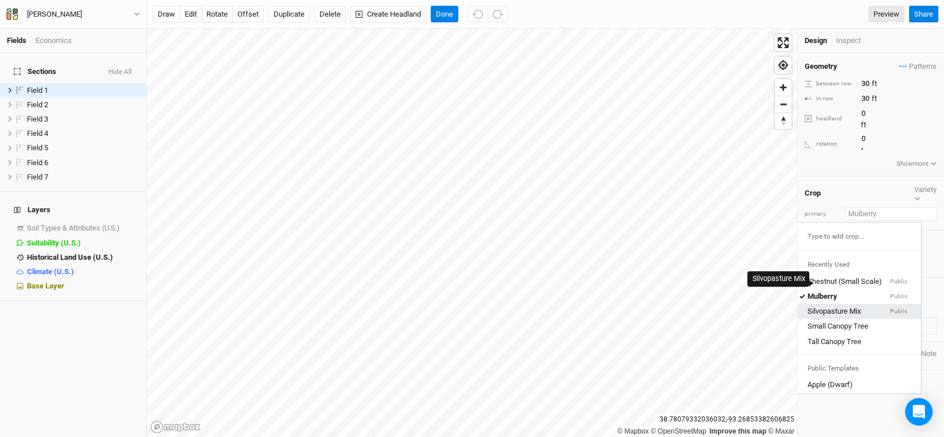
click at [861, 306] on div "Silvopasture Mix" at bounding box center [834, 311] width 53 height 10
type input "40"
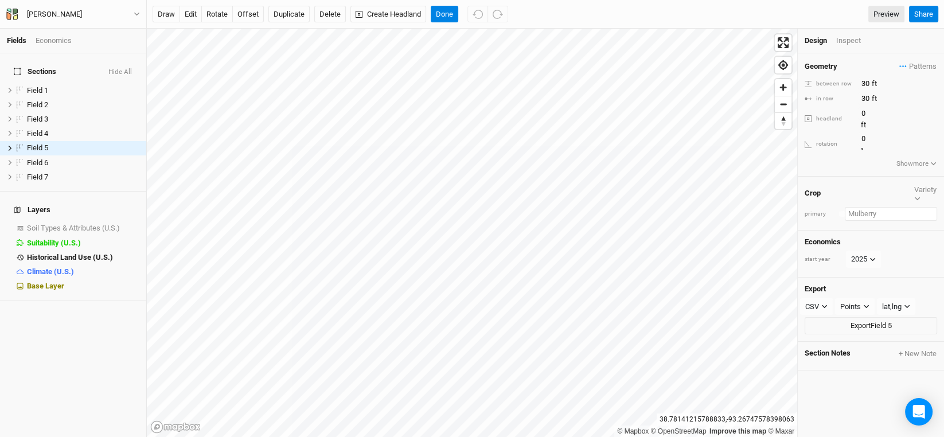
click at [864, 207] on input "text" at bounding box center [891, 214] width 92 height 14
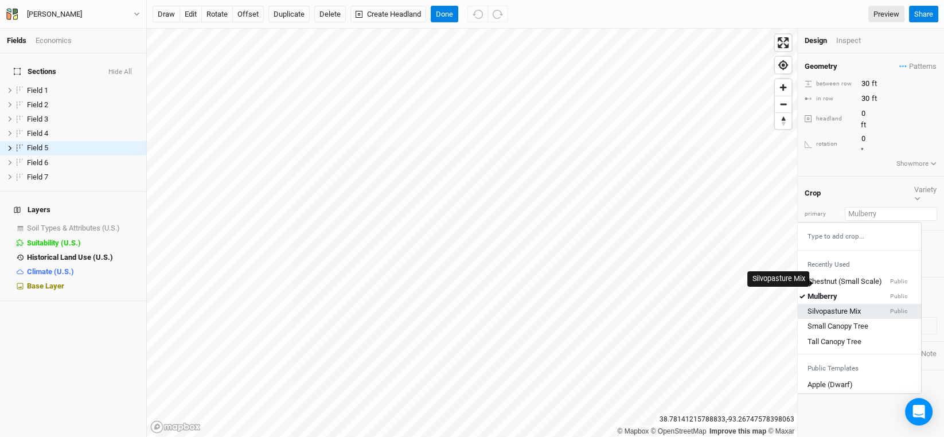
click at [854, 306] on div "Silvopasture Mix" at bounding box center [834, 311] width 53 height 10
type input "40"
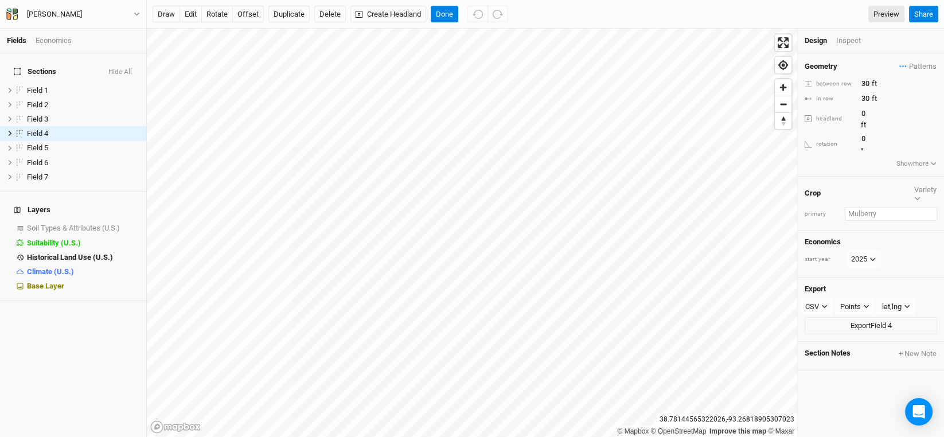
click at [875, 207] on input "text" at bounding box center [891, 214] width 92 height 14
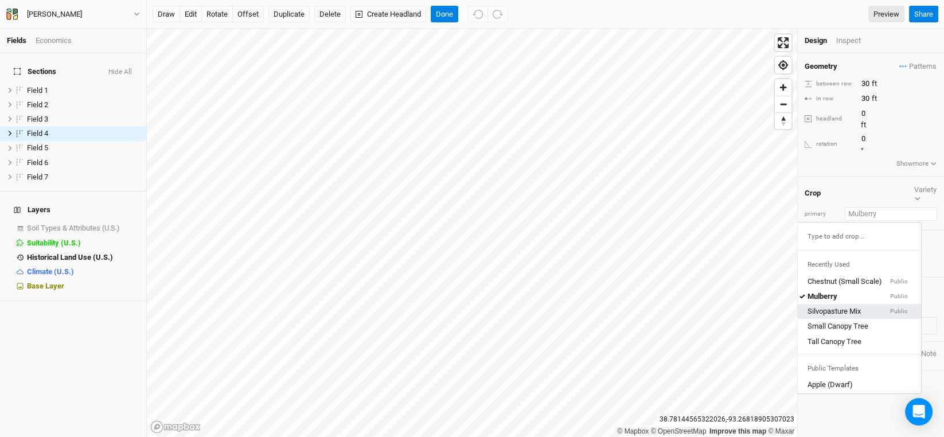
click at [856, 304] on link "Silvopasture Mix Public" at bounding box center [857, 311] width 127 height 15
type input "40"
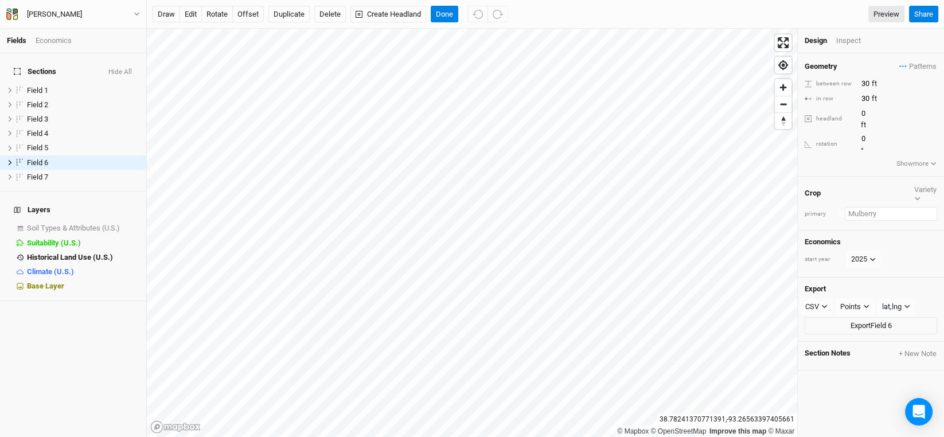
click at [858, 207] on input "text" at bounding box center [891, 214] width 92 height 14
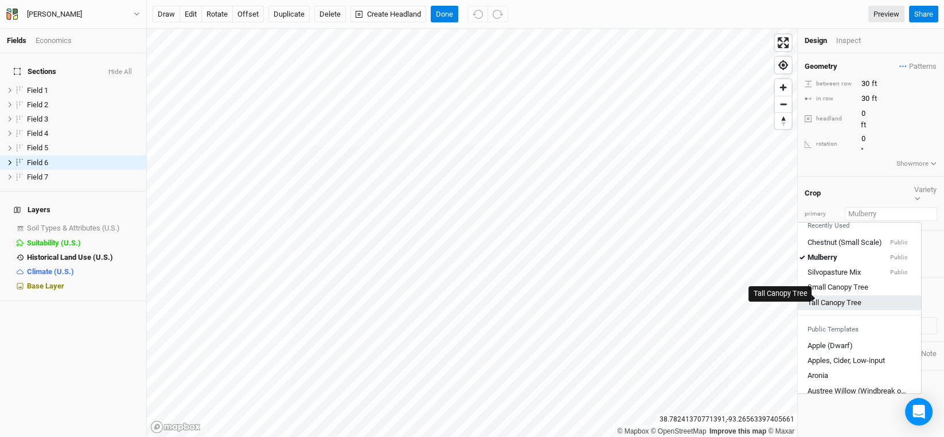
scroll to position [57, 0]
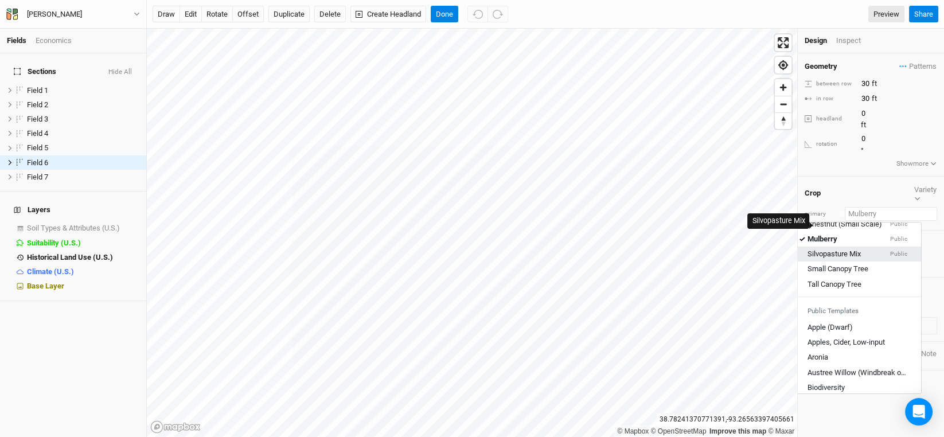
click at [837, 249] on div "Silvopasture Mix" at bounding box center [834, 254] width 53 height 10
type input "40"
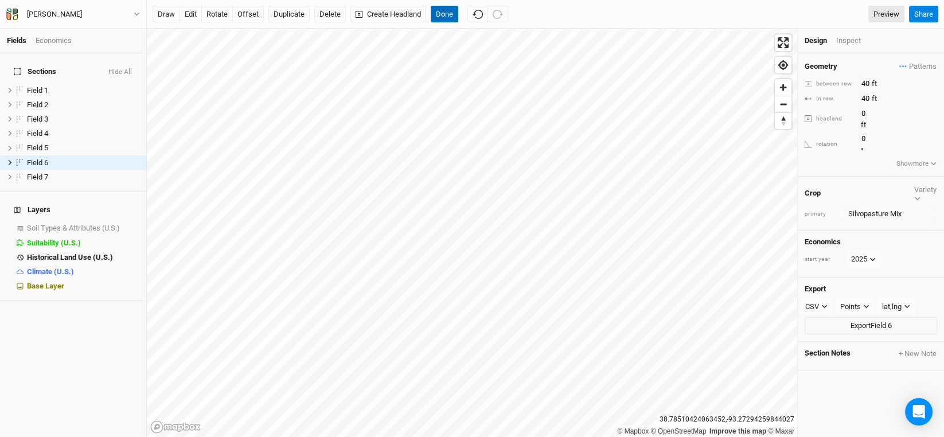
click at [444, 16] on button "Done" at bounding box center [445, 14] width 28 height 17
click at [907, 61] on span "Patterns" at bounding box center [917, 66] width 37 height 11
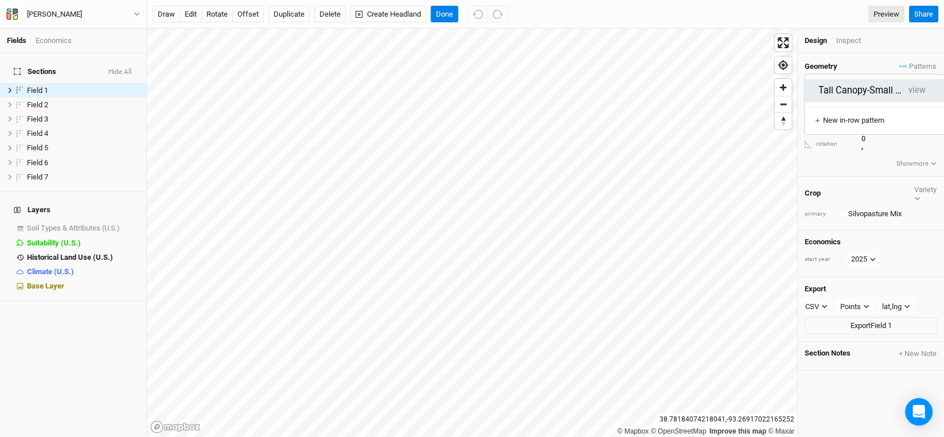
click at [886, 84] on button "Tall Canopy-Small Canopy" at bounding box center [860, 90] width 85 height 13
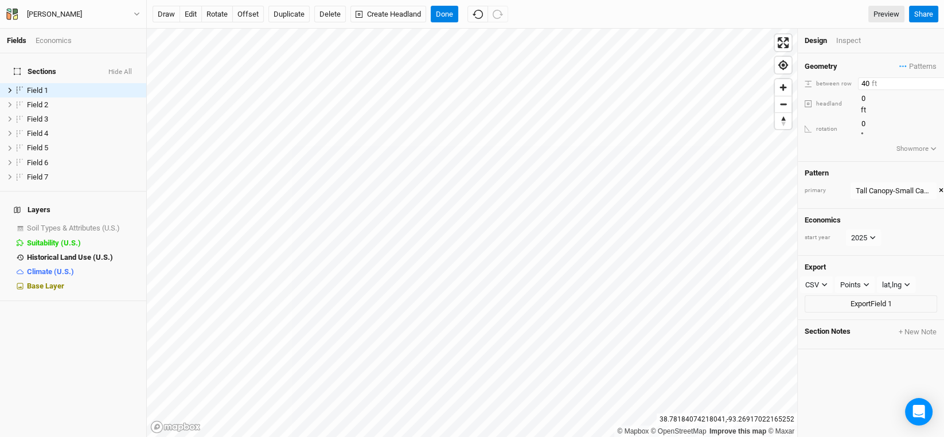
drag, startPoint x: 868, startPoint y: 81, endPoint x: 802, endPoint y: 86, distance: 66.7
click at [802, 86] on div "Geometry Patterns Tall Canopy-Small Canopy view ＋ New in-row pattern between ro…" at bounding box center [871, 107] width 146 height 108
type input "60"
click at [843, 136] on div "Geometry Patterns Tall Canopy-Small Canopy view ＋ New in-row pattern between ro…" at bounding box center [871, 107] width 146 height 108
click at [912, 63] on span "Patterns" at bounding box center [917, 66] width 37 height 11
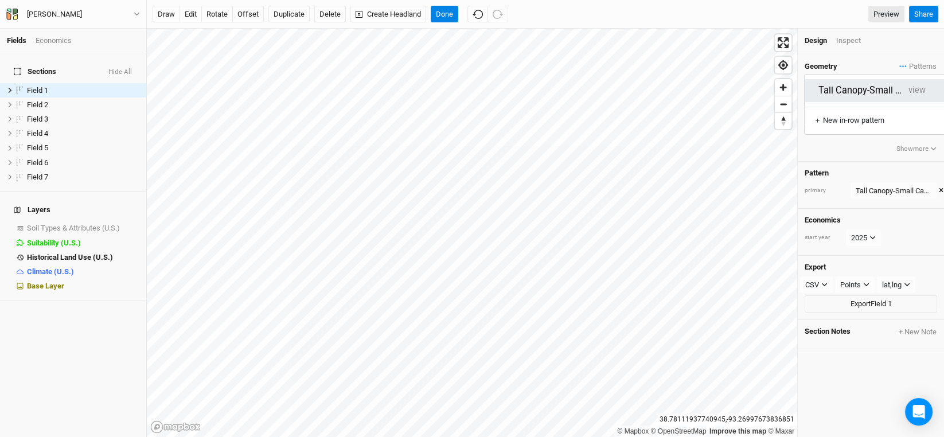
click at [925, 84] on button "view" at bounding box center [917, 90] width 28 height 18
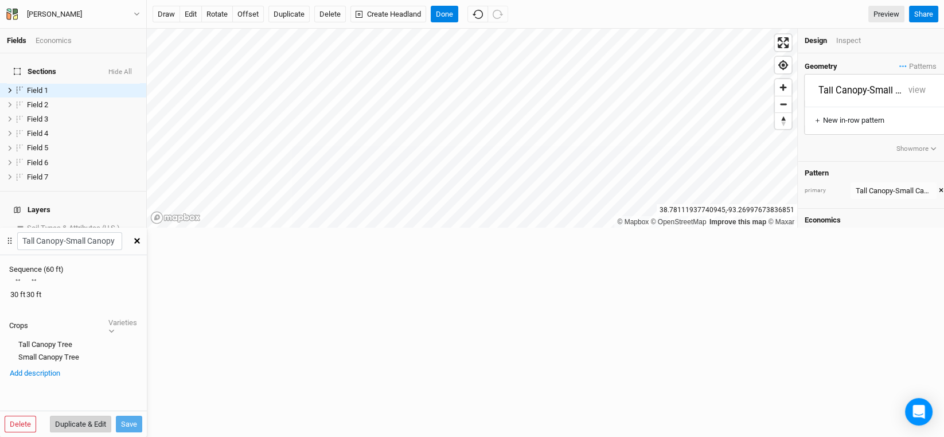
click at [111, 416] on button "Duplicate & Edit" at bounding box center [80, 424] width 61 height 17
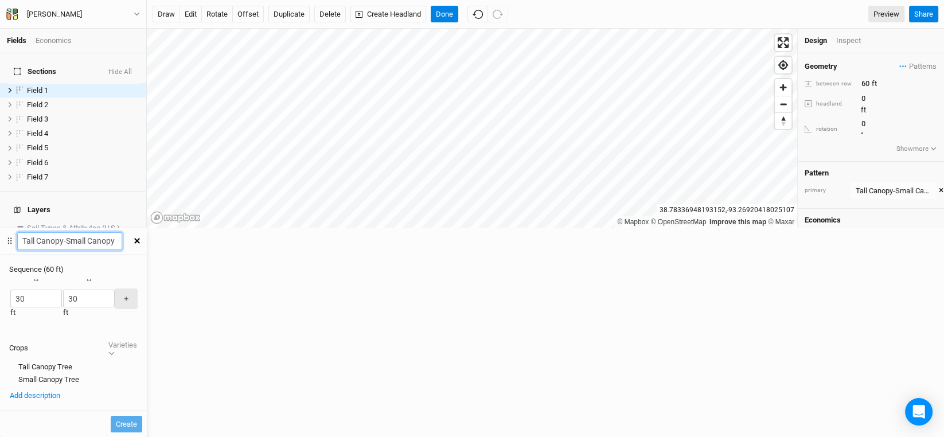
scroll to position [0, 8]
drag, startPoint x: 711, startPoint y: 50, endPoint x: 813, endPoint y: 45, distance: 101.6
click at [813, 45] on div "Fields Economics Sections Hide All Field 1 hide Field 2 hide Field 3 hide Field…" at bounding box center [472, 218] width 944 height 437
paste input "Small Canopy 2"
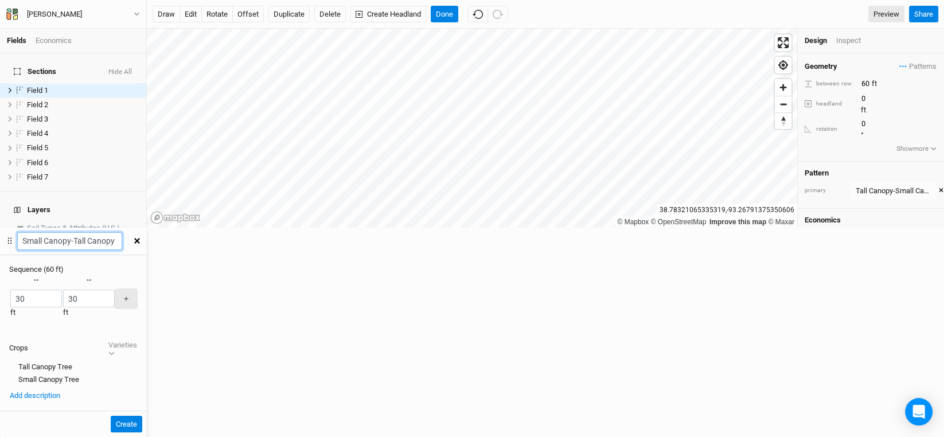
type input "Small Canopy-Tall Canopy"
click at [10, 299] on div "button" at bounding box center [10, 299] width 0 height 0
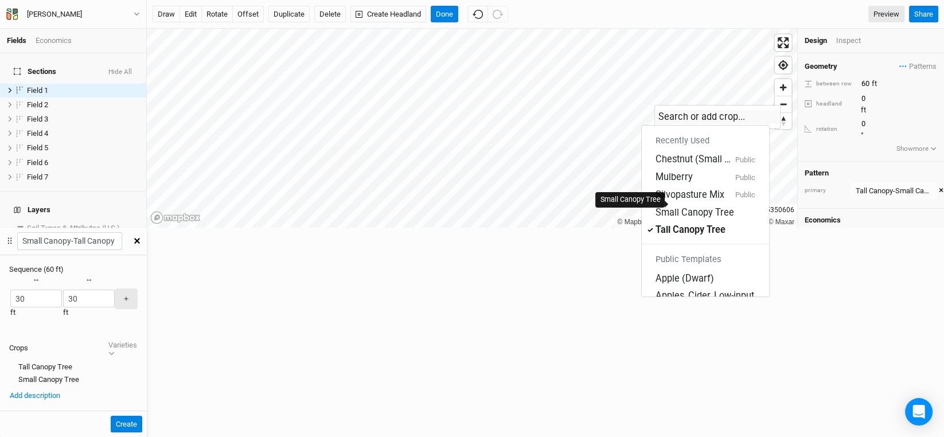
click at [693, 206] on div "Small Canopy Tree" at bounding box center [695, 212] width 79 height 13
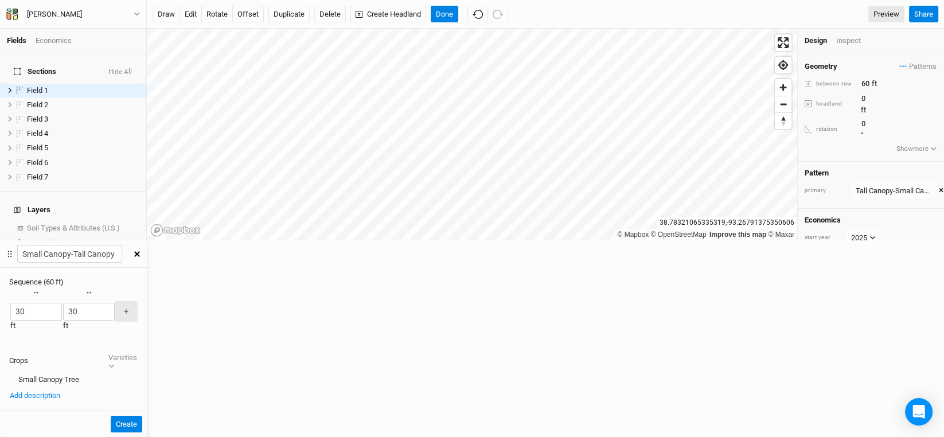
click at [63, 311] on div "button" at bounding box center [63, 311] width 0 height 0
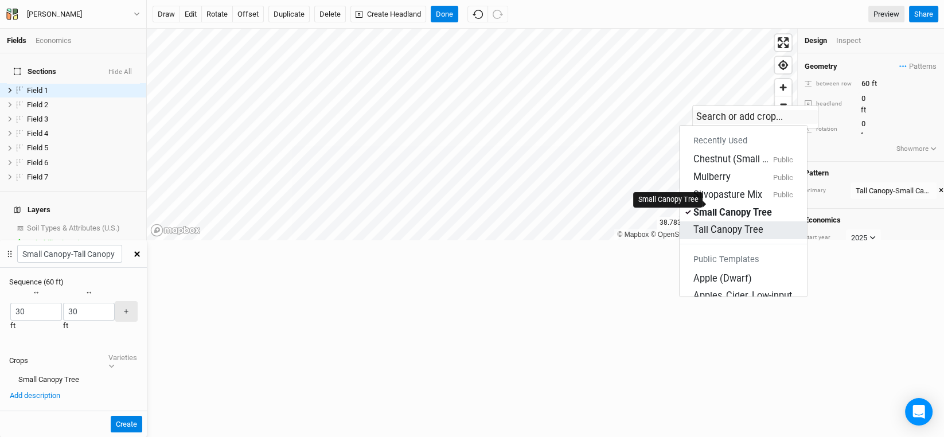
click at [722, 224] on div "Tall Canopy Tree" at bounding box center [728, 230] width 70 height 13
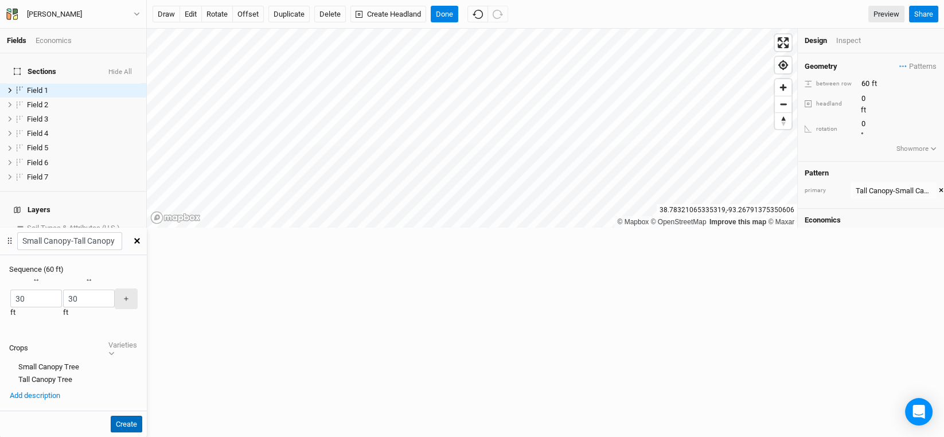
click at [142, 416] on button "Create" at bounding box center [127, 424] width 32 height 17
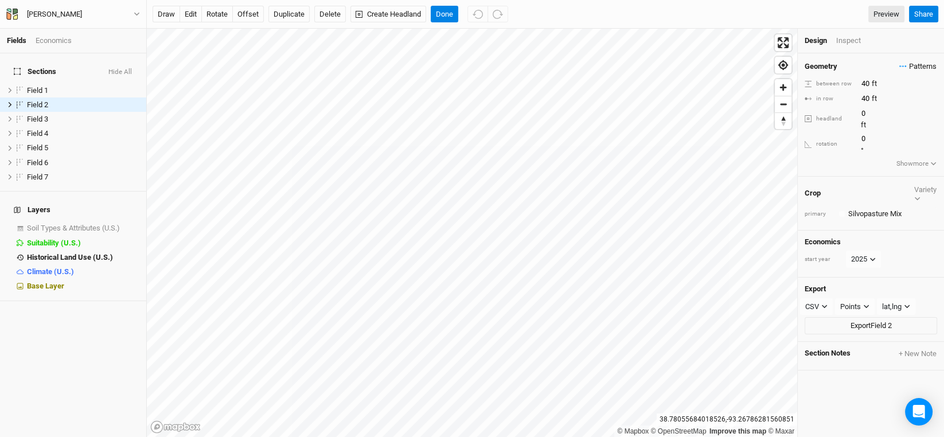
click at [907, 68] on span "Patterns" at bounding box center [917, 66] width 37 height 11
click at [882, 84] on button "Tall Canopy-Small Canopy" at bounding box center [860, 90] width 85 height 13
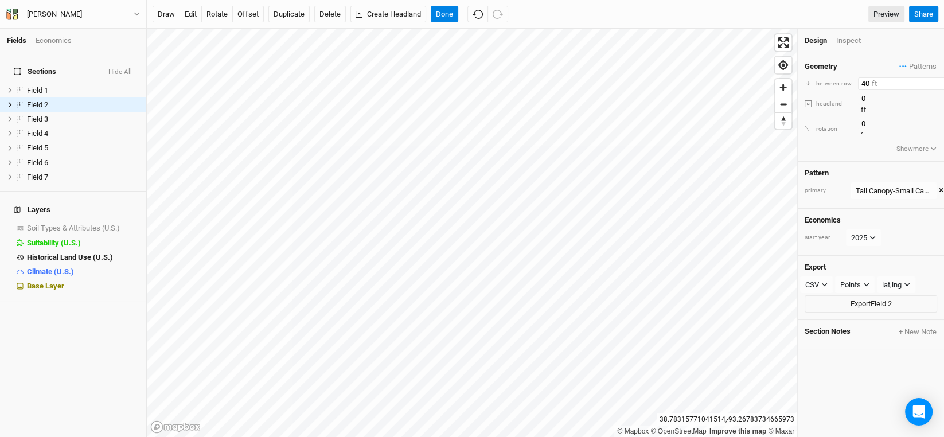
drag, startPoint x: 848, startPoint y: 82, endPoint x: 808, endPoint y: 77, distance: 40.4
click at [808, 77] on div "between row 40 ft" at bounding box center [871, 83] width 132 height 13
type input "60"
click at [906, 118] on input "0" at bounding box center [908, 124] width 100 height 13
click at [245, 8] on button "offset" at bounding box center [248, 14] width 32 height 17
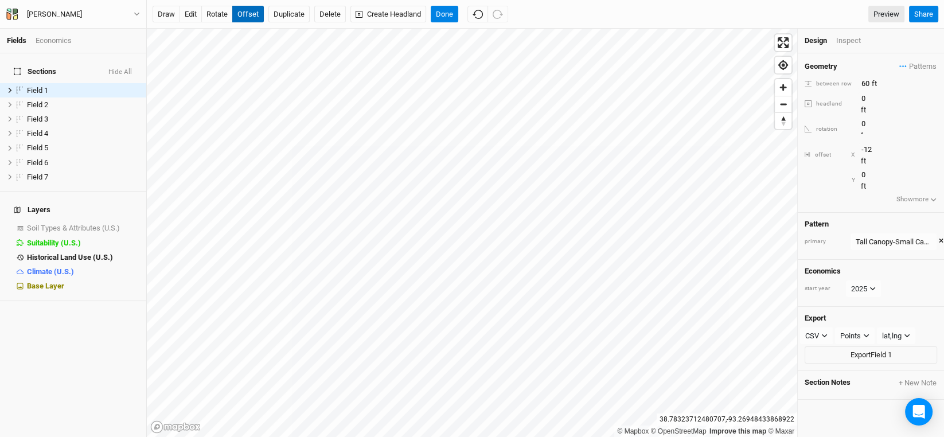
type input "-13"
click at [446, 13] on button "Done" at bounding box center [445, 14] width 28 height 17
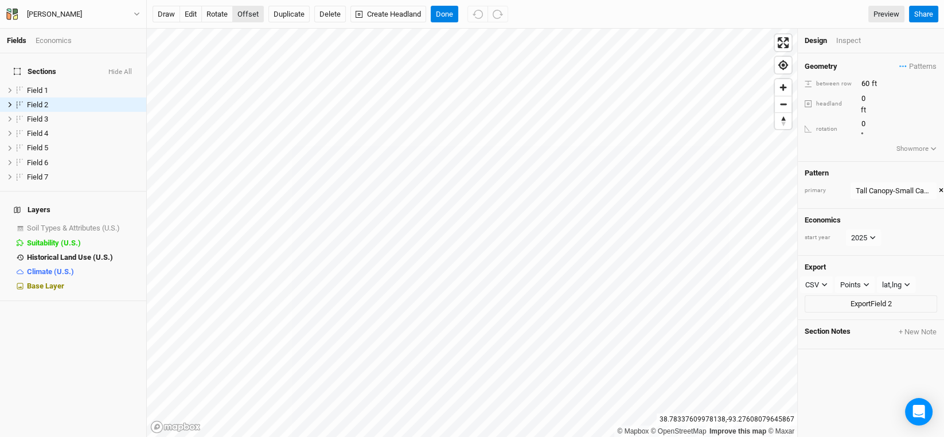
click at [247, 13] on button "offset" at bounding box center [248, 14] width 32 height 17
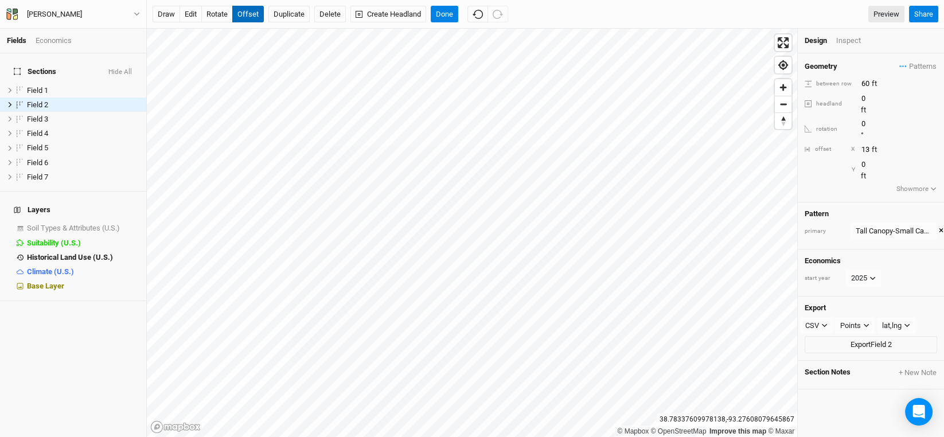
type input "14"
type input "-21"
click at [447, 12] on button "Done" at bounding box center [445, 14] width 28 height 17
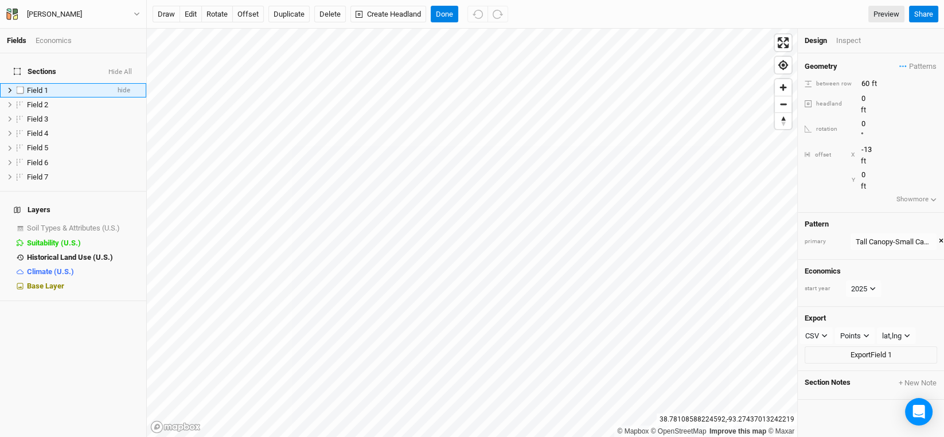
click at [7, 87] on icon at bounding box center [10, 90] width 6 height 6
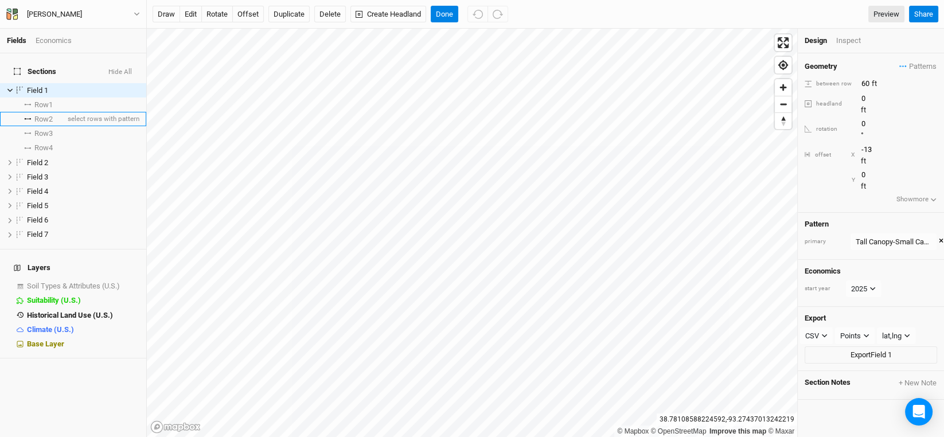
click at [44, 115] on span "Row 2" at bounding box center [43, 119] width 18 height 9
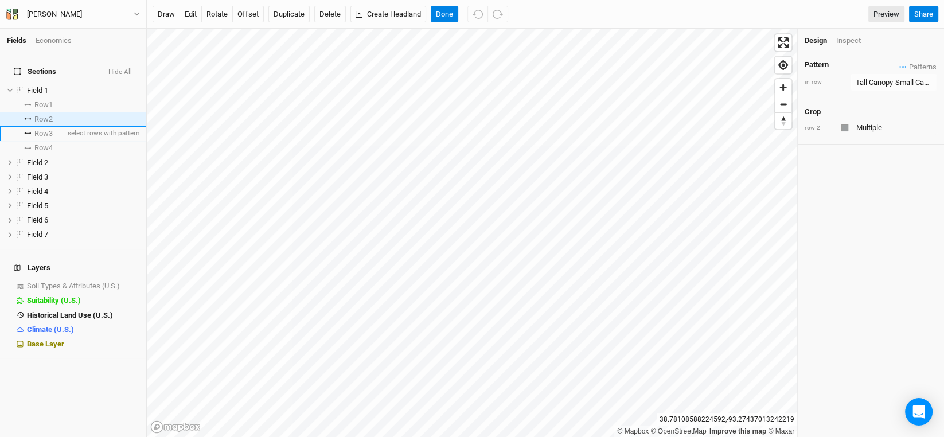
click at [47, 129] on span "Row 3" at bounding box center [43, 133] width 18 height 9
click at [48, 115] on span "Row 2" at bounding box center [43, 119] width 18 height 9
click at [49, 143] on span "Row 4" at bounding box center [43, 147] width 18 height 9
click at [911, 83] on div "Tall Canopy-Small Canopy" at bounding box center [894, 82] width 76 height 11
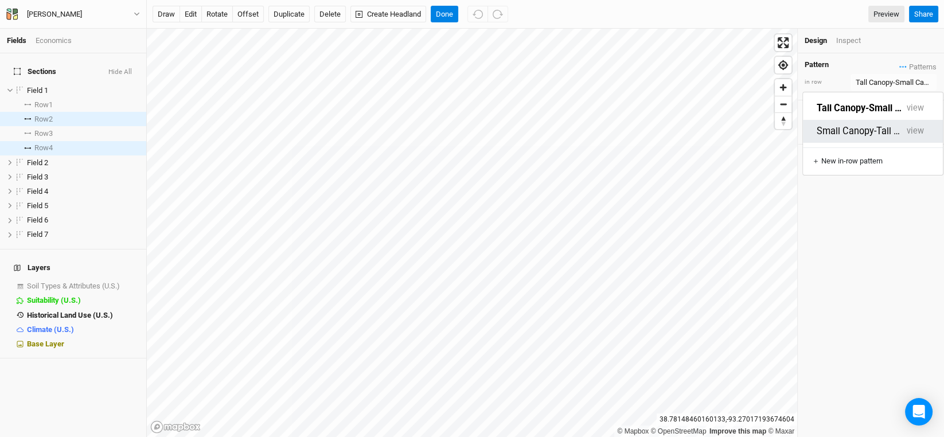
click at [876, 125] on button "Small Canopy-Tall Canopy" at bounding box center [859, 131] width 85 height 13
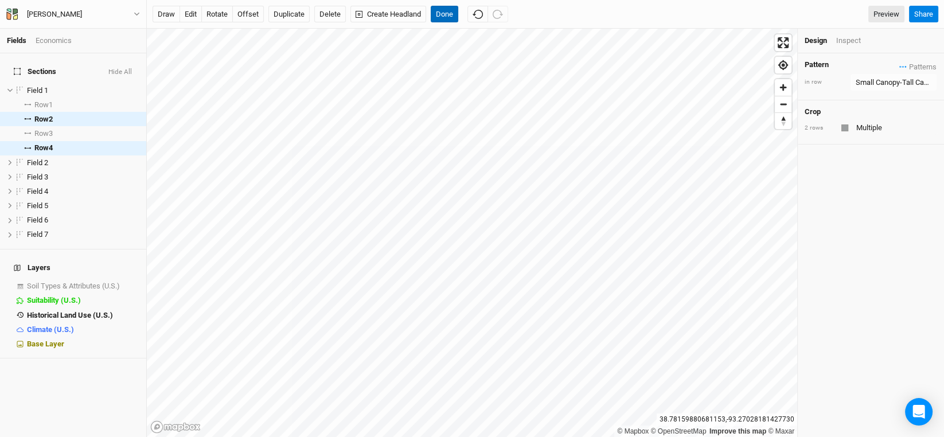
click at [444, 17] on button "Done" at bounding box center [445, 14] width 28 height 17
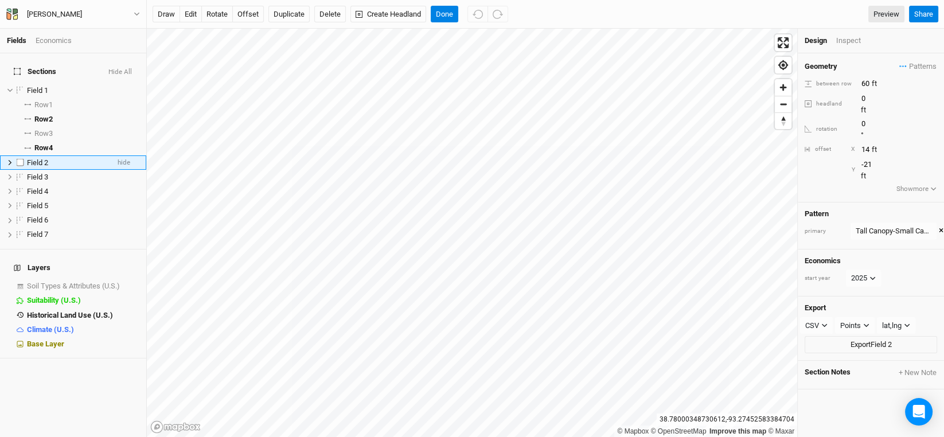
click at [10, 159] on icon at bounding box center [10, 162] width 6 height 6
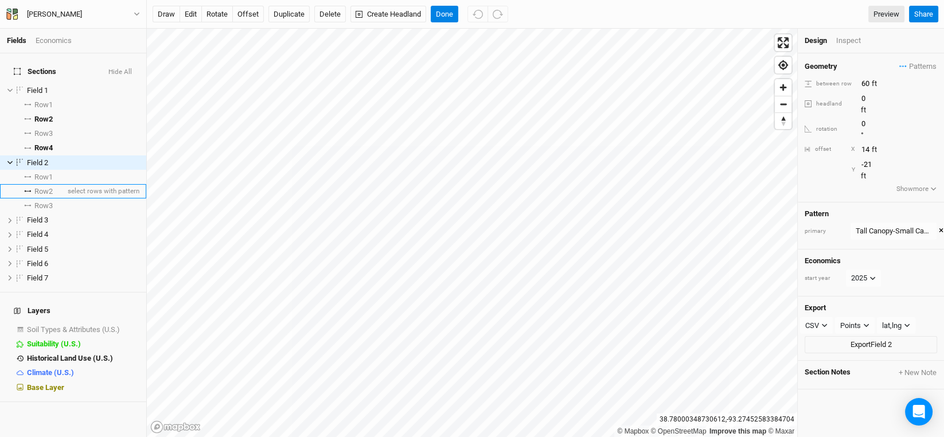
click at [42, 184] on li "Row 2 select rows with pattern" at bounding box center [73, 191] width 146 height 14
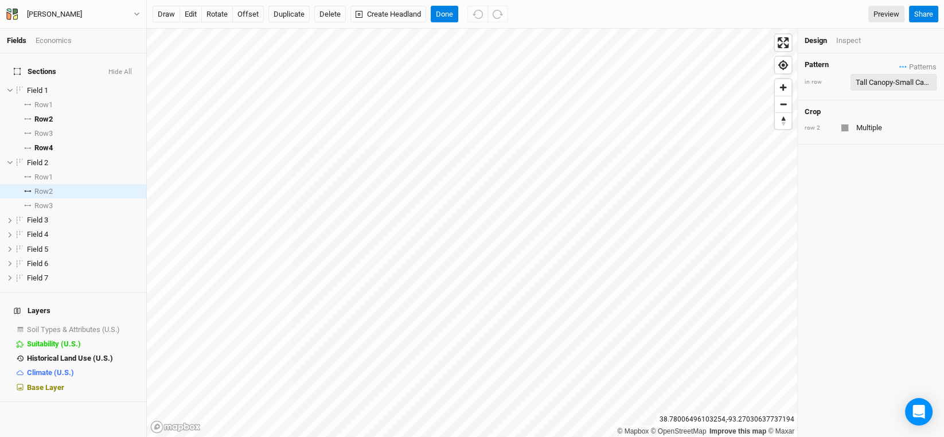
click at [904, 84] on div "Tall Canopy-Small Canopy" at bounding box center [894, 82] width 76 height 11
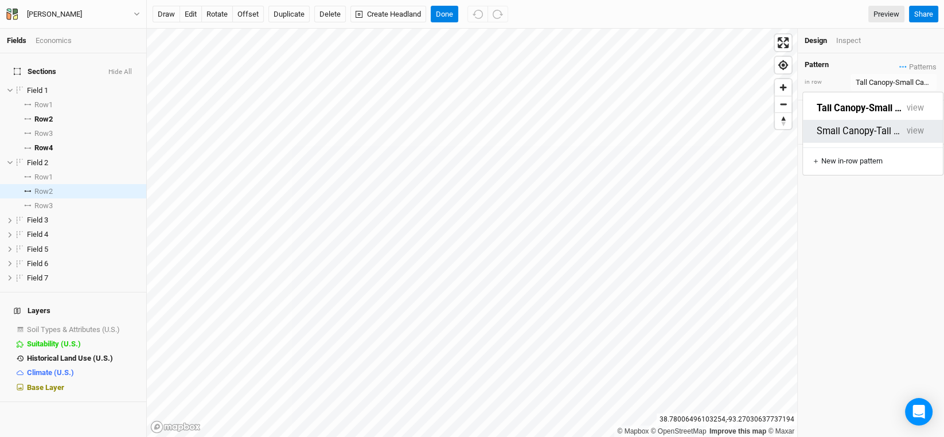
click at [882, 126] on button "Small Canopy-Tall Canopy" at bounding box center [859, 131] width 85 height 13
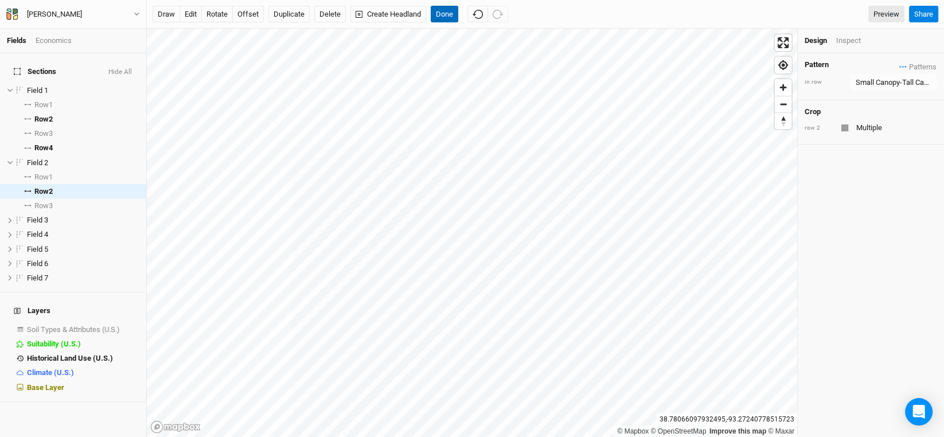
click at [450, 10] on button "Done" at bounding box center [445, 14] width 28 height 17
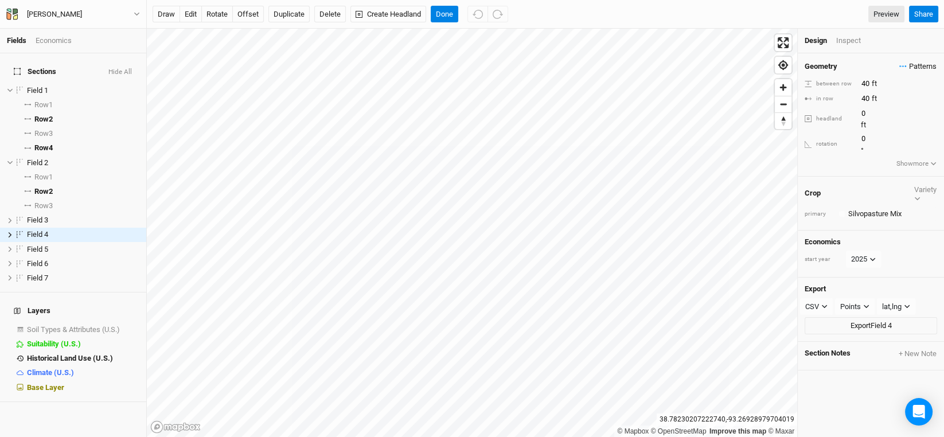
click at [912, 64] on span "Patterns" at bounding box center [917, 66] width 37 height 11
click at [875, 84] on button "Tall Canopy-Small Canopy" at bounding box center [860, 90] width 85 height 13
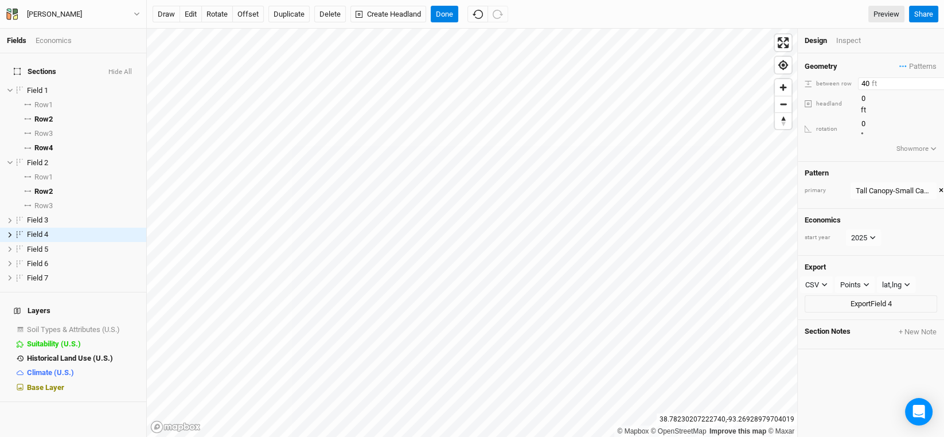
drag, startPoint x: 875, startPoint y: 83, endPoint x: 853, endPoint y: 79, distance: 22.2
click at [853, 79] on div "between row 40 ft" at bounding box center [871, 83] width 132 height 13
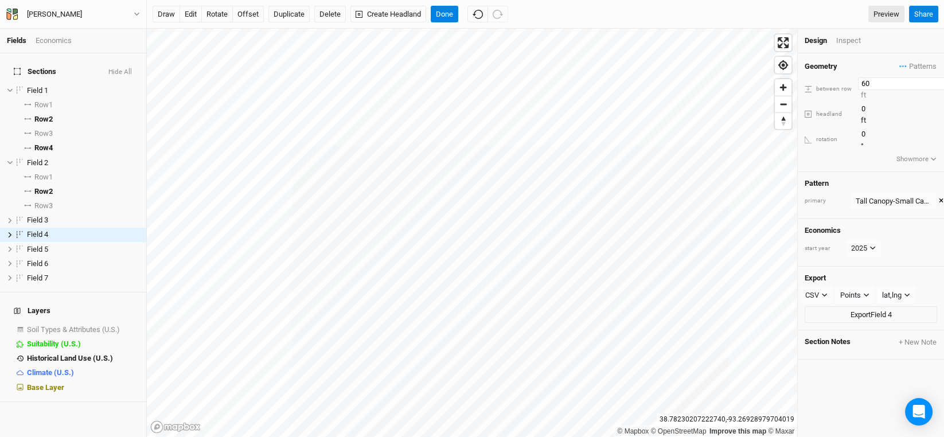
type input "60"
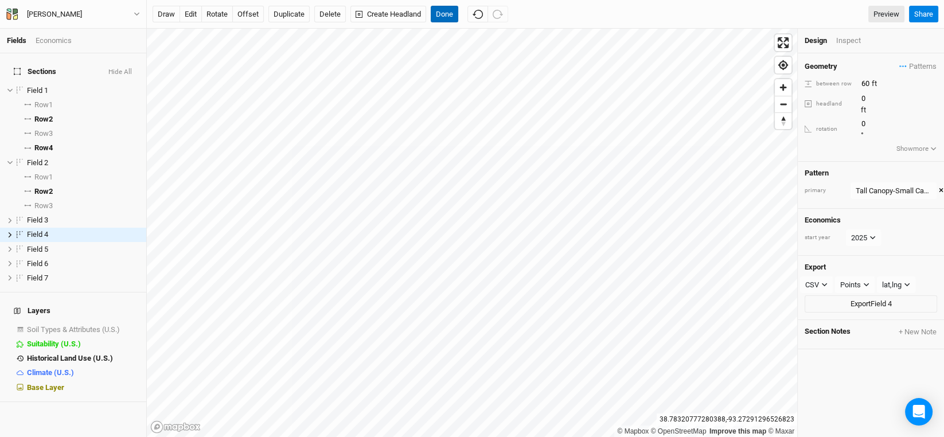
click at [442, 10] on button "Done" at bounding box center [445, 14] width 28 height 17
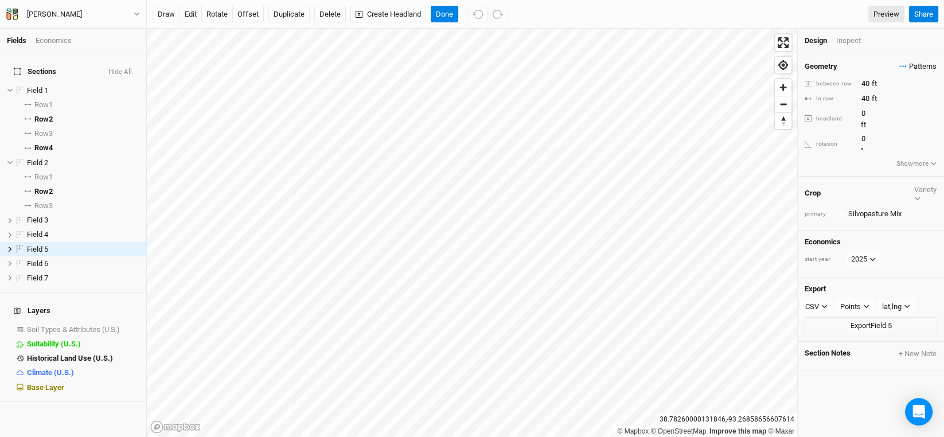
click at [922, 64] on span "Patterns" at bounding box center [917, 66] width 37 height 11
click at [892, 84] on button "Tall Canopy-Small Canopy" at bounding box center [860, 90] width 85 height 13
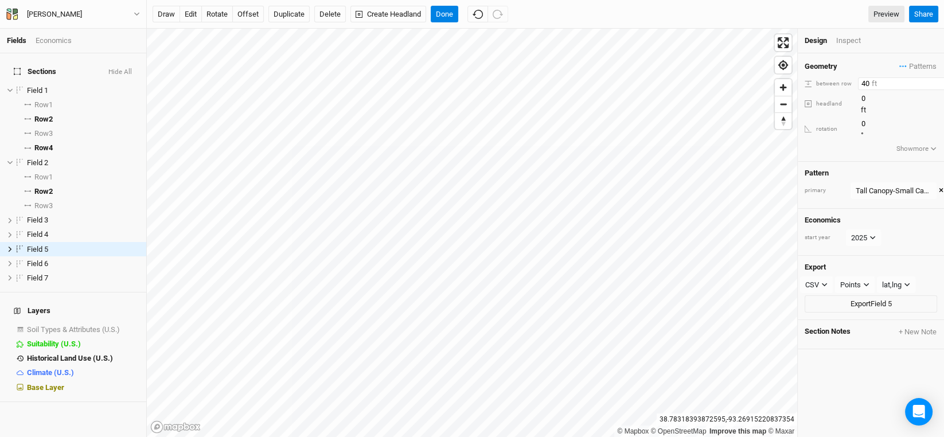
drag, startPoint x: 847, startPoint y: 77, endPoint x: 837, endPoint y: 78, distance: 10.3
click at [840, 77] on div "between row 40 ft" at bounding box center [871, 83] width 132 height 13
type input "4"
type input "60"
click at [443, 18] on button "Done" at bounding box center [445, 14] width 28 height 17
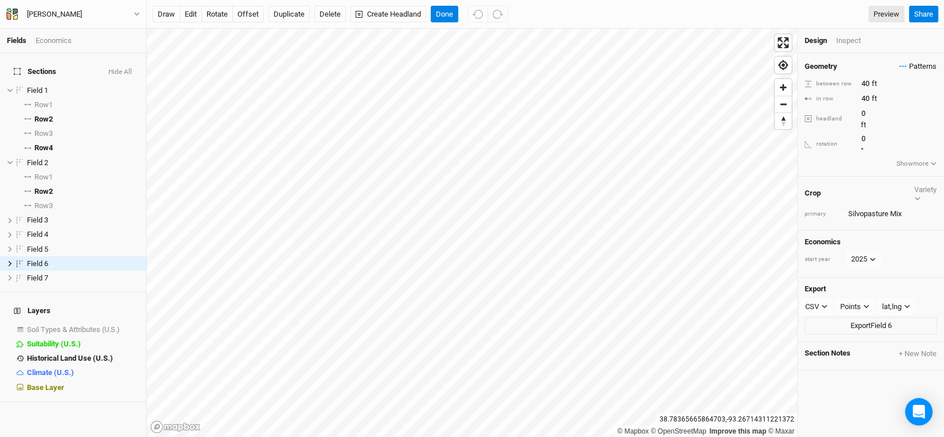
click at [916, 67] on span "Patterns" at bounding box center [917, 66] width 37 height 11
click at [870, 85] on button "Tall Canopy-Small Canopy" at bounding box center [860, 90] width 85 height 13
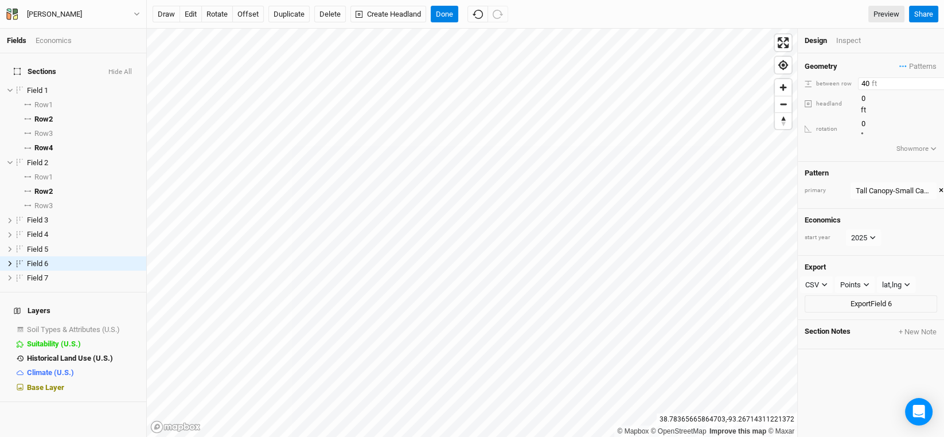
click at [844, 80] on div "between row 40 ft" at bounding box center [871, 83] width 132 height 13
type input "60"
click at [442, 15] on button "Done" at bounding box center [445, 14] width 28 height 17
click at [8, 232] on icon at bounding box center [10, 235] width 6 height 6
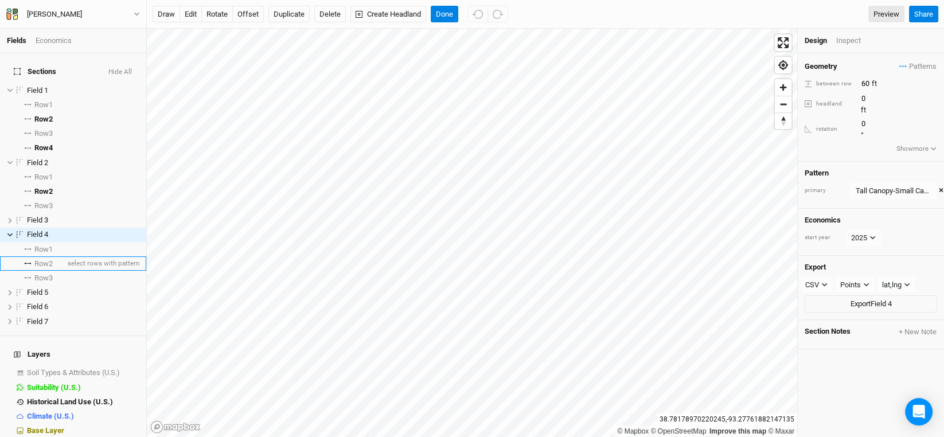
click at [48, 259] on span "Row 2" at bounding box center [43, 263] width 18 height 9
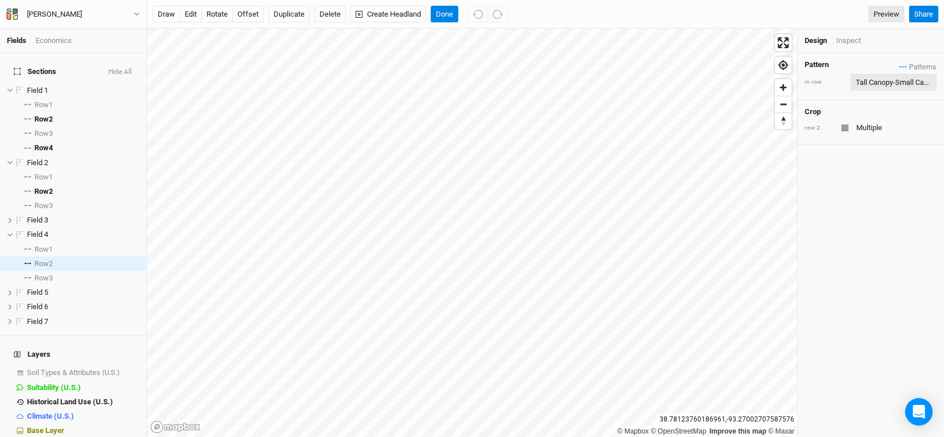
click at [911, 77] on div "Tall Canopy-Small Canopy" at bounding box center [894, 82] width 76 height 11
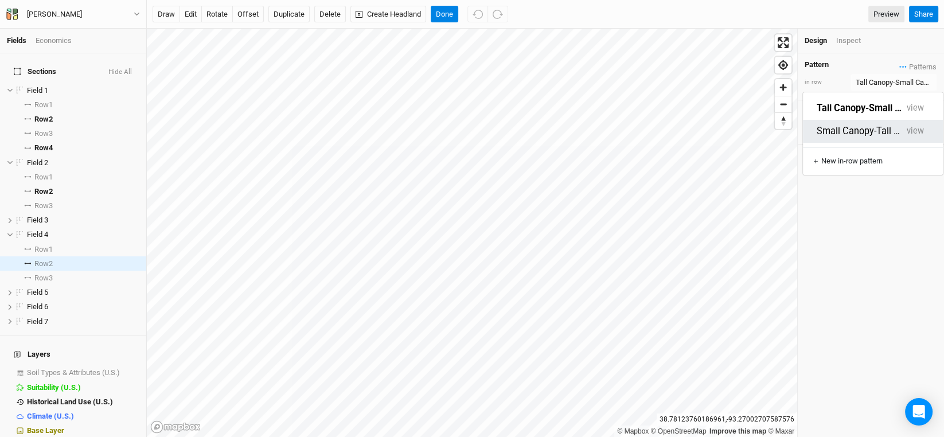
click at [871, 125] on button "Small Canopy-Tall Canopy" at bounding box center [859, 131] width 85 height 13
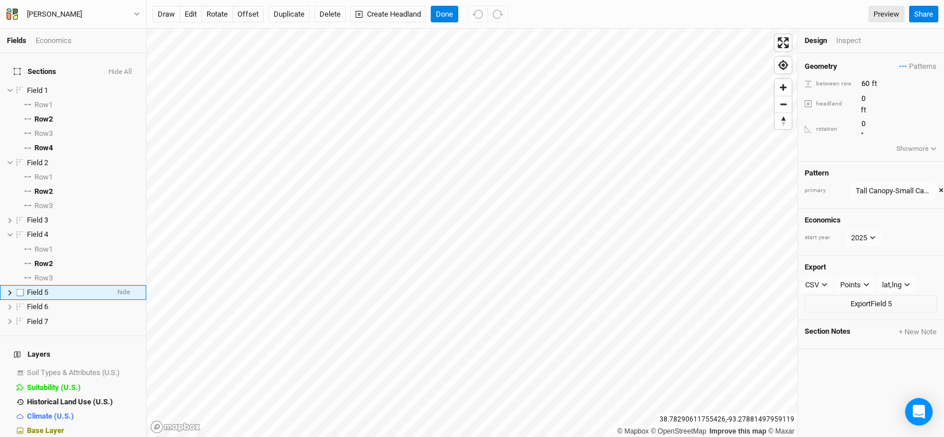
click at [10, 290] on icon at bounding box center [10, 293] width 6 height 6
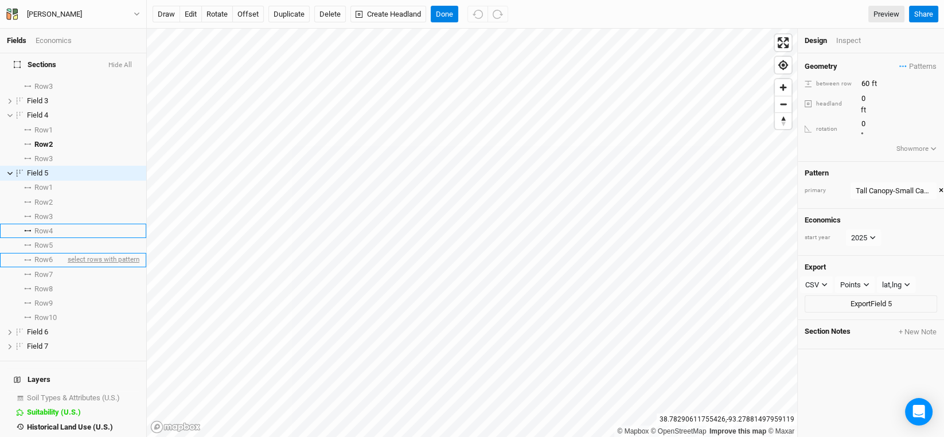
scroll to position [138, 0]
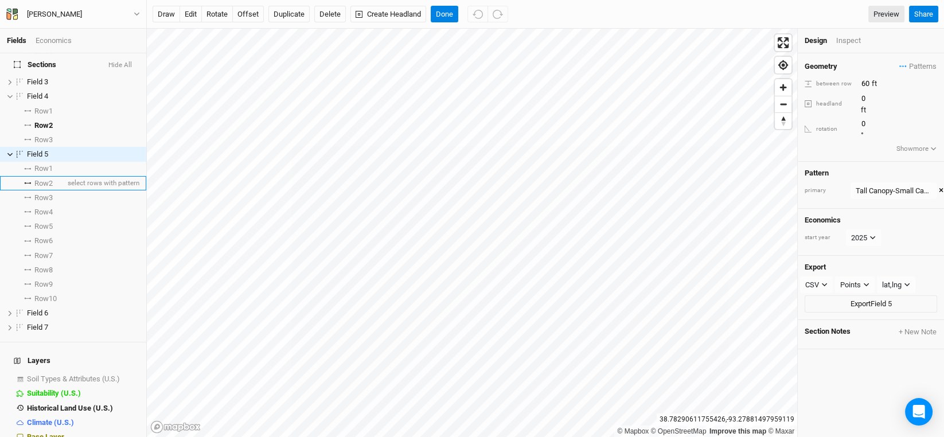
click at [52, 179] on span "Row 2" at bounding box center [43, 183] width 18 height 9
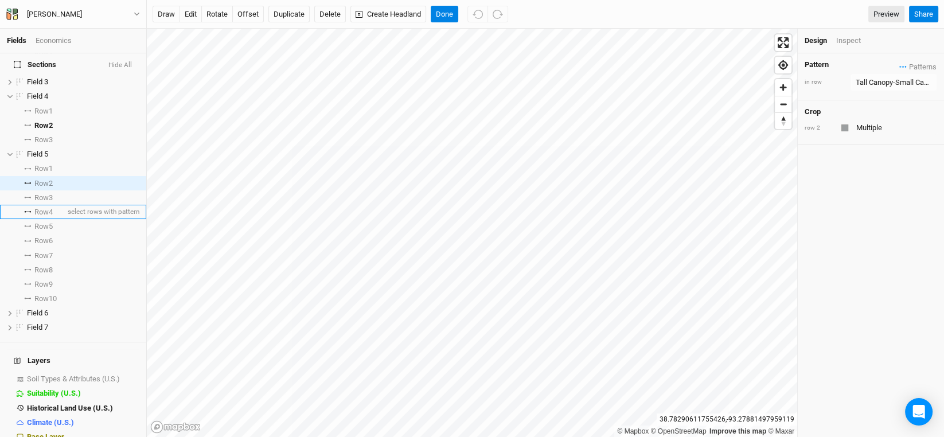
click at [45, 208] on span "Row 4" at bounding box center [43, 212] width 18 height 9
click at [45, 236] on span "Row 6" at bounding box center [43, 240] width 18 height 9
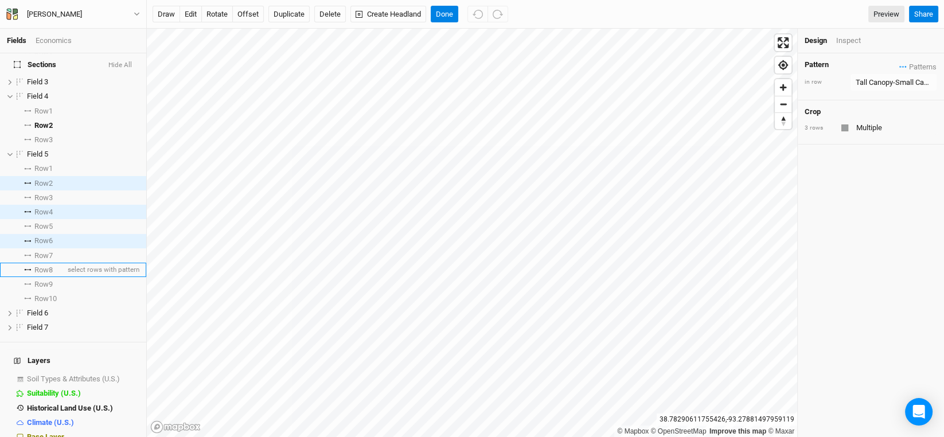
click at [42, 266] on span "Row 8" at bounding box center [43, 270] width 18 height 9
click at [45, 294] on span "Row 10" at bounding box center [45, 298] width 22 height 9
click at [899, 84] on div "Tall Canopy-Small Canopy" at bounding box center [894, 82] width 76 height 11
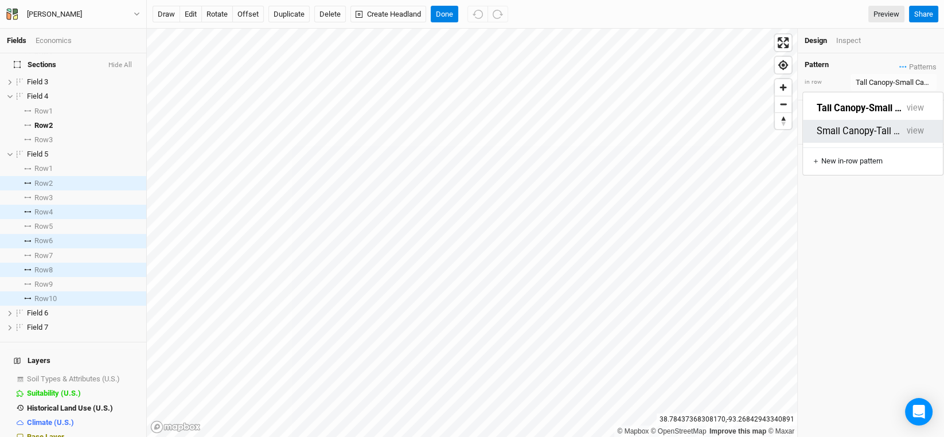
click at [858, 125] on button "Small Canopy-Tall Canopy" at bounding box center [859, 131] width 85 height 13
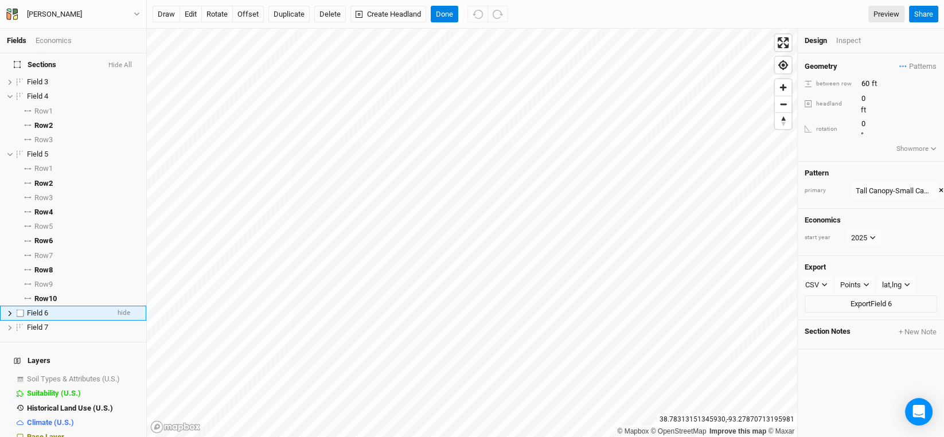
click at [9, 310] on icon at bounding box center [10, 313] width 6 height 6
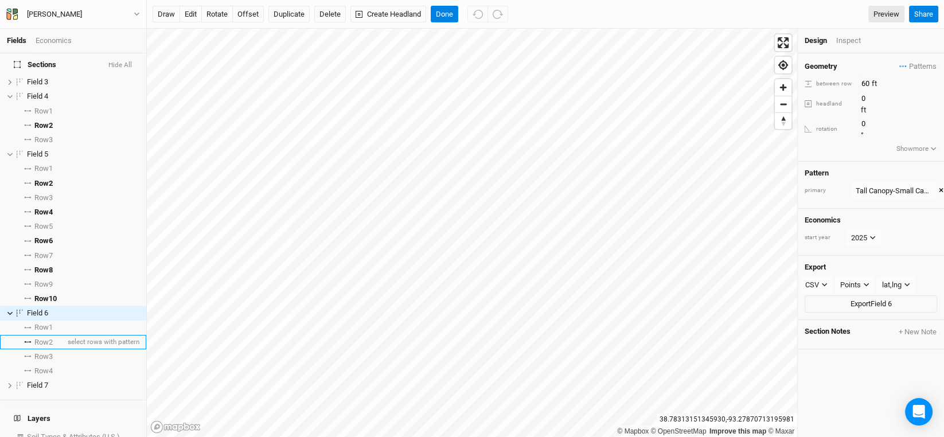
click at [30, 335] on li "Row 2 select rows with pattern" at bounding box center [73, 342] width 146 height 14
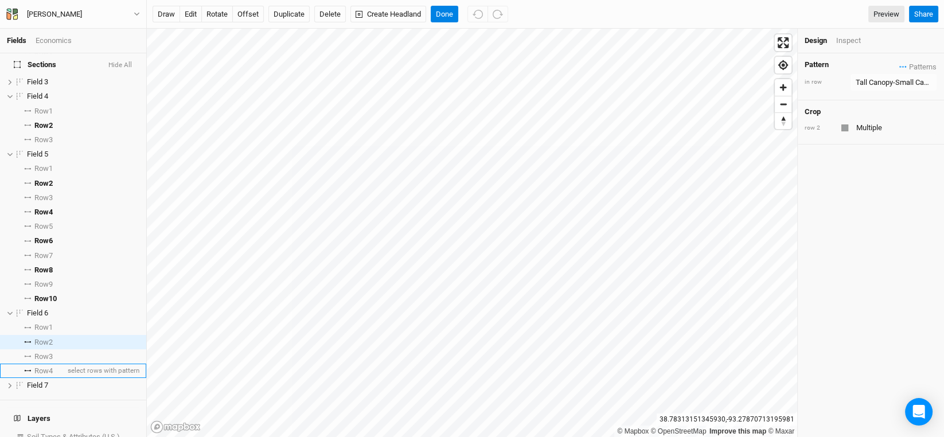
click at [49, 364] on li "Row 4 select rows with pattern" at bounding box center [73, 371] width 146 height 14
click at [905, 83] on div "Tall Canopy-Small Canopy" at bounding box center [894, 82] width 76 height 11
click at [882, 125] on button "Small Canopy-Tall Canopy" at bounding box center [859, 131] width 85 height 13
click at [448, 13] on button "Done" at bounding box center [445, 14] width 28 height 17
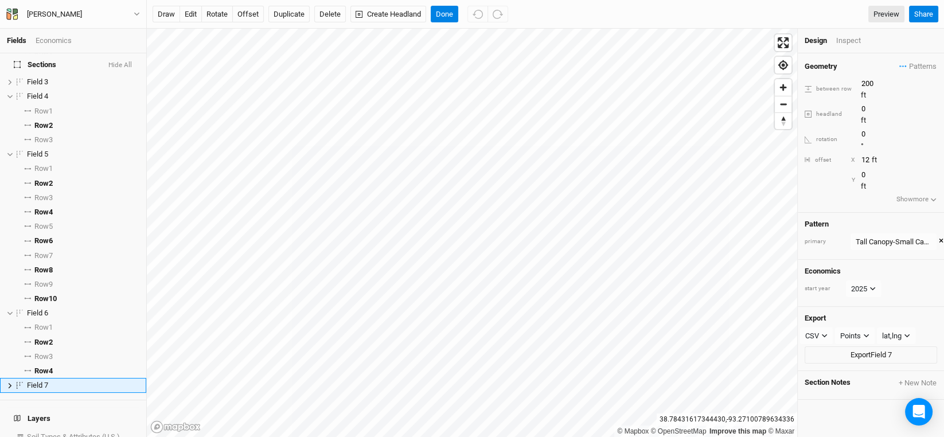
scroll to position [196, 0]
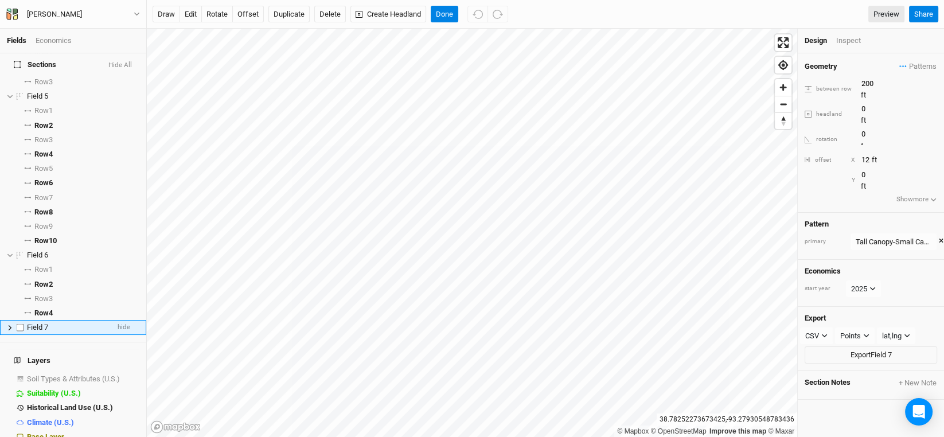
click at [9, 325] on icon at bounding box center [10, 328] width 6 height 6
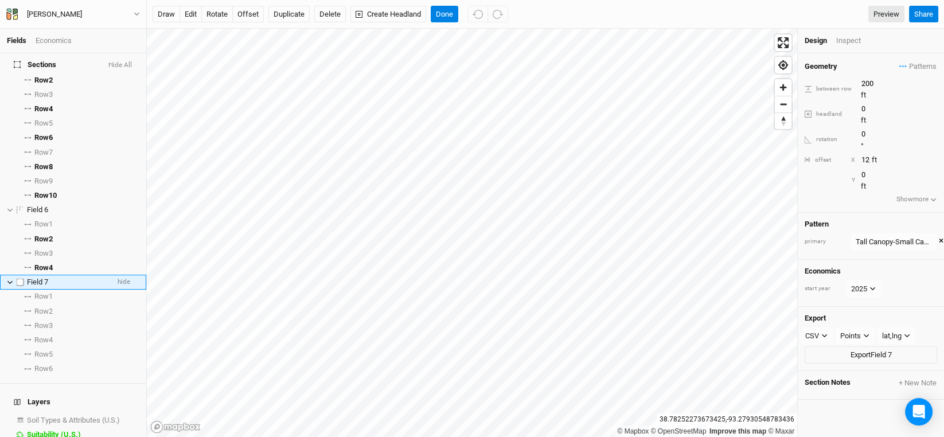
scroll to position [283, 0]
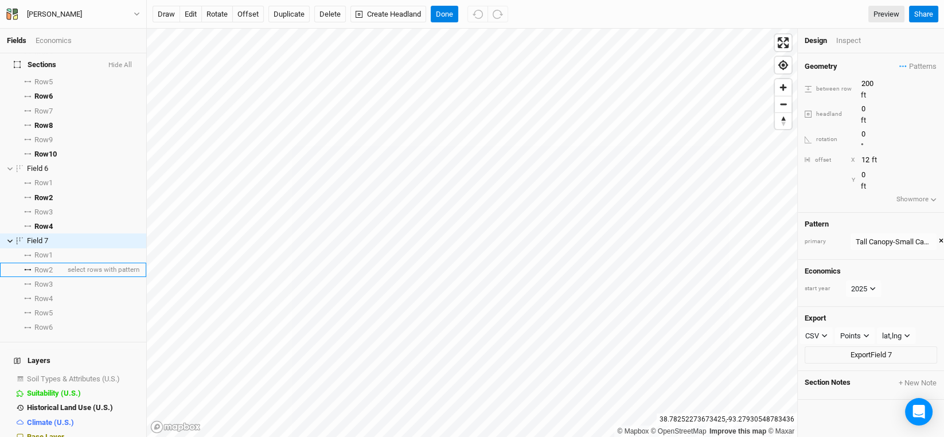
click at [50, 263] on li "Row 2 select rows with pattern" at bounding box center [73, 270] width 146 height 14
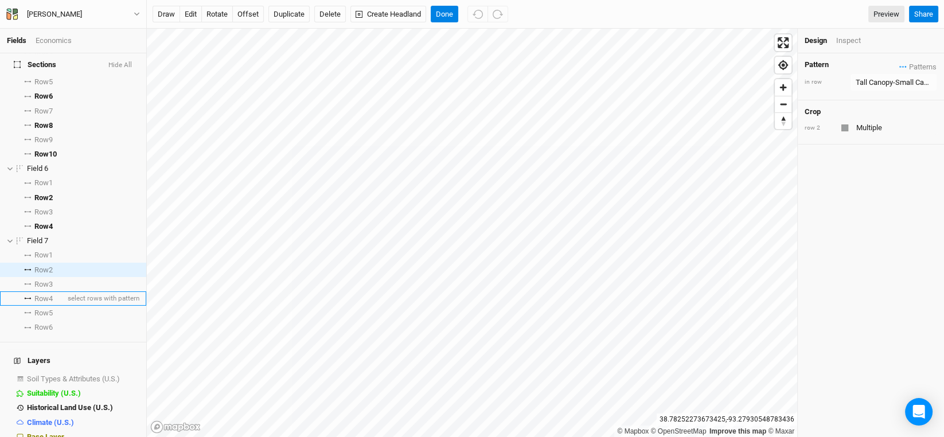
click at [50, 294] on span "Row 4" at bounding box center [43, 298] width 18 height 9
click at [41, 323] on span "Row 6" at bounding box center [43, 327] width 18 height 9
click at [919, 87] on div "Tall Canopy-Small Canopy" at bounding box center [894, 82] width 76 height 11
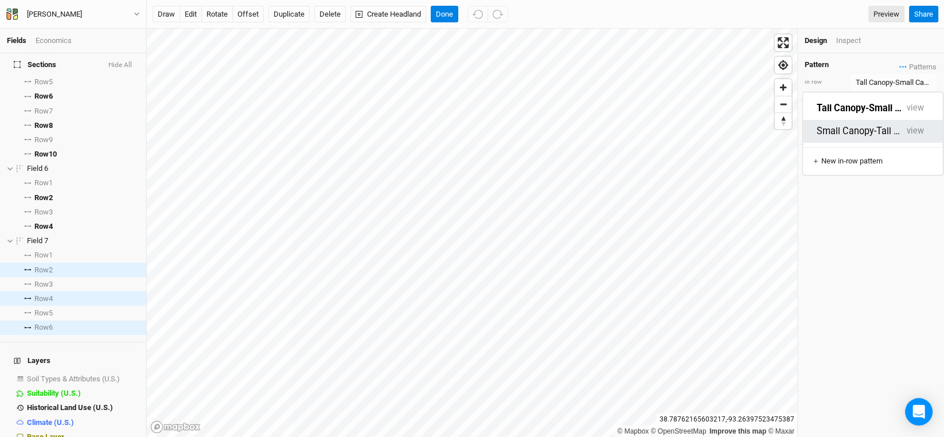
click at [866, 125] on button "Small Canopy-Tall Canopy" at bounding box center [859, 131] width 85 height 13
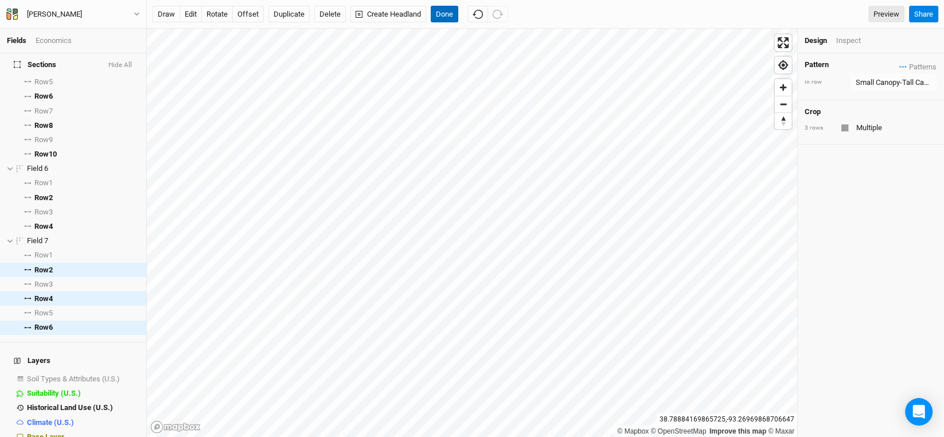
click at [440, 11] on button "Done" at bounding box center [445, 14] width 28 height 17
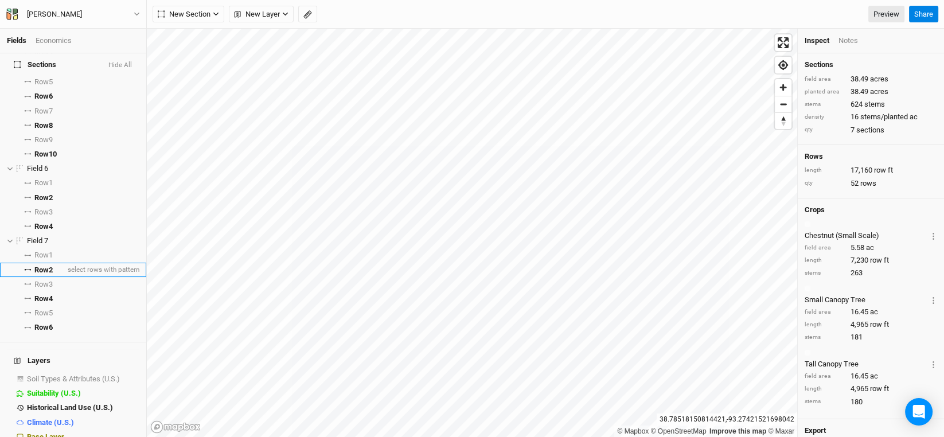
click at [44, 263] on li "Row 2 select rows with pattern" at bounding box center [73, 270] width 146 height 14
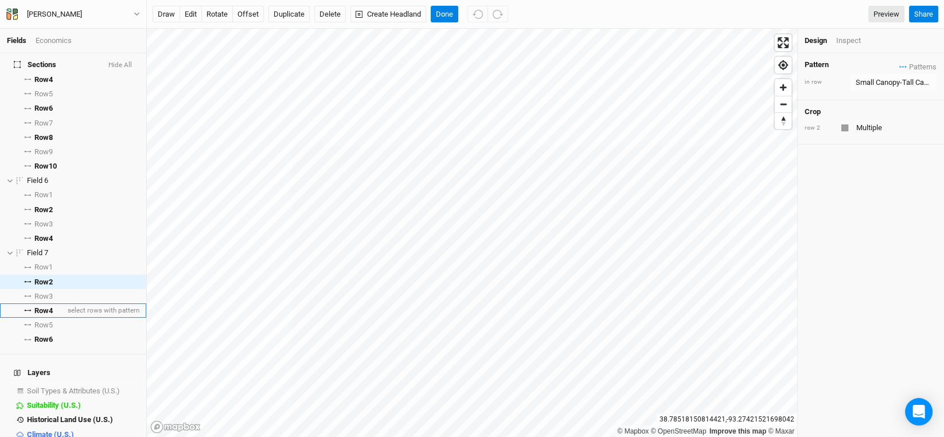
click at [42, 306] on span "Row 4" at bounding box center [43, 310] width 18 height 9
click at [39, 335] on span "Row 6" at bounding box center [43, 339] width 18 height 9
click at [919, 80] on div "Small Canopy-Tall Canopy" at bounding box center [894, 82] width 76 height 11
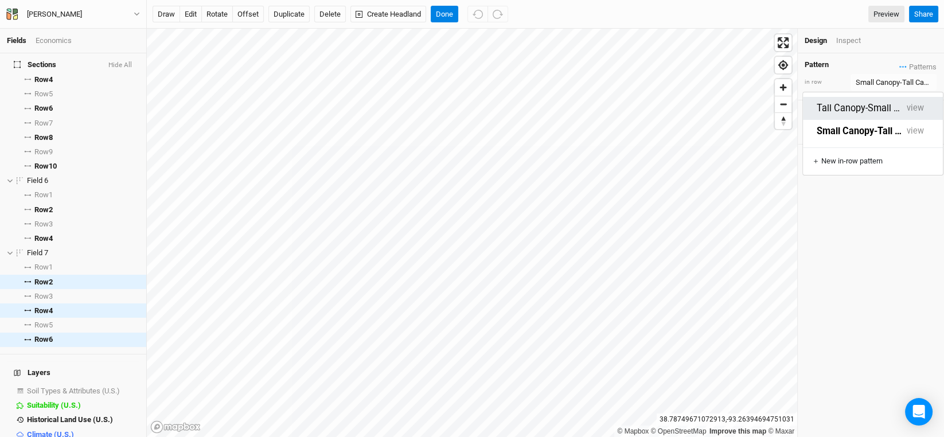
click at [888, 104] on button "Tall Canopy-Small Canopy" at bounding box center [859, 108] width 85 height 13
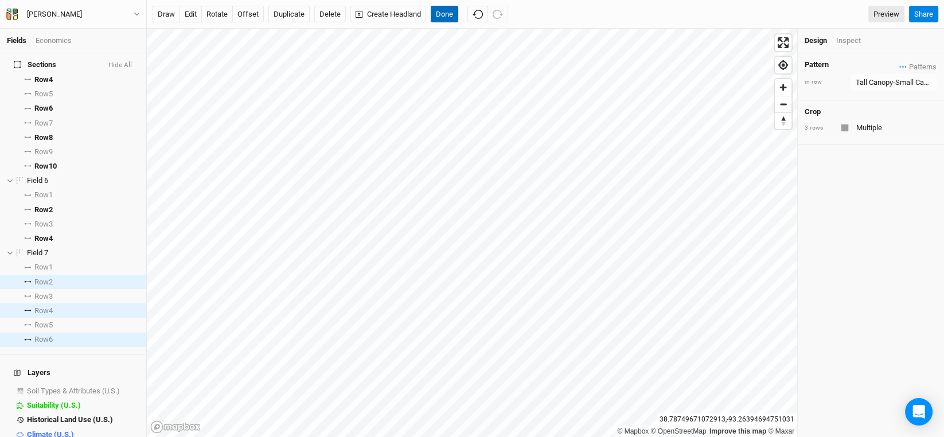
click at [440, 13] on button "Done" at bounding box center [445, 14] width 28 height 17
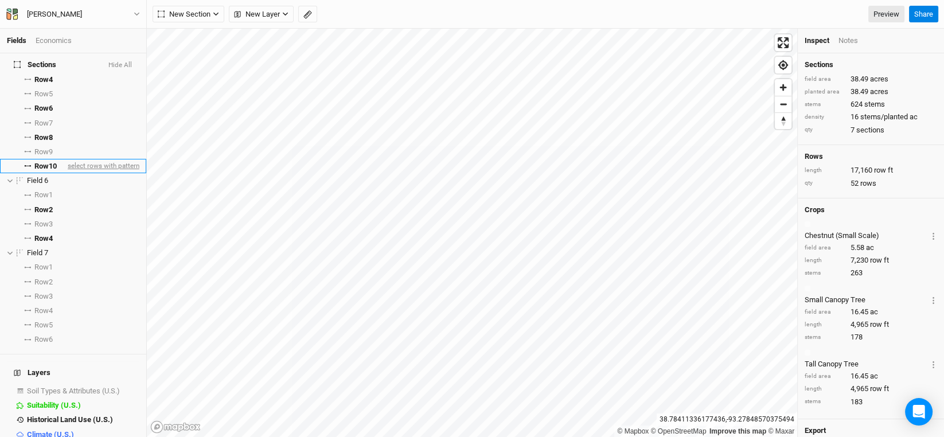
scroll to position [0, 0]
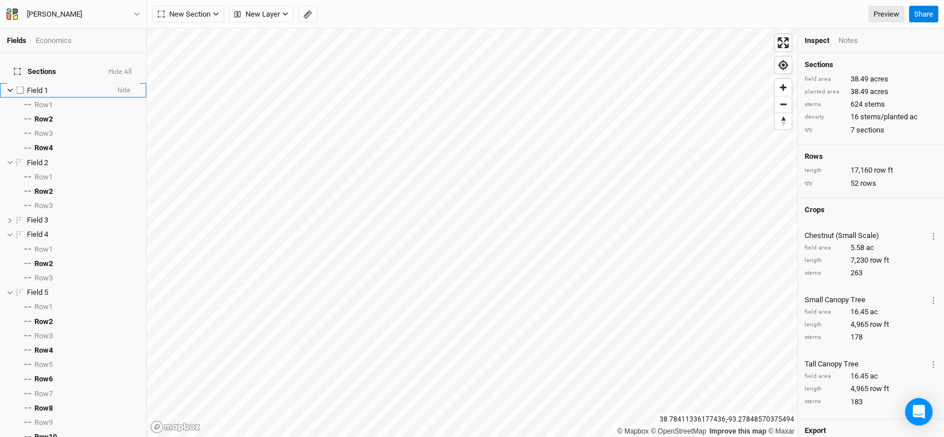
click at [9, 89] on icon at bounding box center [9, 90] width 5 height 3
click at [9, 102] on icon at bounding box center [10, 105] width 6 height 6
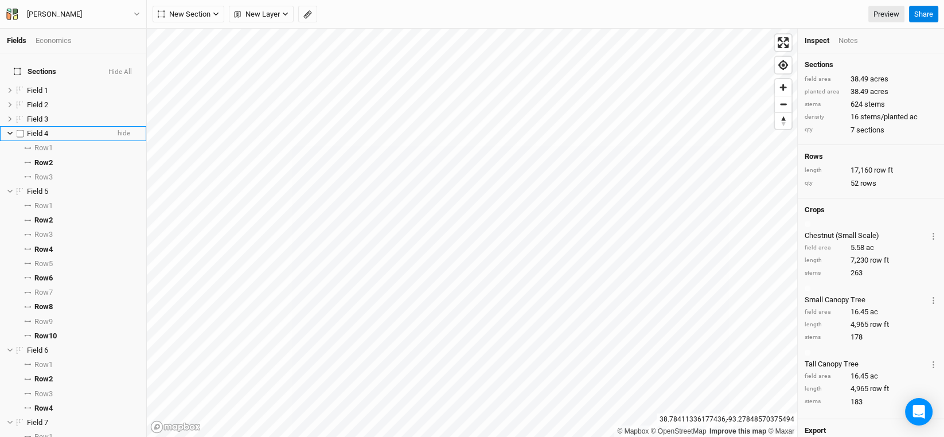
click at [8, 130] on icon at bounding box center [10, 133] width 6 height 6
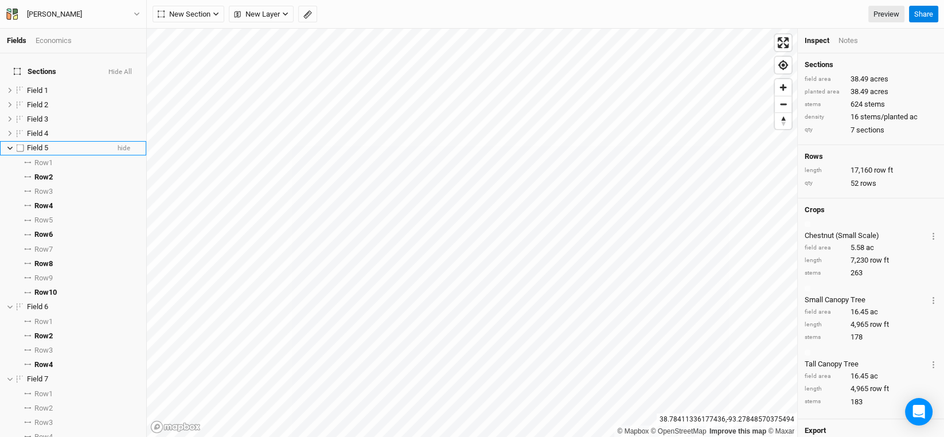
click at [10, 145] on icon at bounding box center [10, 148] width 6 height 6
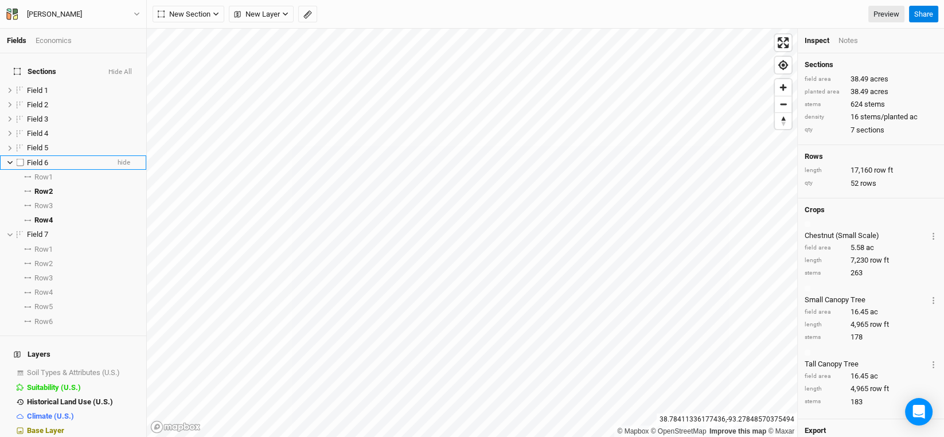
click at [8, 161] on icon at bounding box center [9, 162] width 5 height 3
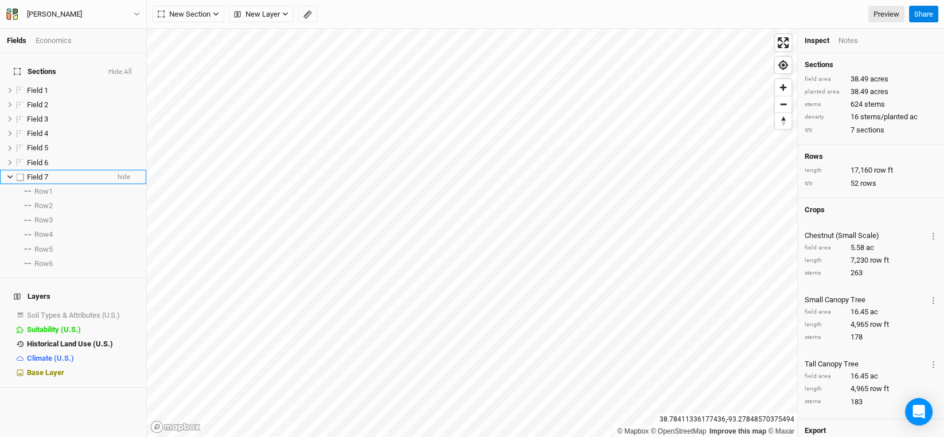
click at [9, 175] on icon at bounding box center [9, 176] width 5 height 3
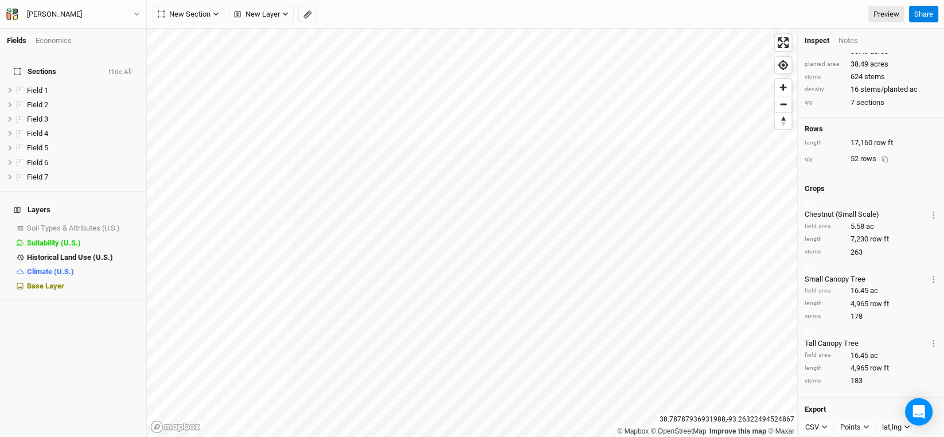
scroll to position [41, 0]
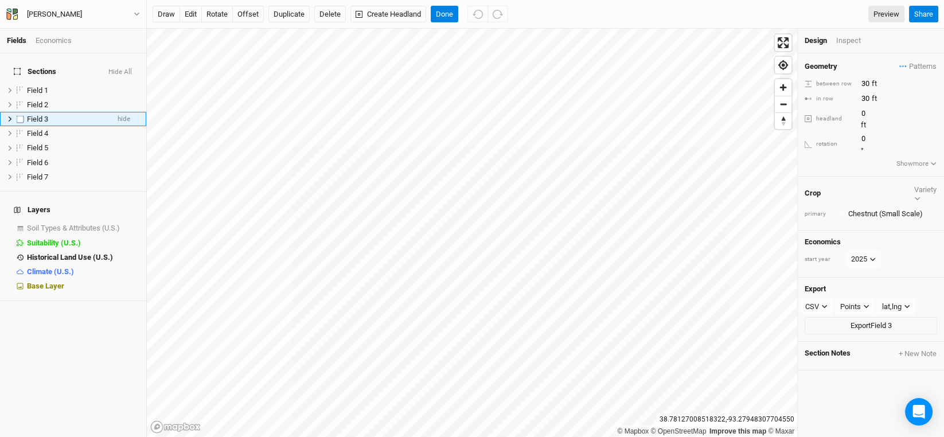
click at [9, 116] on icon at bounding box center [10, 119] width 6 height 6
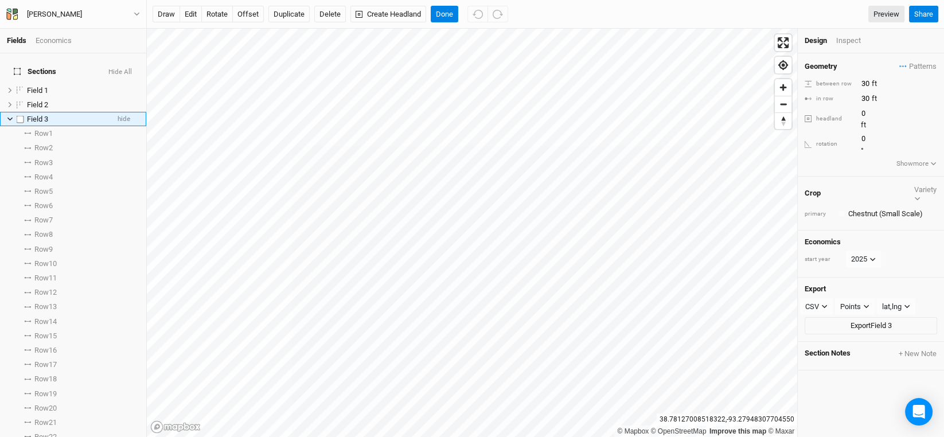
click at [9, 116] on icon at bounding box center [10, 119] width 6 height 6
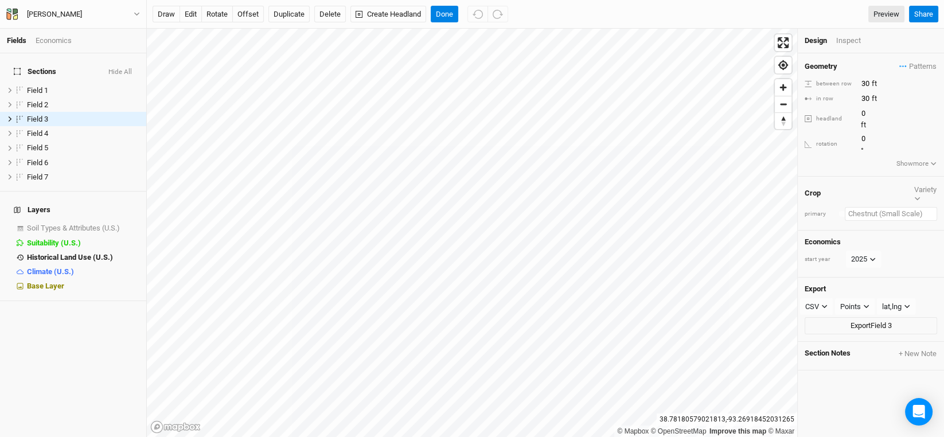
click at [880, 207] on input "text" at bounding box center [891, 214] width 92 height 14
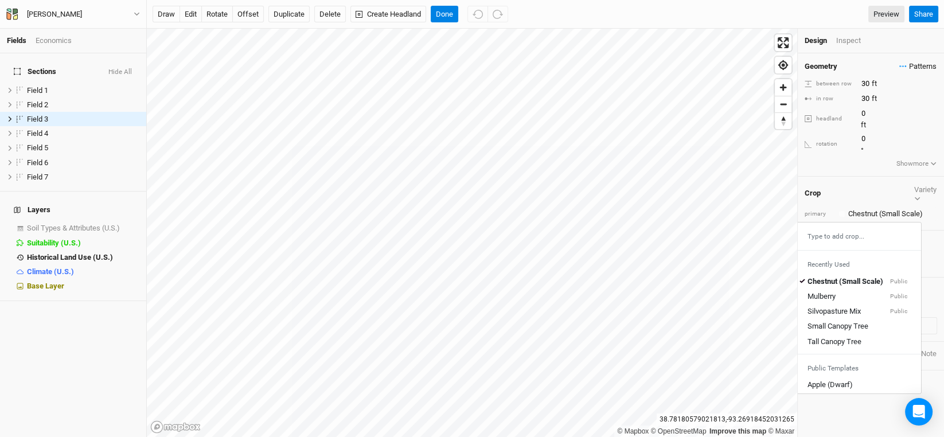
click at [919, 62] on span "Patterns" at bounding box center [917, 66] width 37 height 11
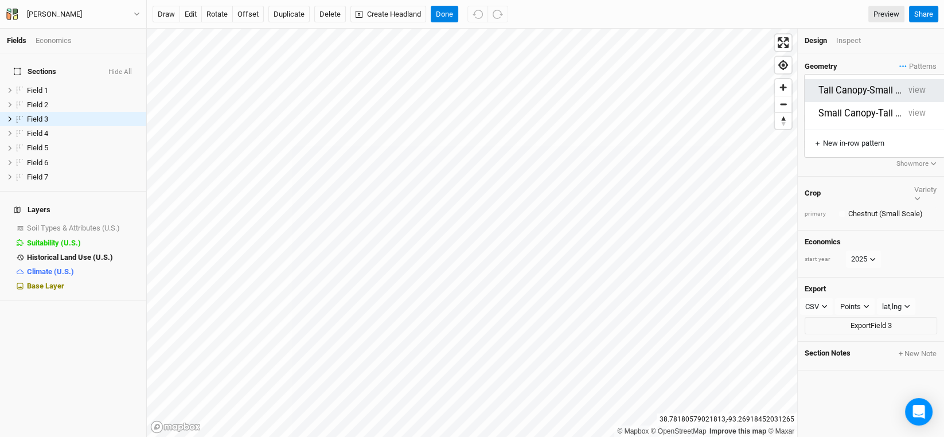
click at [848, 84] on button "Tall Canopy-Small Canopy" at bounding box center [860, 90] width 85 height 13
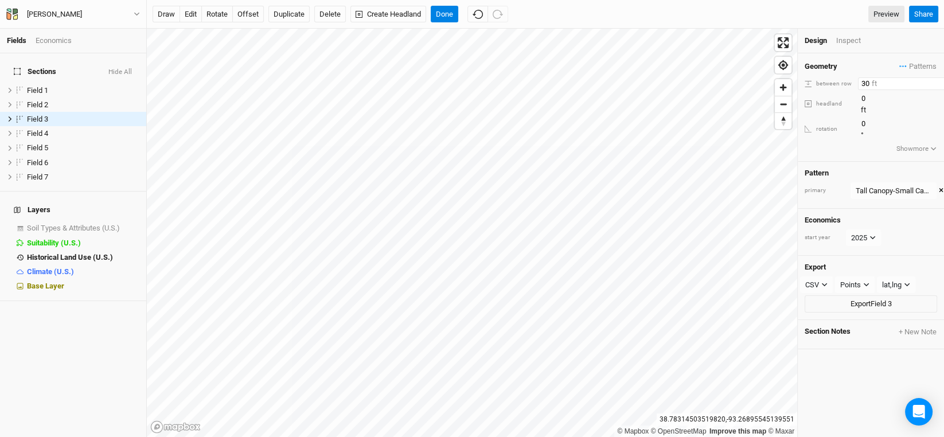
drag, startPoint x: 867, startPoint y: 84, endPoint x: 848, endPoint y: 82, distance: 19.0
click at [848, 82] on div "between row 30 ft" at bounding box center [871, 83] width 132 height 13
type input "60"
click at [919, 118] on input "0" at bounding box center [908, 124] width 100 height 13
click at [7, 116] on icon at bounding box center [10, 119] width 6 height 6
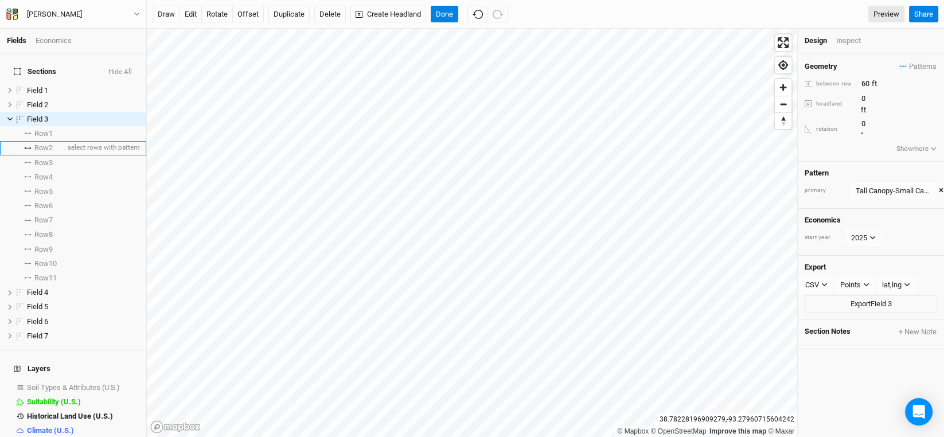
click at [42, 143] on span "Row 2" at bounding box center [43, 147] width 18 height 9
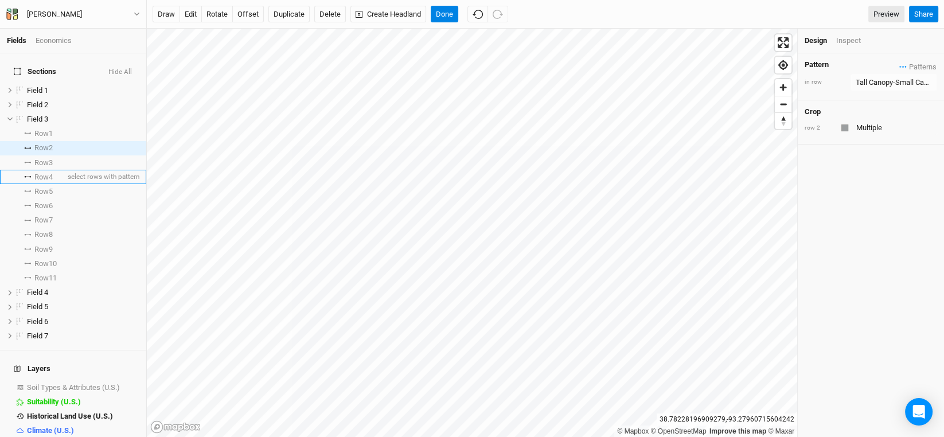
click at [42, 173] on span "Row 4" at bounding box center [43, 177] width 18 height 9
click at [42, 201] on span "Row 6" at bounding box center [43, 205] width 18 height 9
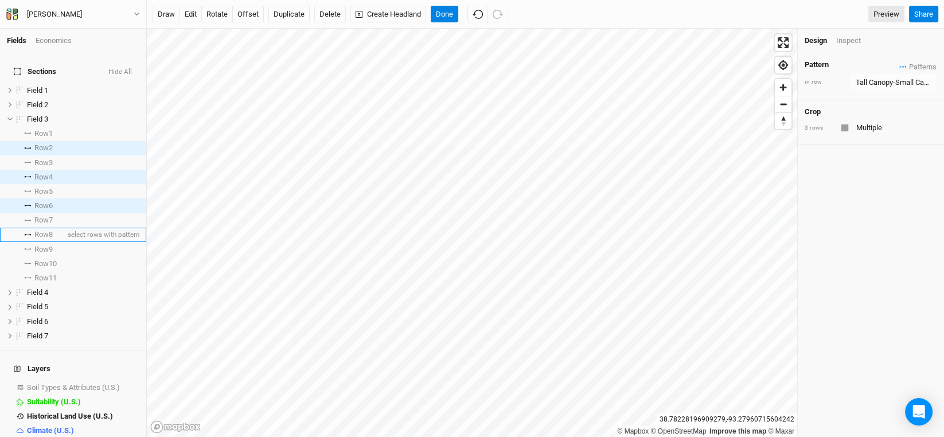
click at [42, 230] on span "Row 8" at bounding box center [43, 234] width 18 height 9
click at [42, 259] on span "Row 10" at bounding box center [45, 263] width 22 height 9
click at [895, 78] on div "Tall Canopy-Small Canopy" at bounding box center [894, 82] width 76 height 11
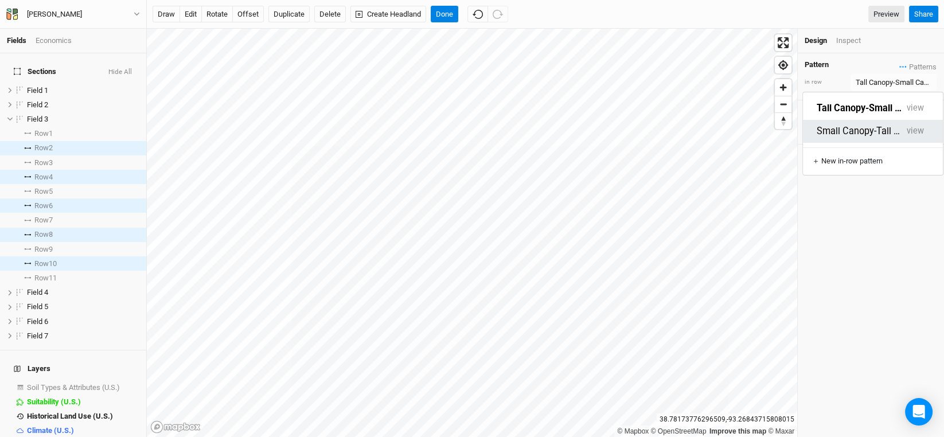
click at [847, 125] on button "Small Canopy-Tall Canopy" at bounding box center [859, 131] width 85 height 13
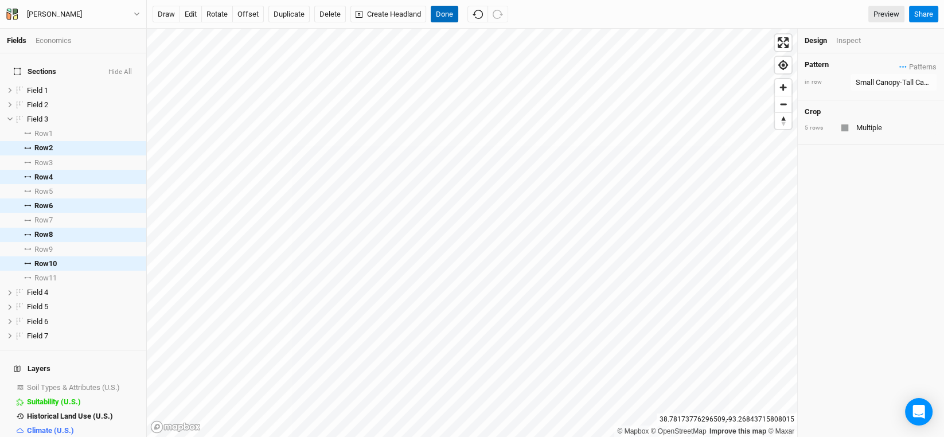
click at [438, 15] on button "Done" at bounding box center [445, 14] width 28 height 17
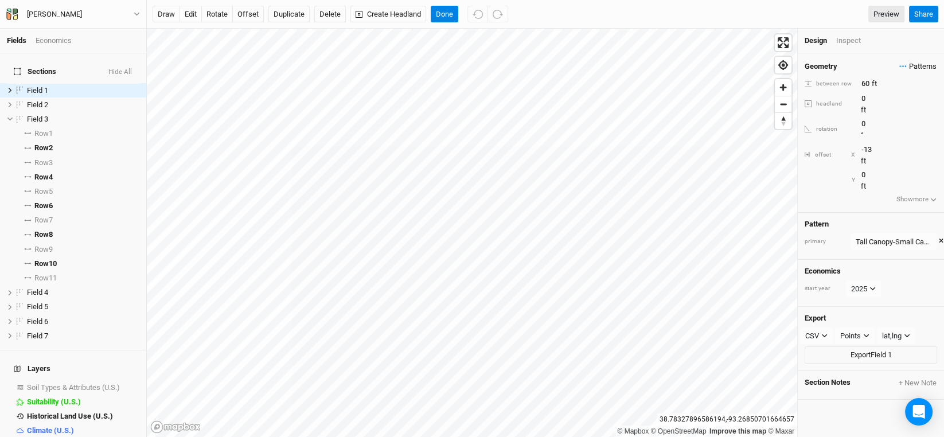
click at [916, 61] on span "Patterns" at bounding box center [917, 66] width 37 height 11
click at [921, 86] on button "view" at bounding box center [917, 90] width 28 height 18
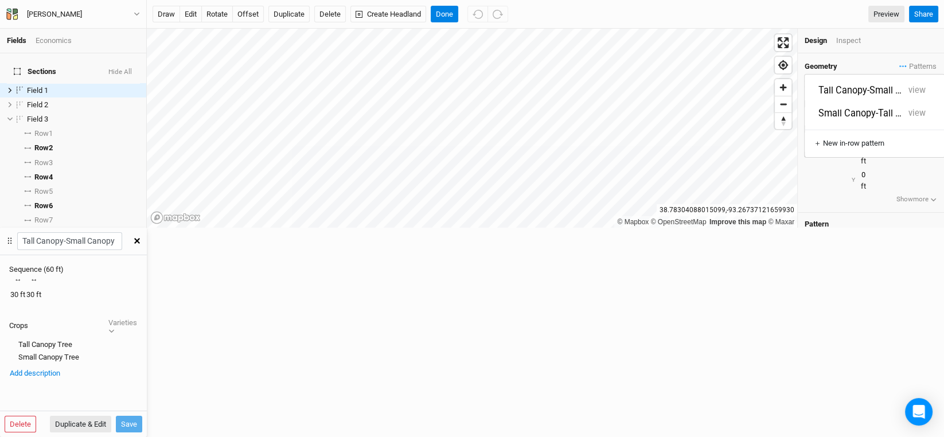
click at [140, 238] on icon "button" at bounding box center [137, 241] width 6 height 6
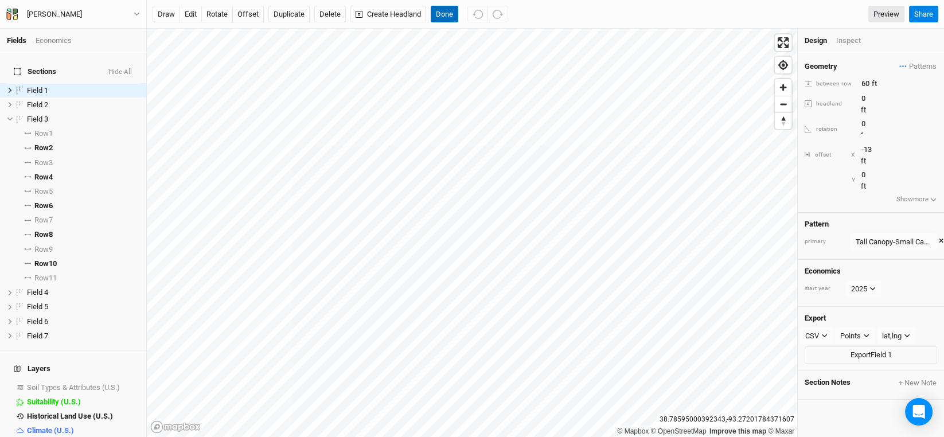
click at [448, 18] on button "Done" at bounding box center [445, 14] width 28 height 17
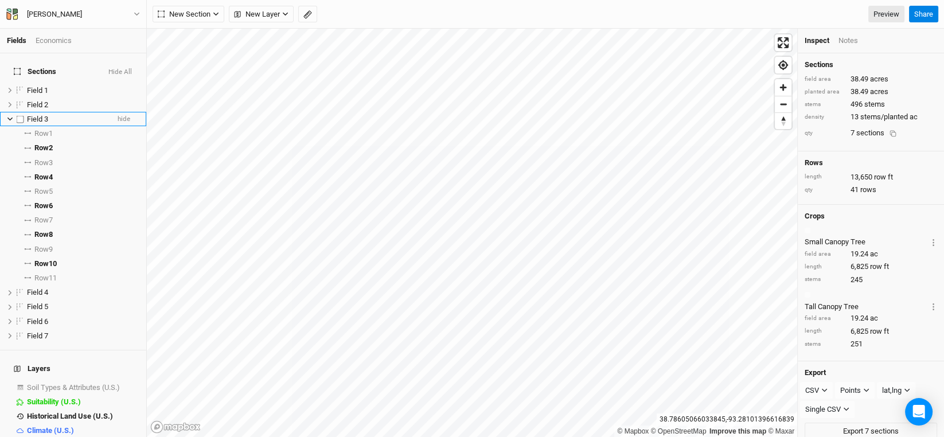
click at [10, 116] on icon at bounding box center [10, 119] width 6 height 6
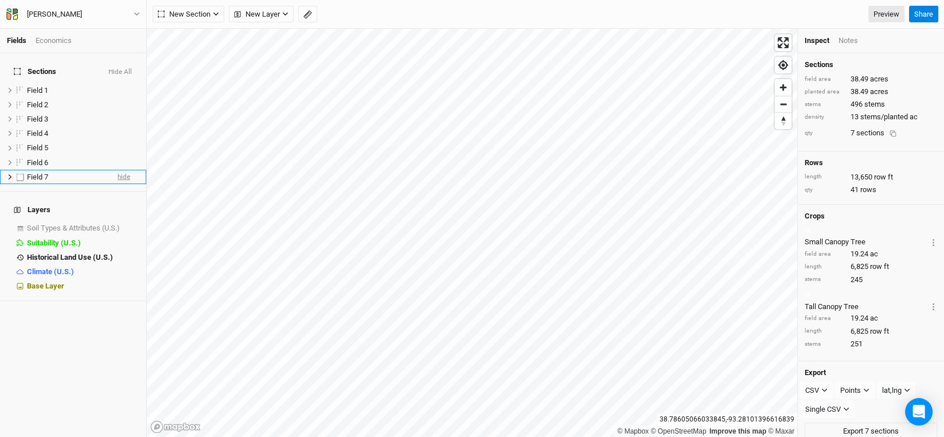
click at [118, 170] on span "hide" at bounding box center [124, 177] width 13 height 14
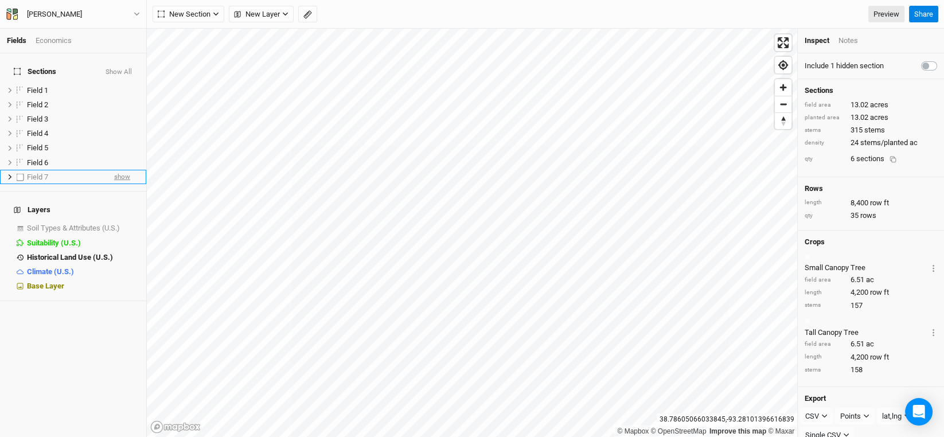
click at [114, 170] on span "show" at bounding box center [122, 177] width 16 height 14
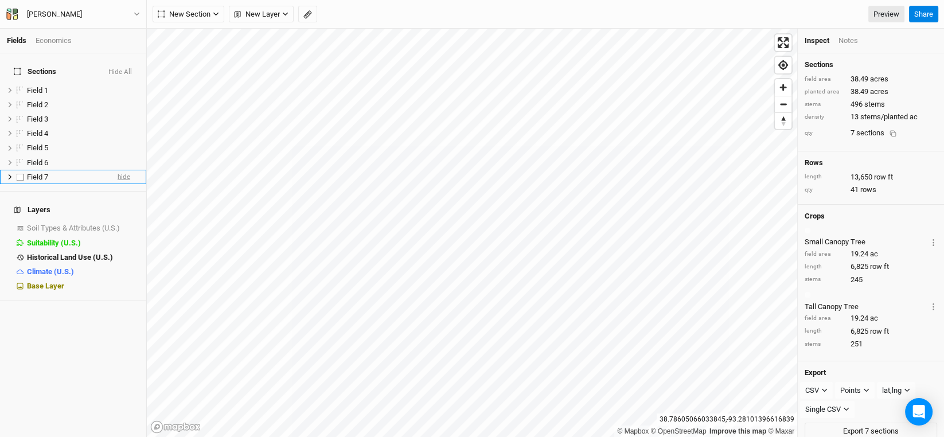
click at [118, 170] on span "hide" at bounding box center [124, 177] width 13 height 14
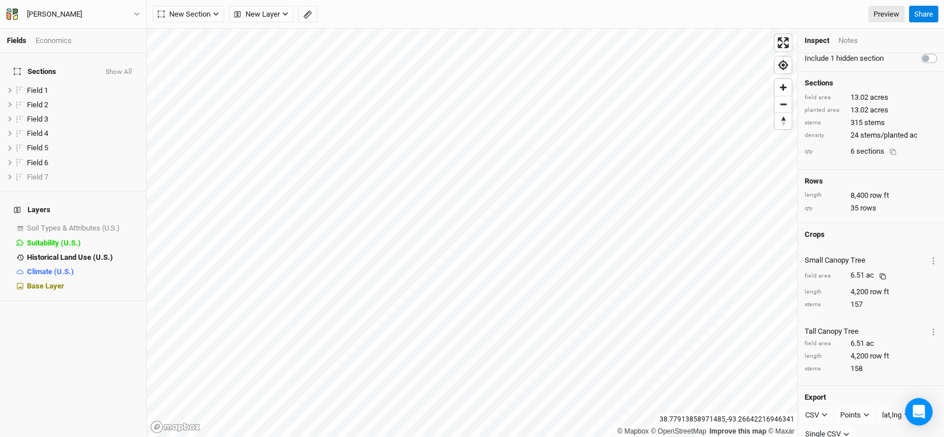
scroll to position [11, 0]
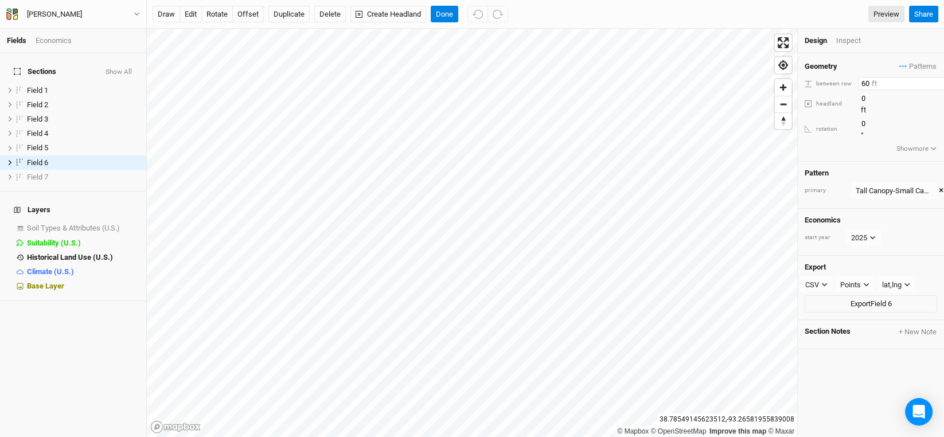
drag, startPoint x: 864, startPoint y: 81, endPoint x: 855, endPoint y: 80, distance: 9.9
click at [855, 80] on div "between row 60 ft" at bounding box center [871, 83] width 132 height 13
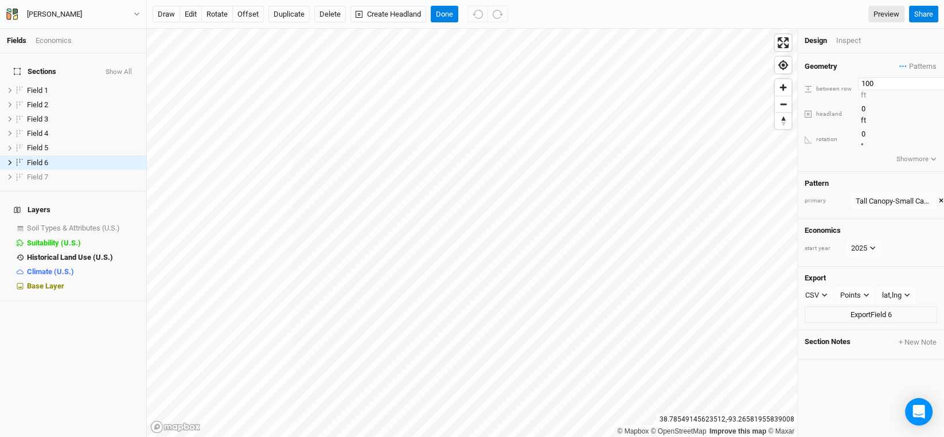
type input "100"
click at [877, 119] on div "Geometry Patterns Tall Canopy-Small Canopy view Small Canopy-Tall Canopy view ＋…" at bounding box center [871, 112] width 146 height 119
click at [244, 11] on button "offset" at bounding box center [248, 14] width 32 height 17
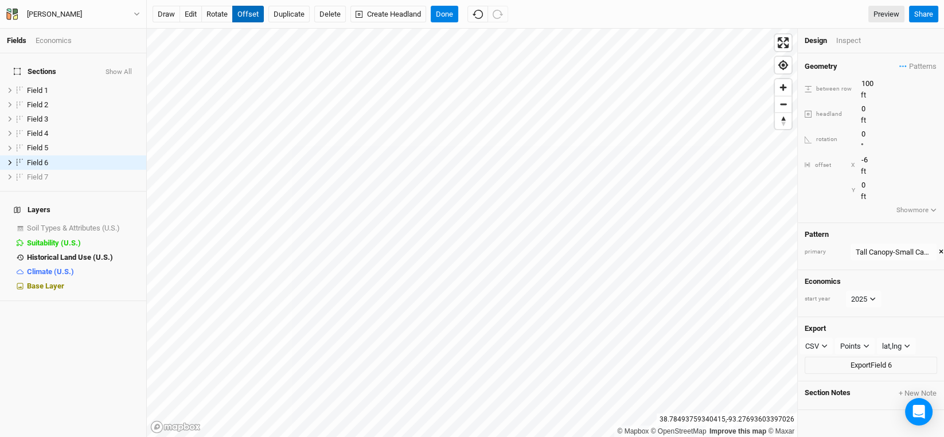
type input "-7"
drag, startPoint x: 875, startPoint y: 78, endPoint x: 838, endPoint y: 79, distance: 36.1
click at [838, 79] on div "between row 100 ft" at bounding box center [871, 88] width 132 height 23
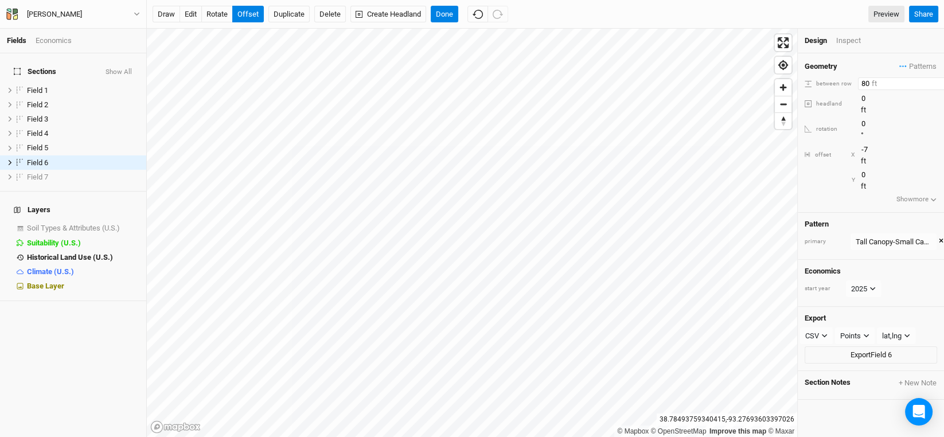
type input "80"
click at [926, 150] on div "Geometry Patterns Tall Canopy-Small Canopy view Small Canopy-Tall Canopy view ＋…" at bounding box center [871, 132] width 146 height 159
click at [452, 16] on button "Done" at bounding box center [445, 14] width 28 height 17
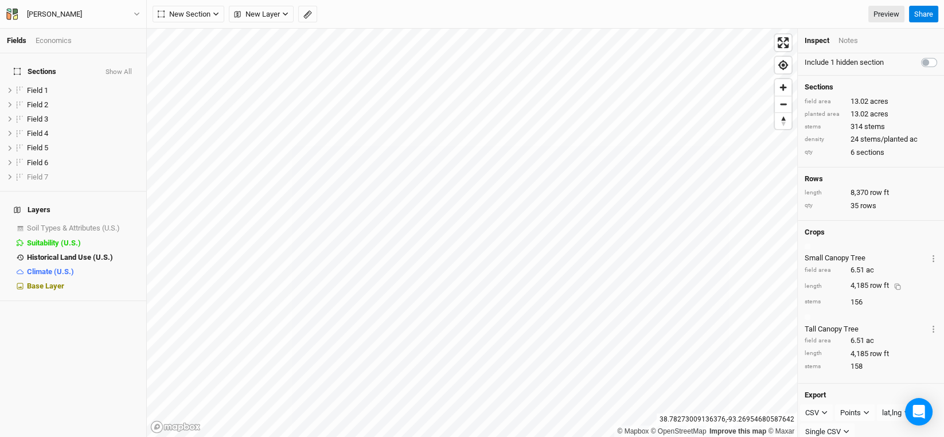
scroll to position [0, 0]
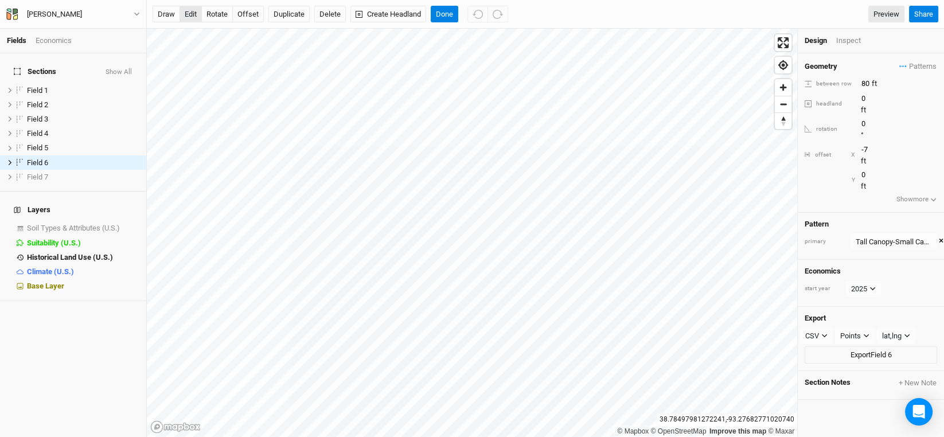
click at [189, 12] on button "edit" at bounding box center [191, 14] width 22 height 17
drag, startPoint x: 871, startPoint y: 78, endPoint x: 842, endPoint y: 80, distance: 28.7
click at [842, 80] on div "between row 80 ft" at bounding box center [871, 83] width 132 height 13
type input "60"
click at [855, 213] on div "Pattern primary Tall Canopy-Small Canopy Tall Canopy-Small Canopy view Small Ca…" at bounding box center [871, 236] width 146 height 47
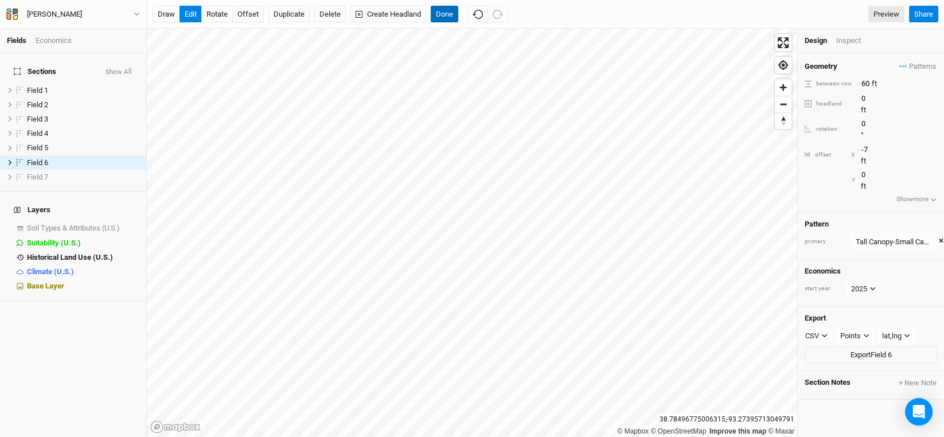
click at [447, 6] on button "Done" at bounding box center [445, 14] width 28 height 17
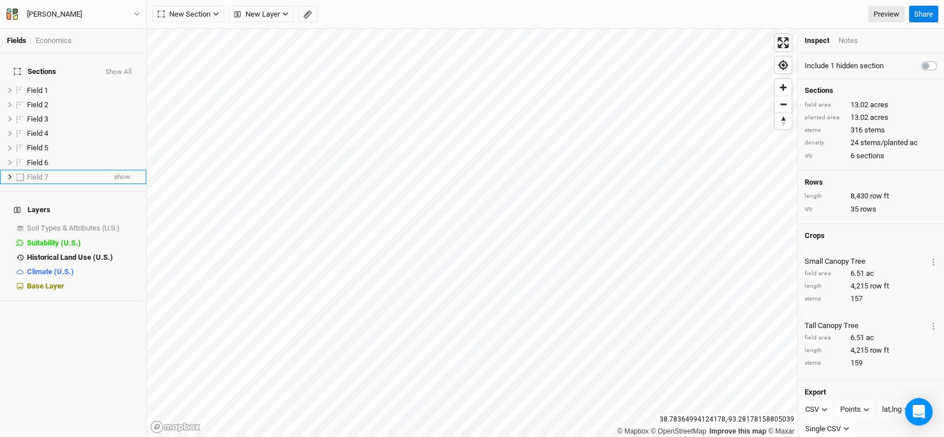
click at [41, 173] on span "Field 7" at bounding box center [37, 177] width 21 height 9
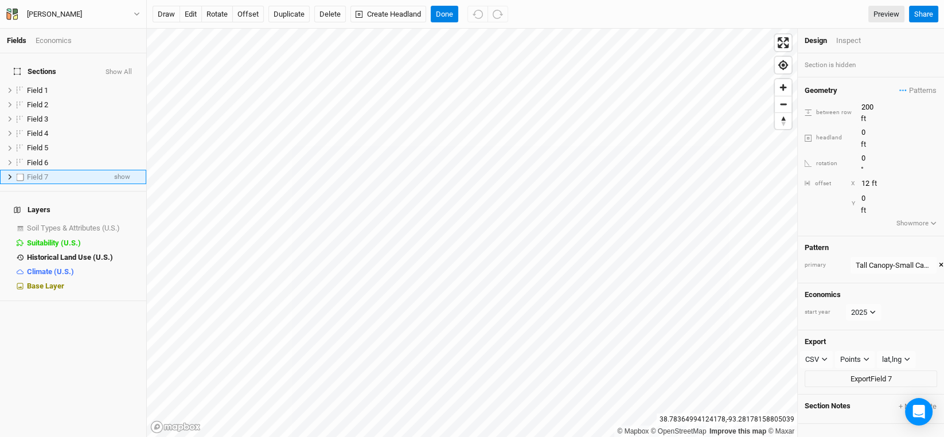
click at [17, 170] on label at bounding box center [20, 177] width 14 height 14
click at [17, 173] on input "checkbox" at bounding box center [20, 176] width 7 height 7
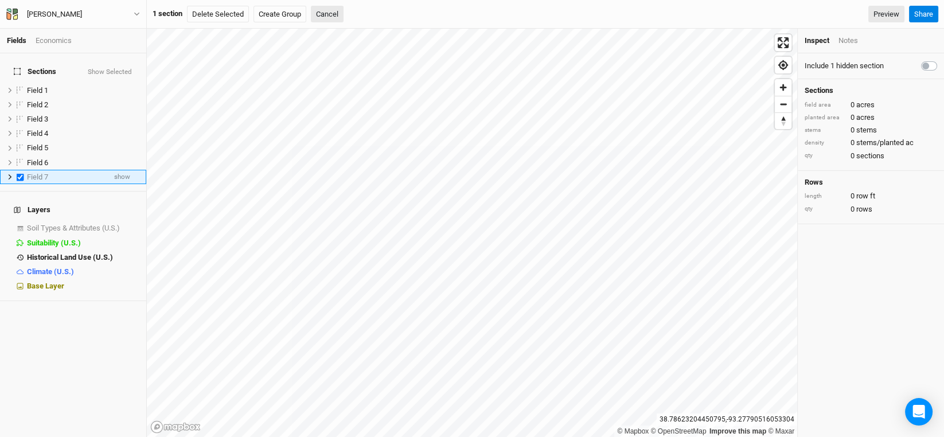
click at [36, 173] on span "Field 7" at bounding box center [37, 177] width 21 height 9
checkbox input "false"
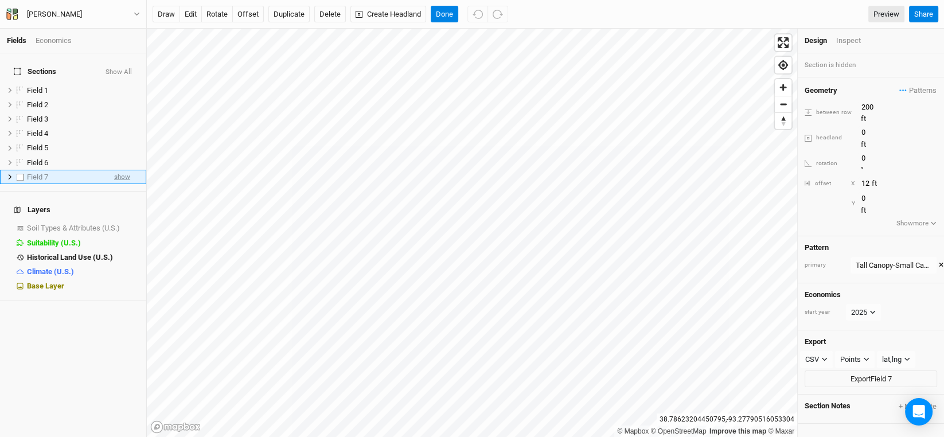
click at [115, 170] on span "show" at bounding box center [122, 177] width 16 height 14
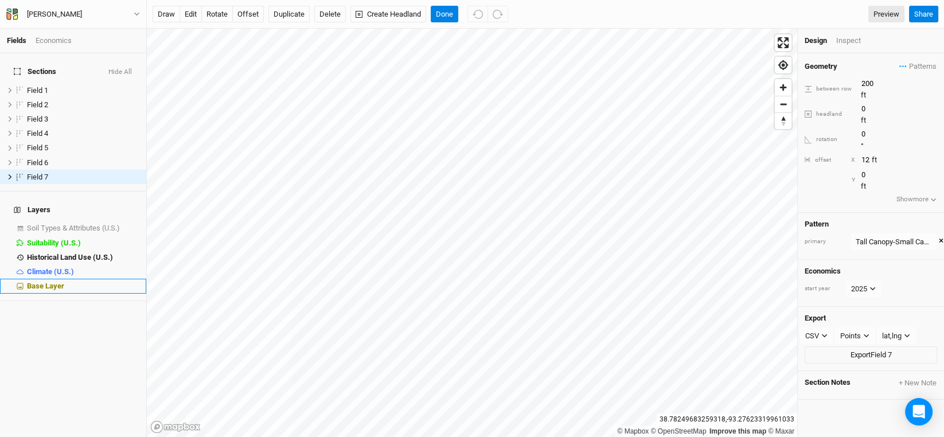
click at [41, 282] on span "Base Layer" at bounding box center [45, 286] width 37 height 9
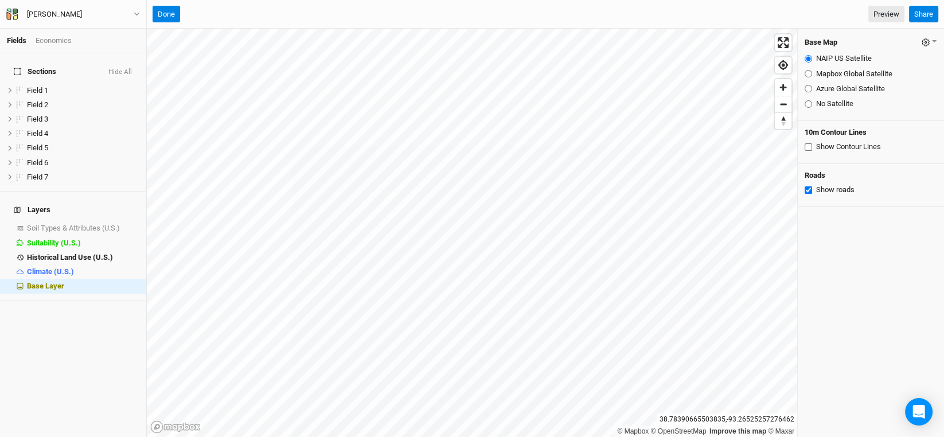
click at [808, 147] on input "Show Contour Lines" at bounding box center [808, 146] width 7 height 7
checkbox input "true"
click at [164, 11] on button "Done" at bounding box center [167, 14] width 28 height 17
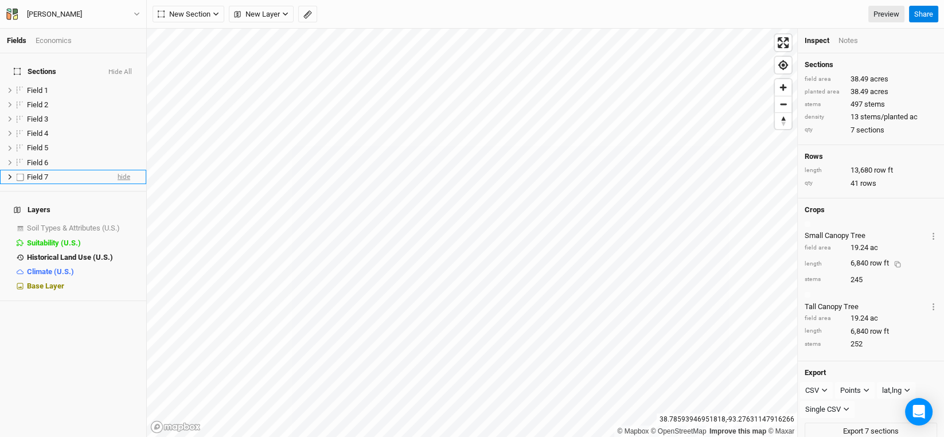
click at [118, 170] on span "hide" at bounding box center [124, 177] width 13 height 14
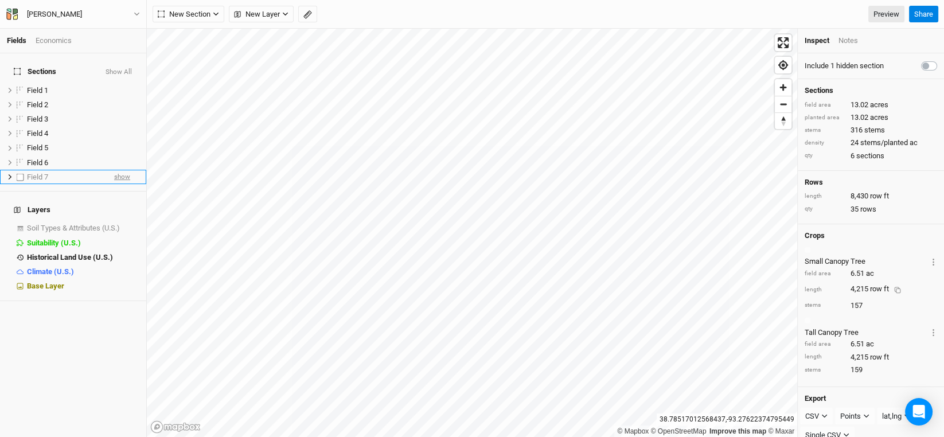
click at [117, 170] on span "show" at bounding box center [122, 177] width 16 height 14
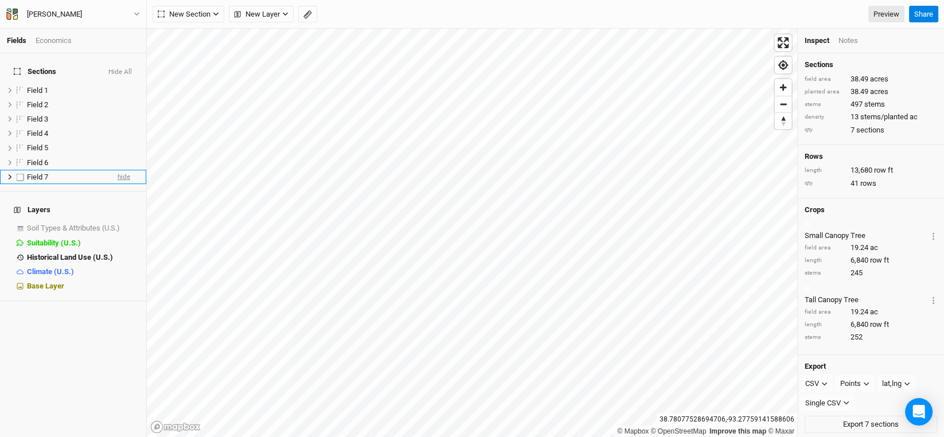
click at [118, 171] on span "hide" at bounding box center [124, 177] width 13 height 14
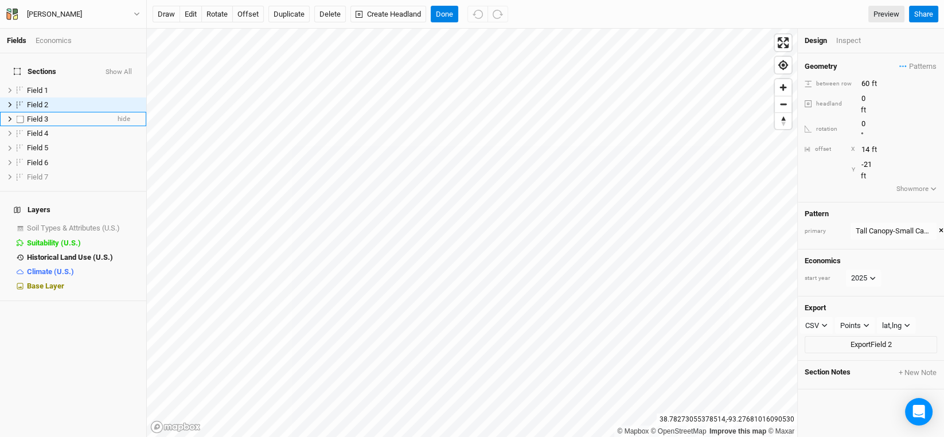
click at [35, 115] on span "Field 3" at bounding box center [37, 119] width 21 height 9
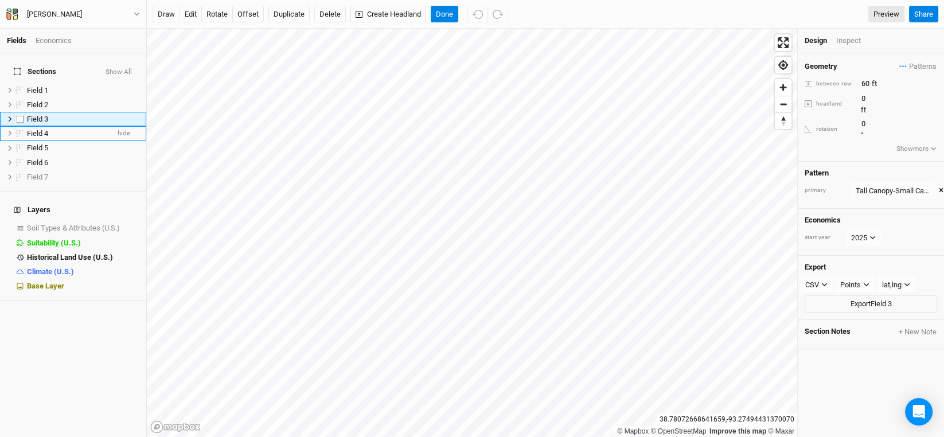
drag, startPoint x: 18, startPoint y: 111, endPoint x: 19, endPoint y: 122, distance: 10.5
click at [19, 112] on label at bounding box center [20, 119] width 14 height 14
click at [19, 115] on input "checkbox" at bounding box center [20, 118] width 7 height 7
checkbox input "true"
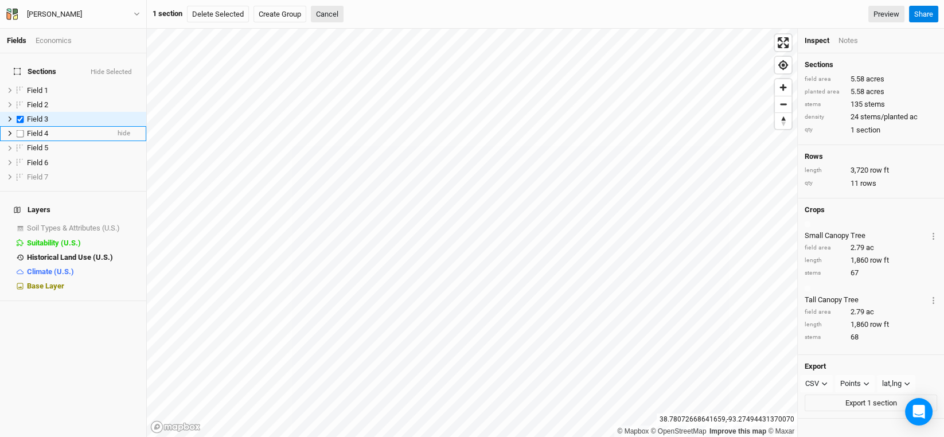
click at [18, 126] on label at bounding box center [20, 133] width 14 height 14
click at [18, 130] on input "checkbox" at bounding box center [20, 133] width 7 height 7
checkbox input "true"
click at [215, 13] on button "Delete Selected" at bounding box center [222, 14] width 62 height 17
click at [363, 12] on button "Confirm" at bounding box center [351, 14] width 36 height 17
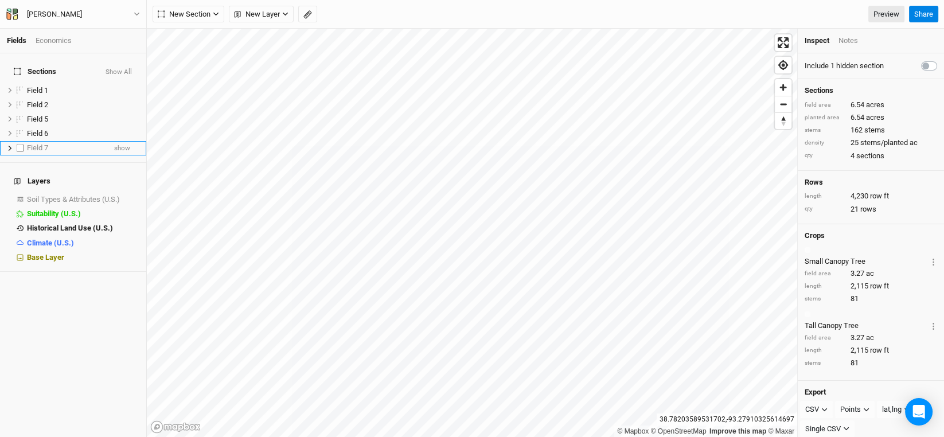
click at [22, 142] on label at bounding box center [20, 148] width 14 height 14
click at [22, 145] on input "checkbox" at bounding box center [20, 148] width 7 height 7
checkbox input "true"
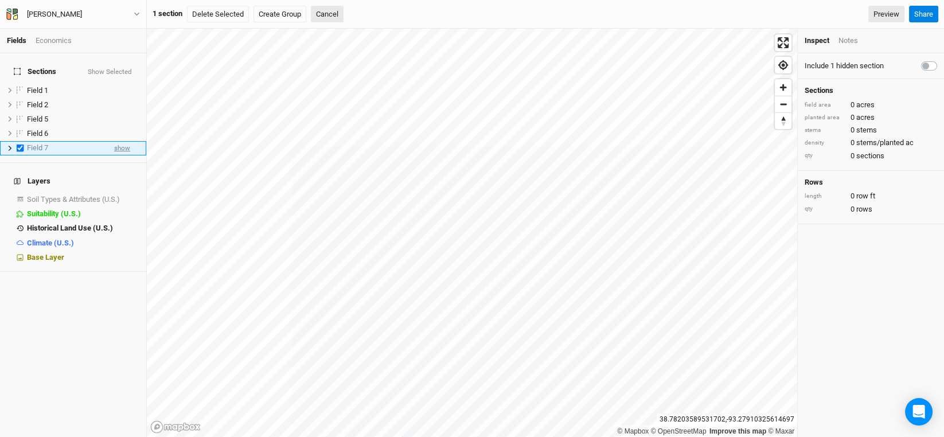
click at [114, 141] on span "show" at bounding box center [122, 148] width 16 height 14
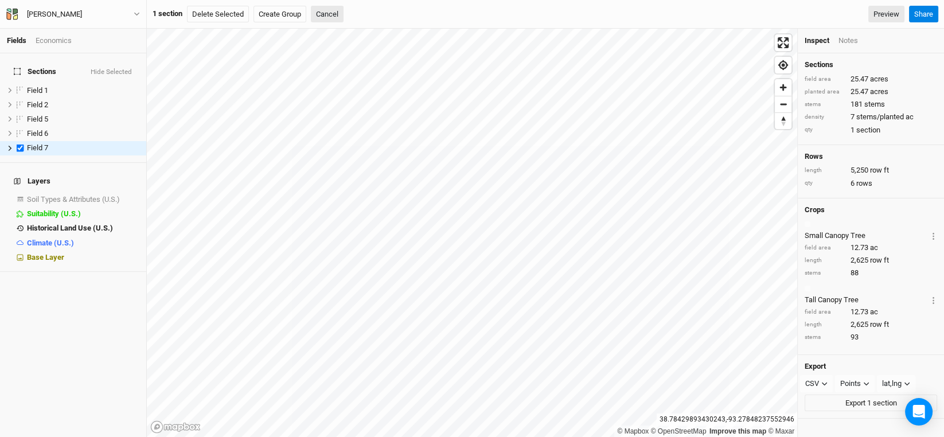
click at [74, 302] on div "Sections Hide Selected Field 1 hide Field 2 hide Field 5 hide Field 6 hide Fiel…" at bounding box center [73, 245] width 146 height 384
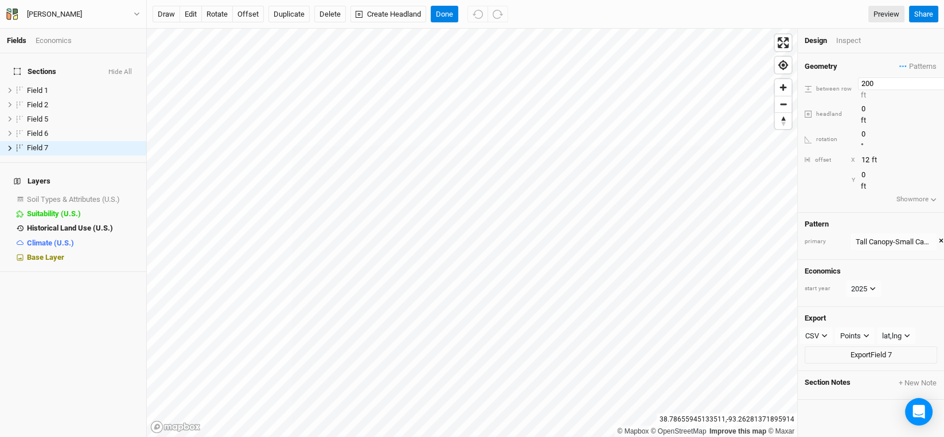
drag, startPoint x: 874, startPoint y: 81, endPoint x: 840, endPoint y: 80, distance: 34.4
click at [840, 80] on div "between row 200 ft" at bounding box center [871, 88] width 132 height 23
type input "100"
click at [438, 14] on button "Done" at bounding box center [445, 14] width 28 height 17
click at [864, 80] on input "100" at bounding box center [908, 83] width 100 height 13
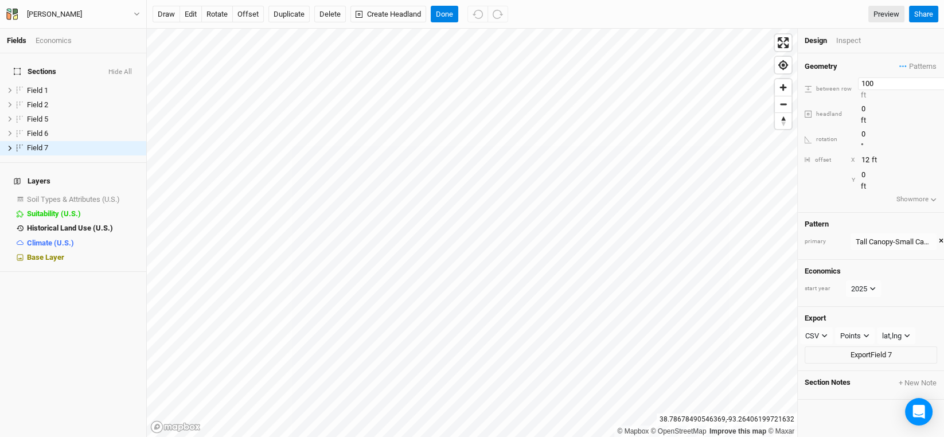
drag, startPoint x: 864, startPoint y: 80, endPoint x: 854, endPoint y: 80, distance: 10.3
click at [854, 80] on div "between row 100 ft" at bounding box center [871, 88] width 132 height 23
drag, startPoint x: 870, startPoint y: 80, endPoint x: 833, endPoint y: 90, distance: 38.5
click at [833, 90] on div "Geometry Patterns Tall Canopy-Small Canopy view Small Canopy-Tall Canopy view ＋…" at bounding box center [871, 132] width 146 height 159
type input "150"
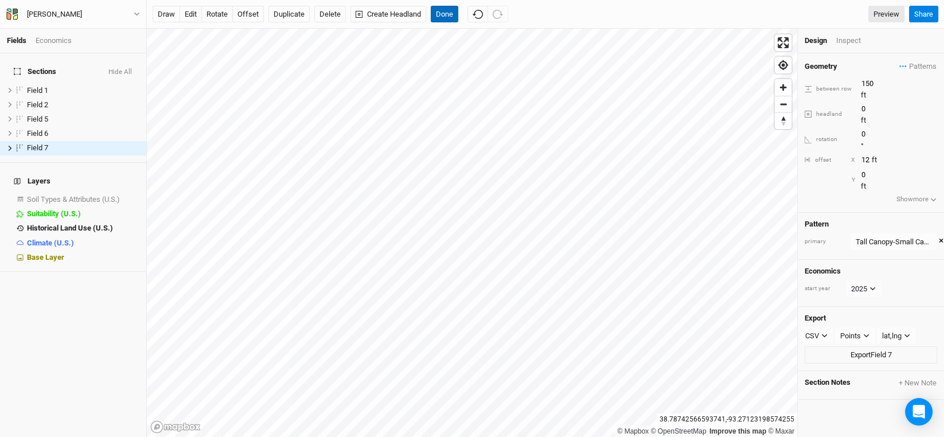
click at [445, 14] on button "Done" at bounding box center [445, 14] width 28 height 17
click at [249, 13] on button "offset" at bounding box center [248, 14] width 32 height 17
type input "9"
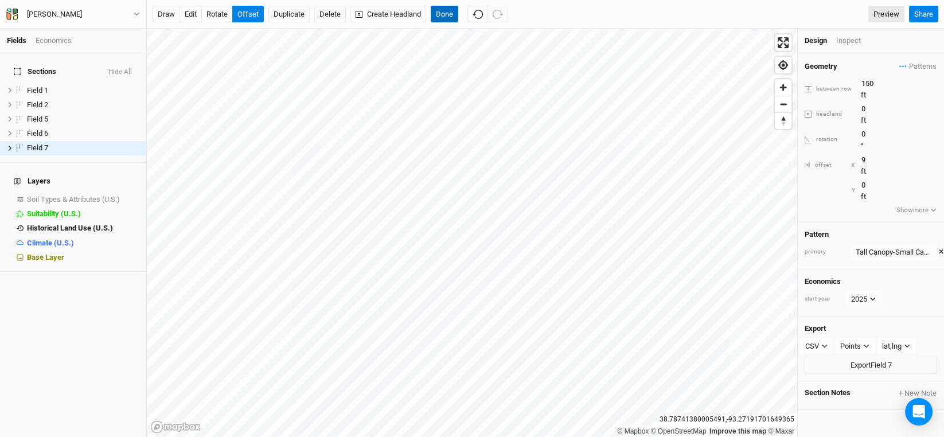
click at [446, 12] on button "Done" at bounding box center [445, 14] width 28 height 17
drag, startPoint x: 871, startPoint y: 83, endPoint x: 818, endPoint y: 83, distance: 52.8
click at [818, 83] on div "between row 150 ft" at bounding box center [871, 88] width 132 height 23
type input "200"
click at [440, 13] on button "Done" at bounding box center [445, 14] width 28 height 17
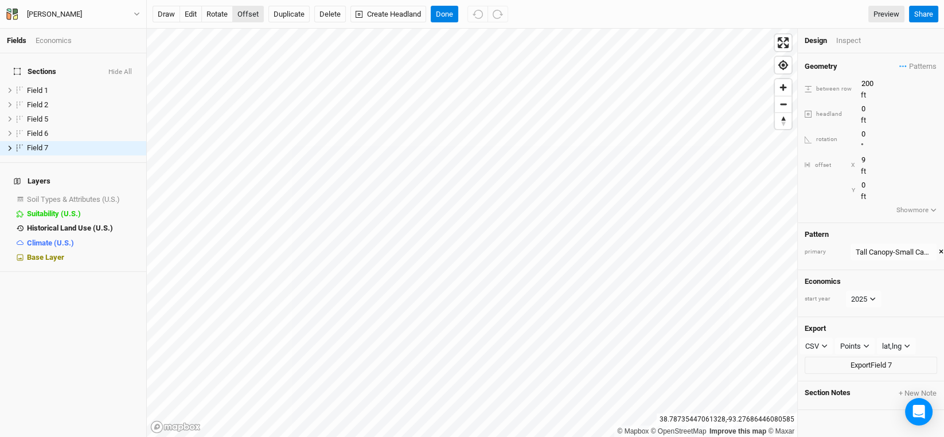
click at [253, 13] on button "offset" at bounding box center [248, 14] width 32 height 17
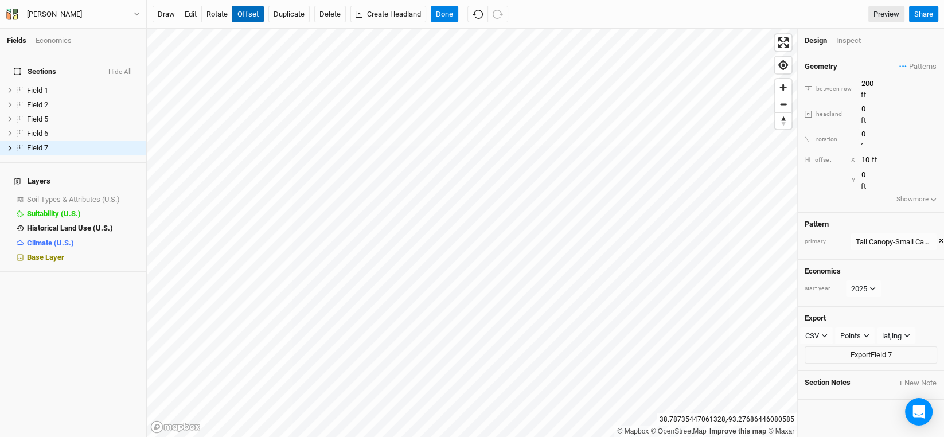
type input "11"
click at [450, 10] on button "Done" at bounding box center [445, 14] width 28 height 17
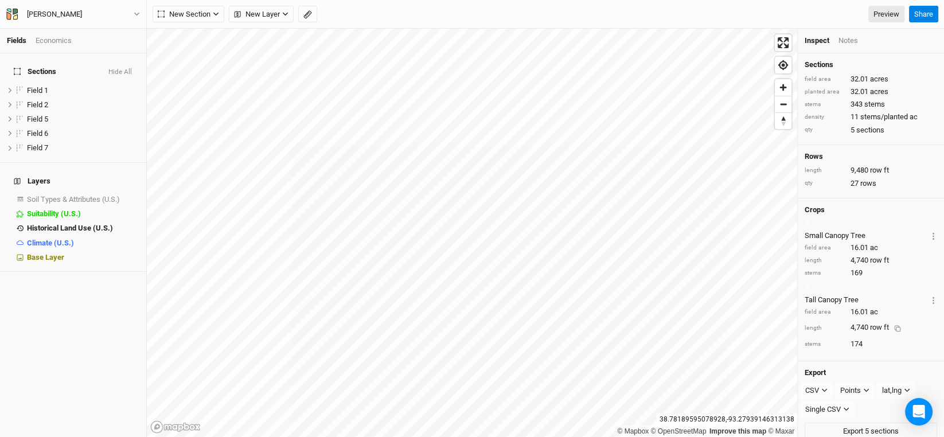
click at [65, 313] on div "Sections Hide All Field 1 hide Field 2 hide Field 5 hide Field 6 hide Field 7 h…" at bounding box center [73, 245] width 146 height 384
click at [307, 15] on icon "button" at bounding box center [307, 14] width 9 height 9
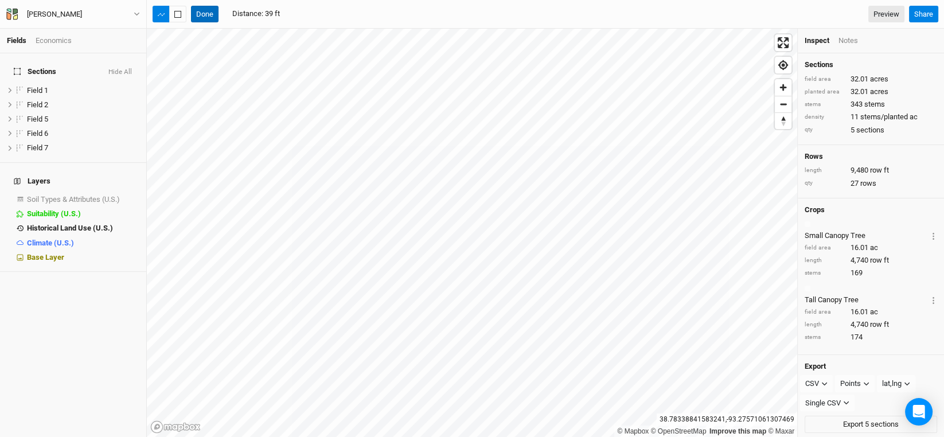
click at [205, 14] on button "Done" at bounding box center [205, 14] width 28 height 17
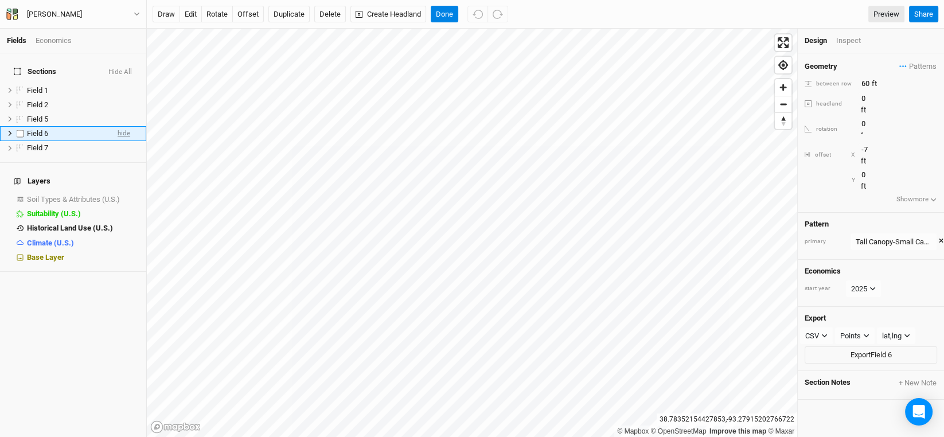
click at [118, 127] on span "hide" at bounding box center [124, 134] width 13 height 14
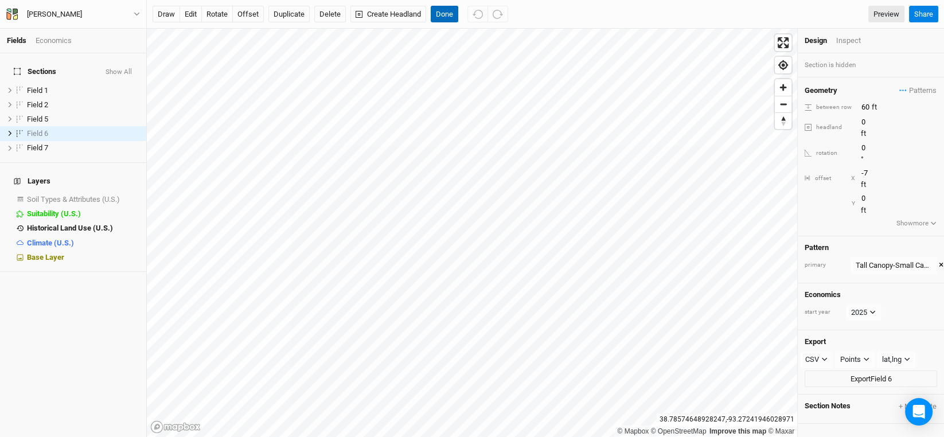
click at [453, 19] on button "Done" at bounding box center [445, 14] width 28 height 17
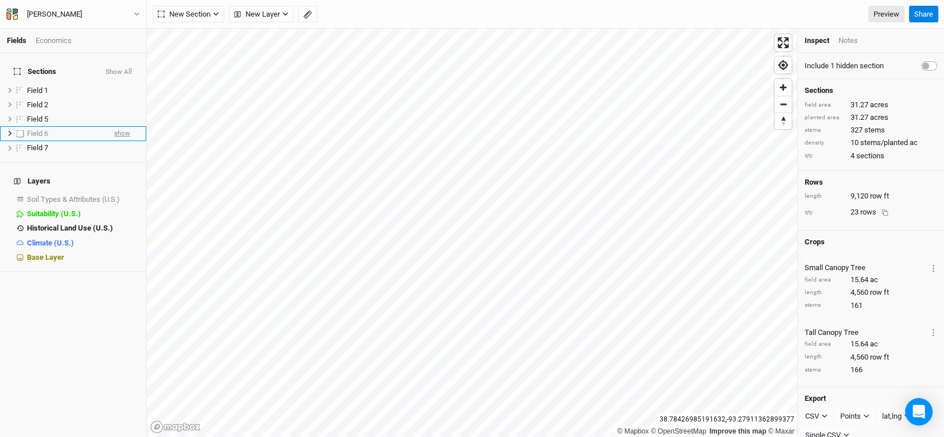
click at [114, 127] on span "show" at bounding box center [122, 134] width 16 height 14
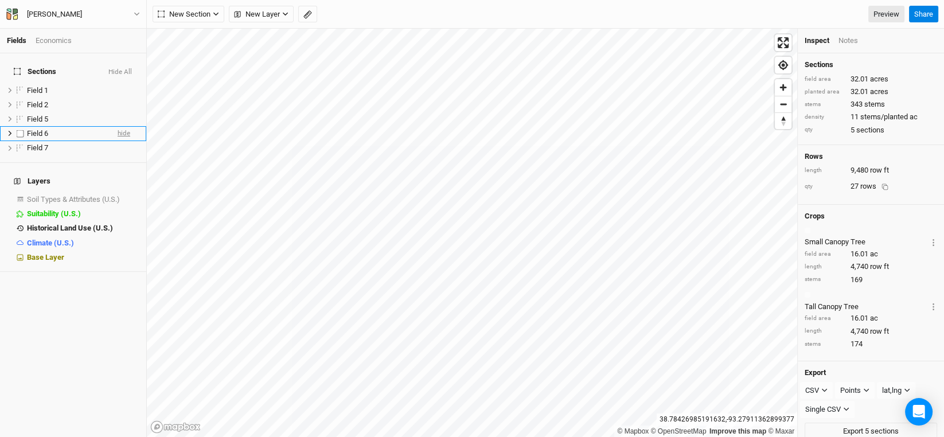
click at [118, 127] on span "hide" at bounding box center [124, 134] width 13 height 14
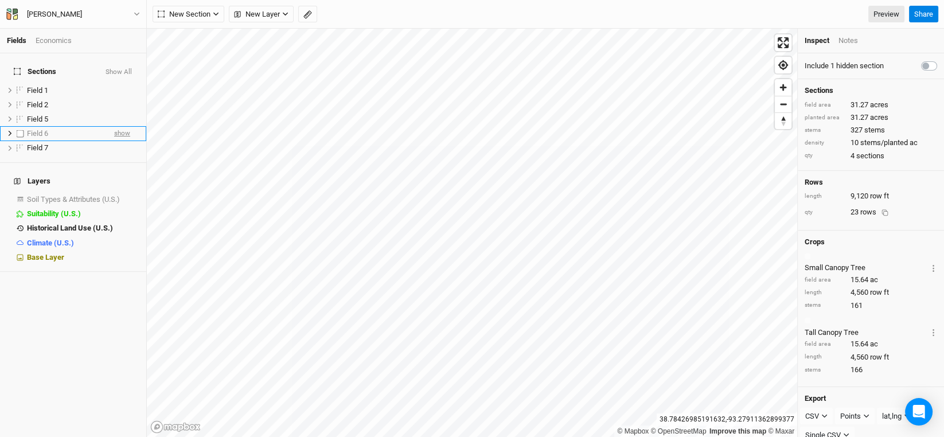
click at [114, 127] on span "show" at bounding box center [122, 134] width 16 height 14
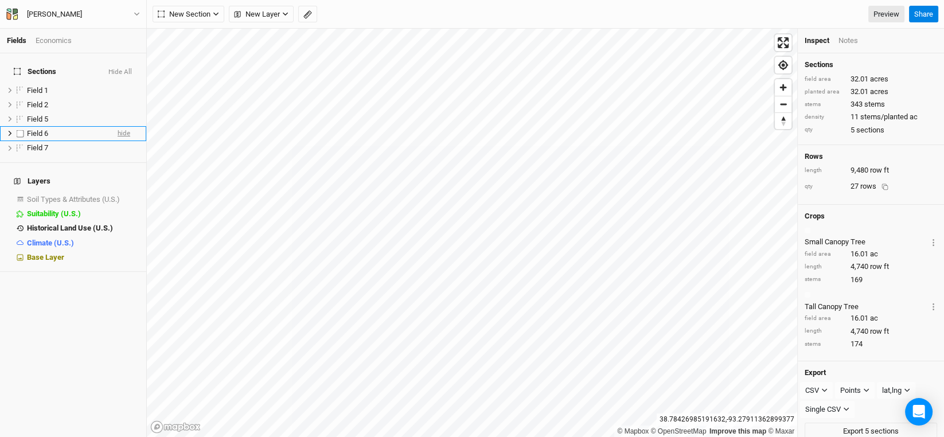
click at [118, 127] on span "hide" at bounding box center [124, 134] width 13 height 14
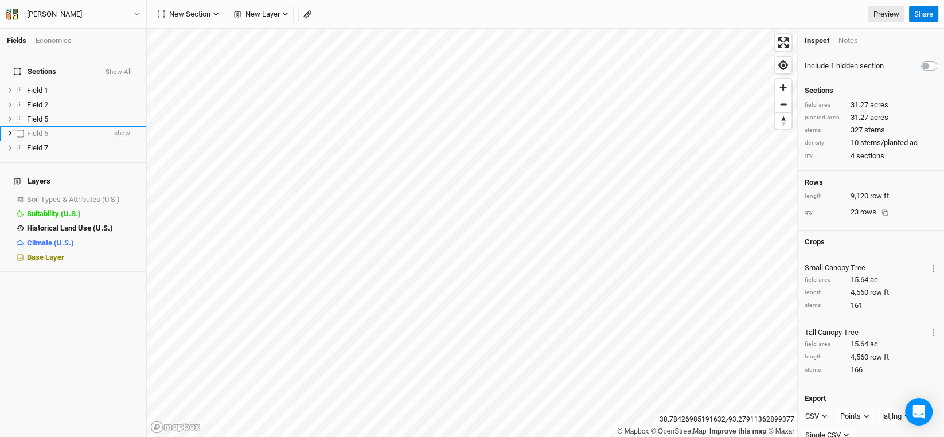
click at [114, 127] on span "show" at bounding box center [122, 134] width 16 height 14
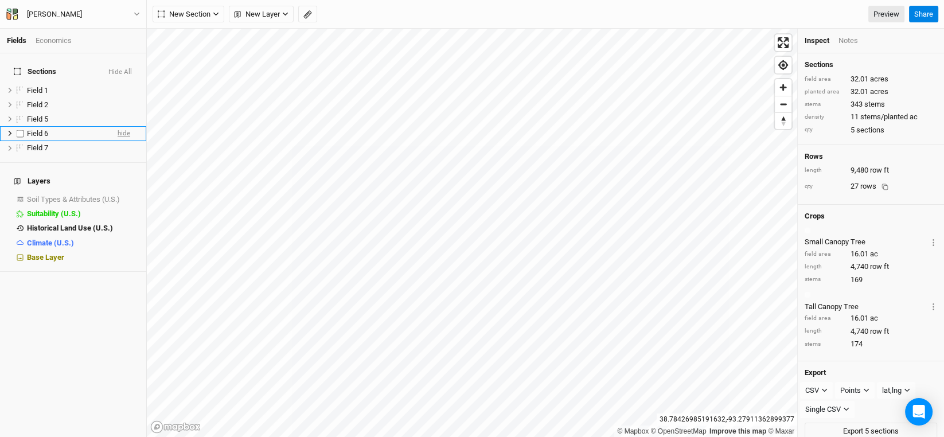
click at [118, 127] on span "hide" at bounding box center [124, 134] width 13 height 14
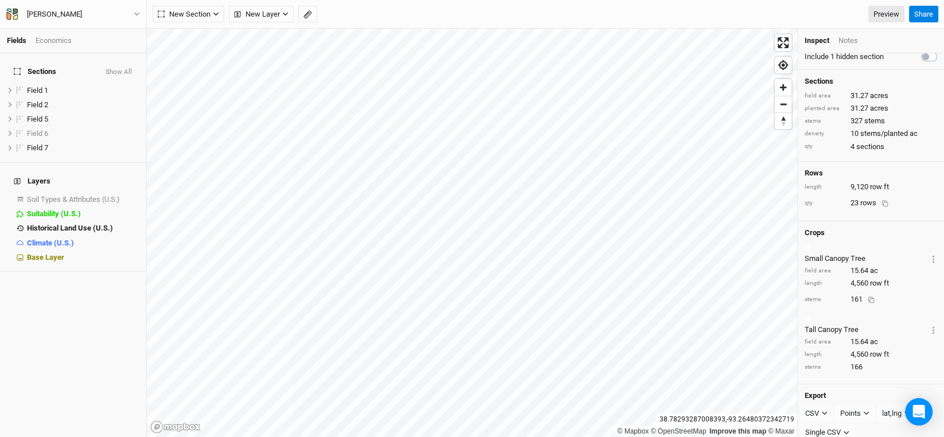
scroll to position [11, 0]
click at [219, 14] on button "New Section" at bounding box center [189, 14] width 72 height 17
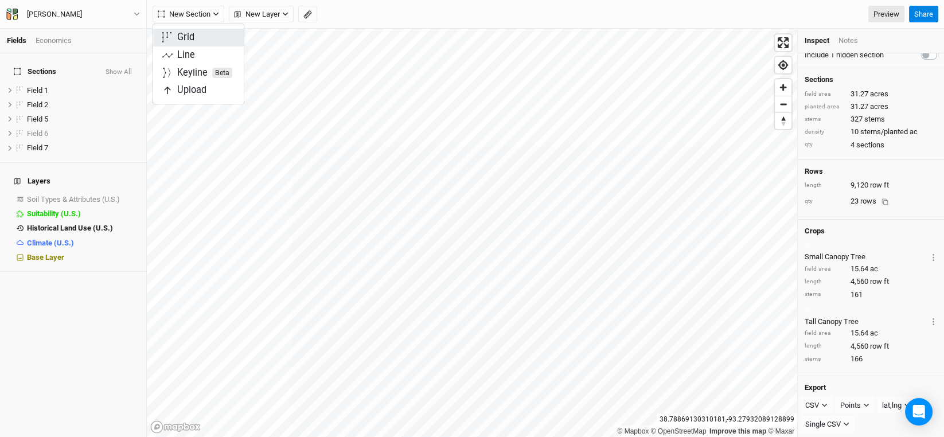
click at [188, 36] on div "Grid" at bounding box center [185, 37] width 17 height 13
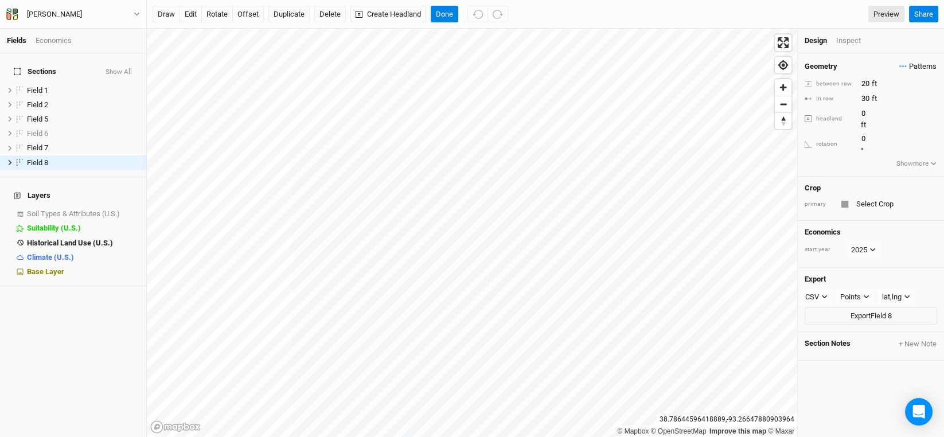
click at [908, 61] on span "Patterns" at bounding box center [917, 66] width 37 height 11
click at [844, 84] on button "Tall Canopy-Small Canopy" at bounding box center [860, 90] width 85 height 13
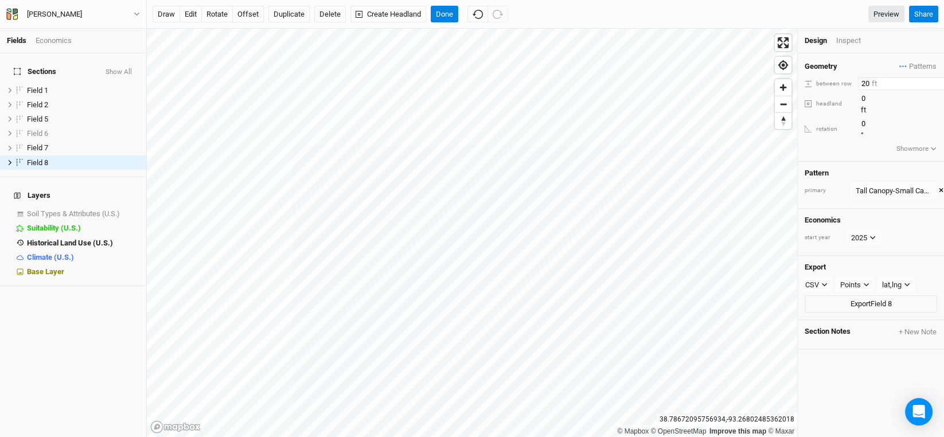
drag, startPoint x: 868, startPoint y: 81, endPoint x: 825, endPoint y: 85, distance: 42.6
click at [829, 85] on div "between row 20 ft" at bounding box center [871, 83] width 132 height 13
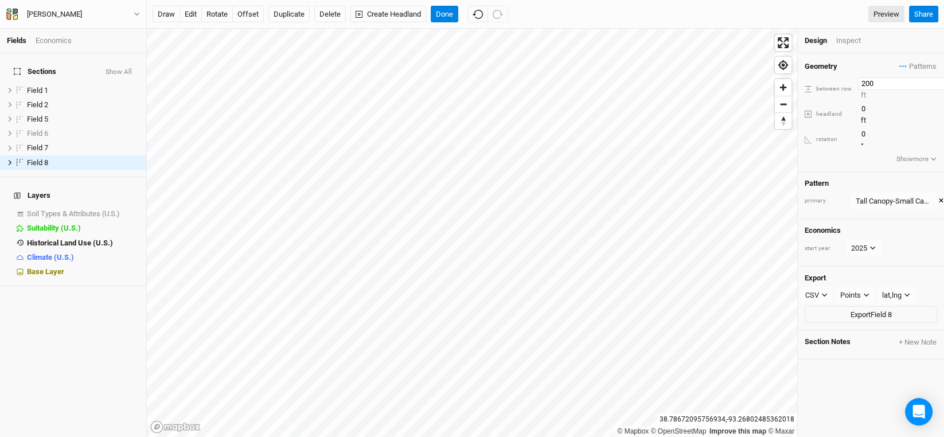
type input "200"
click at [843, 120] on div "Geometry Patterns Tall Canopy-Small Canopy view Small Canopy-Tall Canopy view ＋…" at bounding box center [871, 112] width 146 height 119
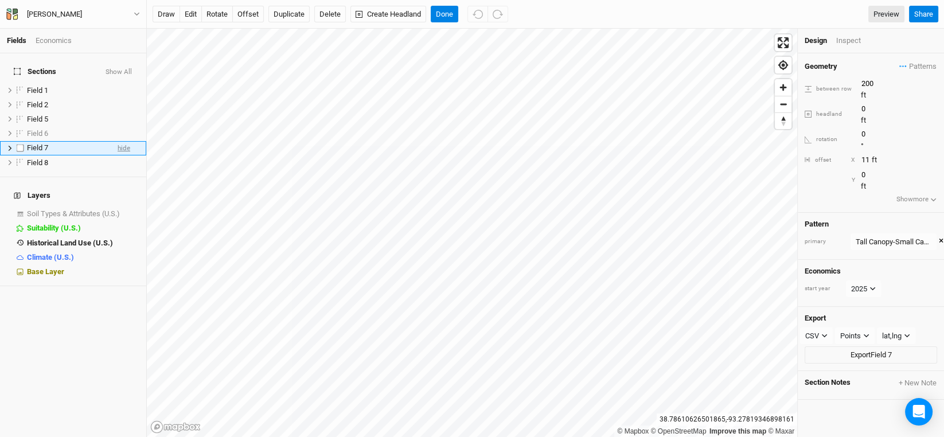
click at [118, 141] on span "hide" at bounding box center [124, 148] width 13 height 14
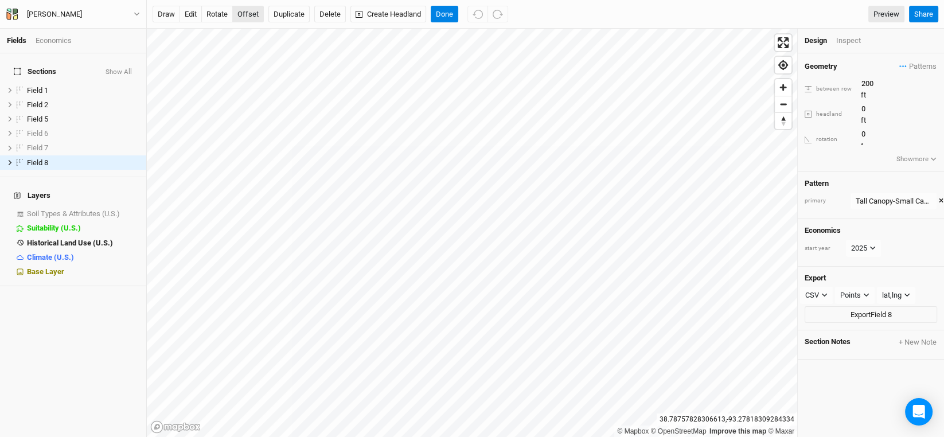
click at [241, 11] on button "offset" at bounding box center [248, 14] width 32 height 17
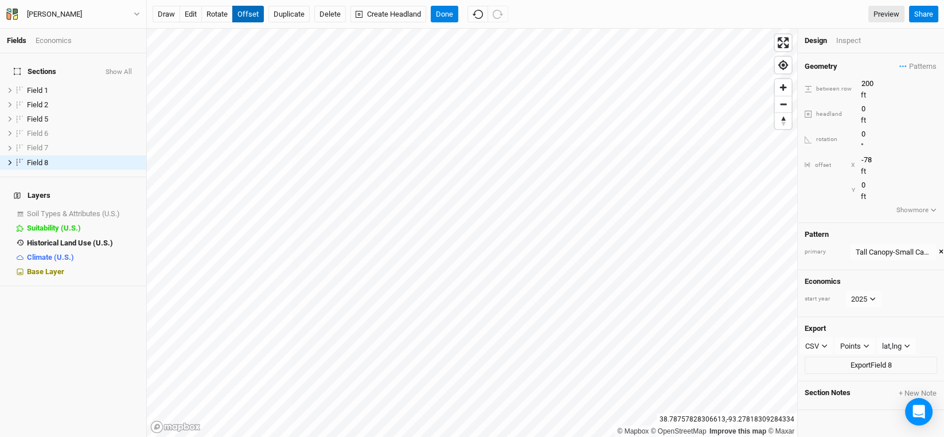
type input "-77"
drag, startPoint x: 875, startPoint y: 81, endPoint x: 852, endPoint y: 81, distance: 23.5
click at [852, 81] on div "between row 200 ft" at bounding box center [871, 88] width 132 height 23
type input "150"
drag, startPoint x: 454, startPoint y: 9, endPoint x: 454, endPoint y: 17, distance: 8.0
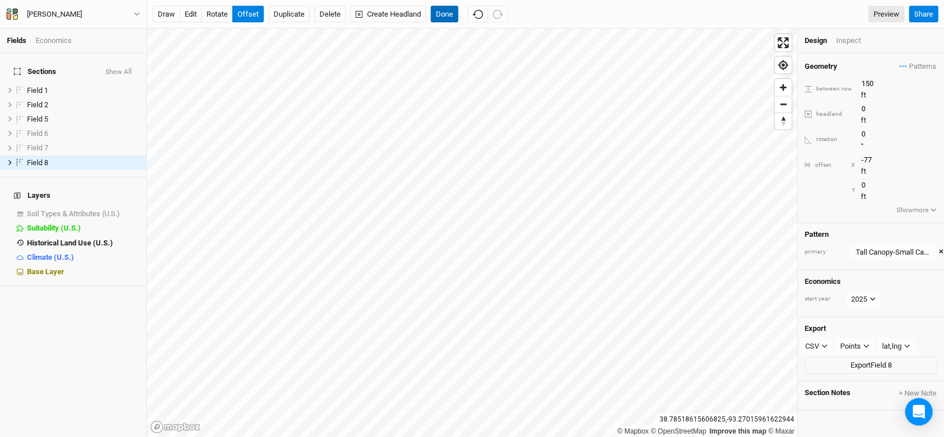
click at [454, 9] on button "Done" at bounding box center [445, 14] width 28 height 17
click at [253, 9] on button "offset" at bounding box center [248, 14] width 32 height 17
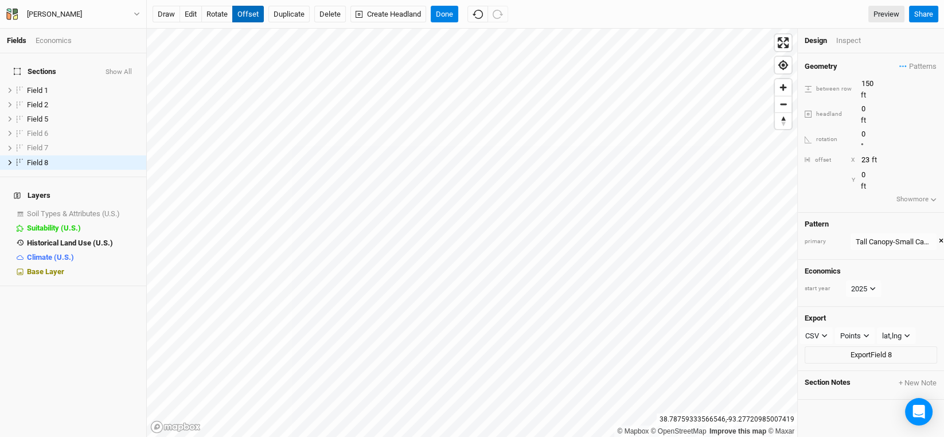
type input "22"
click at [219, 14] on button "rotate" at bounding box center [217, 14] width 32 height 17
type input "1.1"
click at [444, 16] on button "Done" at bounding box center [445, 14] width 28 height 17
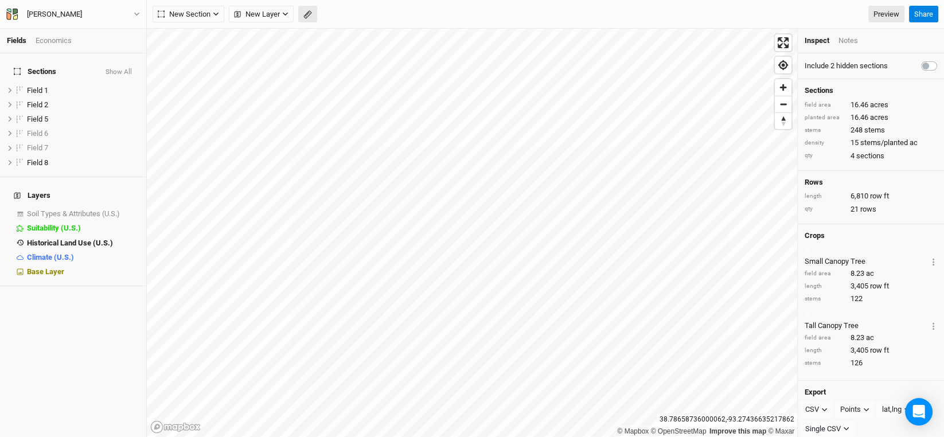
click at [309, 11] on rect "button" at bounding box center [306, 15] width 7 height 8
click at [119, 155] on span "hide" at bounding box center [124, 162] width 13 height 14
click at [206, 14] on button "Done" at bounding box center [205, 14] width 28 height 17
click at [310, 12] on icon "button" at bounding box center [307, 14] width 9 height 9
click at [205, 13] on button "Done" at bounding box center [205, 14] width 28 height 17
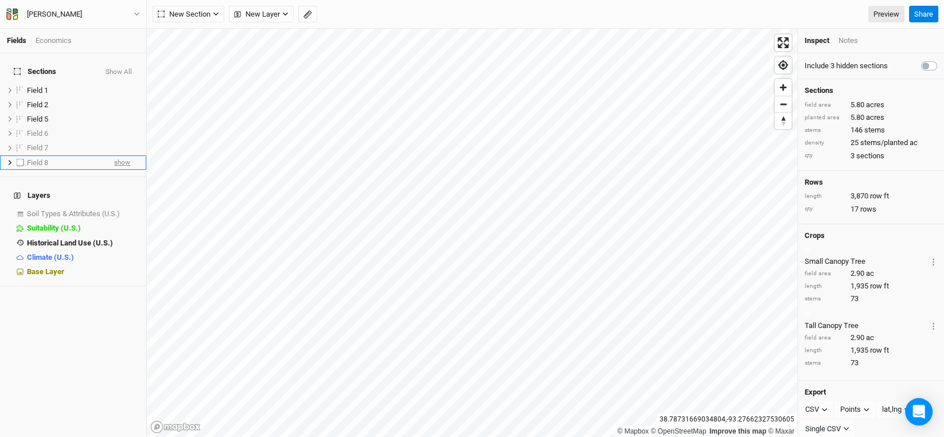
click at [114, 155] on span "show" at bounding box center [122, 162] width 16 height 14
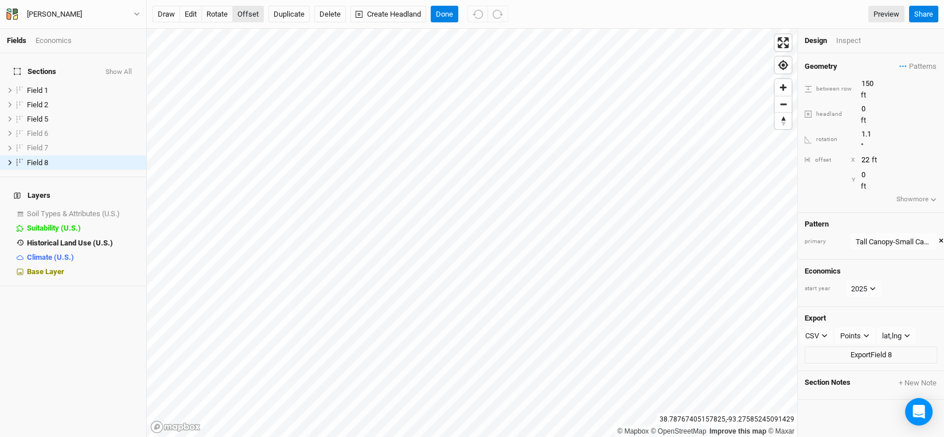
click at [249, 16] on button "offset" at bounding box center [248, 14] width 32 height 17
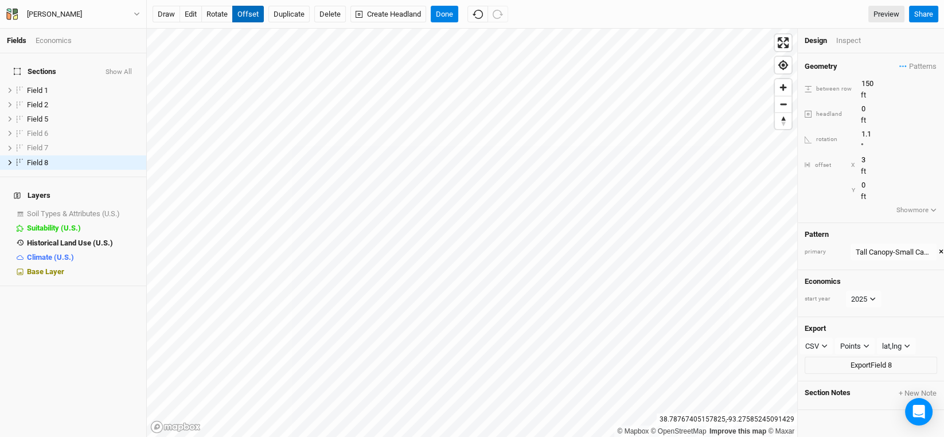
type input "2"
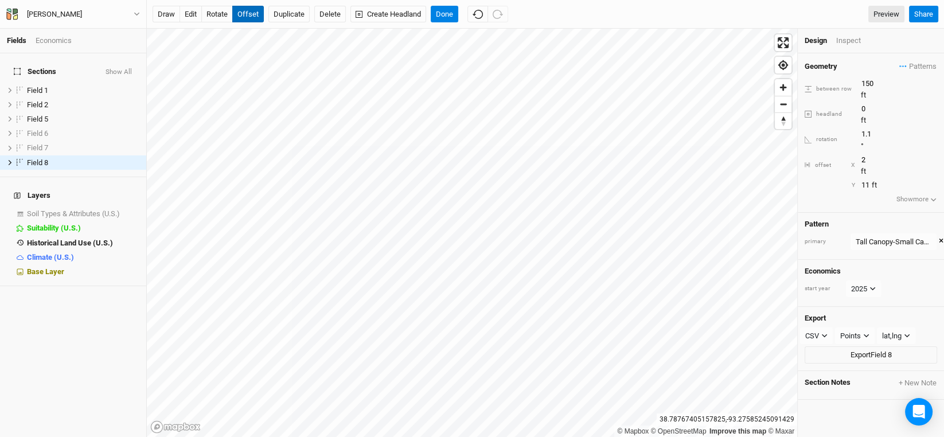
type input "10"
click at [444, 14] on button "Done" at bounding box center [445, 14] width 28 height 17
click at [252, 13] on button "offset" at bounding box center [248, 14] width 32 height 17
type input "4"
click at [447, 13] on button "Done" at bounding box center [445, 14] width 28 height 17
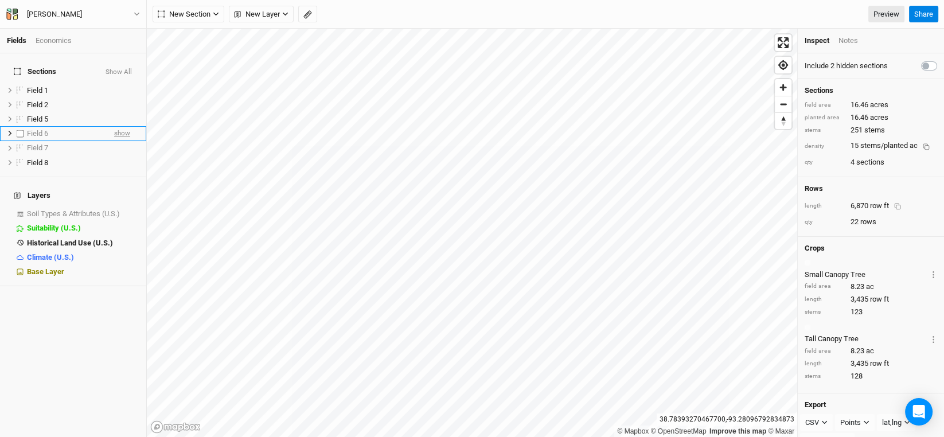
click at [114, 127] on span "show" at bounding box center [122, 134] width 16 height 14
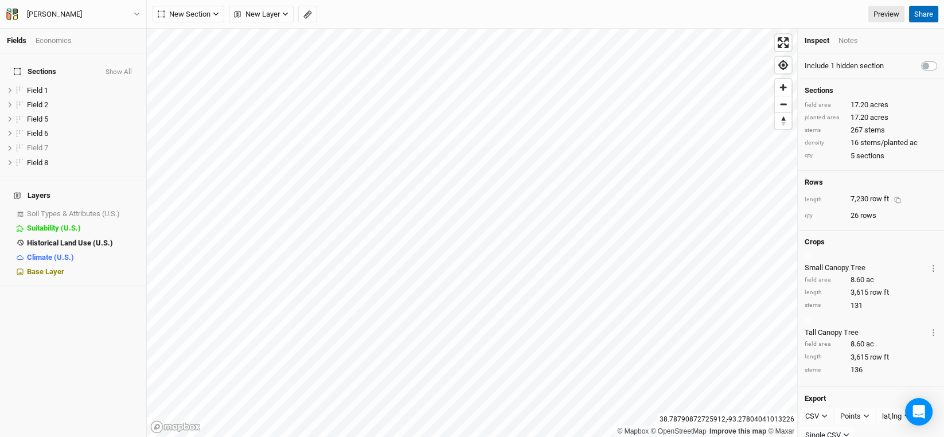
click at [927, 14] on button "Share" at bounding box center [923, 14] width 29 height 17
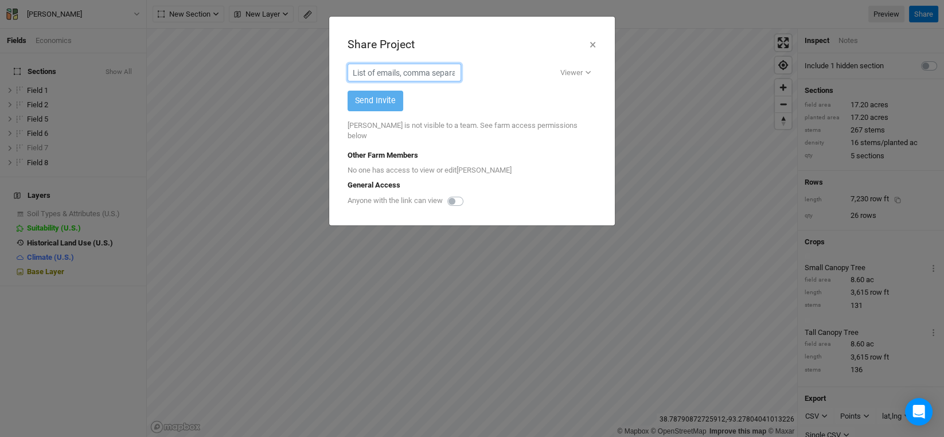
click at [461, 73] on input "text" at bounding box center [405, 73] width 114 height 18
paste input "[EMAIL_ADDRESS][DOMAIN_NAME]"
type input "[EMAIL_ADDRESS][DOMAIN_NAME]"
click at [574, 71] on div "Viewer" at bounding box center [571, 72] width 22 height 11
click at [575, 115] on span "Editor" at bounding box center [582, 113] width 24 height 13
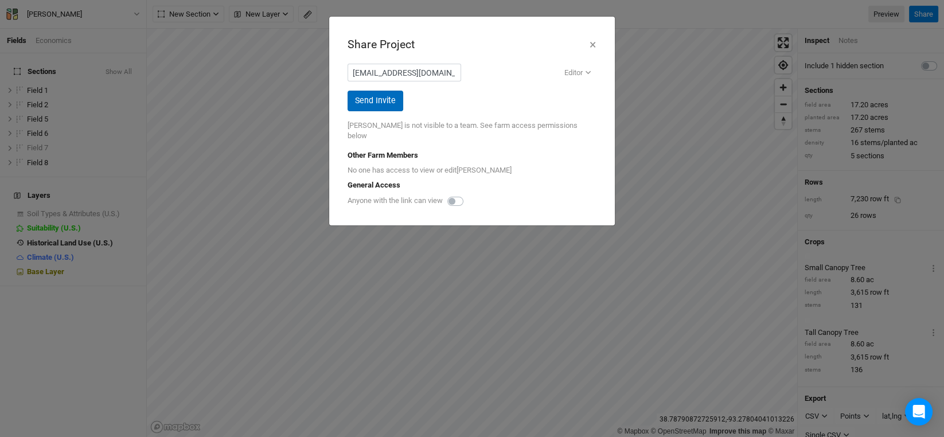
click at [375, 95] on button "Send Invite" at bounding box center [376, 101] width 56 height 20
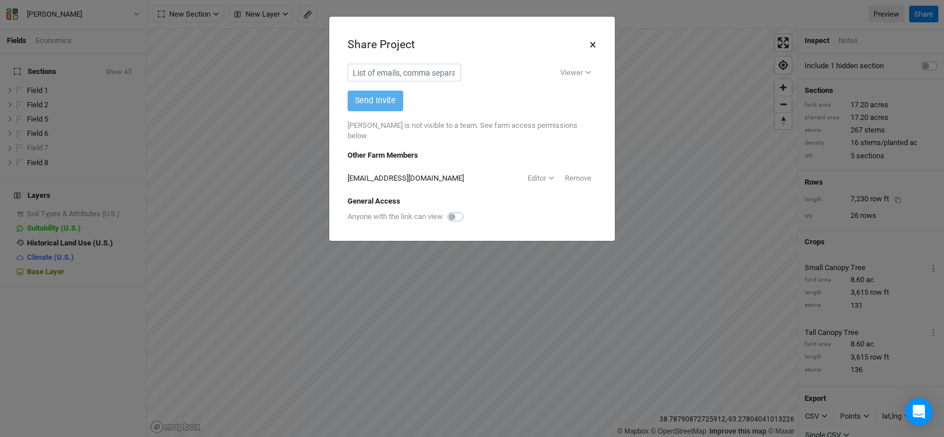
click at [594, 42] on button "×" at bounding box center [592, 44] width 7 height 19
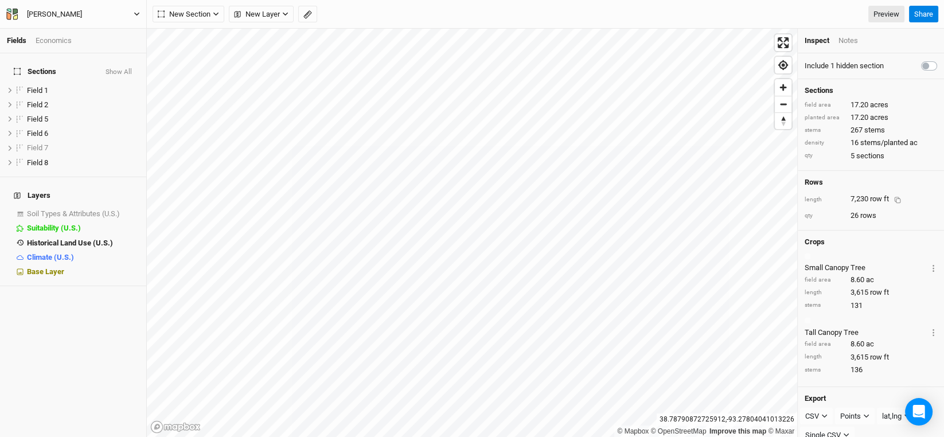
click at [56, 17] on div "[PERSON_NAME]" at bounding box center [54, 14] width 55 height 11
click at [68, 46] on button "Project Settings" at bounding box center [94, 46] width 91 height 15
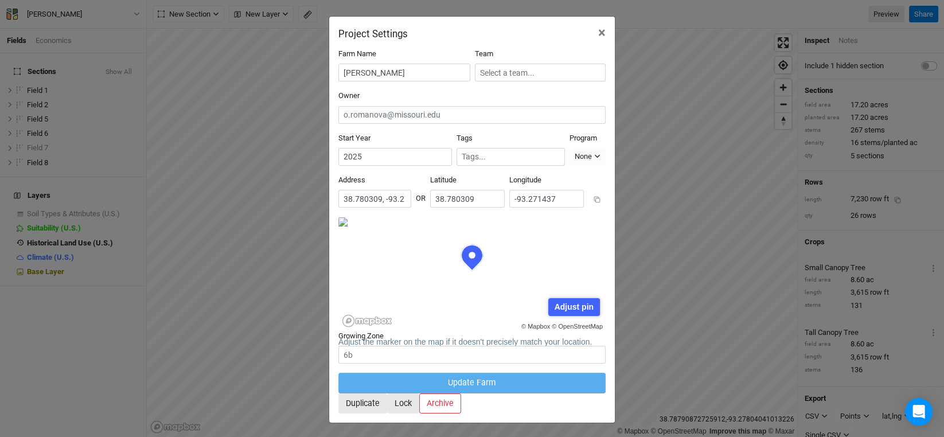
scroll to position [57, 133]
click at [520, 73] on input "text" at bounding box center [540, 73] width 131 height 18
click at [506, 111] on div "UMCA" at bounding box center [499, 111] width 20 height 10
type input "UMCA"
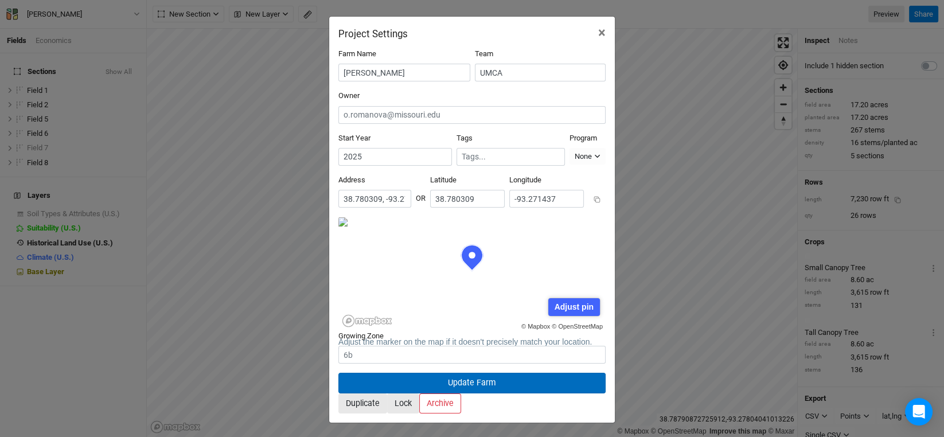
click at [503, 373] on button "Update Farm" at bounding box center [471, 383] width 267 height 20
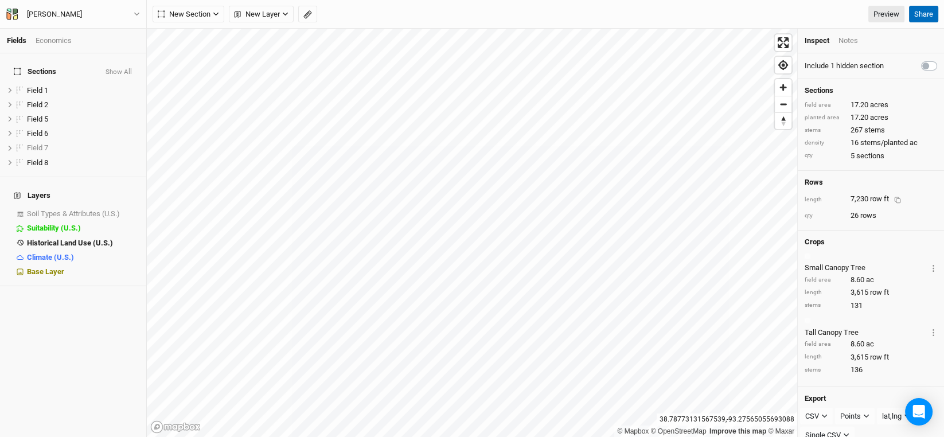
click at [927, 9] on button "Share" at bounding box center [923, 14] width 29 height 17
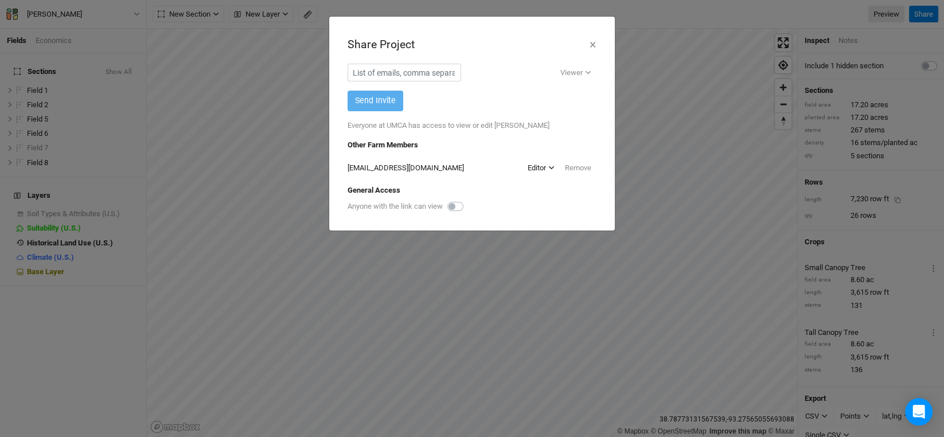
click at [545, 168] on div "Editor" at bounding box center [537, 167] width 18 height 11
click at [545, 192] on span "Viewer" at bounding box center [550, 190] width 29 height 13
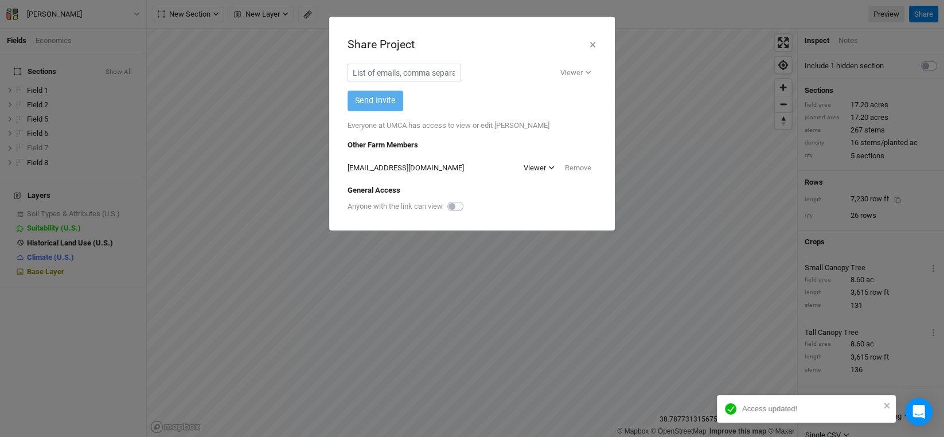
click at [549, 166] on icon "button" at bounding box center [551, 167] width 5 height 3
click at [481, 177] on div "[EMAIL_ADDRESS][DOMAIN_NAME] Viewer Remove" at bounding box center [472, 168] width 249 height 36
click at [547, 165] on button "Viewer" at bounding box center [538, 167] width 41 height 17
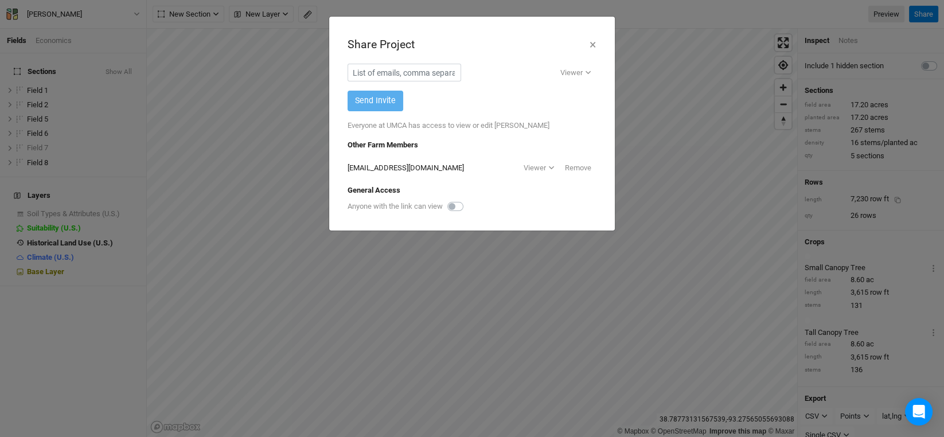
click at [552, 206] on span "Editor" at bounding box center [545, 208] width 24 height 13
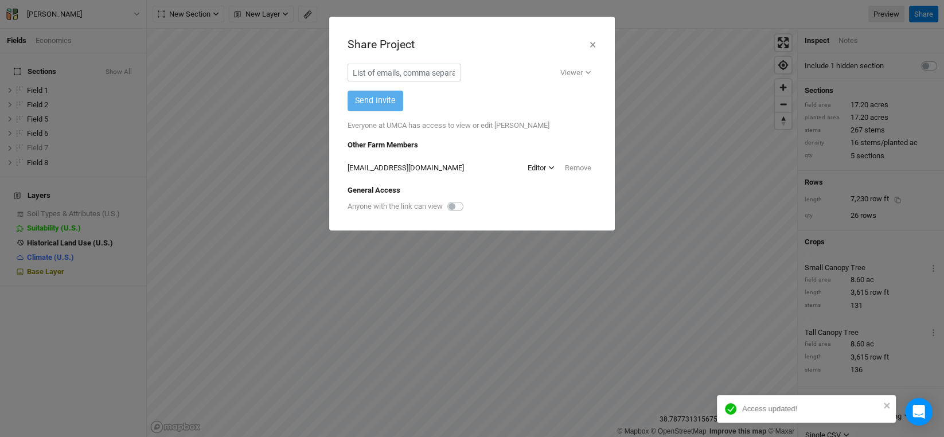
click at [547, 163] on button "Editor" at bounding box center [540, 167] width 37 height 17
click at [574, 131] on div "Everyone at UMCA has access to view or edit [PERSON_NAME]" at bounding box center [472, 125] width 249 height 29
click at [591, 41] on button "×" at bounding box center [592, 44] width 7 height 19
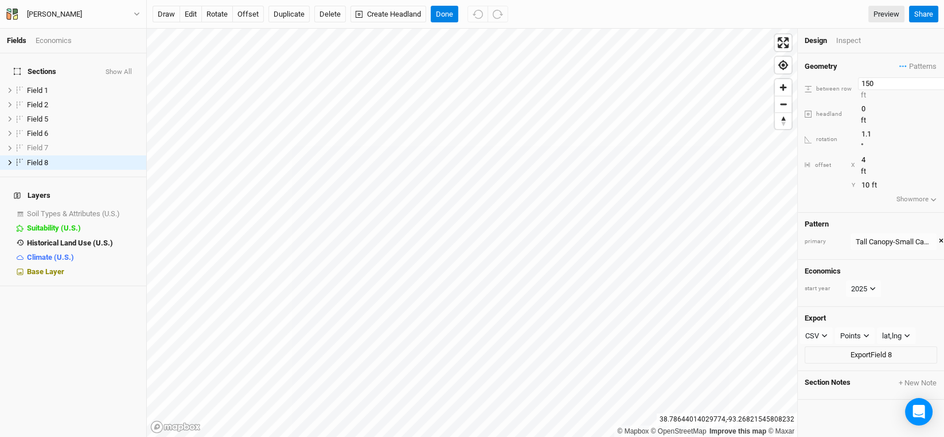
drag, startPoint x: 861, startPoint y: 84, endPoint x: 838, endPoint y: 84, distance: 22.9
click at [838, 84] on div "between row 150 ft" at bounding box center [871, 88] width 132 height 23
click at [445, 9] on button "Done" at bounding box center [445, 14] width 28 height 17
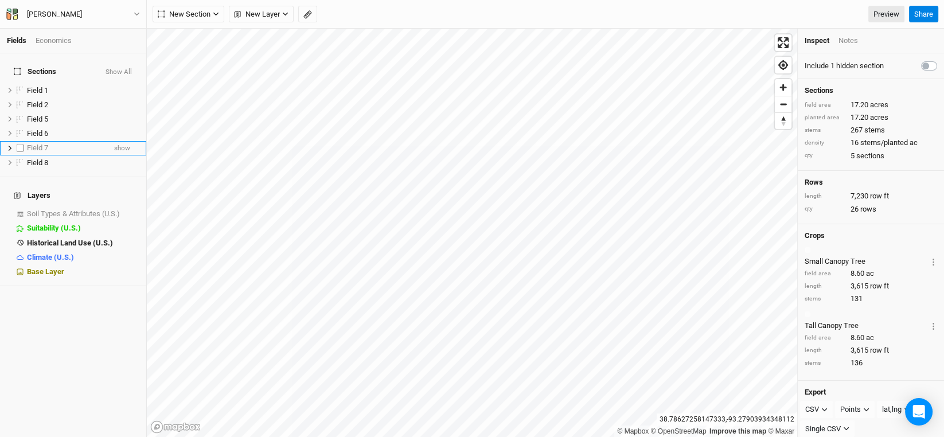
click at [41, 143] on span "Field 7" at bounding box center [37, 147] width 21 height 9
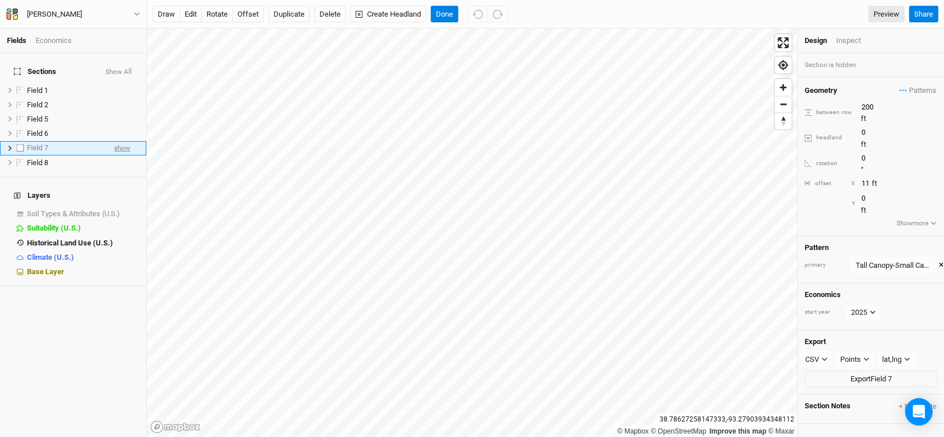
click at [114, 142] on span "show" at bounding box center [122, 148] width 16 height 14
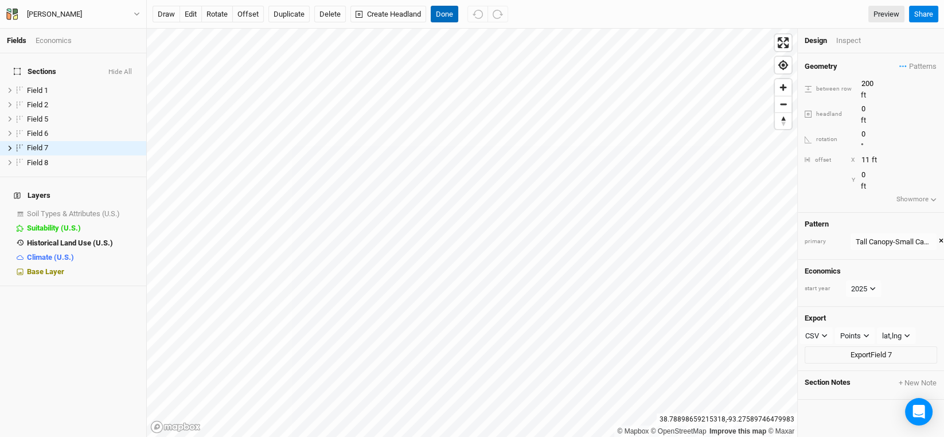
click at [445, 10] on button "Done" at bounding box center [445, 14] width 28 height 17
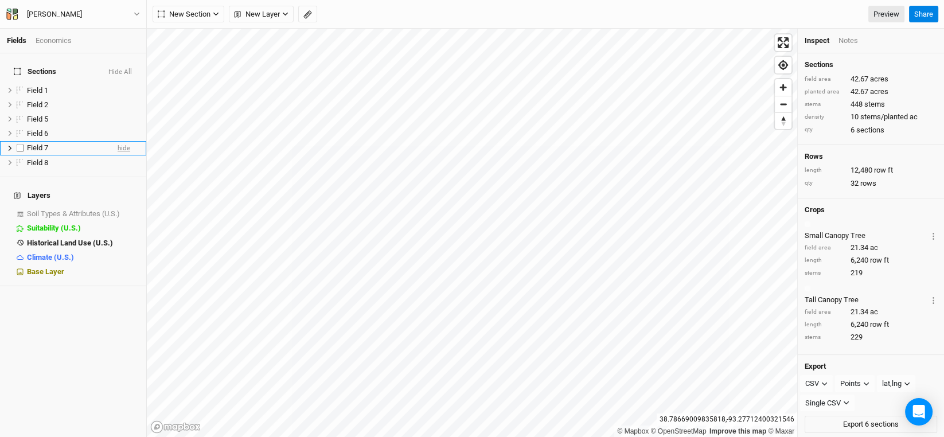
click at [118, 142] on span "hide" at bounding box center [124, 148] width 13 height 14
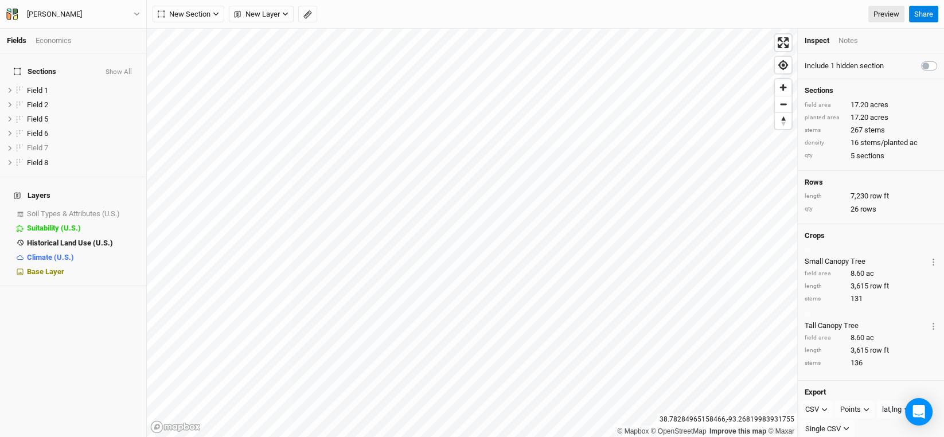
click at [816, 219] on div "© Mapbox © OpenStreetMap Improve this map © Maxar [GEOGRAPHIC_DATA] Inspect Not…" at bounding box center [545, 233] width 797 height 408
click at [920, 15] on button "Share" at bounding box center [923, 14] width 29 height 17
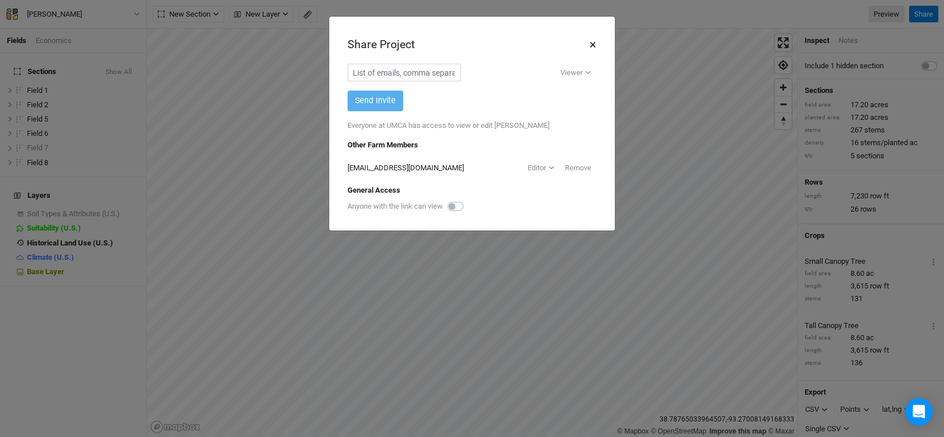
click at [594, 41] on button "×" at bounding box center [592, 44] width 7 height 19
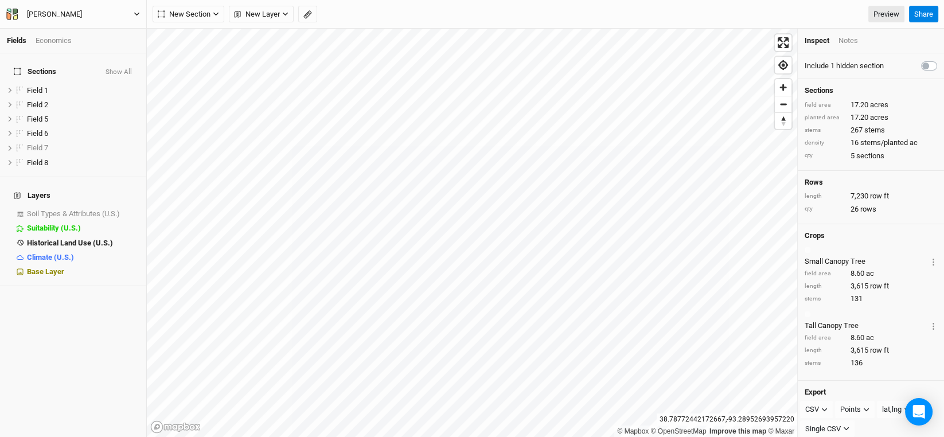
click at [65, 14] on div "[PERSON_NAME]" at bounding box center [54, 14] width 55 height 11
click at [72, 21] on div "Back Project Settings User settings Imperial Metric Keyboard Shortcuts Log out" at bounding box center [95, 82] width 92 height 123
click at [68, 29] on button "Back" at bounding box center [94, 31] width 91 height 15
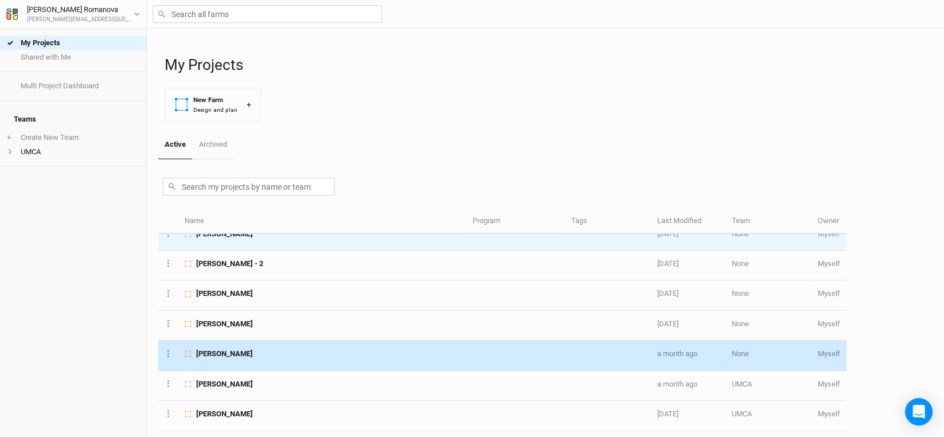
scroll to position [401, 0]
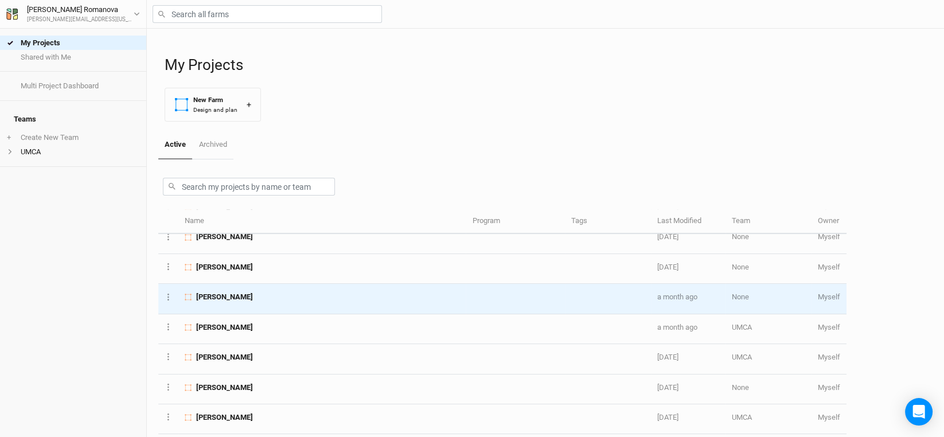
click at [213, 293] on span "[PERSON_NAME]" at bounding box center [224, 297] width 57 height 10
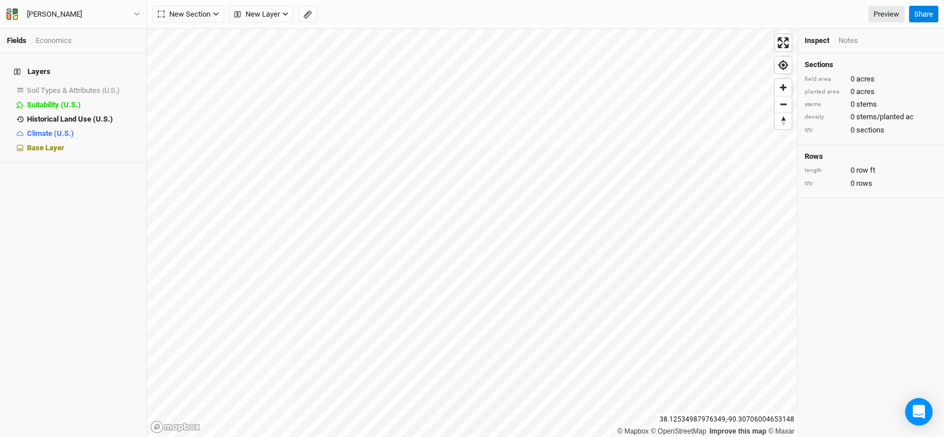
click at [58, 242] on div "Layers Soil Types & Attributes (U.S.) show Suitability (U.S.) hide Historical L…" at bounding box center [73, 245] width 146 height 384
click at [44, 9] on div "[PERSON_NAME]" at bounding box center [54, 14] width 55 height 11
click at [65, 29] on button "Back" at bounding box center [94, 31] width 91 height 15
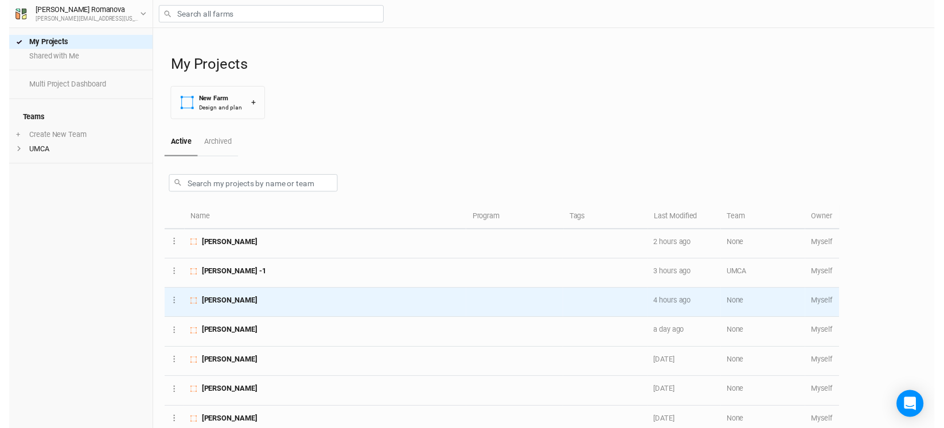
scroll to position [57, 0]
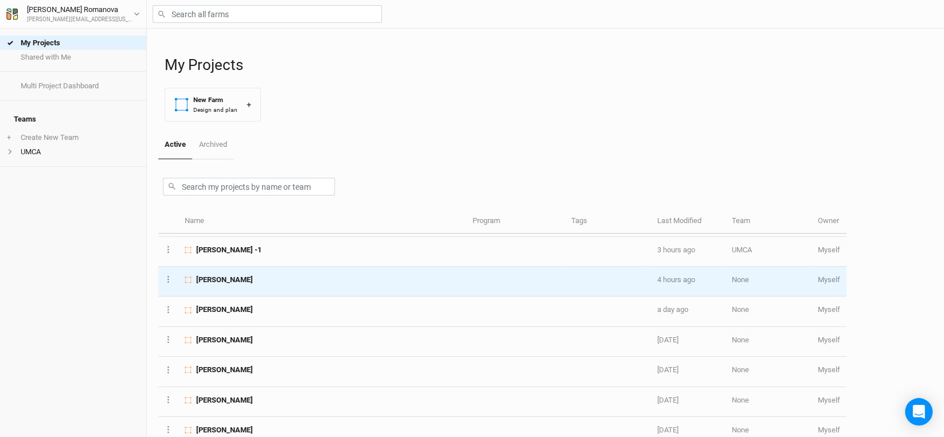
click at [237, 285] on td "[PERSON_NAME]" at bounding box center [321, 282] width 287 height 30
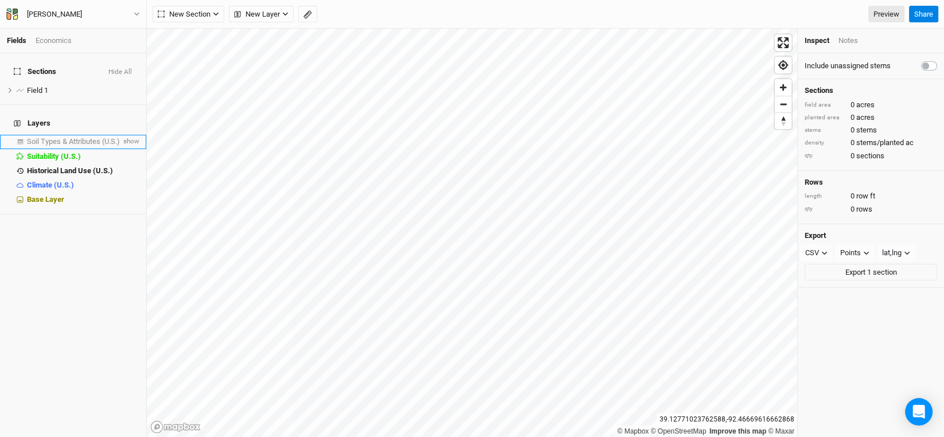
click at [66, 135] on li "Soil Types & Attributes (U.S.) show" at bounding box center [73, 142] width 146 height 14
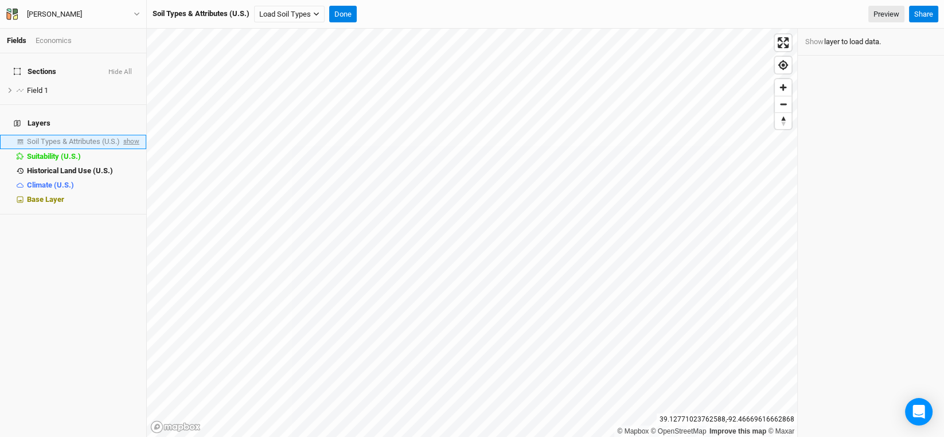
click at [121, 135] on span "show" at bounding box center [130, 142] width 18 height 14
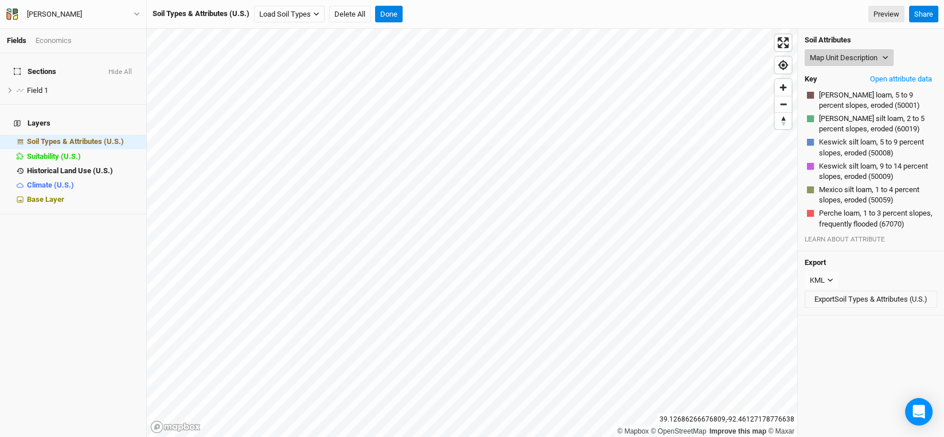
click at [881, 57] on button "Map Unit Description" at bounding box center [849, 57] width 89 height 17
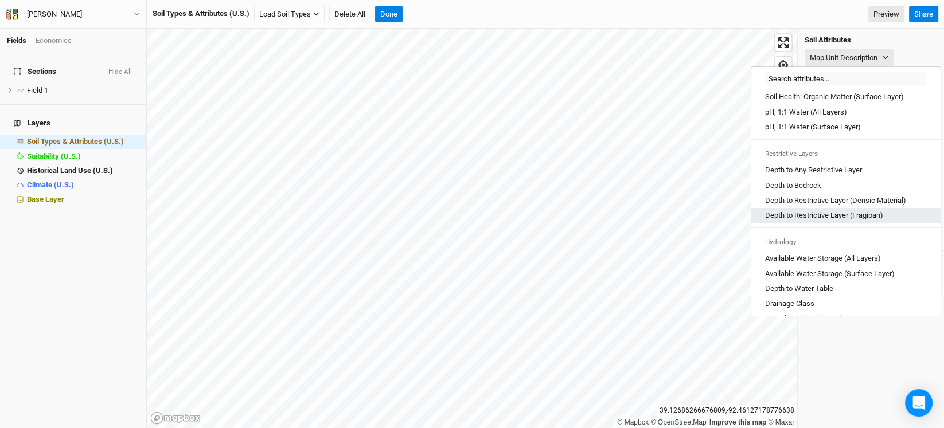
scroll to position [287, 0]
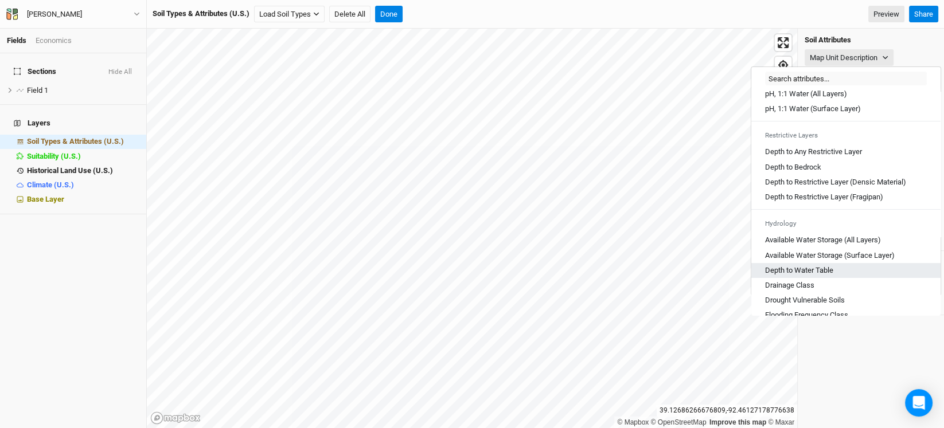
click at [813, 273] on link "Depth to Water Table" at bounding box center [845, 270] width 189 height 15
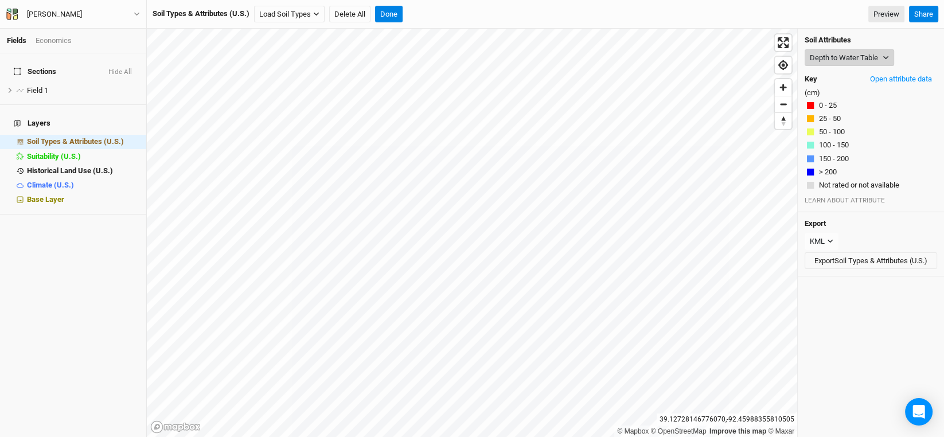
click at [884, 56] on icon "button" at bounding box center [886, 57] width 6 height 6
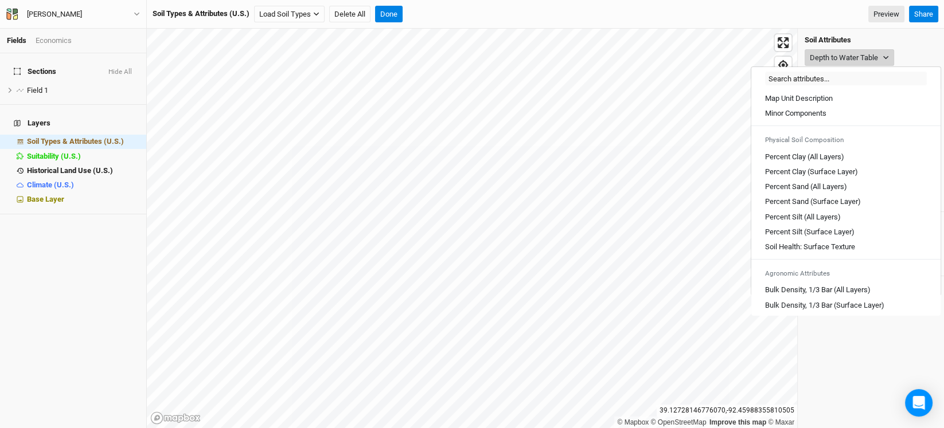
click at [884, 56] on icon "button" at bounding box center [886, 57] width 6 height 6
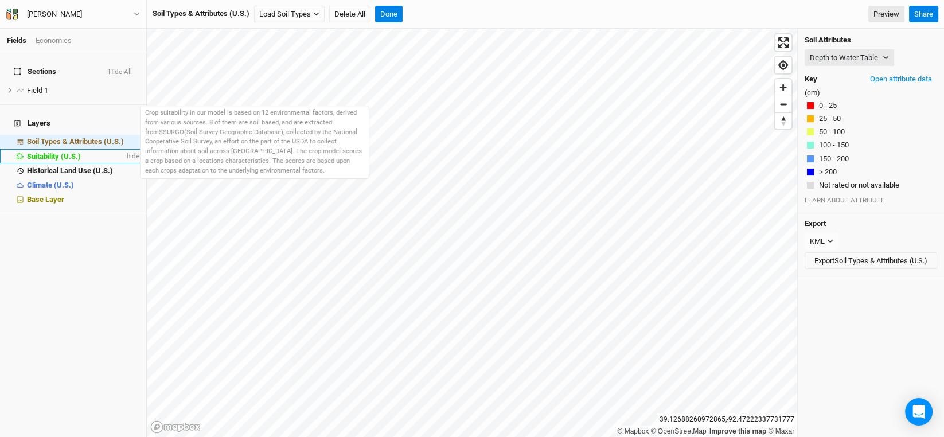
click at [53, 152] on span "Suitability (U.S.)" at bounding box center [54, 156] width 54 height 9
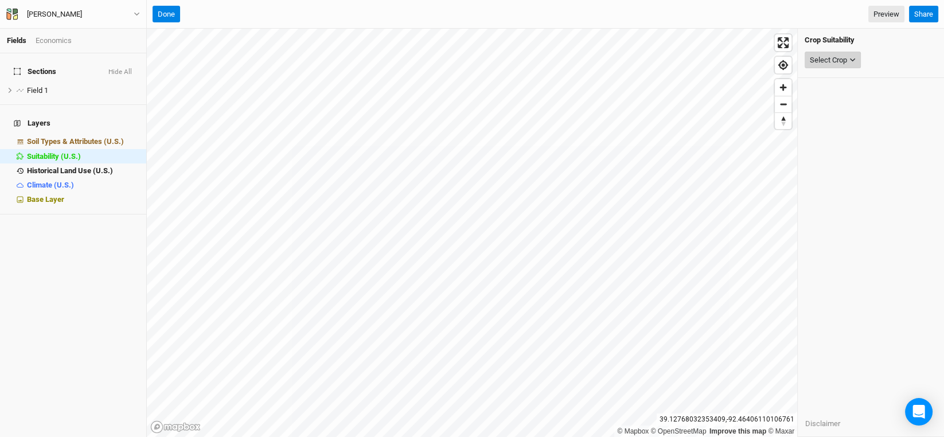
click at [844, 56] on div "Select Crop" at bounding box center [828, 59] width 37 height 11
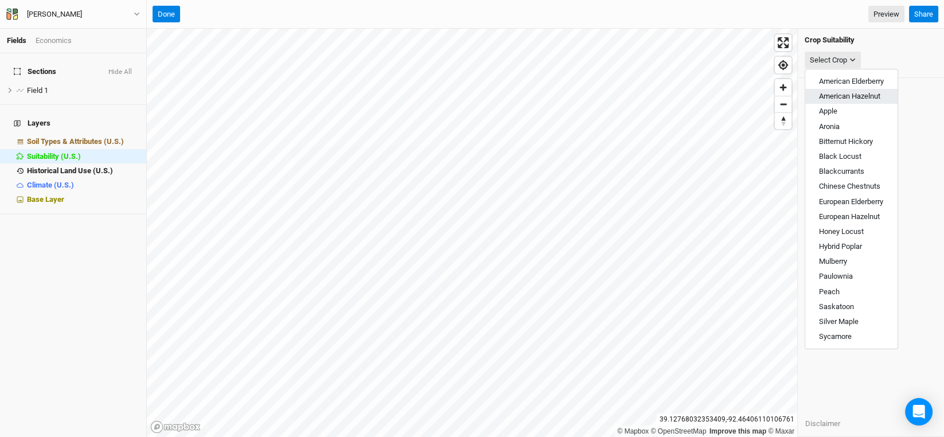
click at [852, 95] on span "American Hazelnut" at bounding box center [849, 96] width 61 height 9
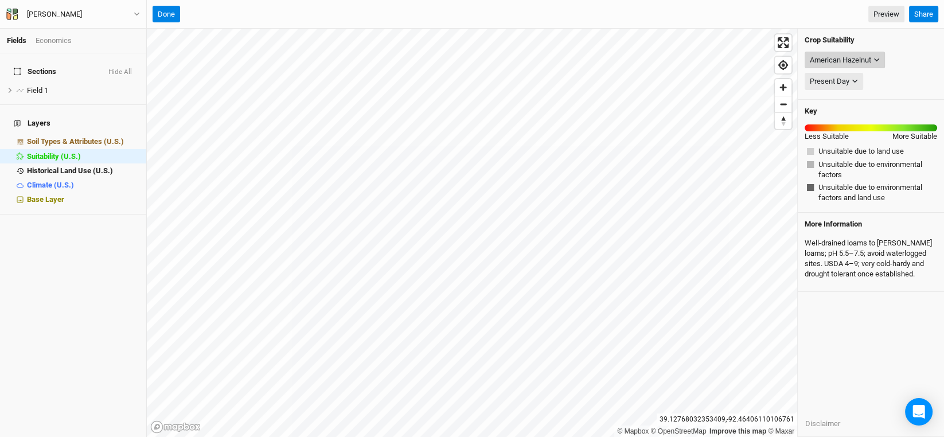
click at [876, 57] on icon "button" at bounding box center [876, 60] width 6 height 6
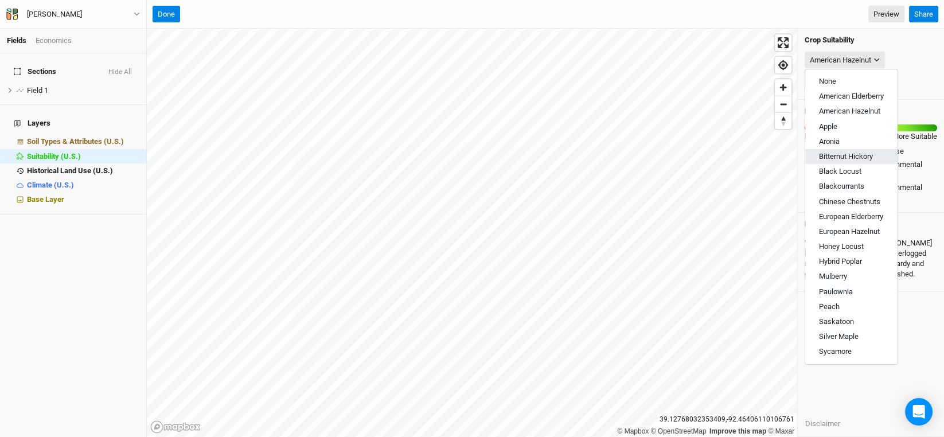
click at [837, 154] on span "Bitternut Hickory" at bounding box center [846, 156] width 54 height 9
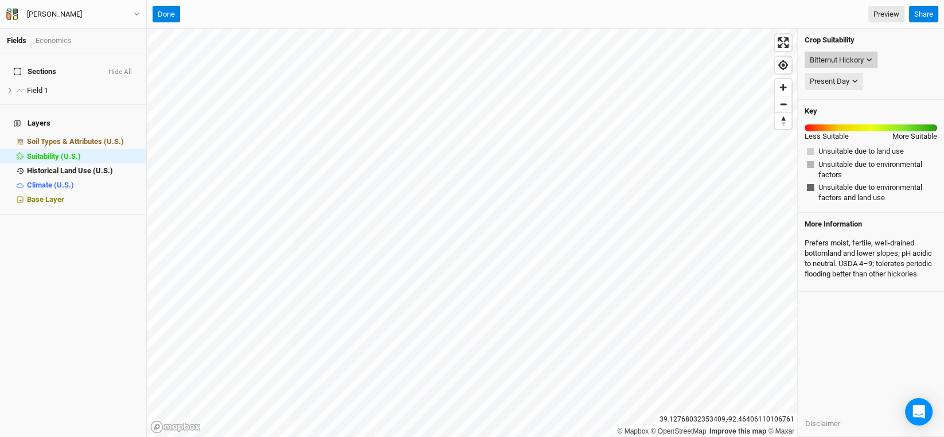
click at [848, 59] on div "Bitternut Hickory" at bounding box center [837, 59] width 54 height 11
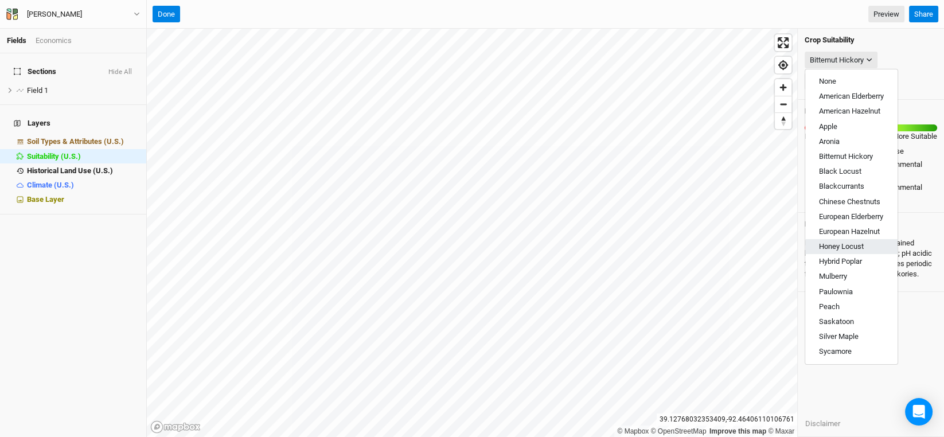
click at [861, 244] on span "Honey Locust" at bounding box center [841, 246] width 45 height 9
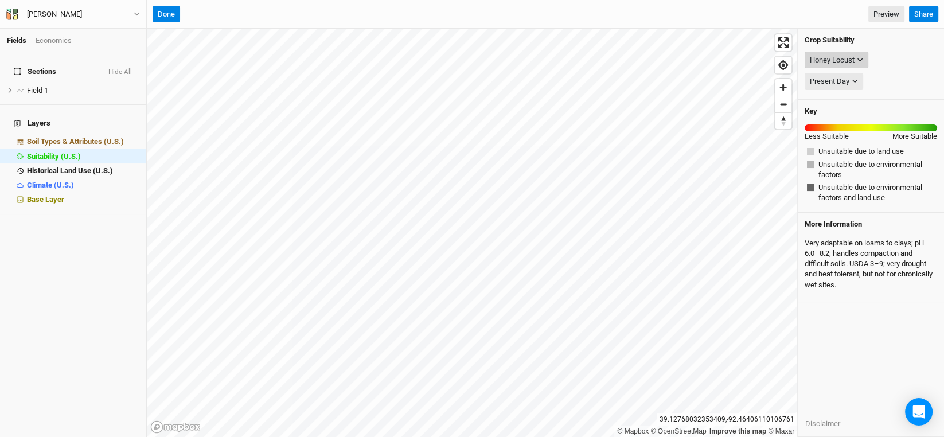
click at [855, 56] on div "Honey Locust" at bounding box center [832, 59] width 45 height 11
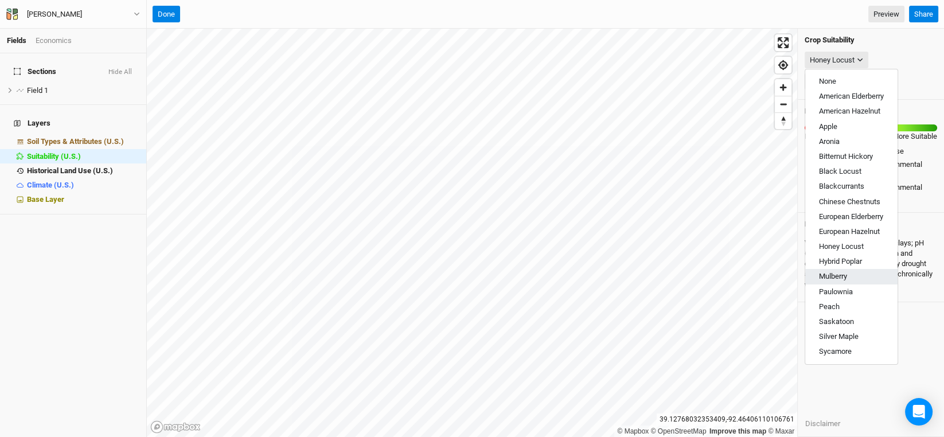
click at [837, 276] on span "Mulberry" at bounding box center [833, 276] width 28 height 9
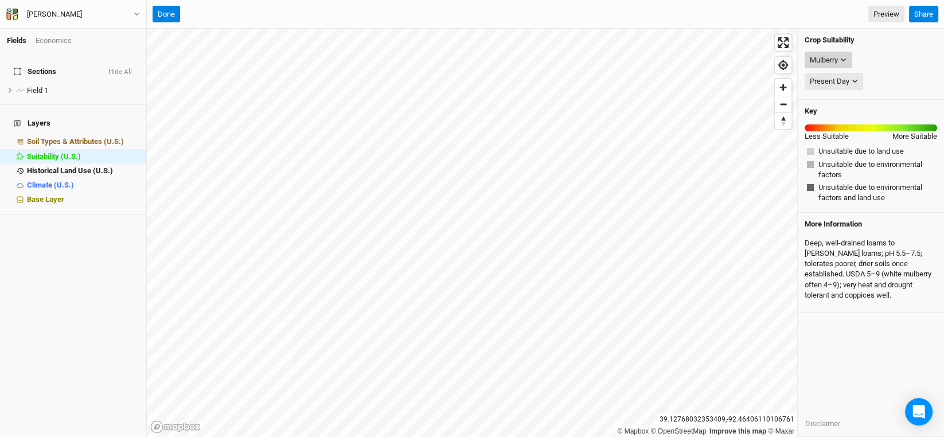
click at [833, 57] on div "Mulberry" at bounding box center [824, 59] width 28 height 11
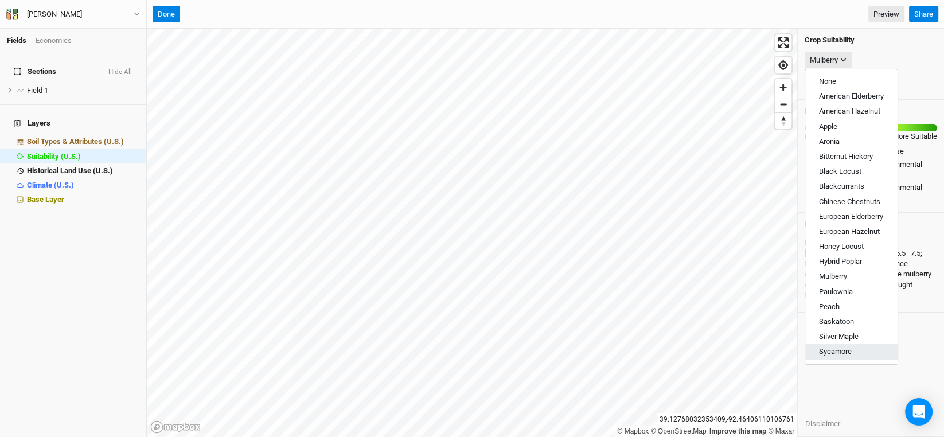
click at [845, 350] on span "Sycamore" at bounding box center [835, 351] width 33 height 9
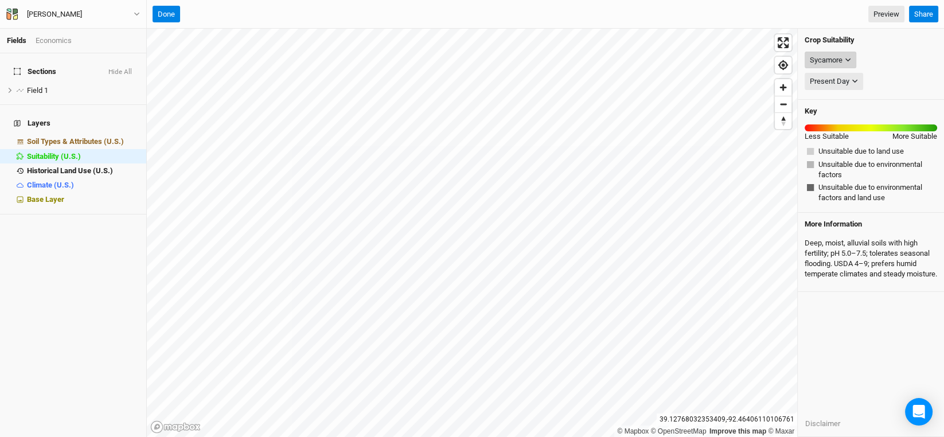
click at [847, 57] on icon "button" at bounding box center [848, 60] width 6 height 6
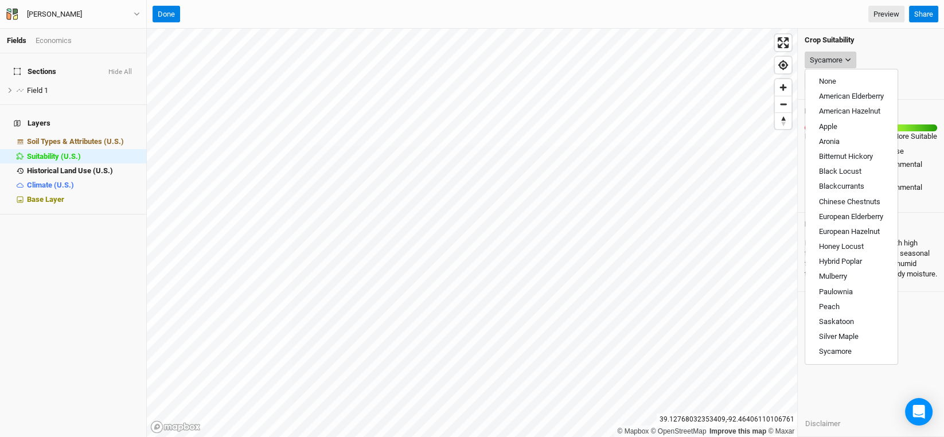
click at [851, 58] on icon "button" at bounding box center [848, 60] width 6 height 6
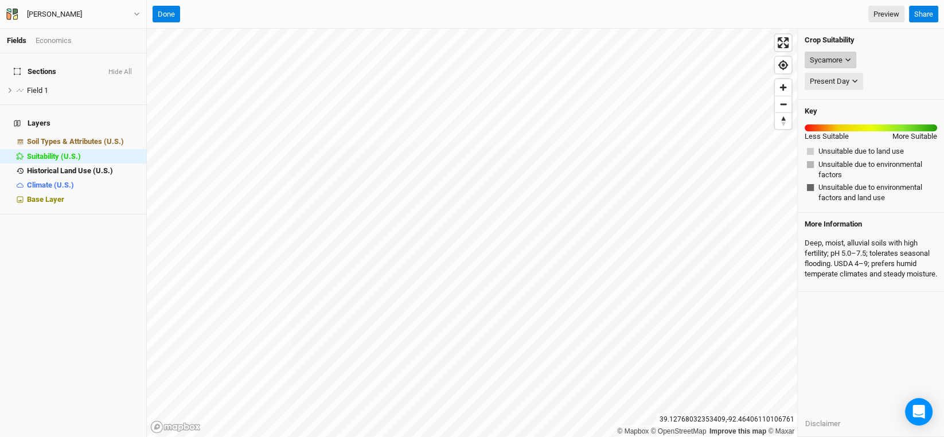
click at [847, 57] on icon "button" at bounding box center [848, 60] width 6 height 6
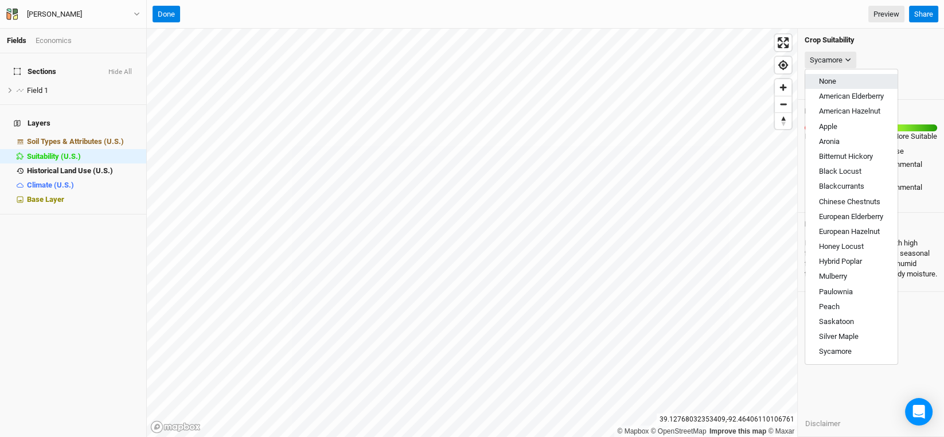
click at [833, 81] on span "None" at bounding box center [827, 81] width 17 height 9
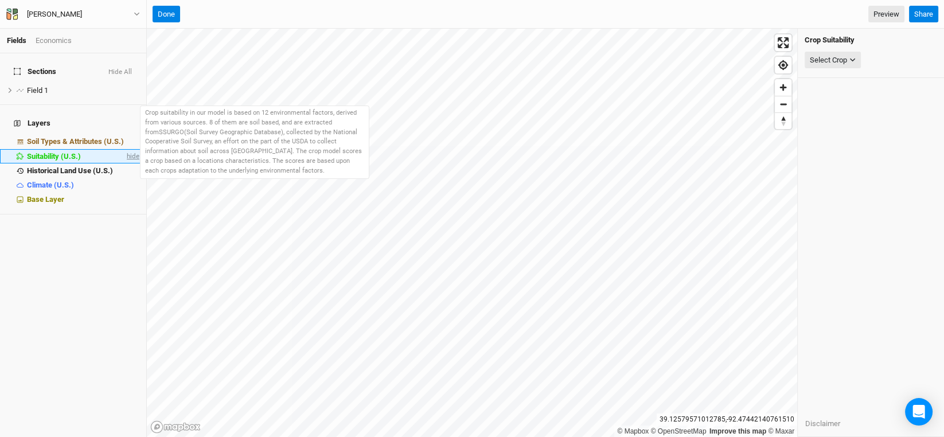
click at [124, 149] on span "hide" at bounding box center [131, 156] width 15 height 14
click at [109, 152] on div "Suitability (U.S.)" at bounding box center [74, 156] width 94 height 9
click at [121, 149] on span "show" at bounding box center [130, 156] width 18 height 14
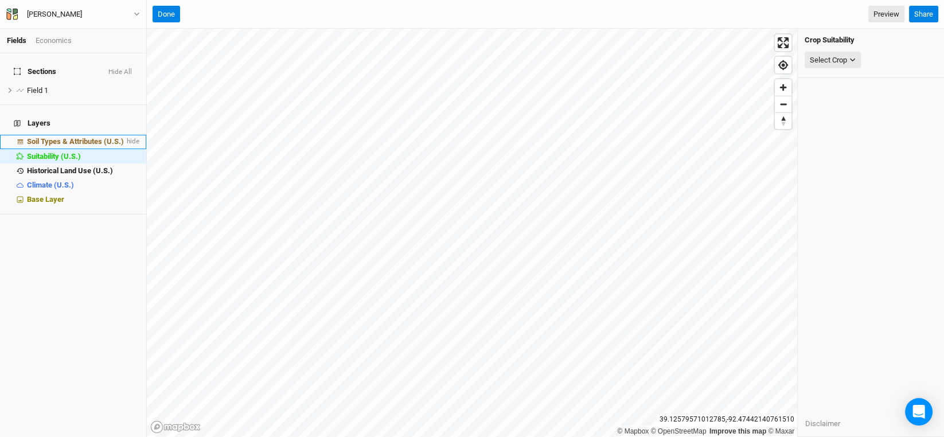
click at [85, 137] on span "Soil Types & Attributes (U.S.)" at bounding box center [75, 141] width 97 height 9
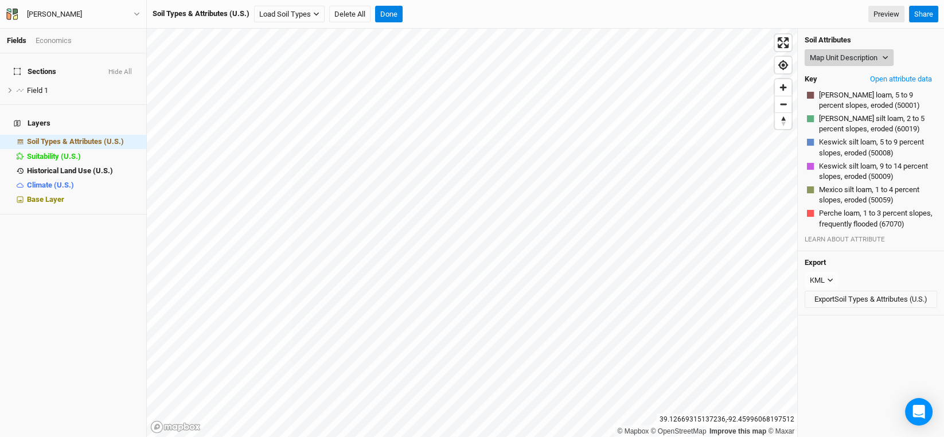
click at [849, 60] on button "Map Unit Description" at bounding box center [849, 57] width 89 height 17
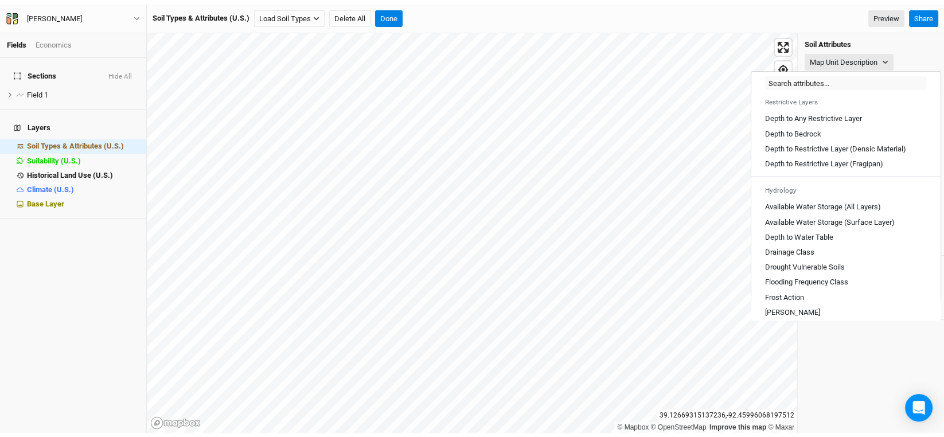
scroll to position [344, 0]
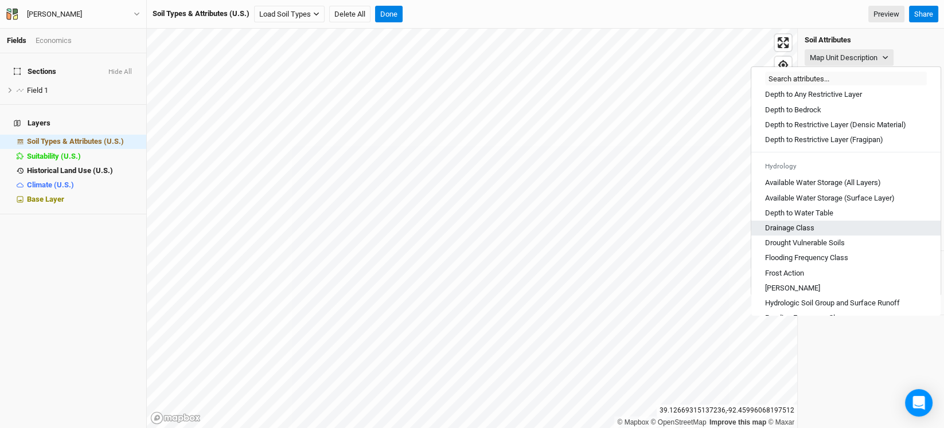
click at [810, 233] on Class "Drainage Class" at bounding box center [789, 228] width 49 height 10
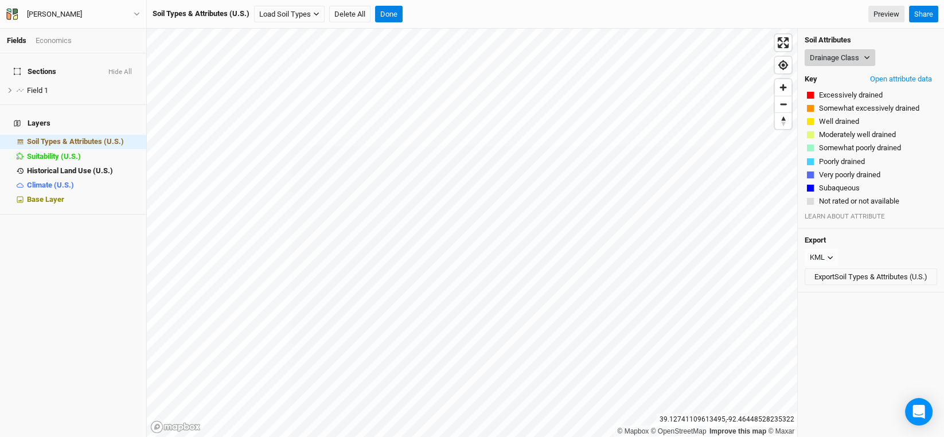
click at [862, 54] on button "Drainage Class" at bounding box center [840, 57] width 71 height 17
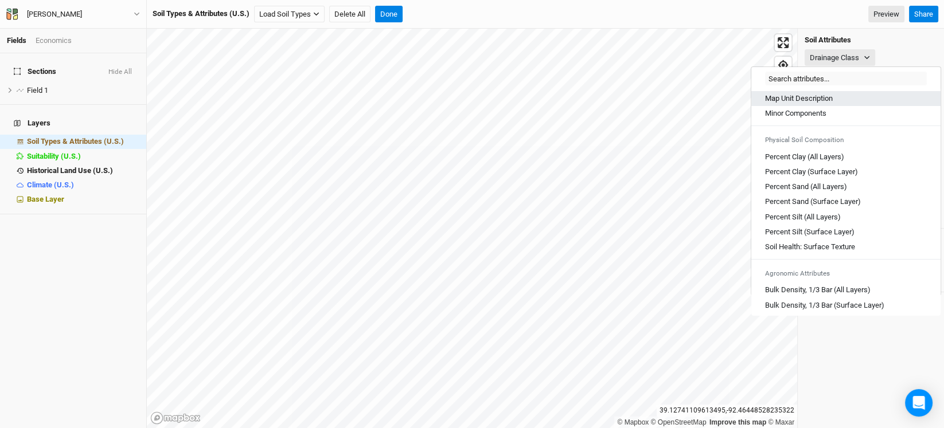
click at [834, 95] on div "Map Unit Description" at bounding box center [846, 98] width 162 height 10
